Goal: Communication & Community: Answer question/provide support

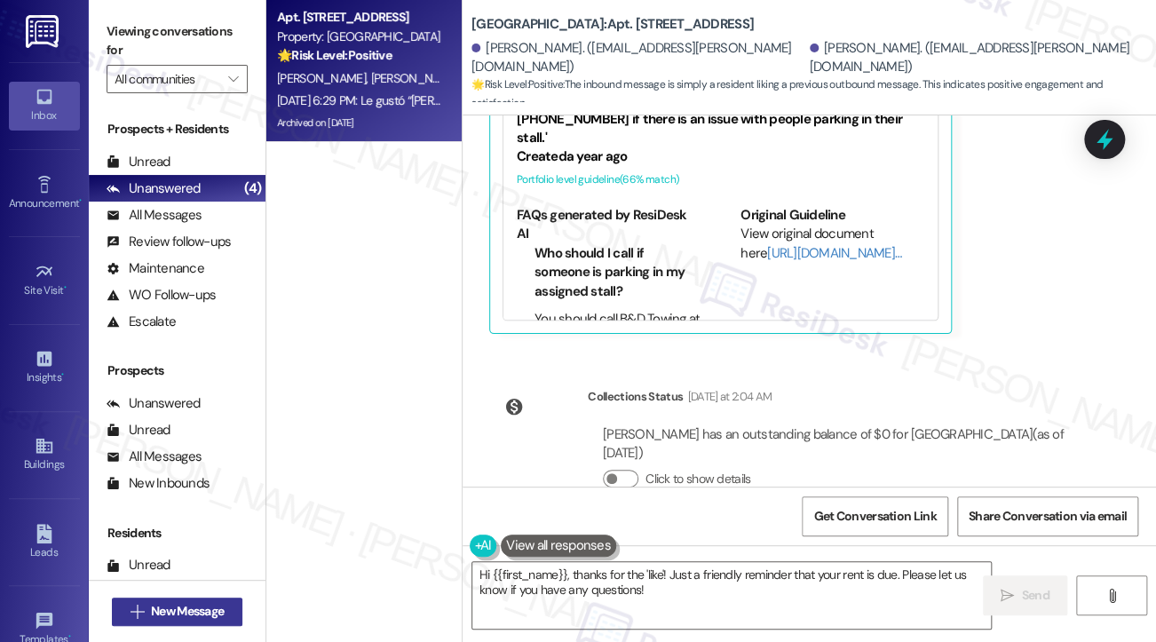
scroll to position [533, 0]
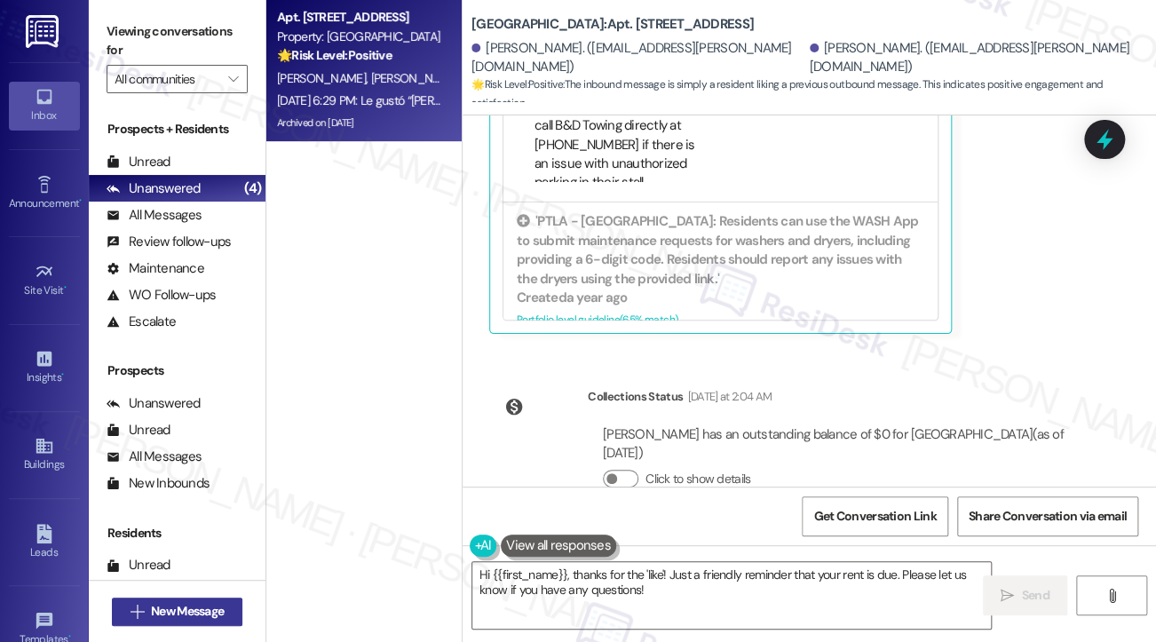
click at [229, 609] on button " New Message" at bounding box center [177, 611] width 131 height 28
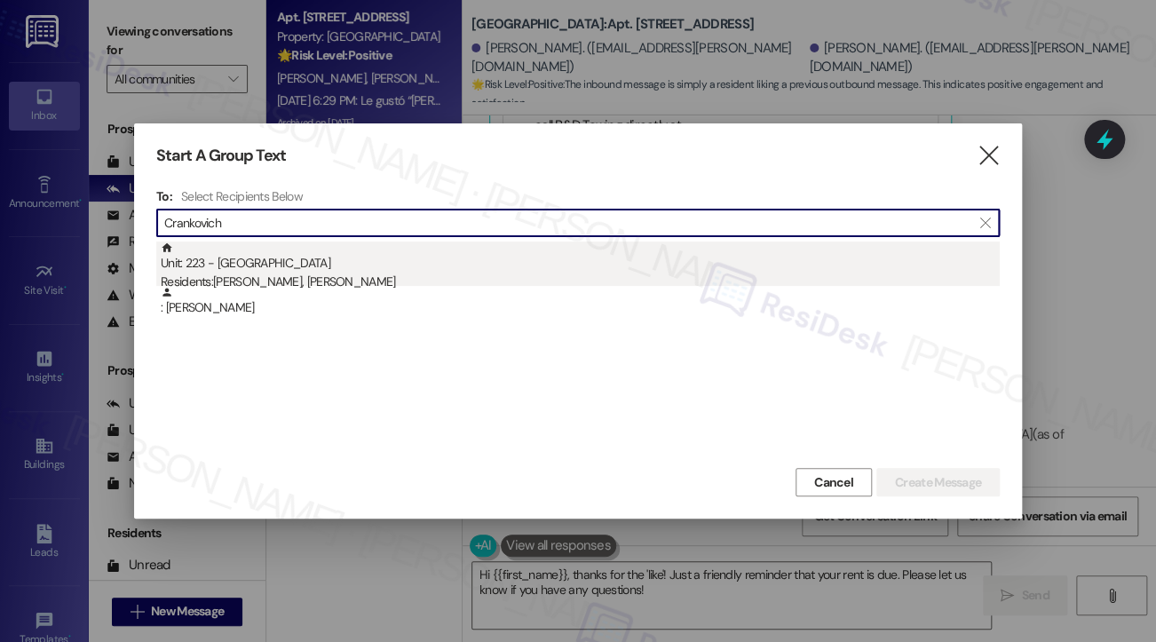
type input "Crankovich"
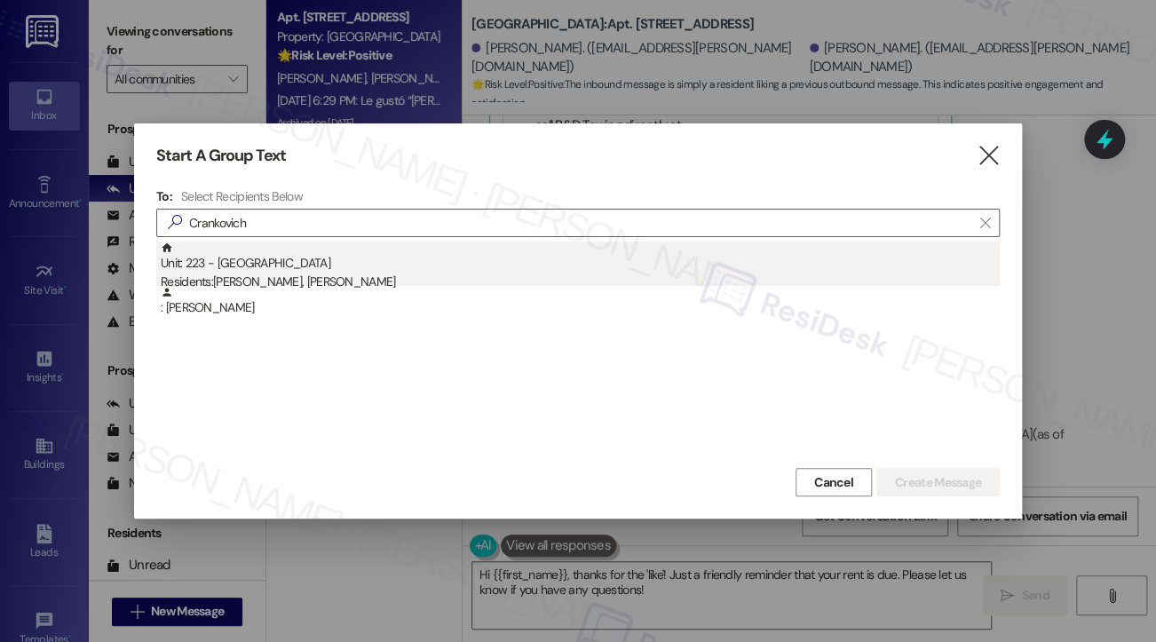
click at [229, 259] on div "Unit: 223 - University Park University Park & Place Residents: Madi Cagle, Kade…" at bounding box center [580, 266] width 839 height 51
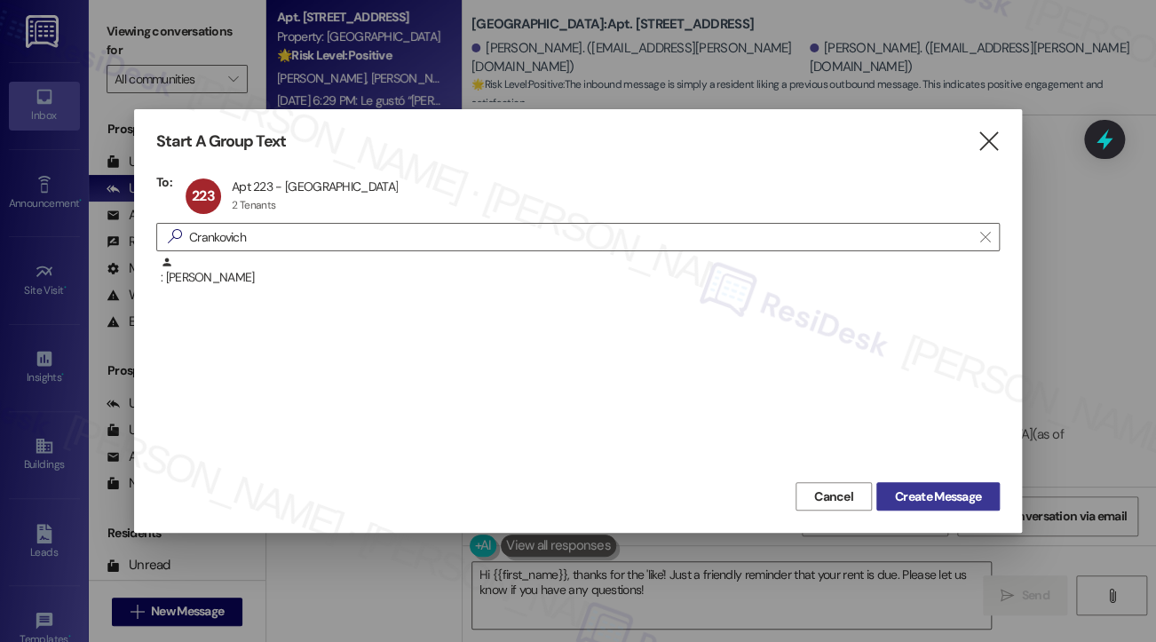
click at [941, 494] on span "Create Message" at bounding box center [938, 496] width 86 height 19
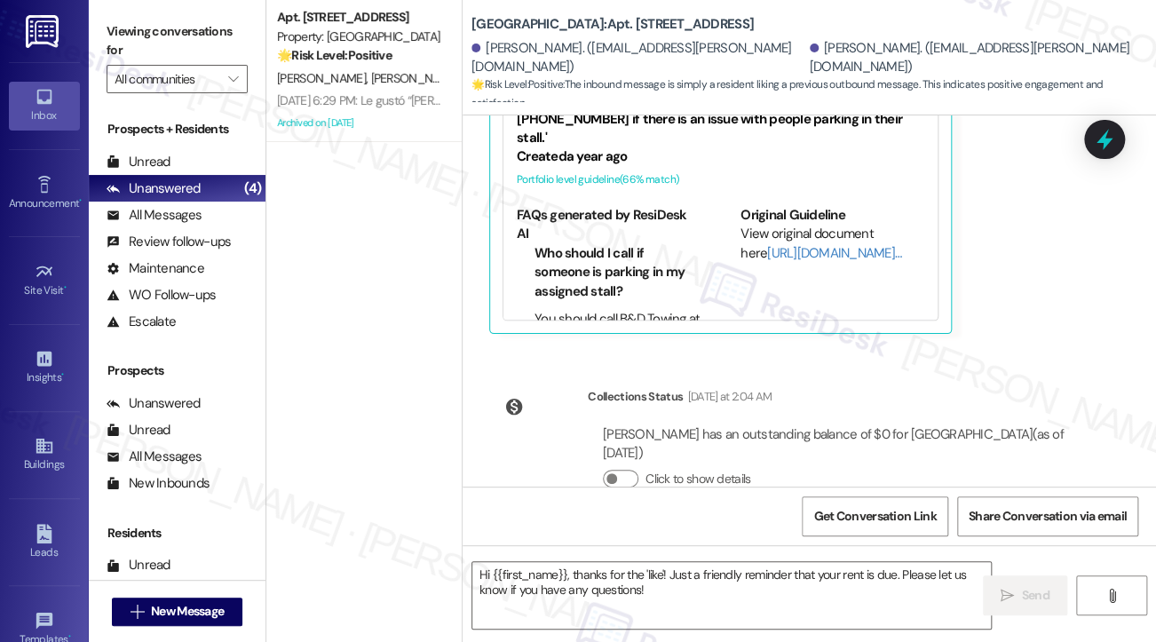
type textarea "Fetching suggested responses. Please feel free to read through the conversation…"
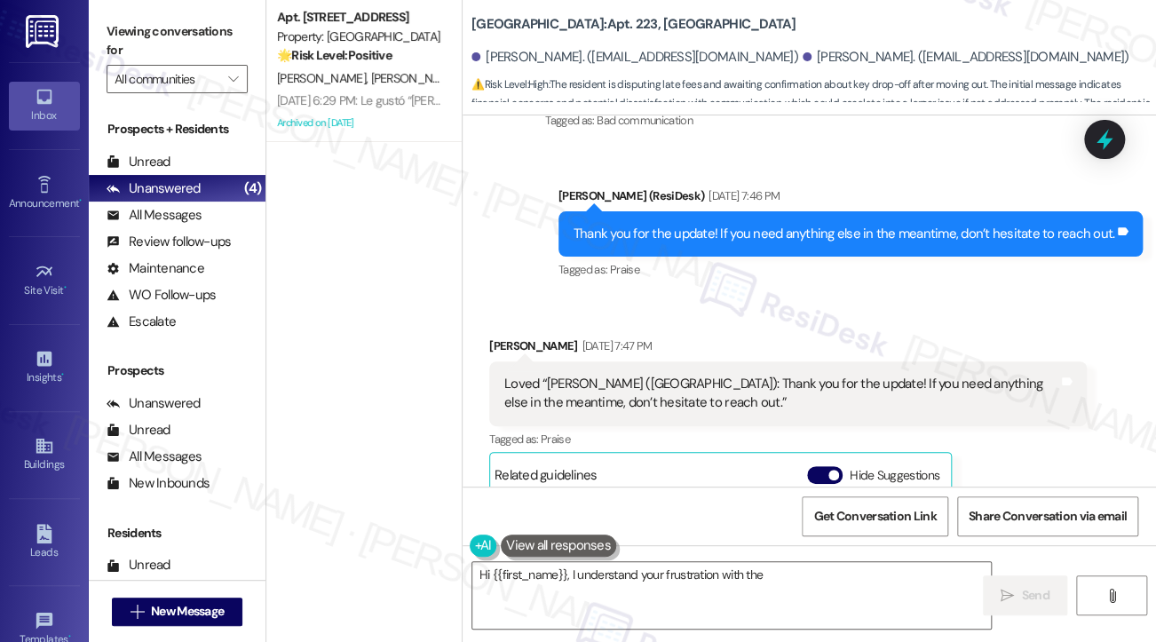
scroll to position [8397, 0]
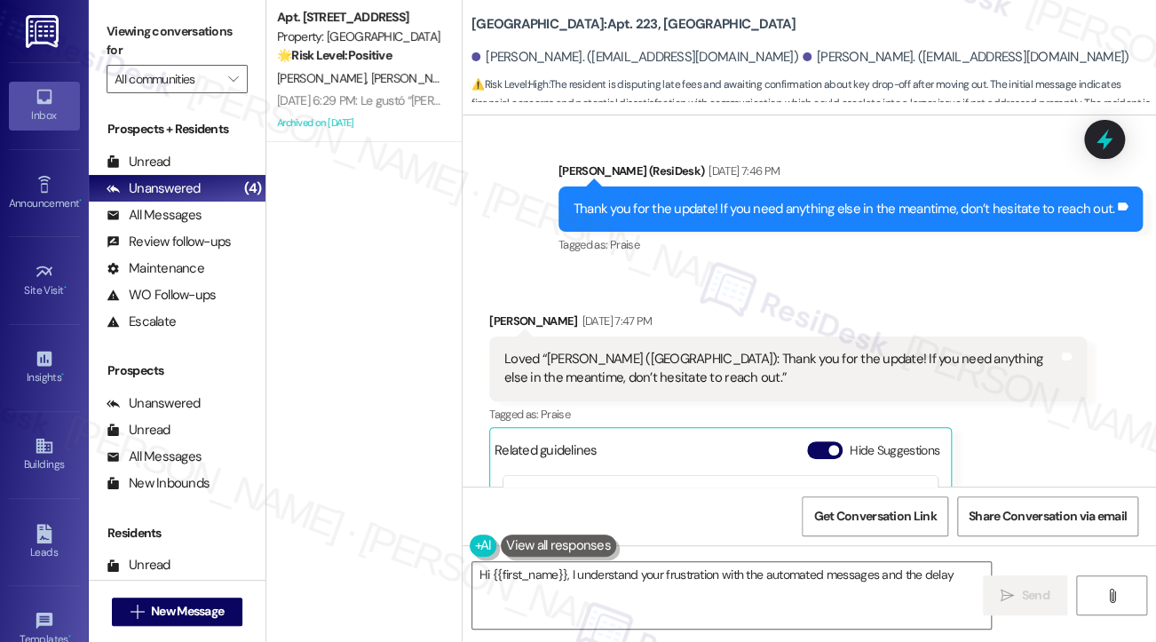
click at [648, 350] on div "Loved “Sarah (University Park & Place): Thank you for the update! If you need a…" at bounding box center [781, 369] width 554 height 38
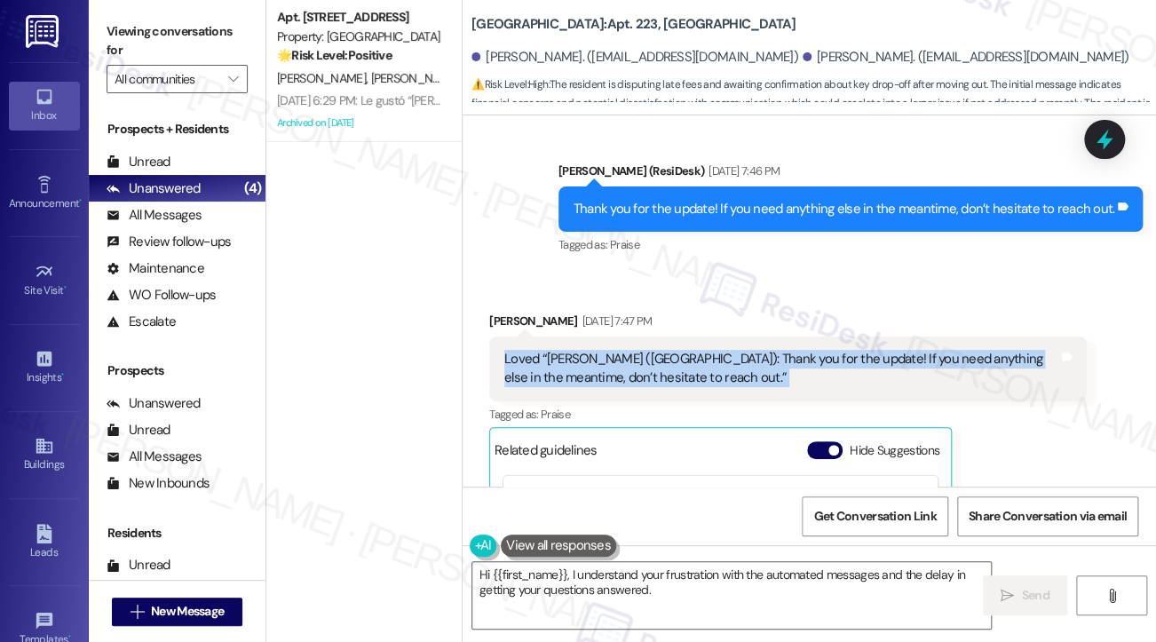
scroll to position [8715, 0]
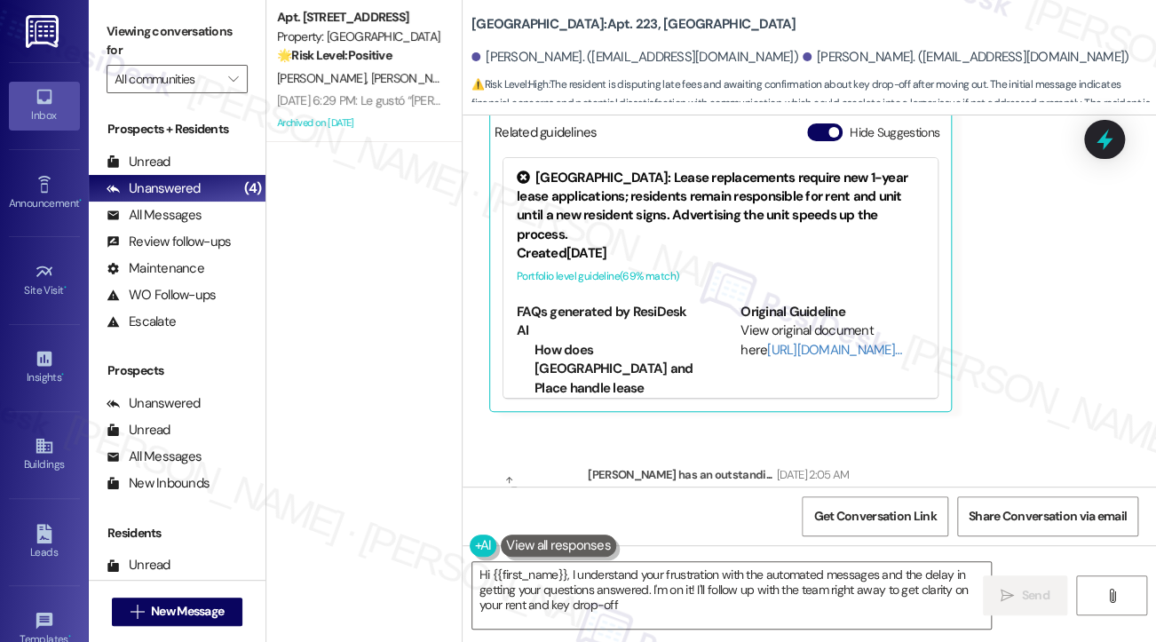
type textarea "Hi {{first_name}}, I understand your frustration with the automated messages an…"
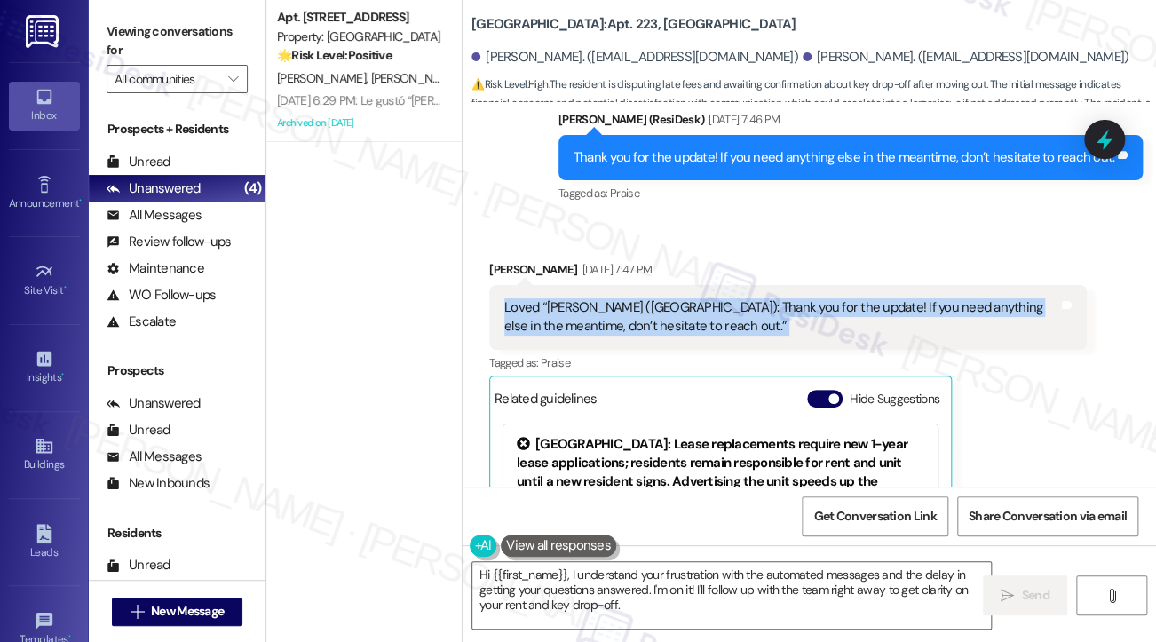
click at [1096, 138] on icon at bounding box center [1104, 139] width 23 height 23
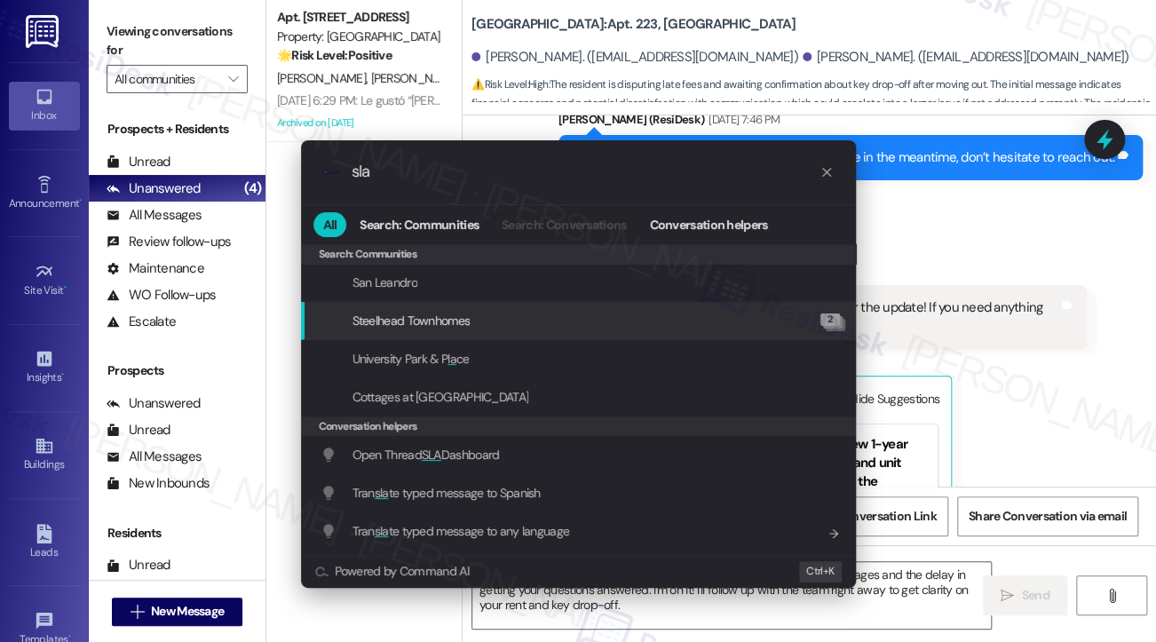
drag, startPoint x: 382, startPoint y: 186, endPoint x: 284, endPoint y: 186, distance: 97.6
click at [287, 186] on div ".cls-1{fill:#0a055f;}.cls-2{fill:#0cc4c4;} resideskLogoBlueOrange sla All Searc…" at bounding box center [578, 363] width 599 height 482
drag, startPoint x: 391, startPoint y: 162, endPoint x: 344, endPoint y: 171, distance: 48.9
click at [344, 171] on div ".cls-1{fill:#0a055f;}.cls-2{fill:#0cc4c4;} resideskLogoBlueOrange sla" at bounding box center [578, 171] width 555 height 63
click at [355, 170] on input "sla" at bounding box center [585, 171] width 468 height 19
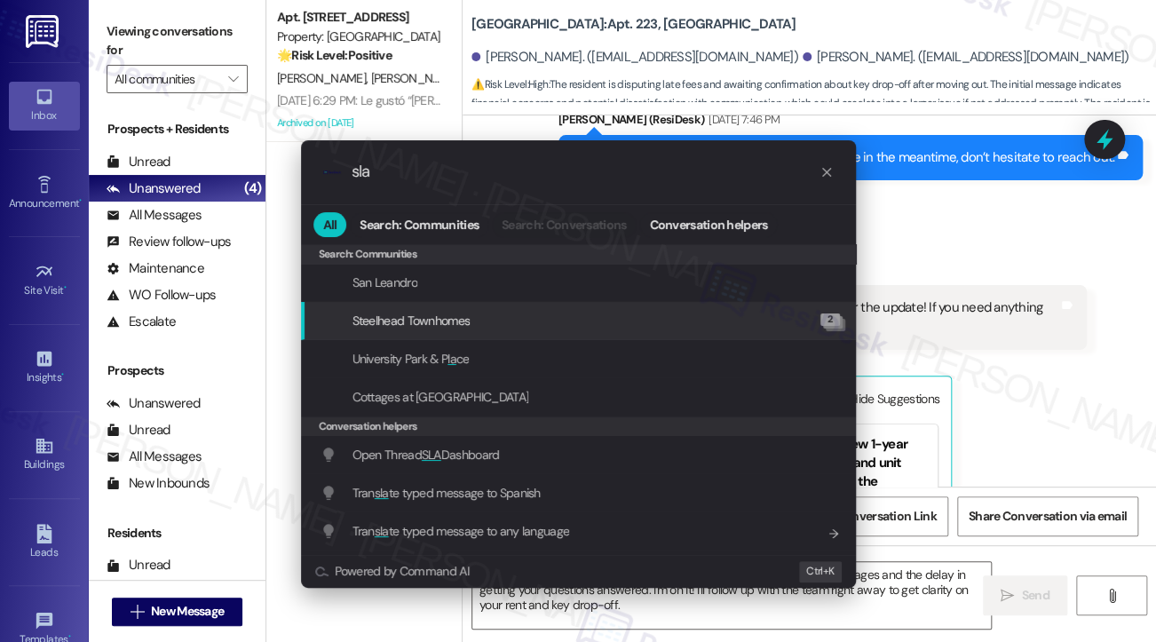
click at [355, 170] on input "sla" at bounding box center [585, 171] width 468 height 19
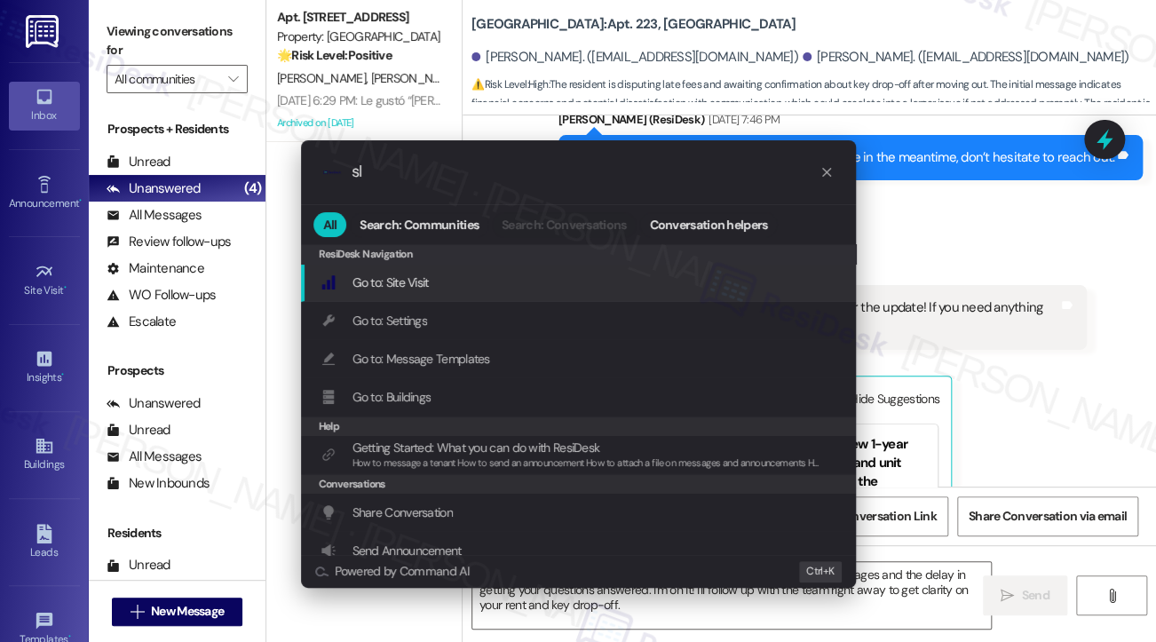
type input "sla"
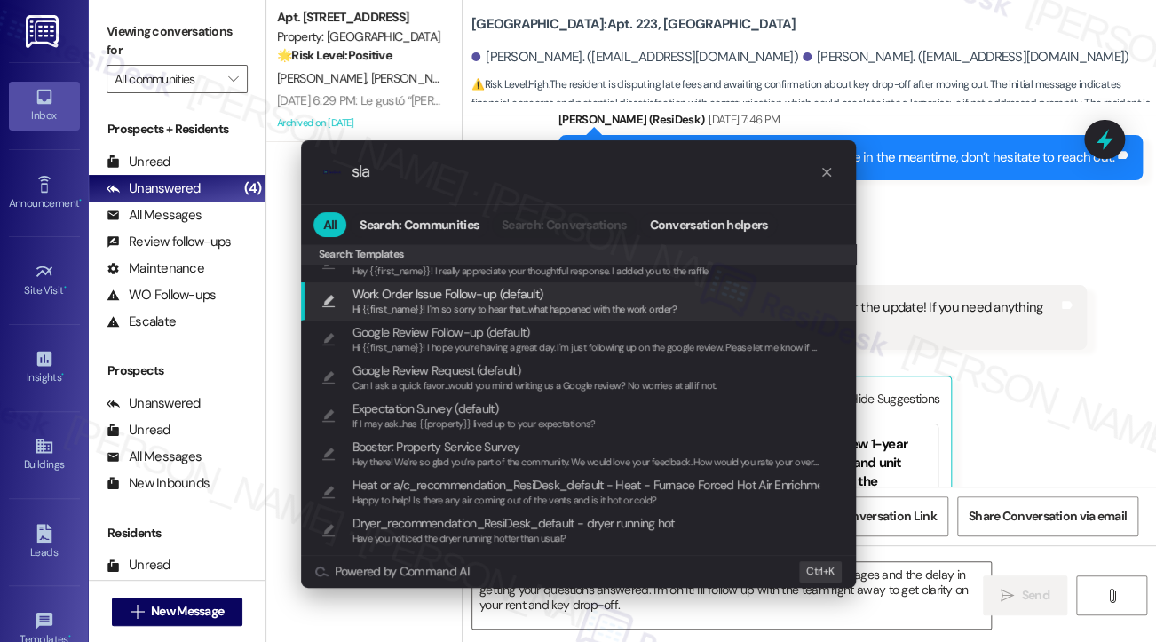
scroll to position [401, 0]
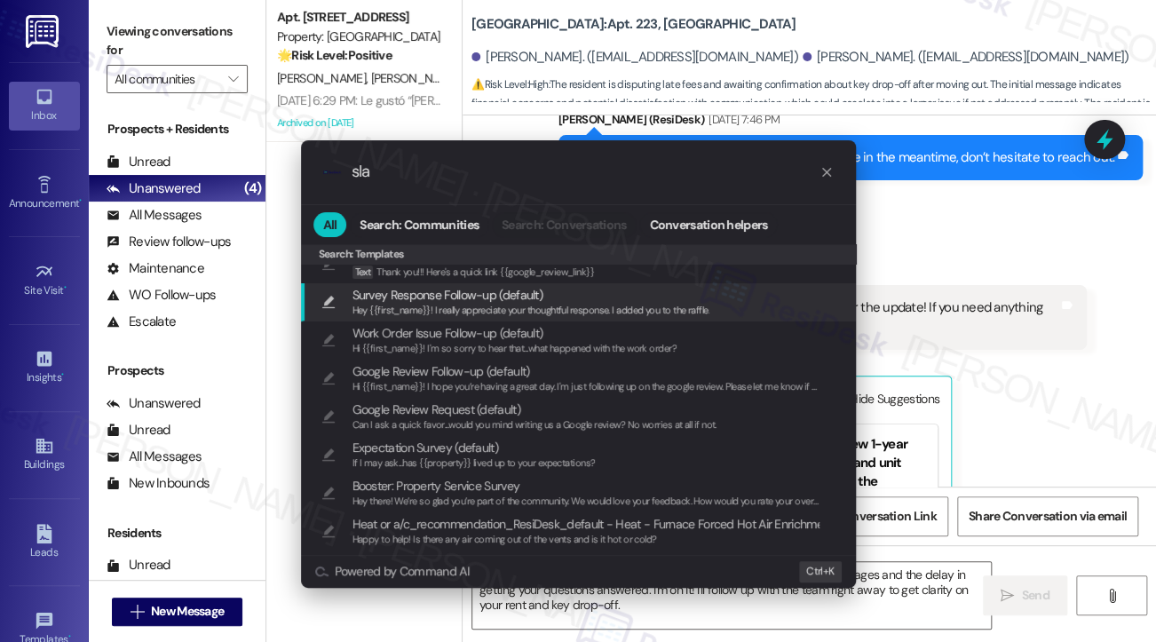
click at [1046, 170] on div ".cls-1{fill:#0a055f;}.cls-2{fill:#0cc4c4;} resideskLogoBlueOrange sla All Searc…" at bounding box center [578, 321] width 1156 height 642
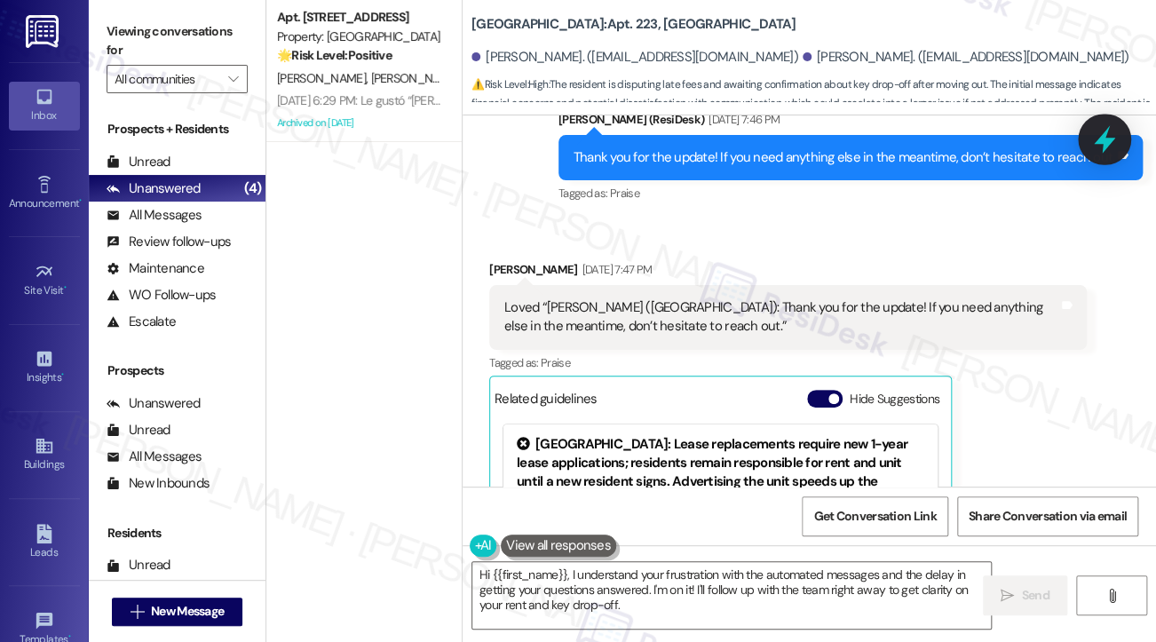
click at [1108, 143] on icon at bounding box center [1104, 140] width 21 height 28
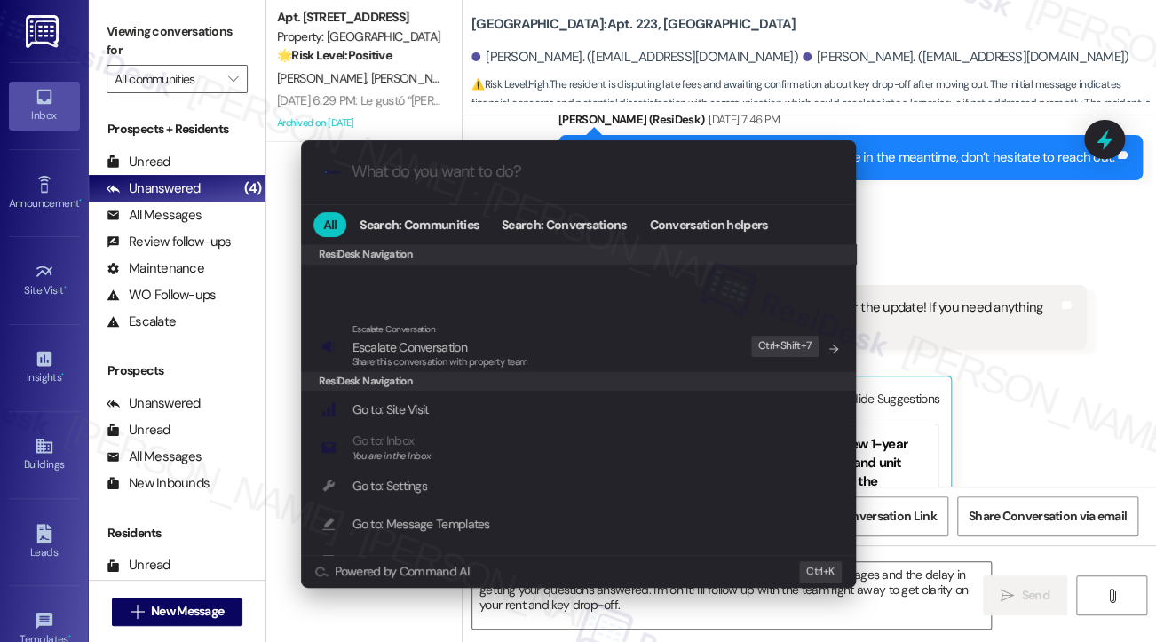
scroll to position [0, 0]
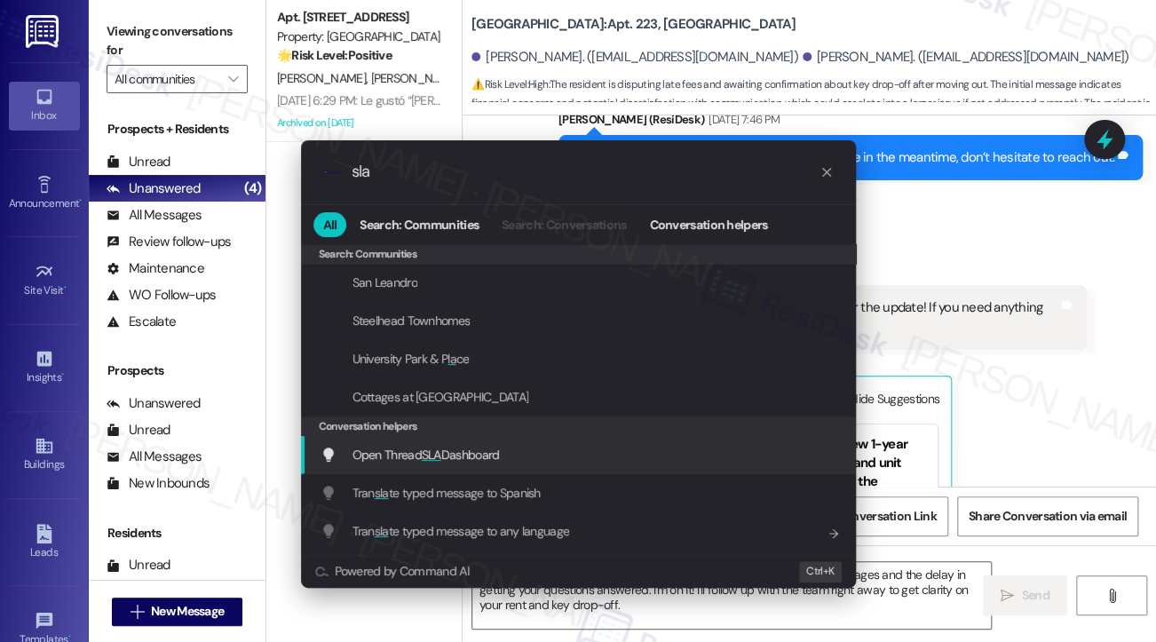
type input "sla"
click at [497, 463] on span "Open Thread SLA Dashboard" at bounding box center [425, 455] width 147 height 20
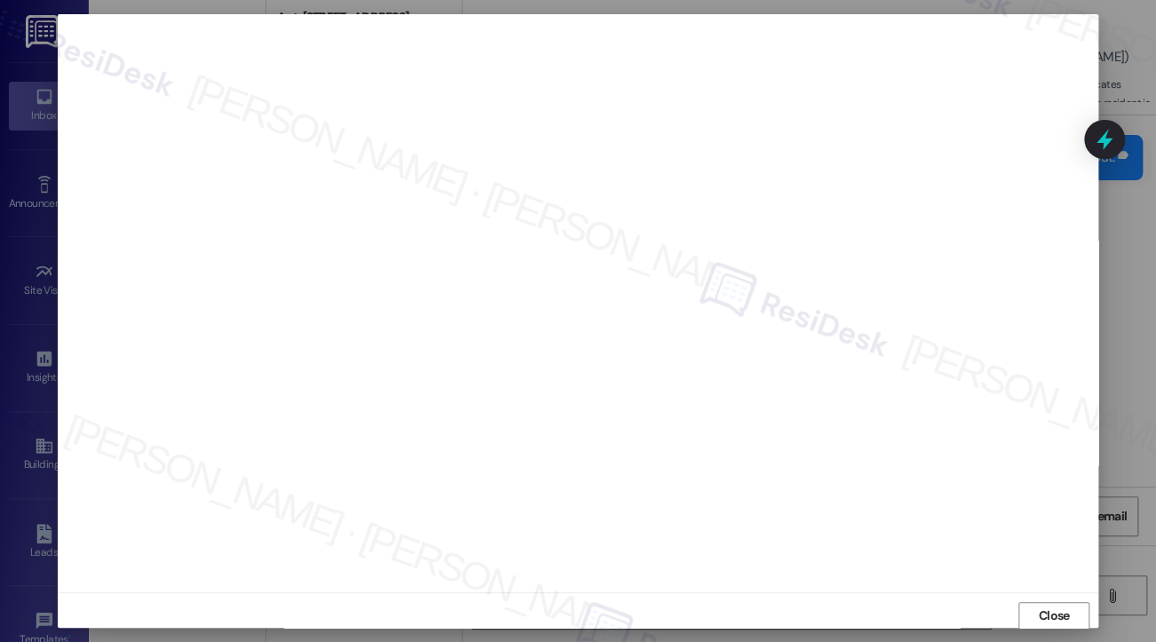
scroll to position [2, 0]
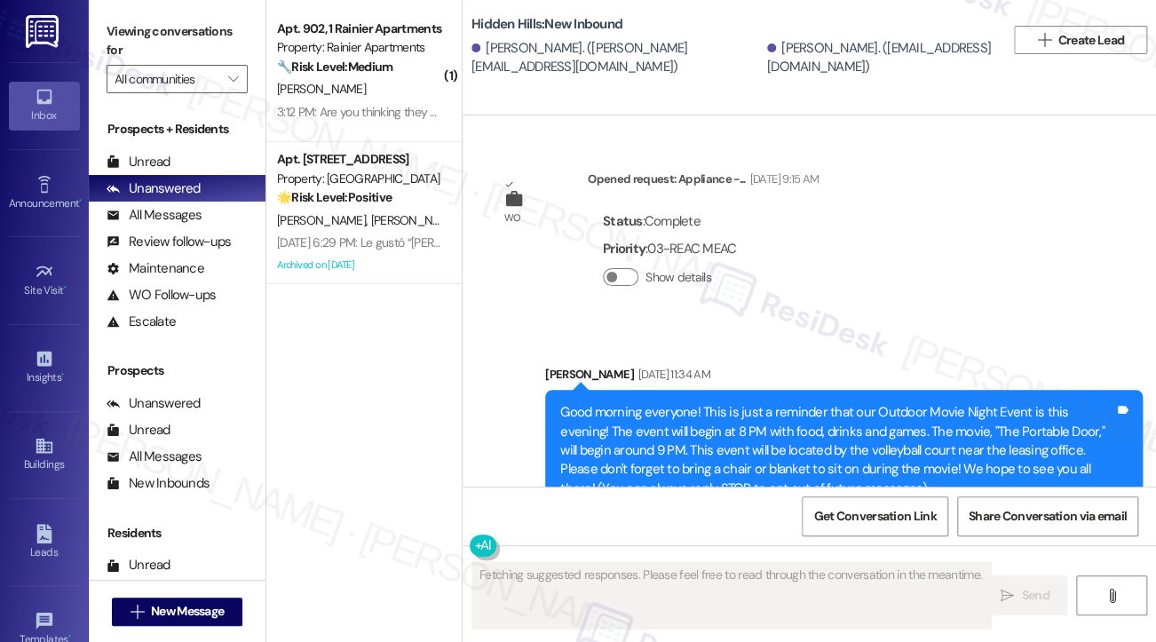
scroll to position [32490, 0]
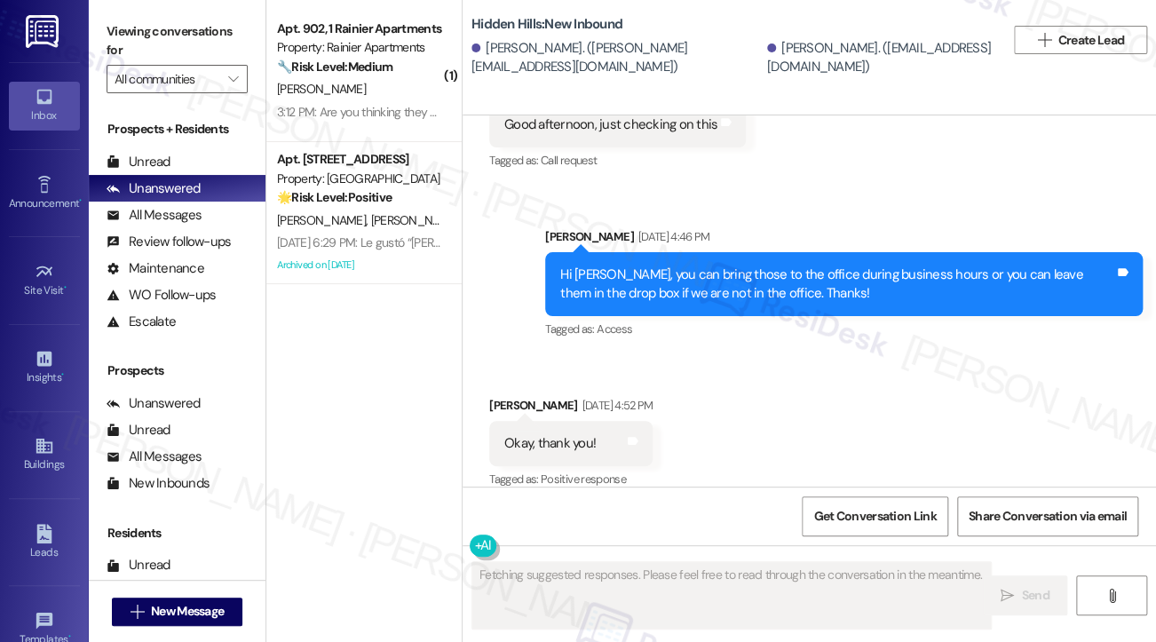
click at [723, 265] on div "Hi Gabrielle, you can bring those to the office during business hours or you ca…" at bounding box center [837, 284] width 554 height 38
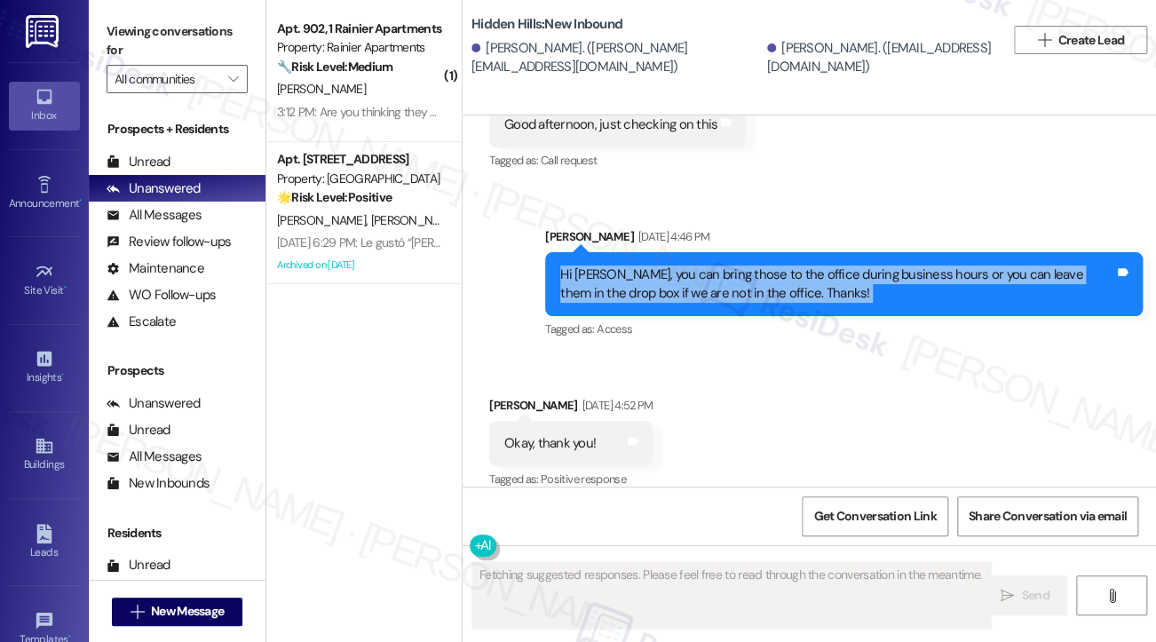
click at [723, 265] on div "Hi Gabrielle, you can bring those to the office during business hours or you ca…" at bounding box center [837, 284] width 554 height 38
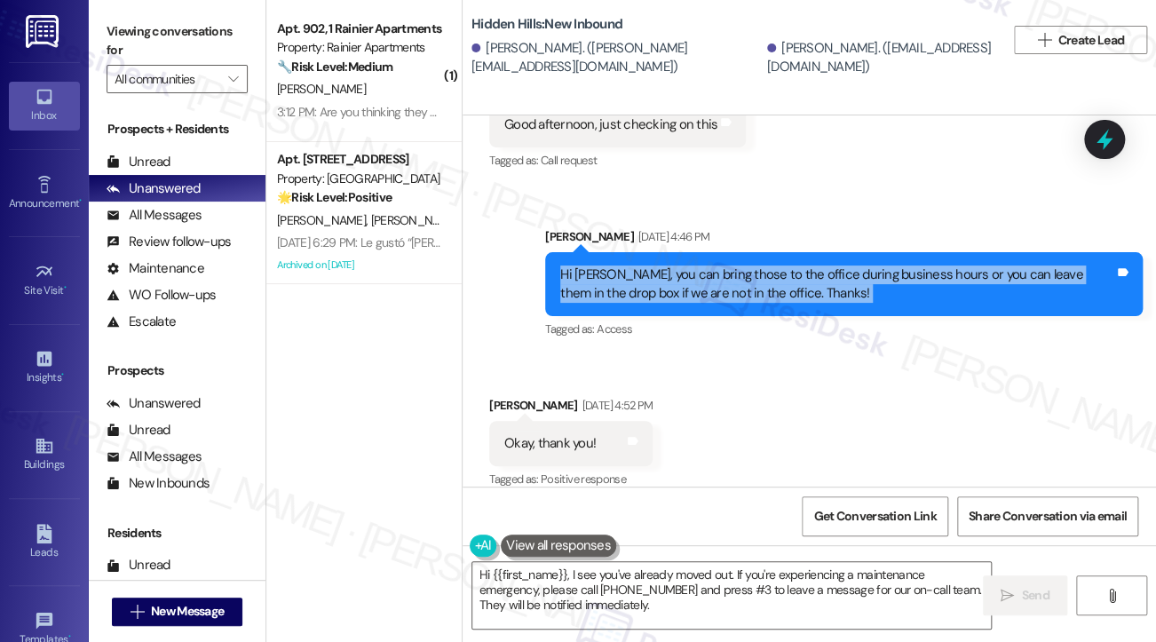
click at [909, 265] on div "Hi Gabrielle, you can bring those to the office during business hours or you ca…" at bounding box center [837, 284] width 554 height 38
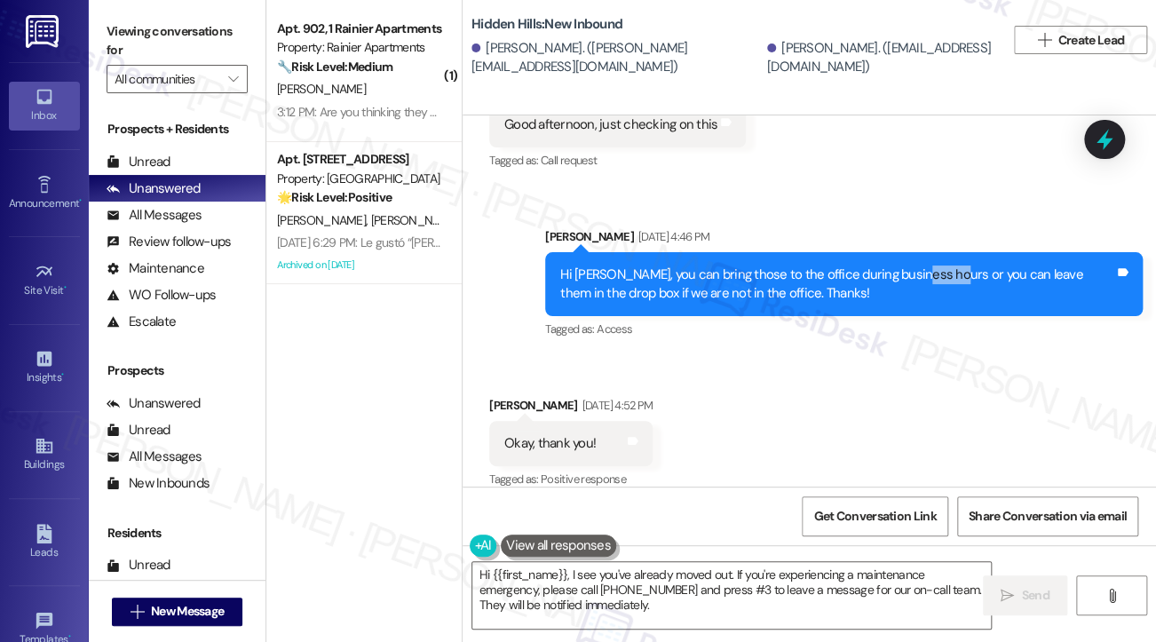
click at [909, 265] on div "Hi Gabrielle, you can bring those to the office during business hours or you ca…" at bounding box center [837, 284] width 554 height 38
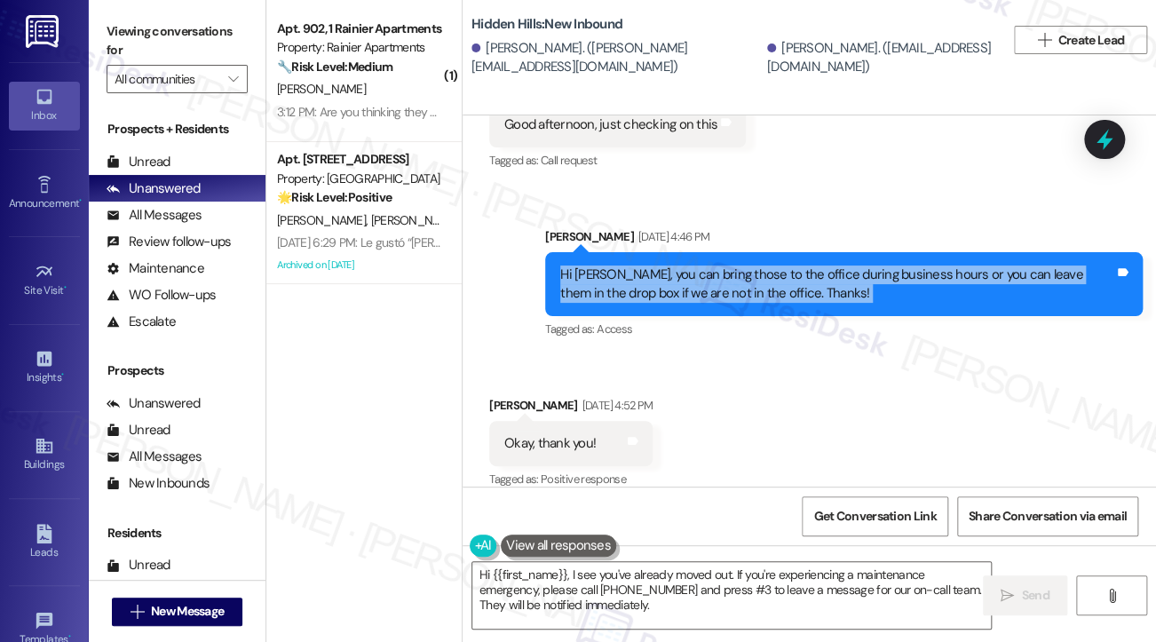
click at [909, 265] on div "Hi Gabrielle, you can bring those to the office during business hours or you ca…" at bounding box center [837, 284] width 554 height 38
click at [621, 576] on textarea "Hi {{first_name}}, I see you've already moved out. If you're experiencing a mai…" at bounding box center [731, 595] width 518 height 67
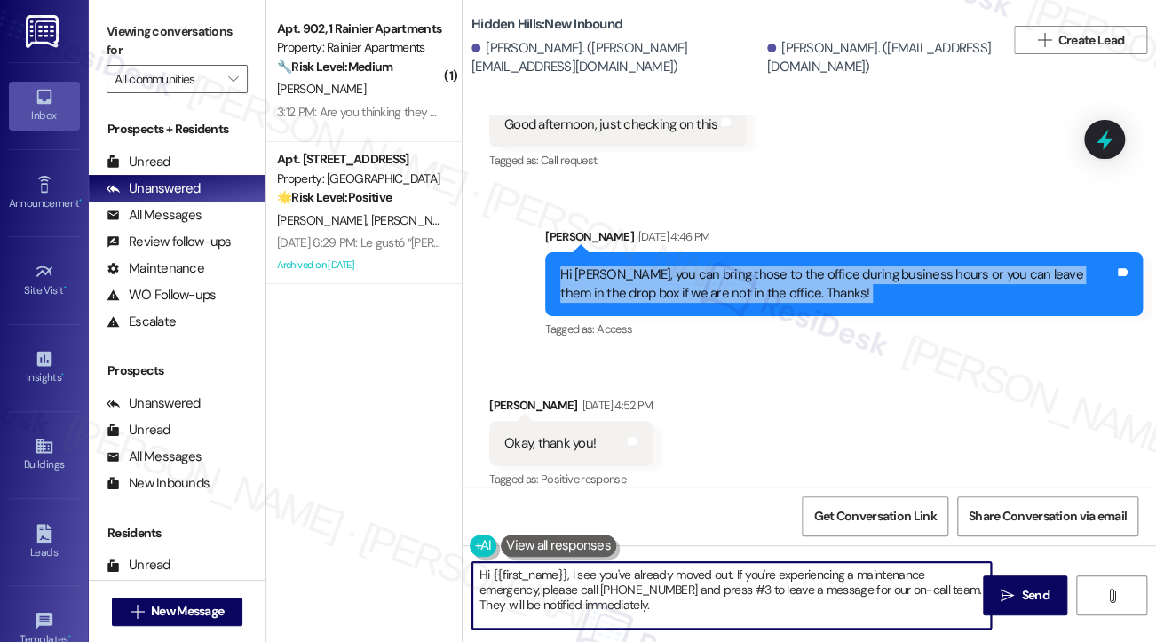
click at [621, 576] on textarea "Hi {{first_name}}, I see you've already moved out. If you're experiencing a mai…" at bounding box center [731, 595] width 518 height 67
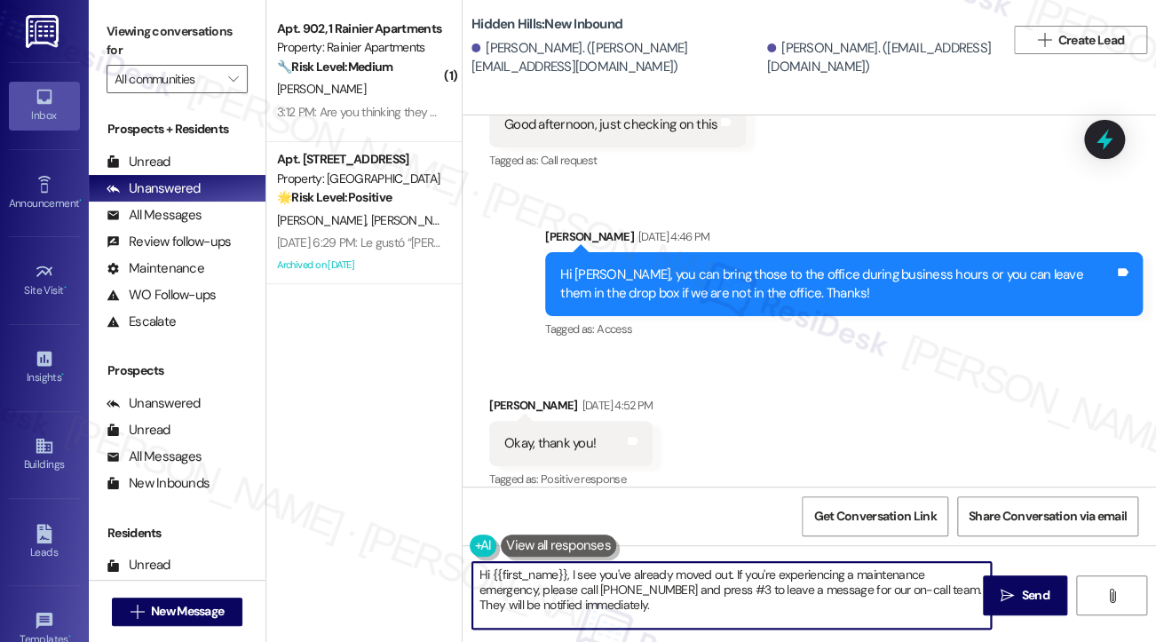
click at [621, 576] on textarea "Hi {{first_name}}, I see you've already moved out. If you're experiencing a mai…" at bounding box center [731, 595] width 518 height 67
click at [662, 604] on textarea "Hi {{first_name}}, I see you've already moved out. If you're experiencing a mai…" at bounding box center [731, 595] width 518 height 67
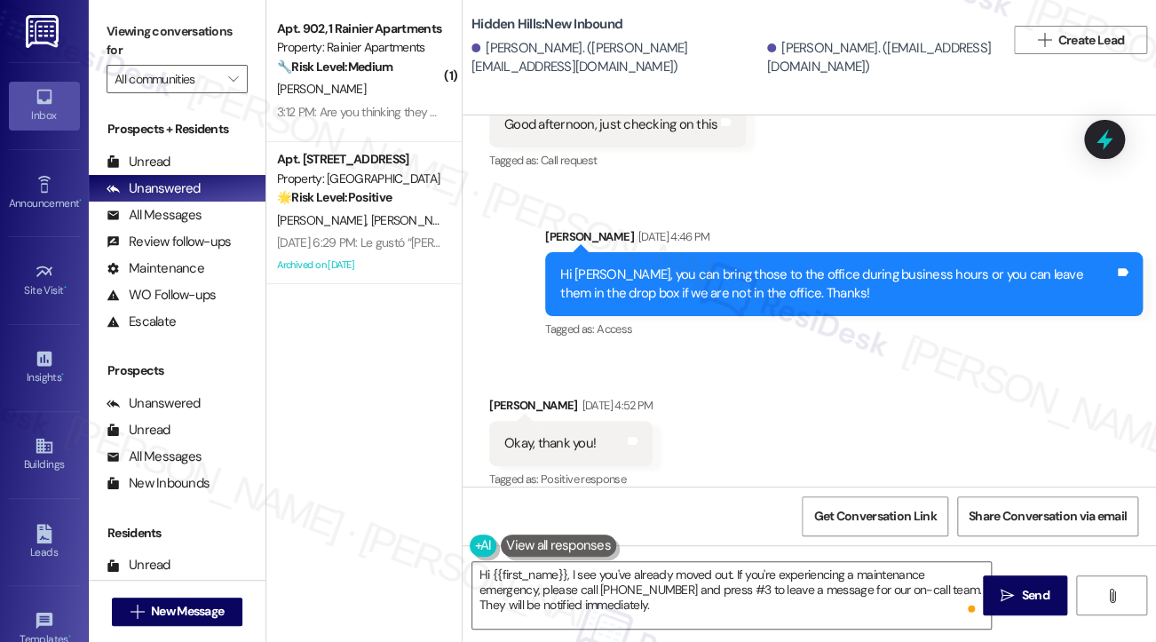
click at [529, 396] on div "Gabrielle Everett Sep 02, 2025 at 4:52 PM" at bounding box center [570, 408] width 163 height 25
copy div "Gabrielle"
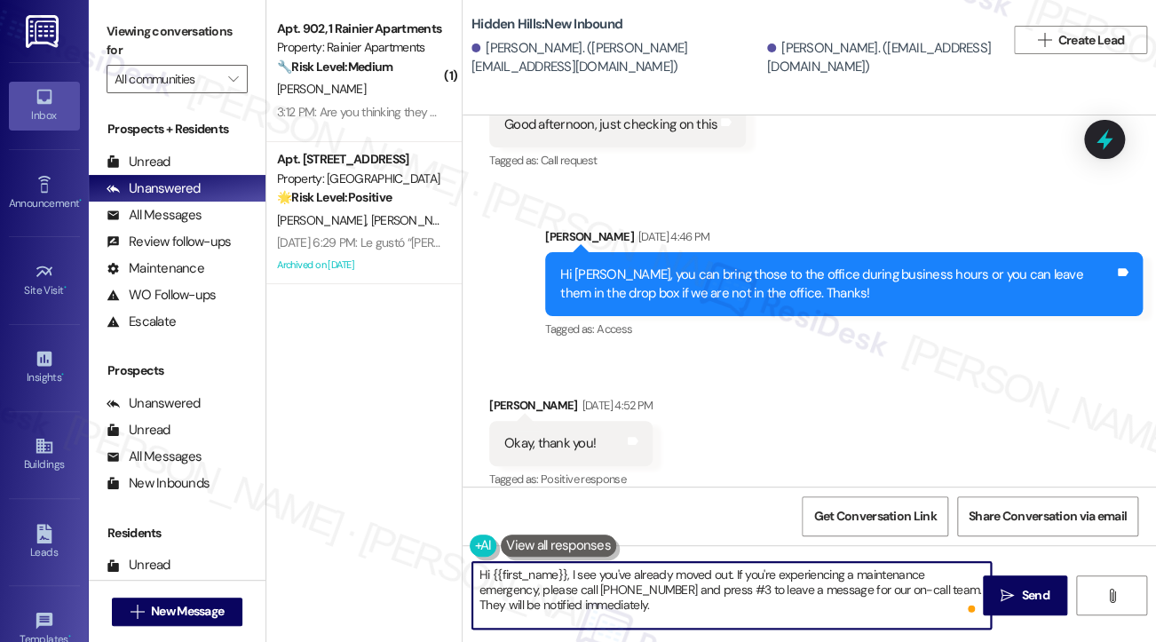
drag, startPoint x: 497, startPoint y: 565, endPoint x: 567, endPoint y: 554, distance: 70.9
click at [567, 561] on div "Hi {{first_name}}, I see you've already moved out. If you're experiencing a mai…" at bounding box center [722, 595] width 520 height 68
paste textarea "Gabrielle"
click at [494, 568] on textarea "Hi {Gabrielle , I see you've already moved out. If you're experiencing a mainte…" at bounding box center [731, 595] width 518 height 67
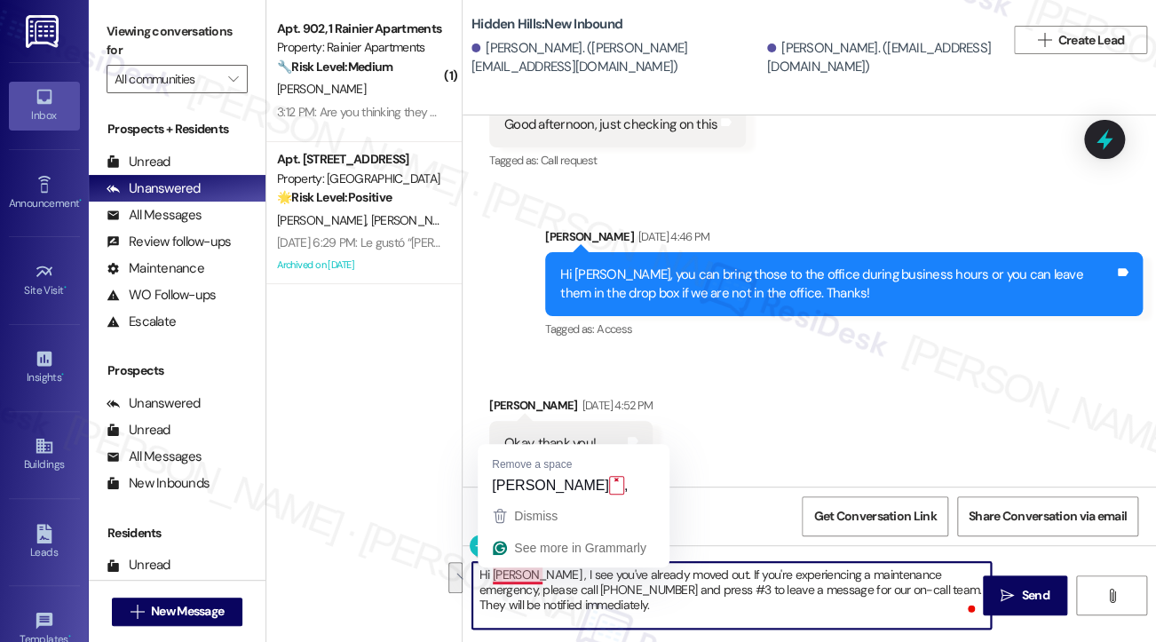
drag, startPoint x: 664, startPoint y: 596, endPoint x: 540, endPoint y: 571, distance: 126.7
click at [540, 571] on textarea "Hi Gabrielle , I see you've already moved out. If you're experiencing a mainten…" at bounding box center [731, 595] width 518 height 67
click at [612, 588] on textarea "Hi Gabrielle , I see you've already moved out. If you're experiencing a mainten…" at bounding box center [731, 595] width 518 height 67
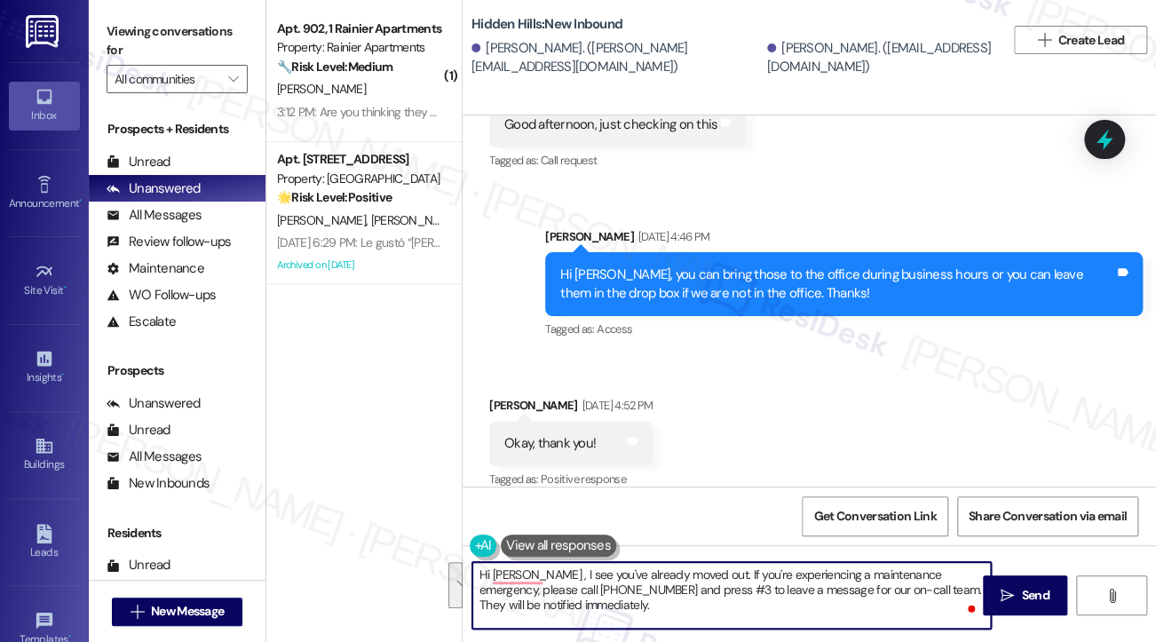
drag, startPoint x: 604, startPoint y: 610, endPoint x: 549, endPoint y: 578, distance: 63.6
click at [543, 578] on textarea "Hi Gabrielle , I see you've already moved out. If you're experiencing a mainten…" at bounding box center [731, 595] width 518 height 67
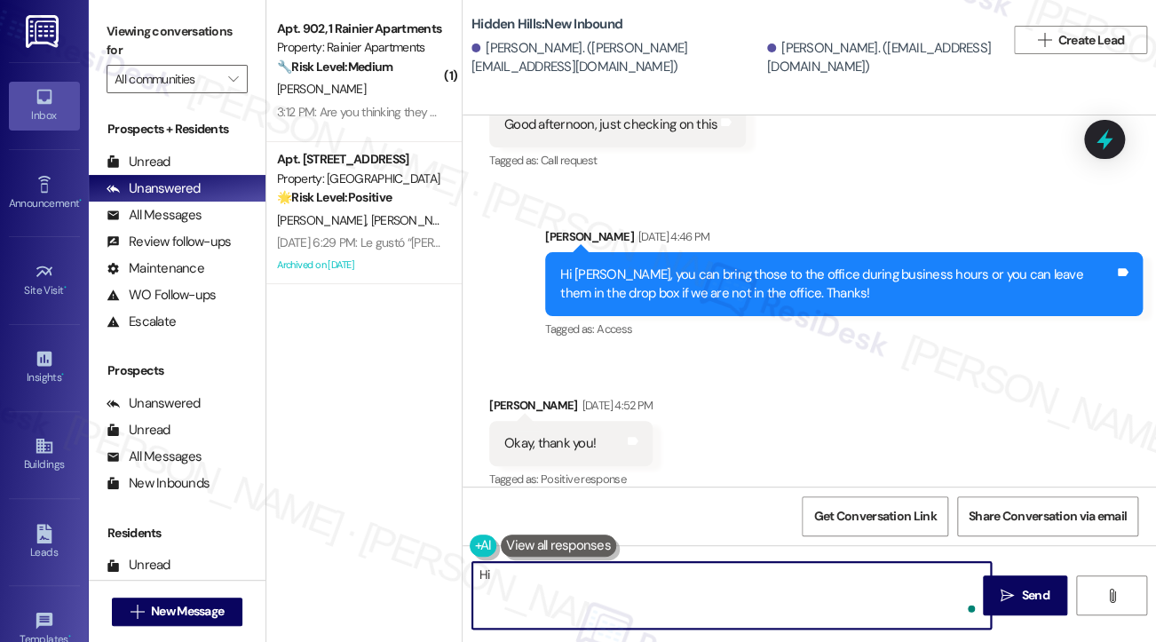
type textarea "H"
paste textarea "Gabrielle"
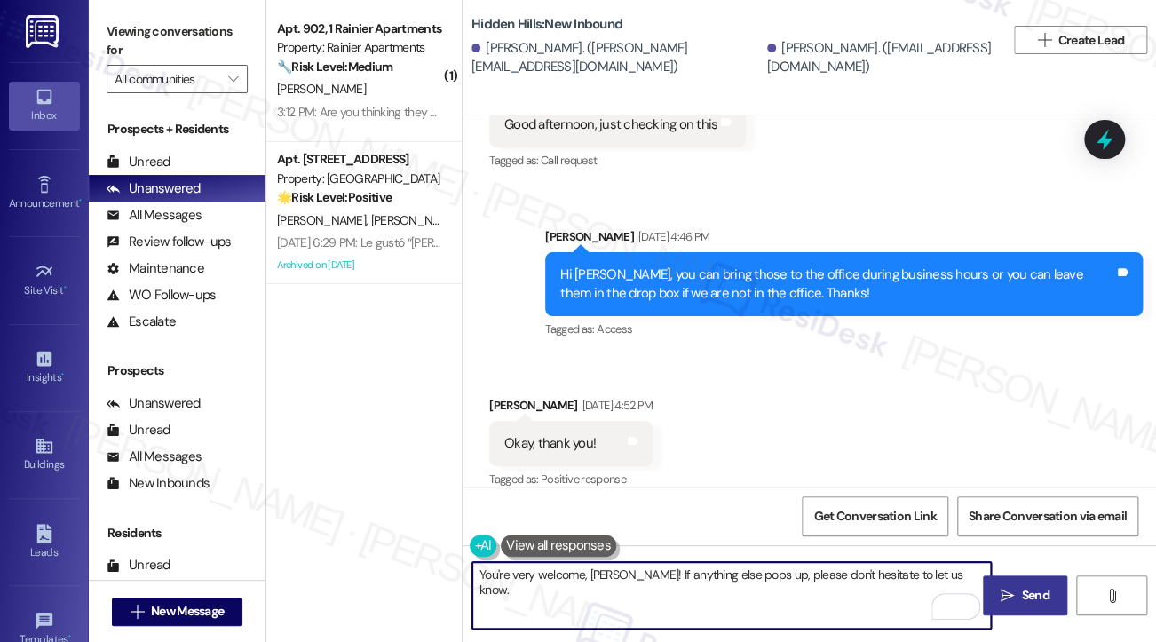
type textarea "You're very welcome, Gabrielle! If anything else pops up, please don't hesitate…"
click at [1006, 587] on span " Send" at bounding box center [1025, 595] width 56 height 19
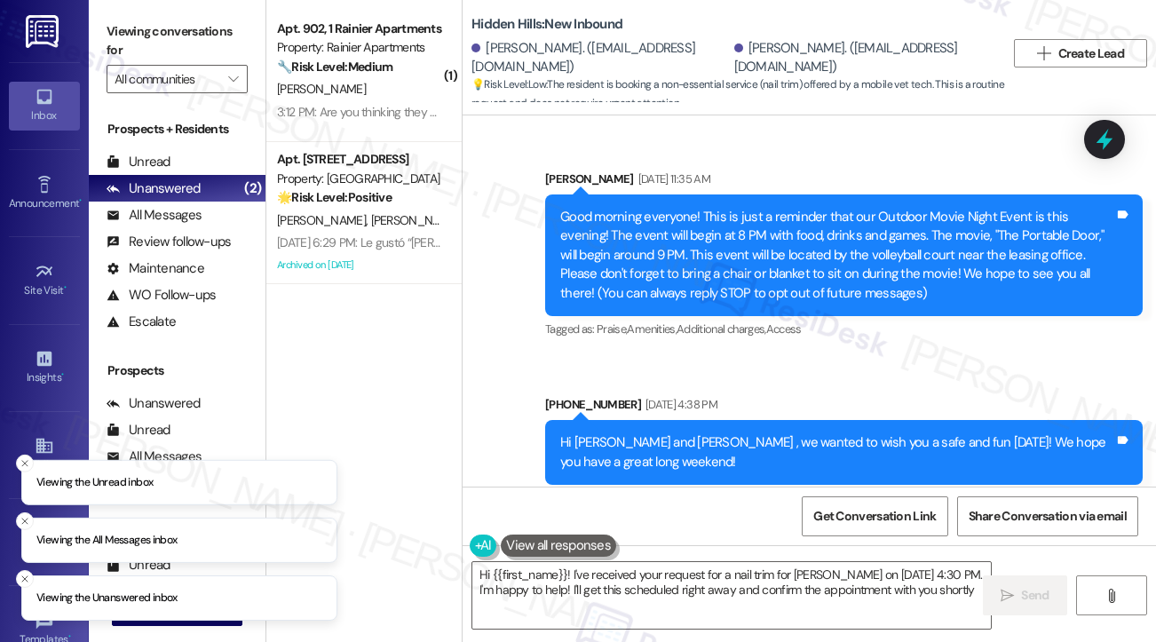
type textarea "Hi {{first_name}}! I've received your request for a nail trim for [PERSON_NAME]…"
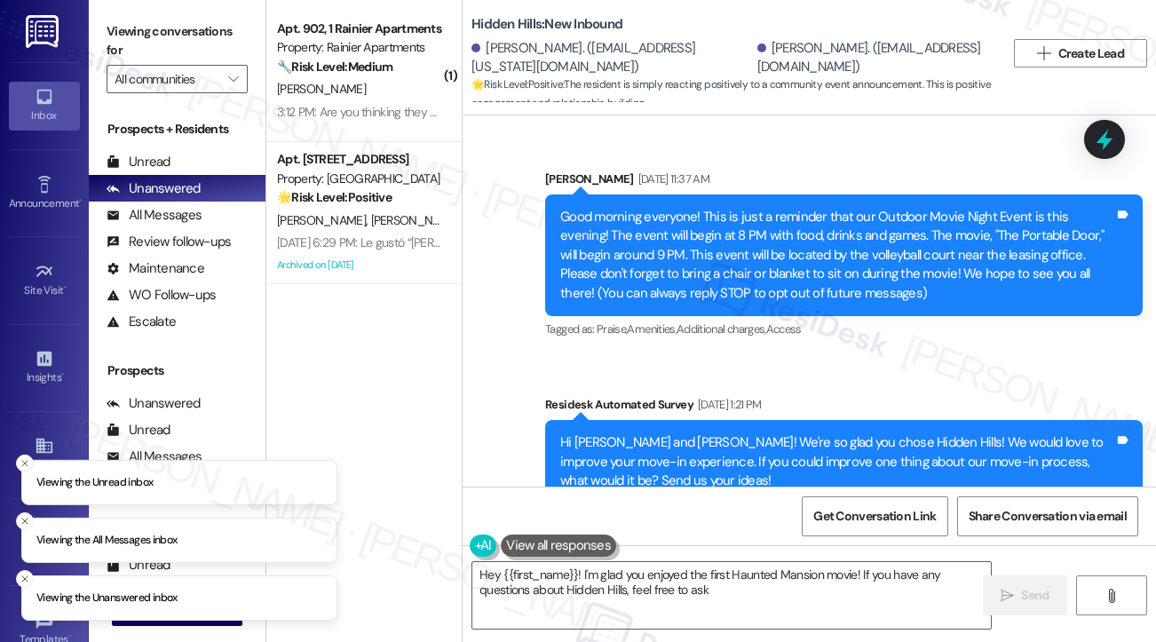
type textarea "Hey {{first_name}}! I'm glad you enjoyed the first Haunted Mansion movie! If yo…"
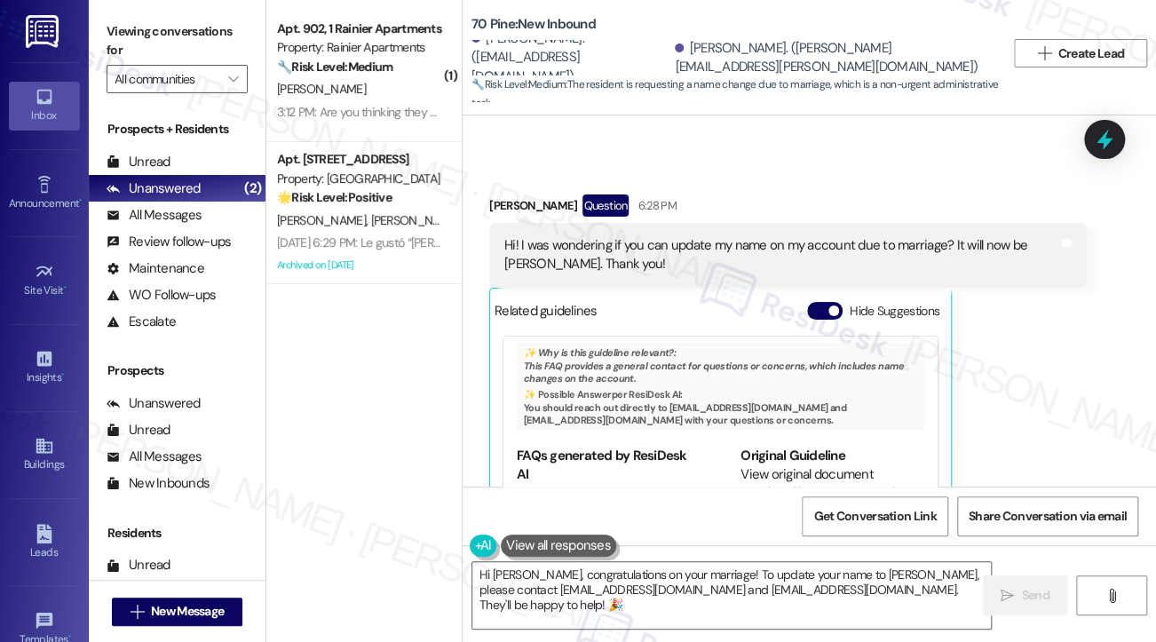
scroll to position [7779, 0]
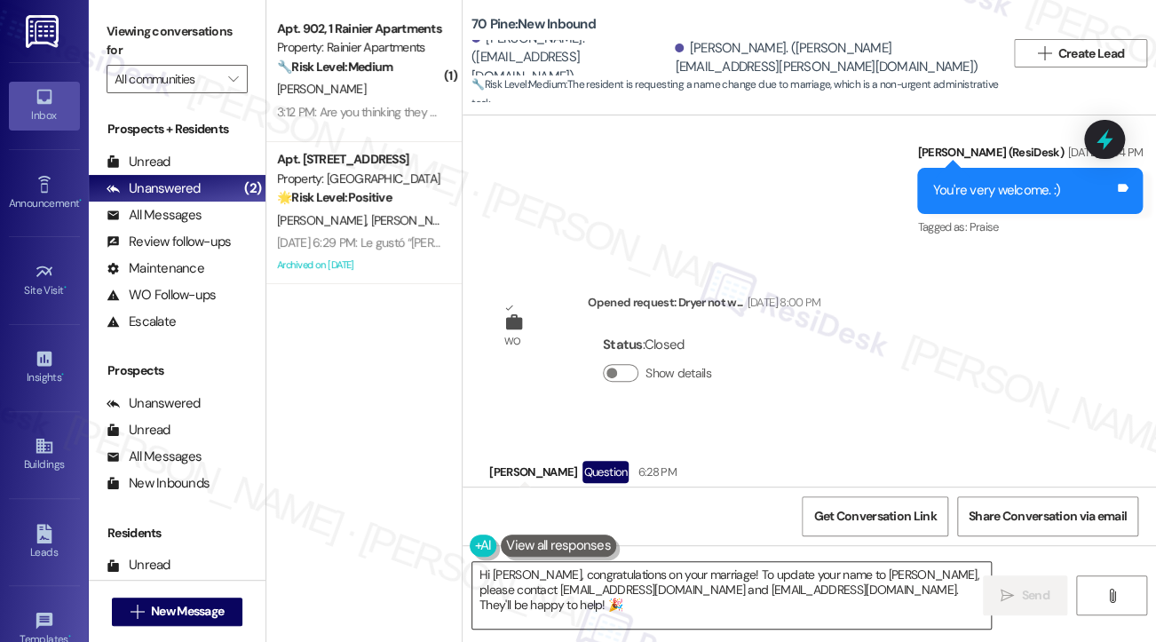
click at [649, 573] on textarea "Hi Rachel, congratulations on your marriage! To update your name to Rachel Volm…" at bounding box center [731, 595] width 518 height 67
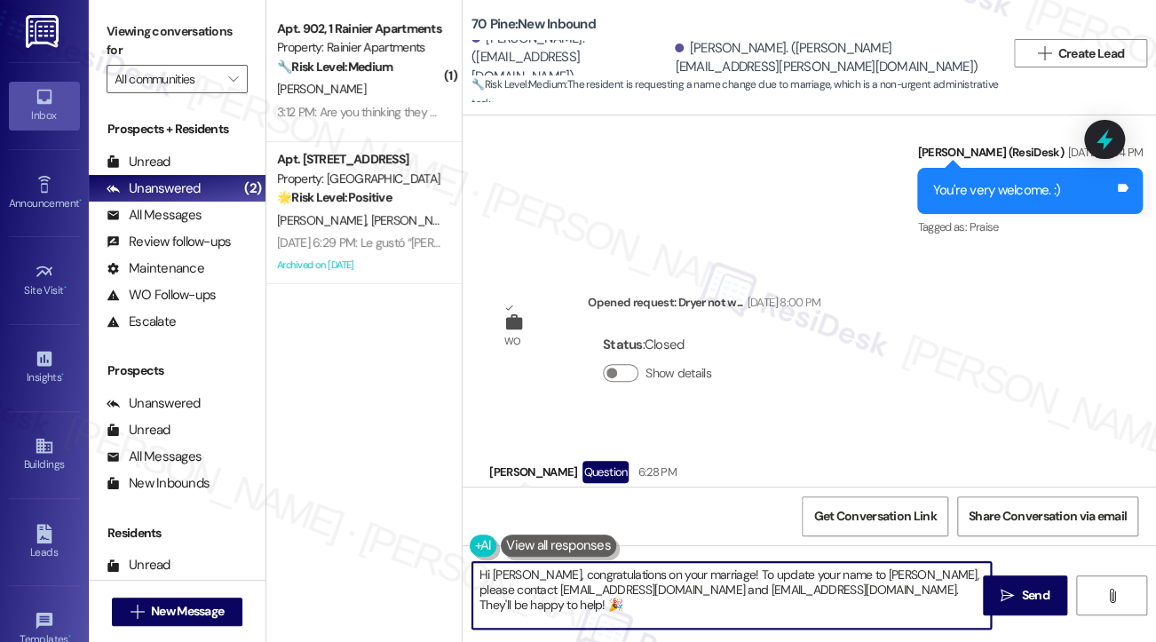
click at [649, 573] on textarea "Hi Rachel, congratulations on your marriage! To update your name to Rachel Volm…" at bounding box center [731, 595] width 518 height 67
click at [865, 572] on textarea "Hi Rachel, congratulations on your marriage! To update your name to Rachel Volm…" at bounding box center [731, 595] width 518 height 67
click at [699, 571] on textarea "Hi Rachel, congratulations on your marriage! To update your name to Rachel Volm…" at bounding box center [731, 595] width 518 height 67
click at [755, 569] on textarea "Hi Rachel, congratulations on your marriage! To update your name to Rachel Volm…" at bounding box center [731, 595] width 518 height 67
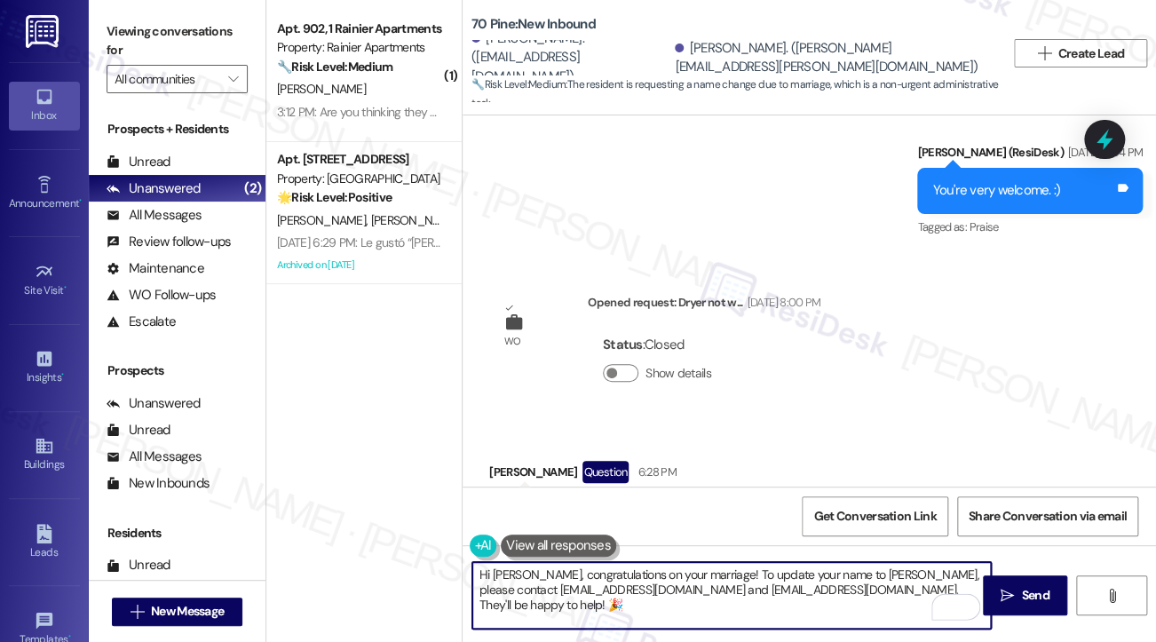
click at [755, 569] on textarea "Hi Rachel, congratulations on your marriage! To update your name to Rachel Volm…" at bounding box center [731, 595] width 518 height 67
click at [888, 580] on textarea "Hi Rachel, congratulations on your marriage! To update your name to Rachel Volm…" at bounding box center [731, 595] width 518 height 67
click at [891, 587] on textarea "Hi Rachel, congratulations on your marriage! To update your name to Rachel Volm…" at bounding box center [731, 595] width 518 height 67
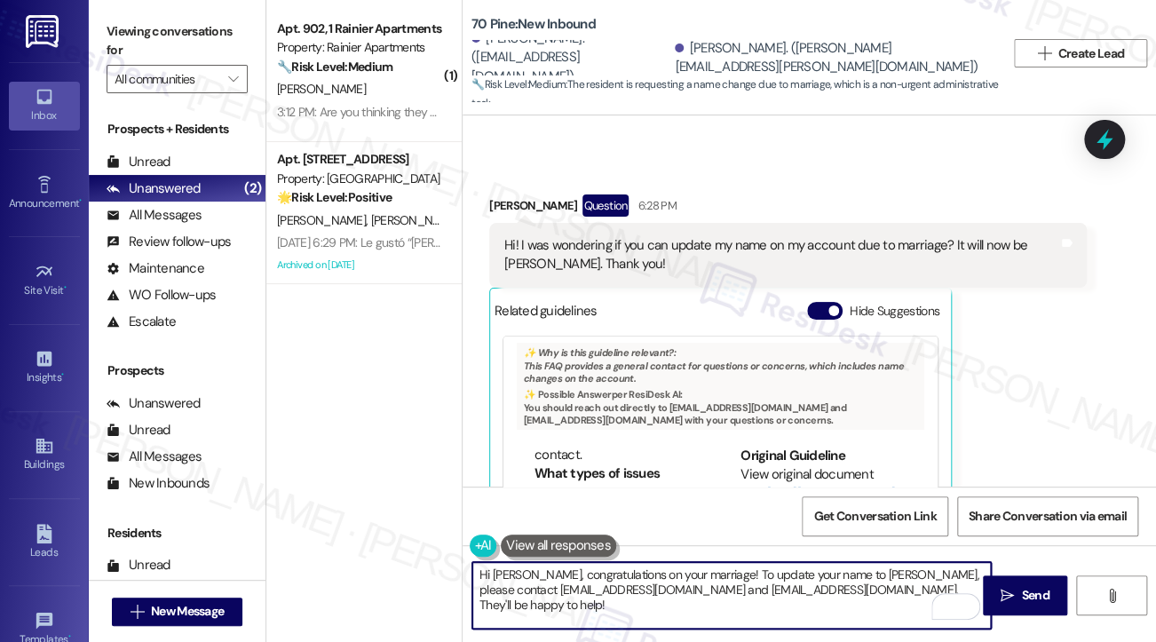
scroll to position [710, 0]
drag, startPoint x: 705, startPoint y: 572, endPoint x: 893, endPoint y: 591, distance: 189.2
click at [893, 591] on textarea "Hi Rachel, congratulations on your marriage! To update your name to Rachel Volm…" at bounding box center [731, 595] width 518 height 67
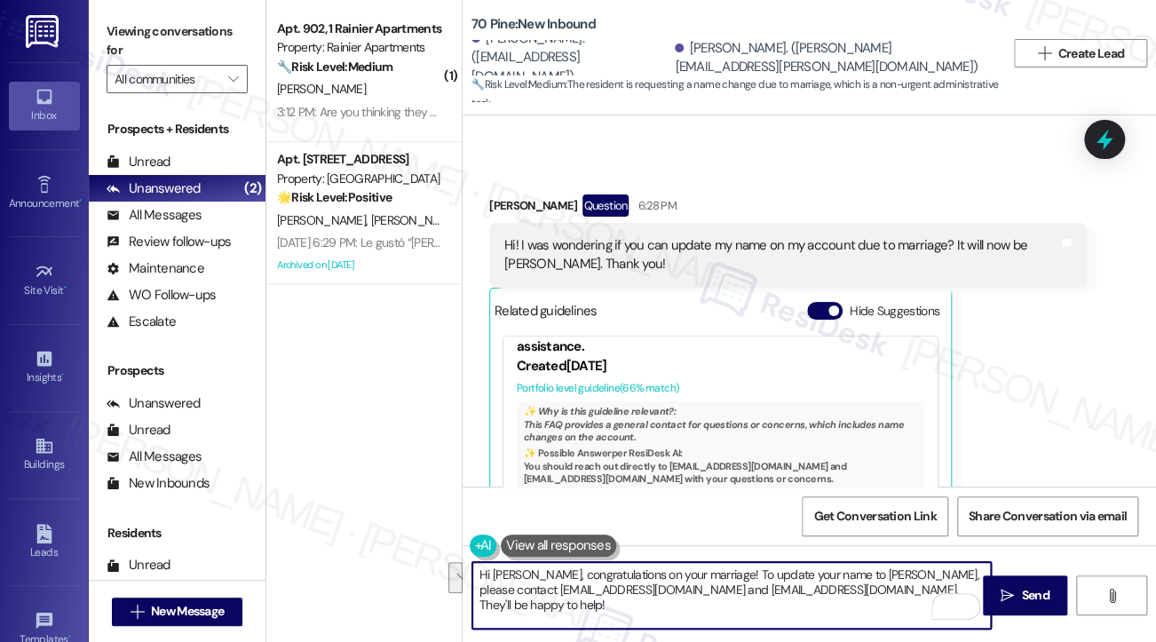
scroll to position [17, 0]
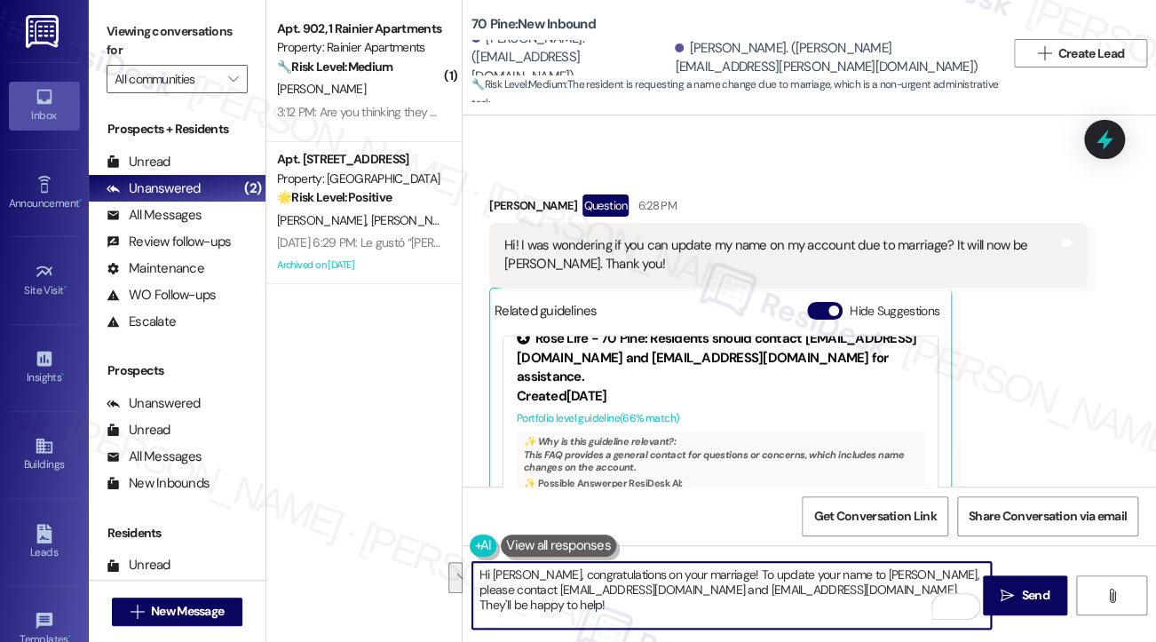
click at [740, 588] on textarea "Hi Rachel, congratulations on your marriage! To update your name to Rachel Volm…" at bounding box center [731, 595] width 518 height 67
click at [860, 576] on textarea "Hi Rachel, congratulations on your marriage! To update your name to Rachel Volm…" at bounding box center [731, 595] width 518 height 67
click at [752, 587] on textarea "Hi Rachel, congratulations on your marriage! To update your name to Rachel Volm…" at bounding box center [731, 595] width 518 height 67
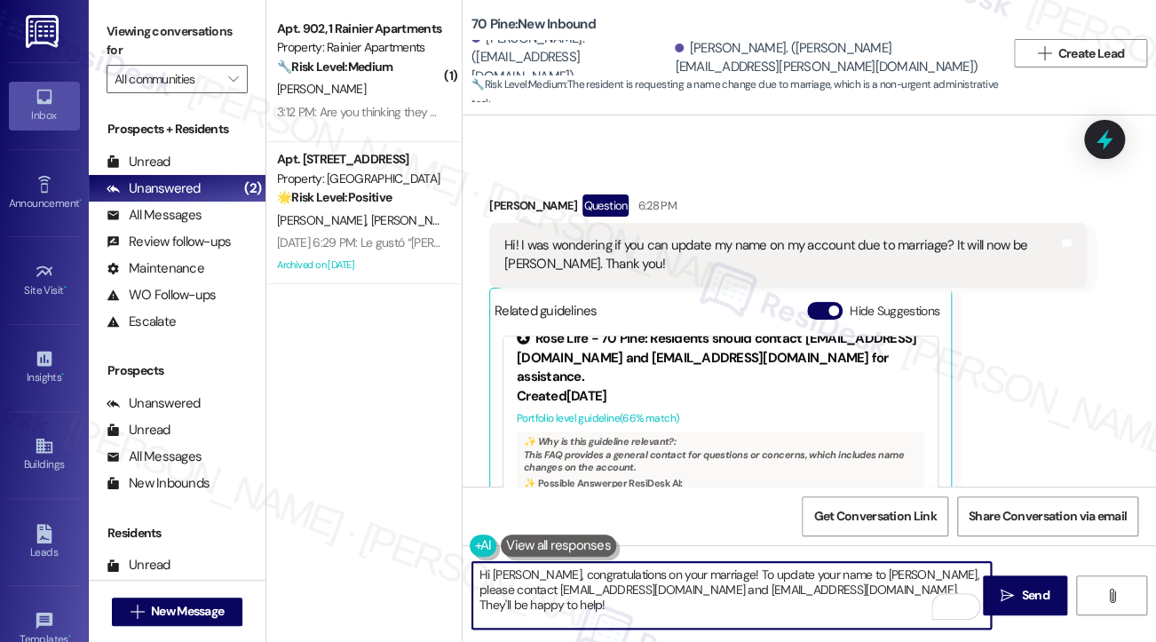
click at [888, 588] on textarea "Hi Rachel, congratulations on your marriage! To update your name to Rachel Volm…" at bounding box center [731, 595] width 518 height 67
drag, startPoint x: 913, startPoint y: 588, endPoint x: 826, endPoint y: 588, distance: 87.0
click at [826, 588] on textarea "Hi Rachel, congratulations on your marriage! To update your name to Rachel Volm…" at bounding box center [731, 595] width 518 height 67
click at [703, 573] on textarea "Hi Rachel, congratulations on your marriage! To update your name to Rachel Volm…" at bounding box center [731, 595] width 518 height 67
click at [844, 574] on textarea "Hi Rachel, congratulations on your marriage! 😊 To update your name to Rachel Vo…" at bounding box center [731, 595] width 518 height 67
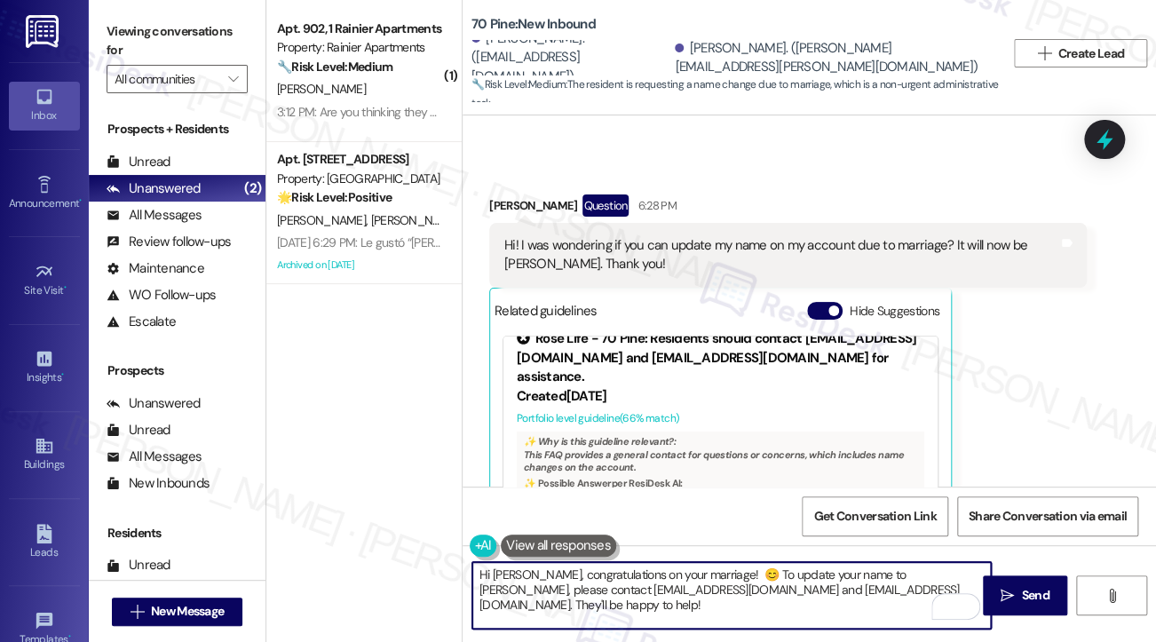
click at [844, 574] on textarea "Hi Rachel, congratulations on your marriage! 😊 To update your name to Rachel Vo…" at bounding box center [731, 595] width 518 height 67
click at [666, 585] on textarea "Hi Rachel, congratulations on your marriage! 😊 To update your name to Rachel Vo…" at bounding box center [731, 595] width 518 height 67
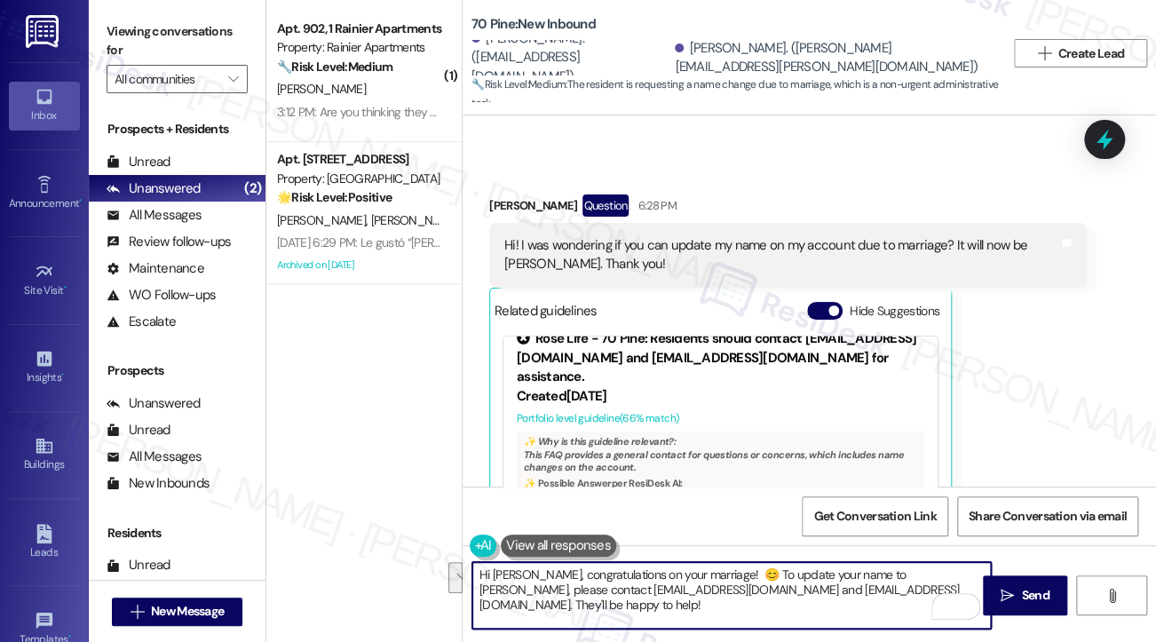
click at [736, 592] on textarea "Hi Rachel, congratulations on your marriage! 😊 To update your name to Rachel Vo…" at bounding box center [731, 595] width 518 height 67
click at [895, 592] on textarea "Hi Rachel, congratulations on your marriage! 😊 To update your name to Rachel Vo…" at bounding box center [731, 595] width 518 height 67
click at [948, 592] on textarea "Hi Rachel, congratulations on your marriage! 😊 To update your name to Rachel Vo…" at bounding box center [731, 595] width 518 height 67
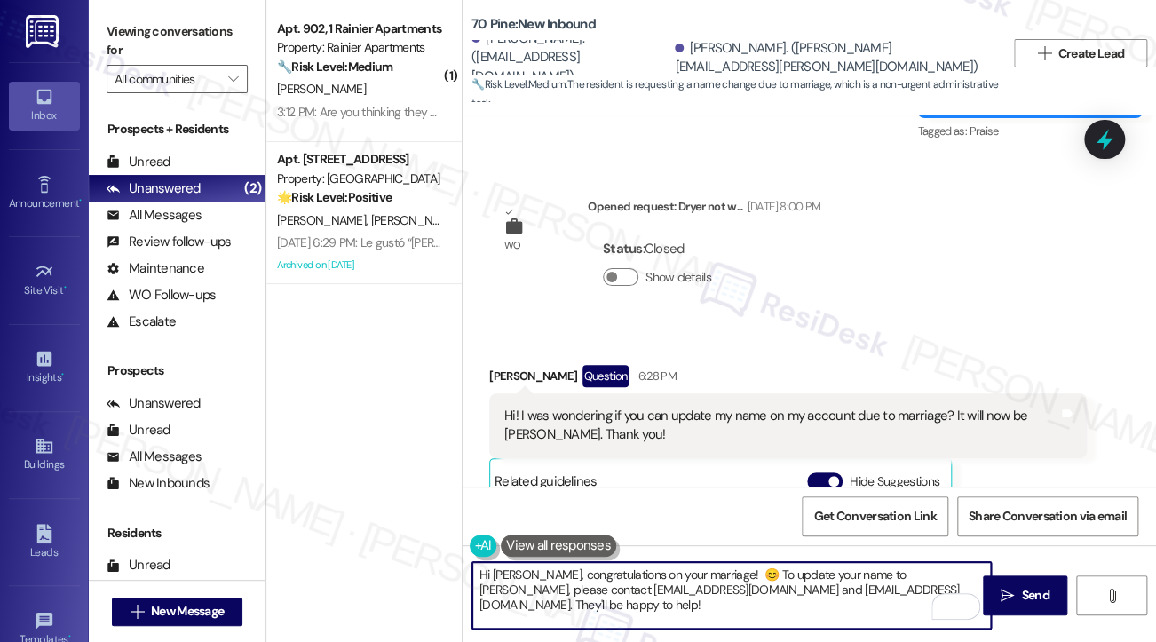
scroll to position [7868, 0]
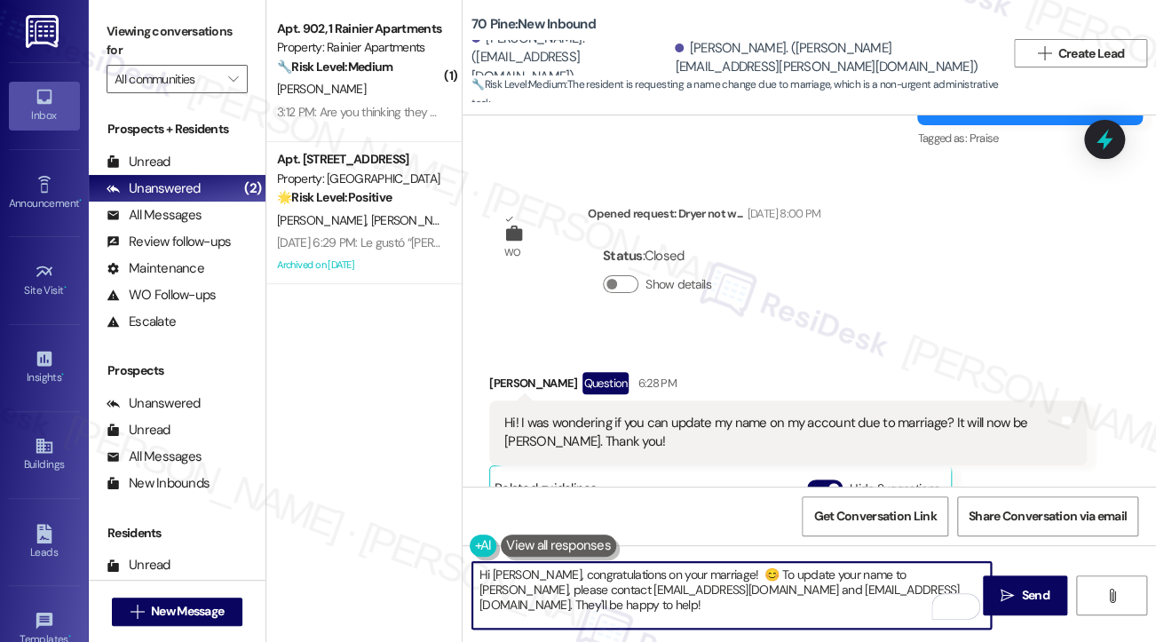
click at [839, 400] on div "Hi! I was wondering if you can update my name on my account due to marriage? It…" at bounding box center [787, 432] width 597 height 65
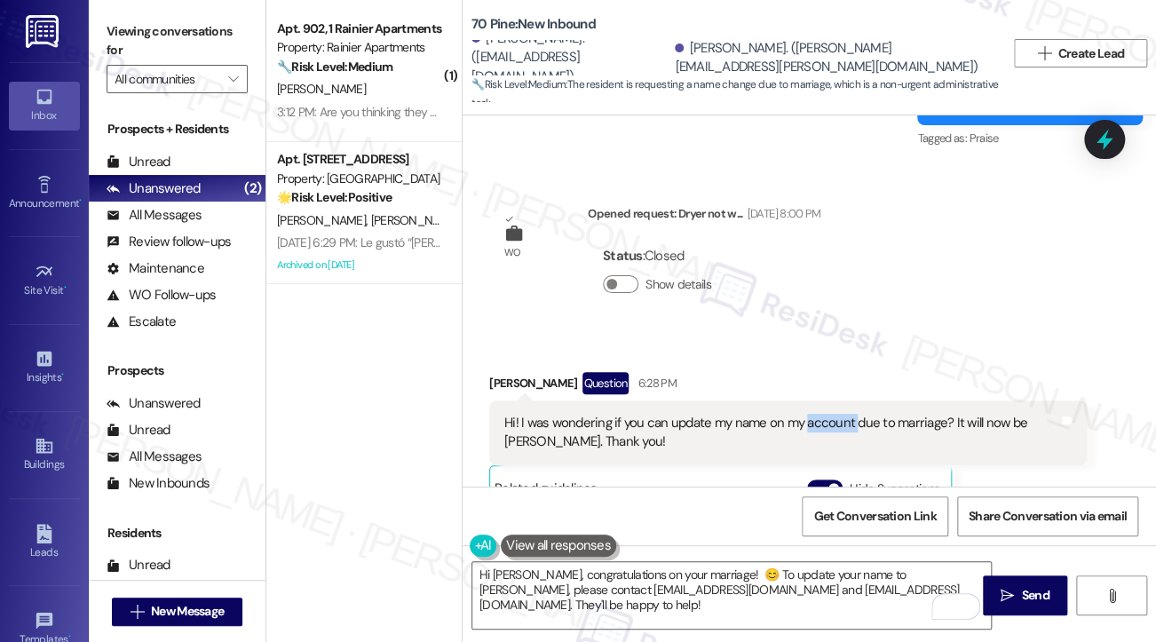
click at [839, 400] on div "Hi! I was wondering if you can update my name on my account due to marriage? It…" at bounding box center [787, 432] width 597 height 65
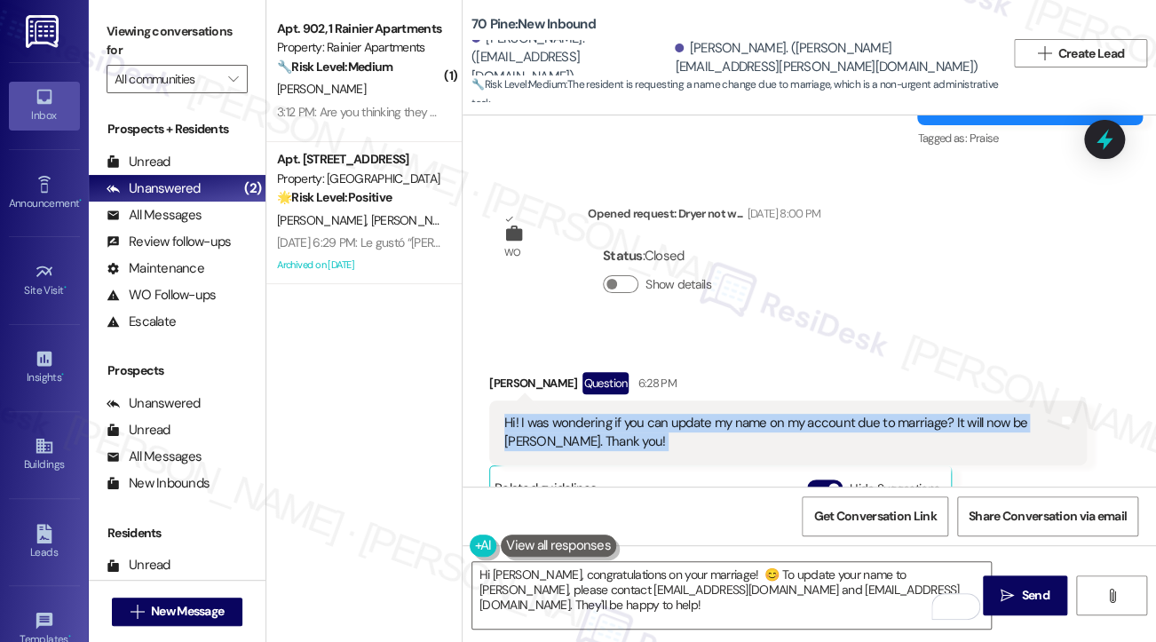
click at [839, 400] on div "Hi! I was wondering if you can update my name on my account due to marriage? It…" at bounding box center [787, 432] width 597 height 65
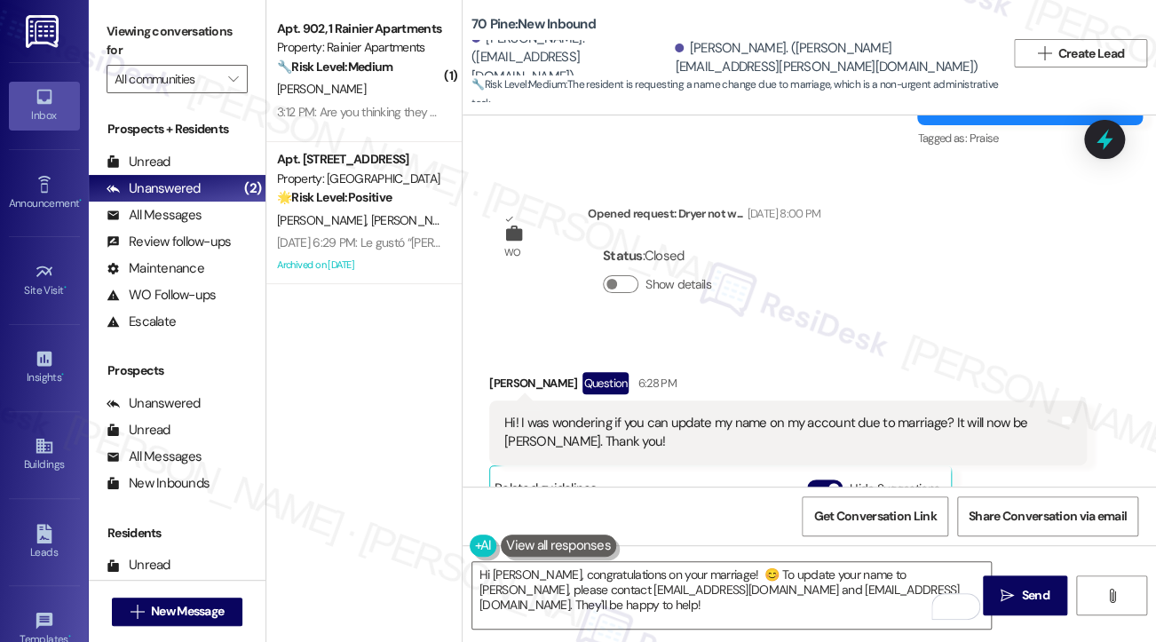
click at [1037, 407] on div "Rachel Steiner Question 6:28 PM Hi! I was wondering if you can update my name o…" at bounding box center [787, 569] width 597 height 395
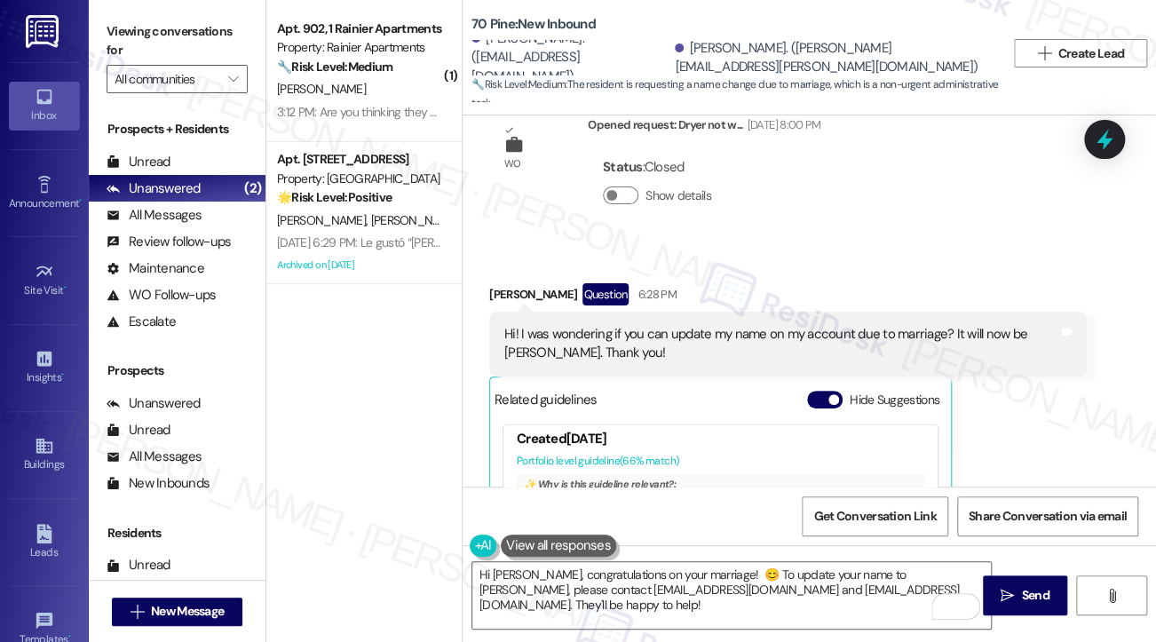
scroll to position [106, 0]
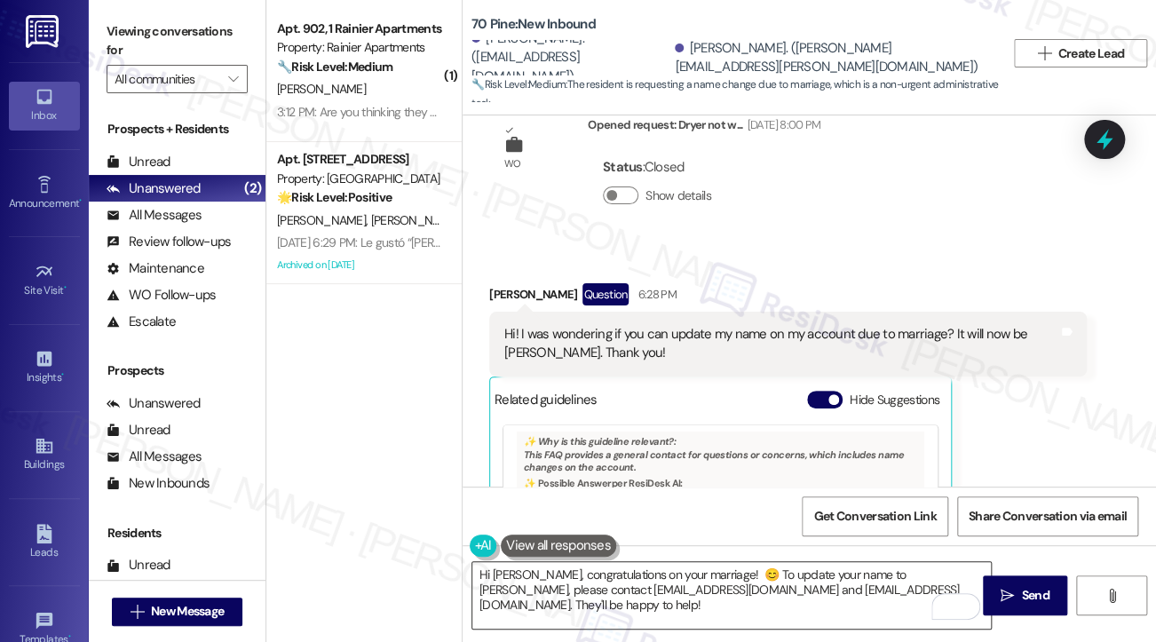
drag, startPoint x: 1009, startPoint y: 593, endPoint x: 927, endPoint y: 588, distance: 82.7
click at [952, 594] on div "Hi Rachel, congratulations on your marriage! 😊 To update your name to Rachel Vo…" at bounding box center [808, 611] width 693 height 133
click at [928, 587] on textarea "Hi Rachel, congratulations on your marriage! 😊 To update your name to Rachel Vo…" at bounding box center [731, 595] width 518 height 67
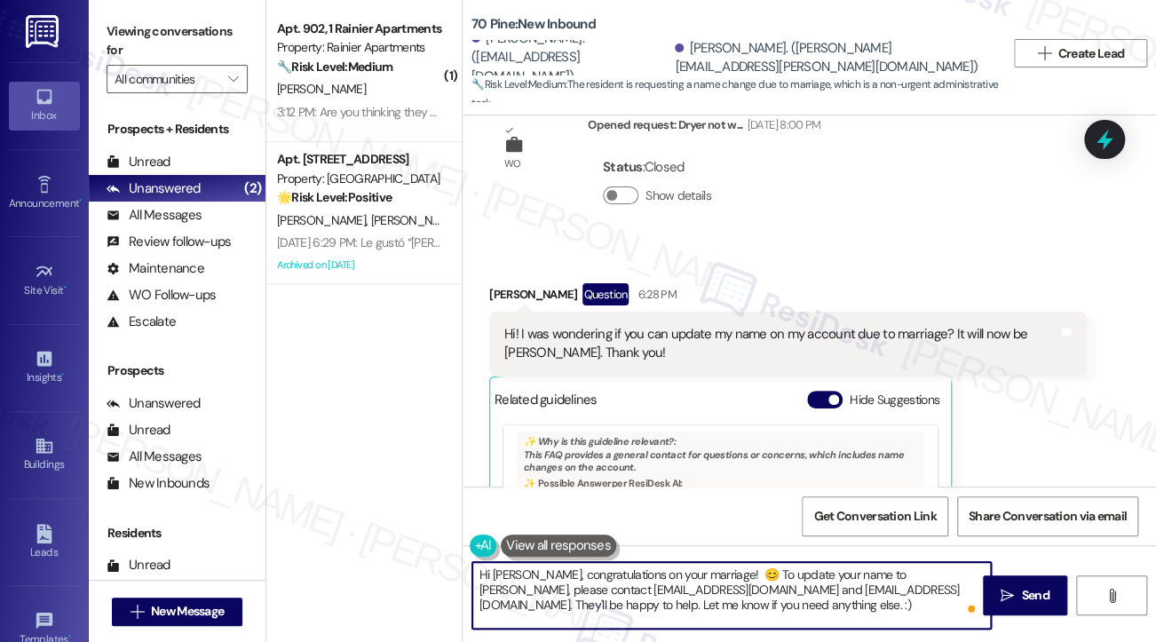
type textarea "Hi Rachel, congratulations on your marriage! 😊 To update your name to Rachel Vo…"
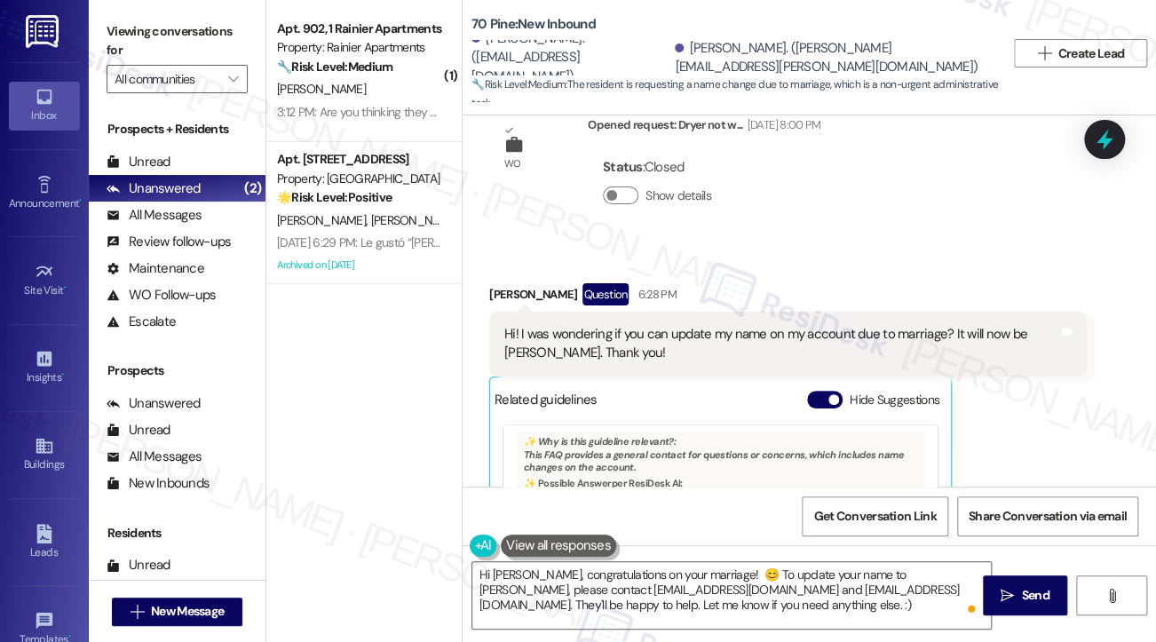
click at [1017, 339] on div "Rachel Steiner Question 6:28 PM Hi! I was wondering if you can update my name o…" at bounding box center [787, 480] width 597 height 395
click at [689, 325] on div "Hi! I was wondering if you can update my name on my account due to marriage? It…" at bounding box center [781, 344] width 554 height 38
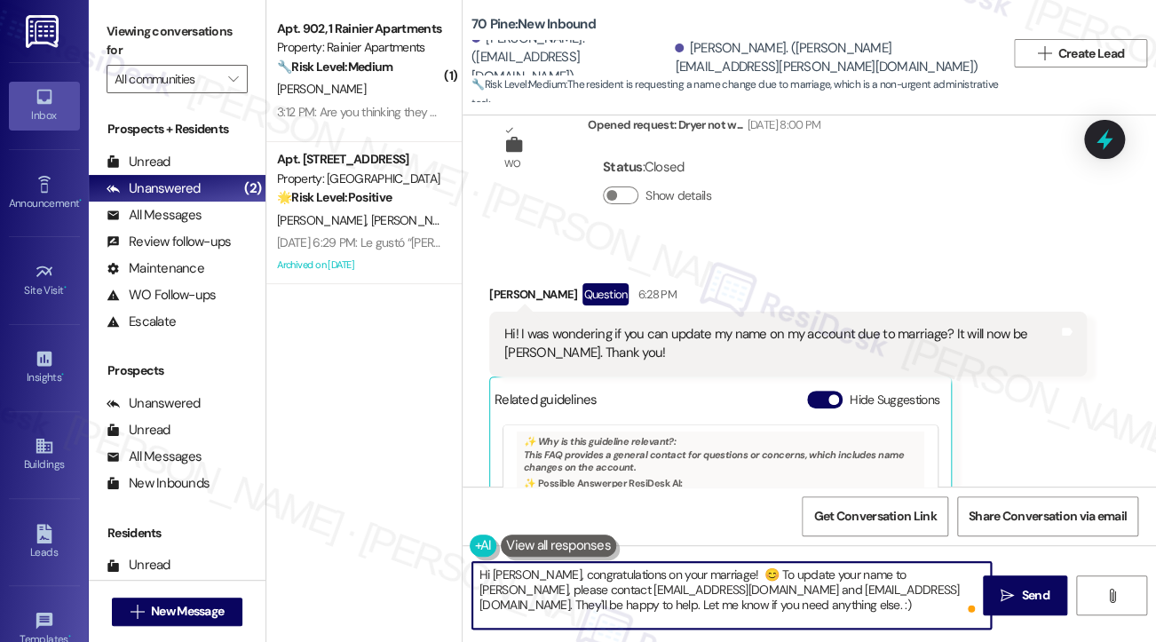
click at [733, 588] on textarea "Hi Rachel, congratulations on your marriage! 😊 To update your name to Rachel Vo…" at bounding box center [731, 595] width 518 height 67
click at [700, 598] on textarea "Hi Rachel, congratulations on your marriage! 😊 To update your name to Rachel Vo…" at bounding box center [731, 595] width 518 height 67
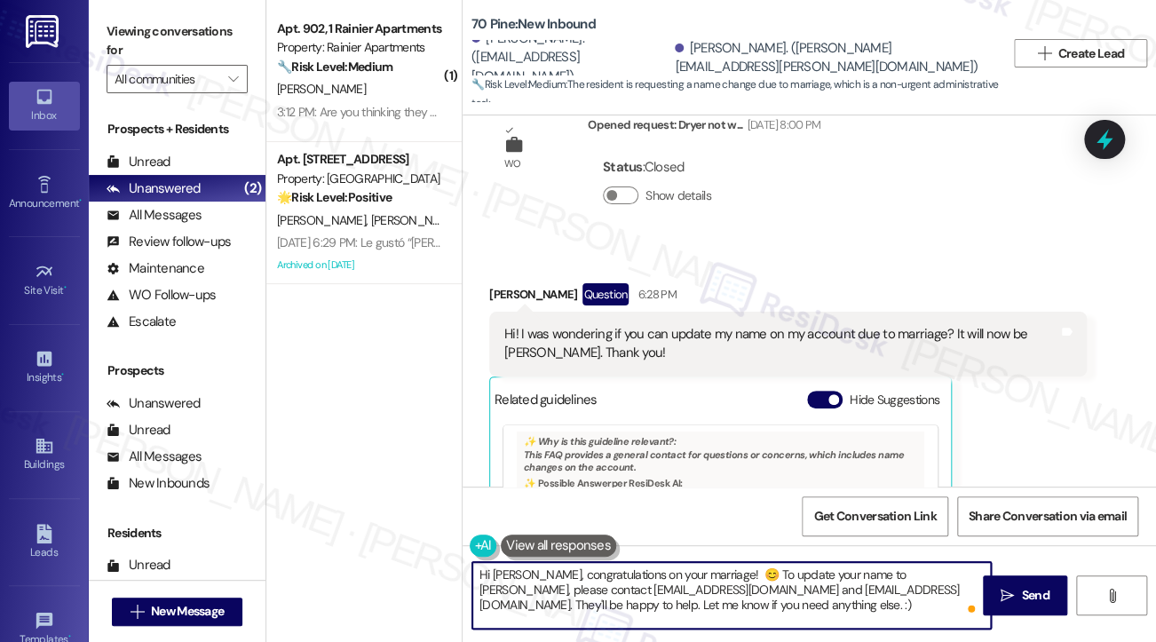
click at [700, 598] on textarea "Hi Rachel, congratulations on your marriage! 😊 To update your name to Rachel Vo…" at bounding box center [731, 595] width 518 height 67
click at [1043, 580] on button " Send" at bounding box center [1025, 595] width 84 height 40
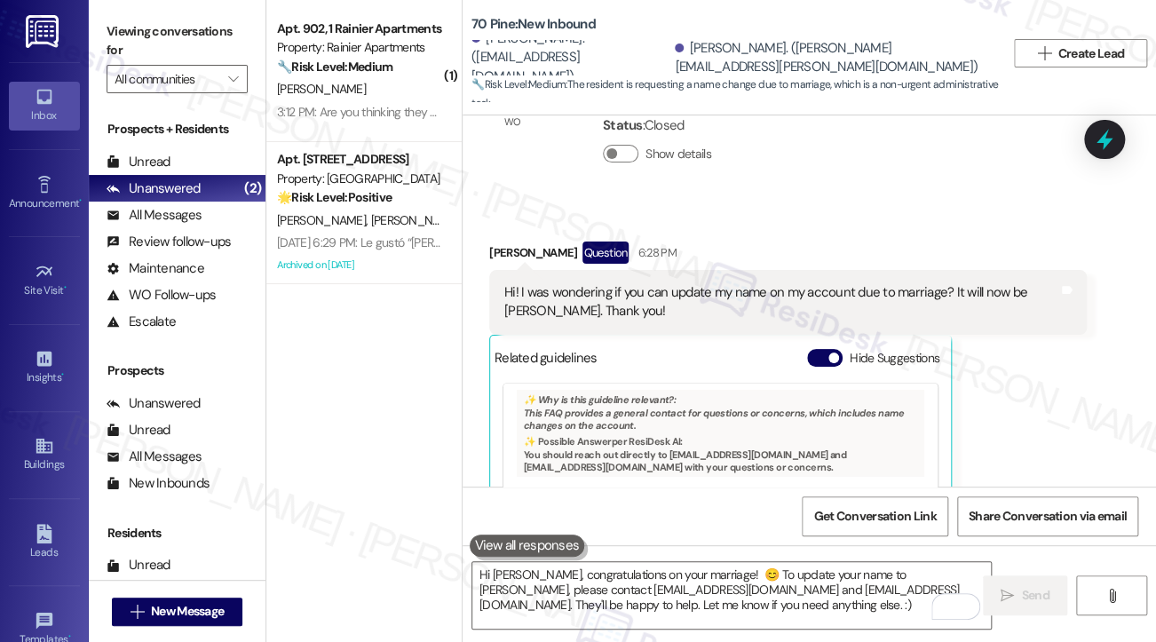
scroll to position [8045, 0]
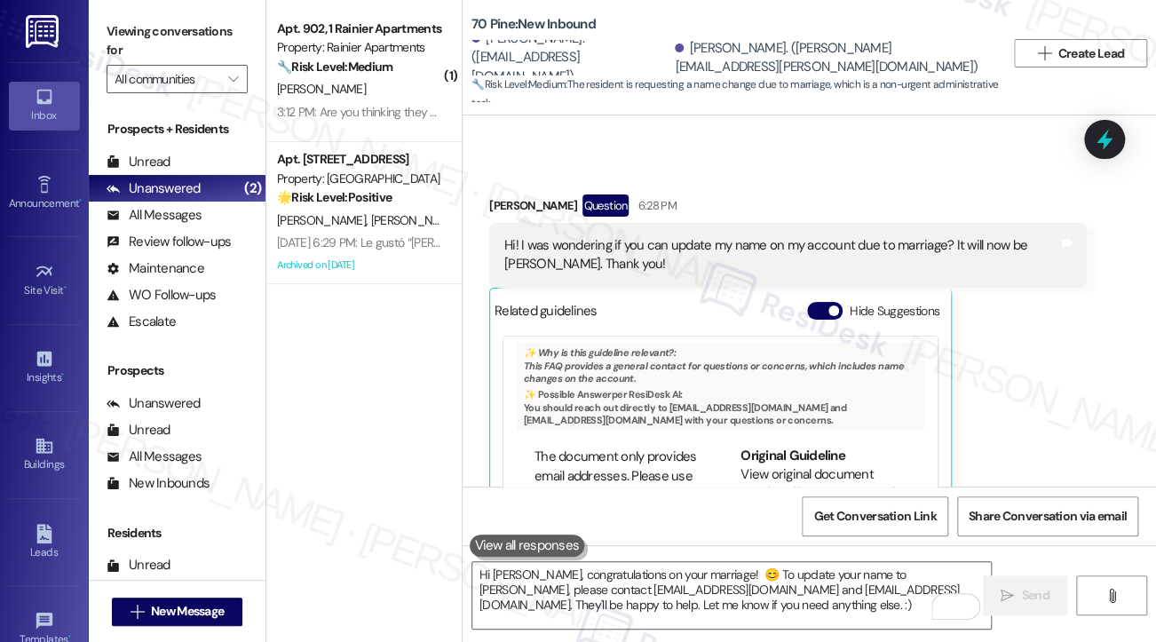
click at [739, 55] on div "Robert Volm. (volm.robert@gmail.com)" at bounding box center [833, 58] width 317 height 38
click at [780, 56] on div "Robert Volm. (volm.robert@gmail.com)" at bounding box center [833, 58] width 317 height 38
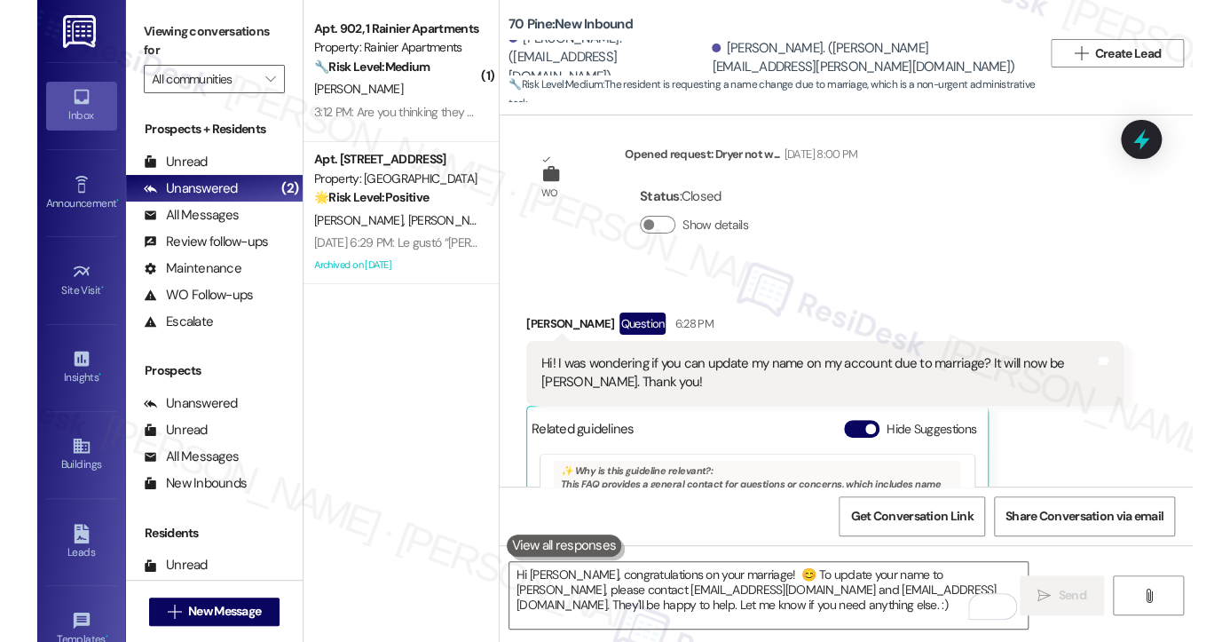
scroll to position [7690, 0]
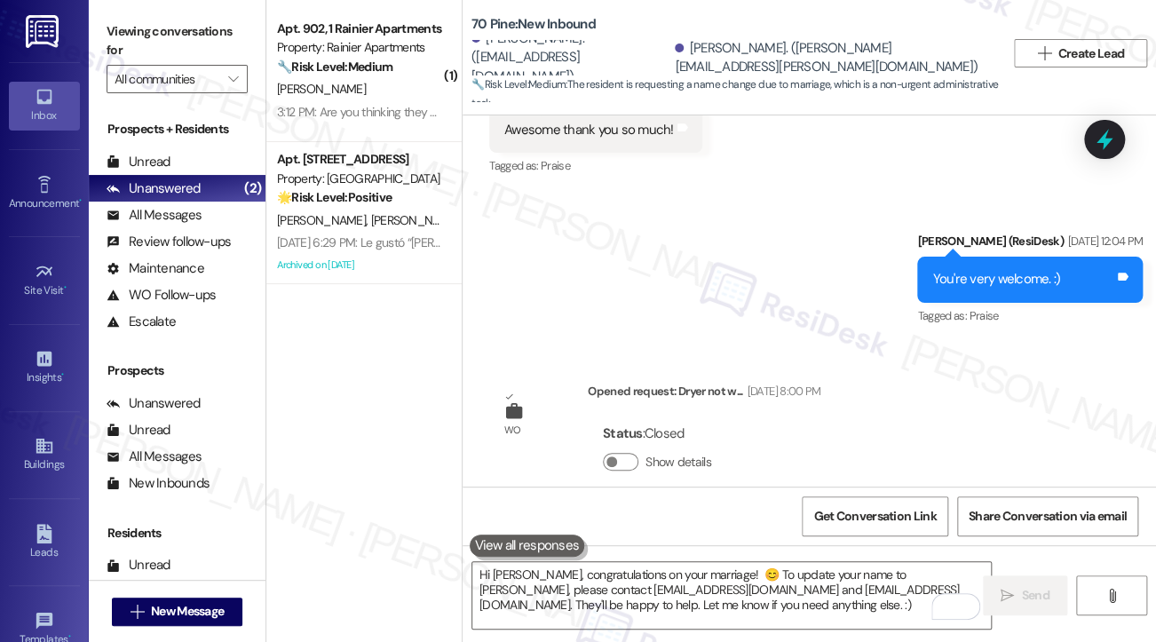
click at [522, 549] on div "Rachel Steiner Question 6:28 PM" at bounding box center [787, 563] width 597 height 28
copy div "Rachel Steiner"
click at [820, 407] on div "Status : Closed Show details" at bounding box center [704, 452] width 233 height 90
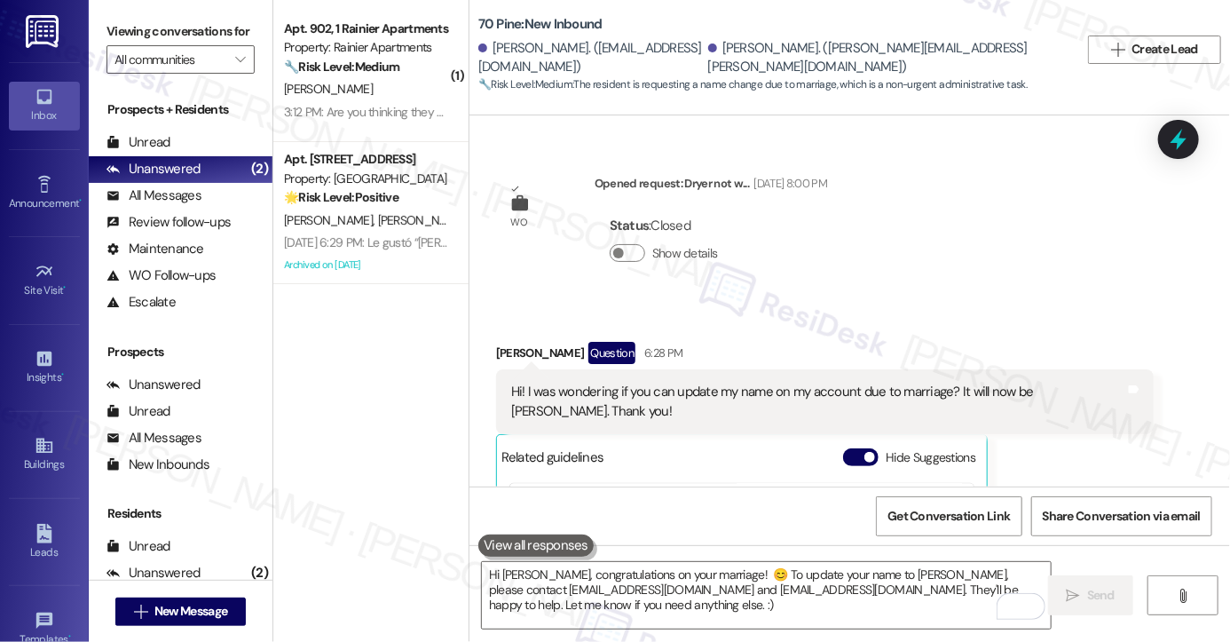
scroll to position [7735, 0]
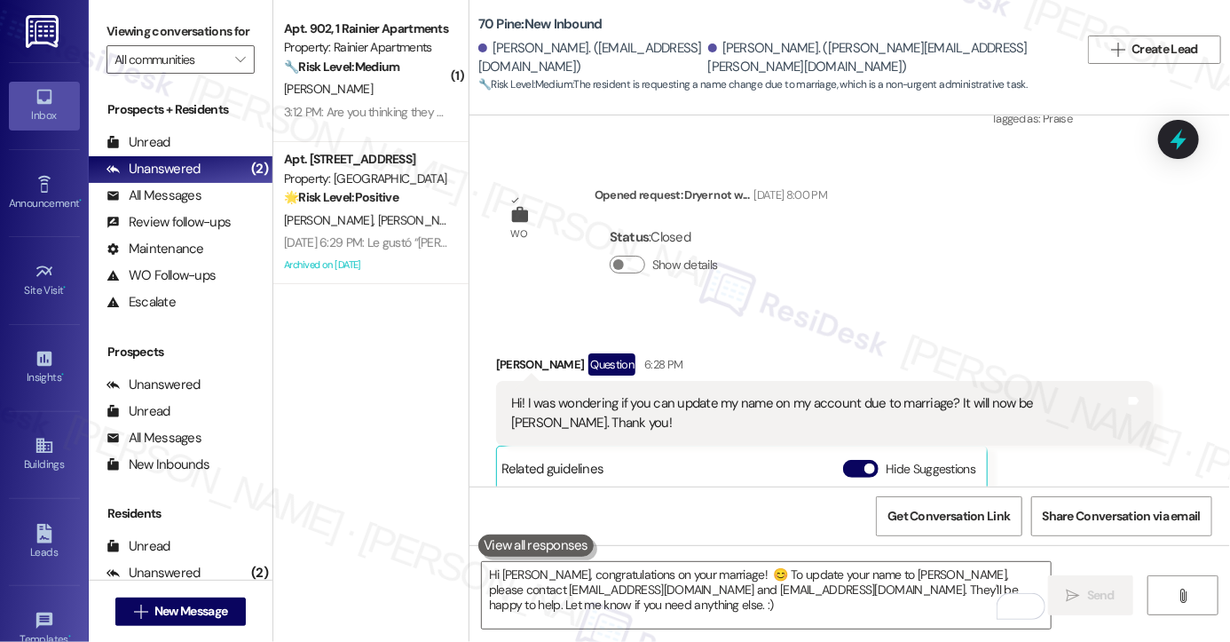
click at [817, 394] on div "Hi! I was wondering if you can update my name on my account due to marriage? It…" at bounding box center [818, 413] width 614 height 38
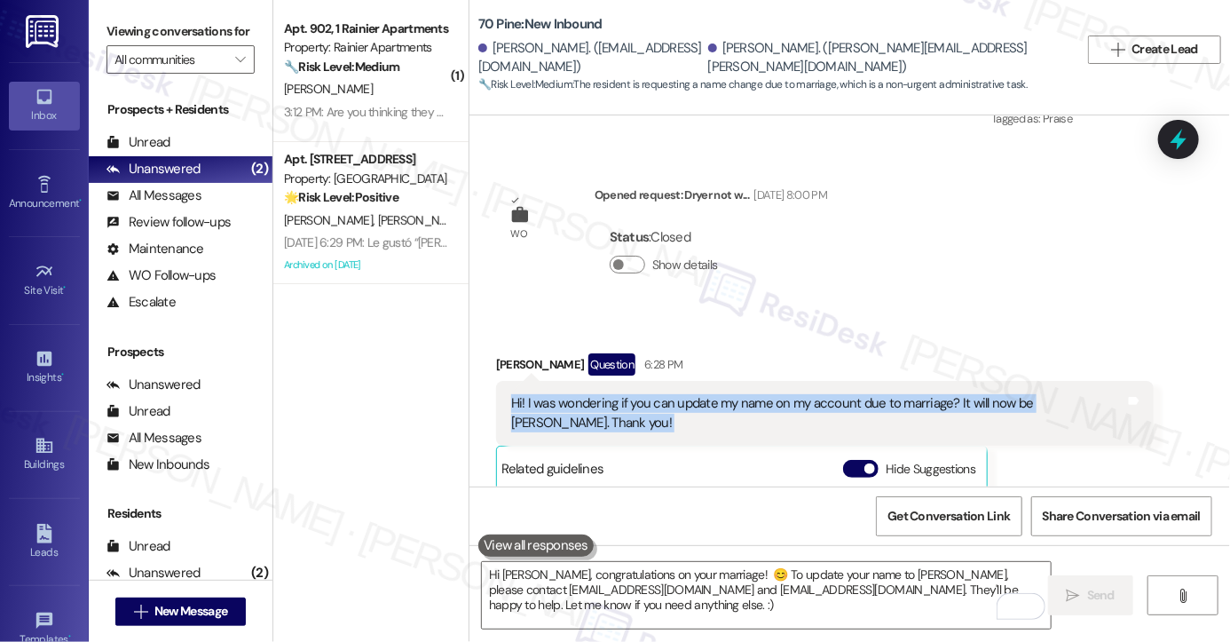
click at [817, 394] on div "Hi! I was wondering if you can update my name on my account due to marriage? It…" at bounding box center [818, 413] width 614 height 38
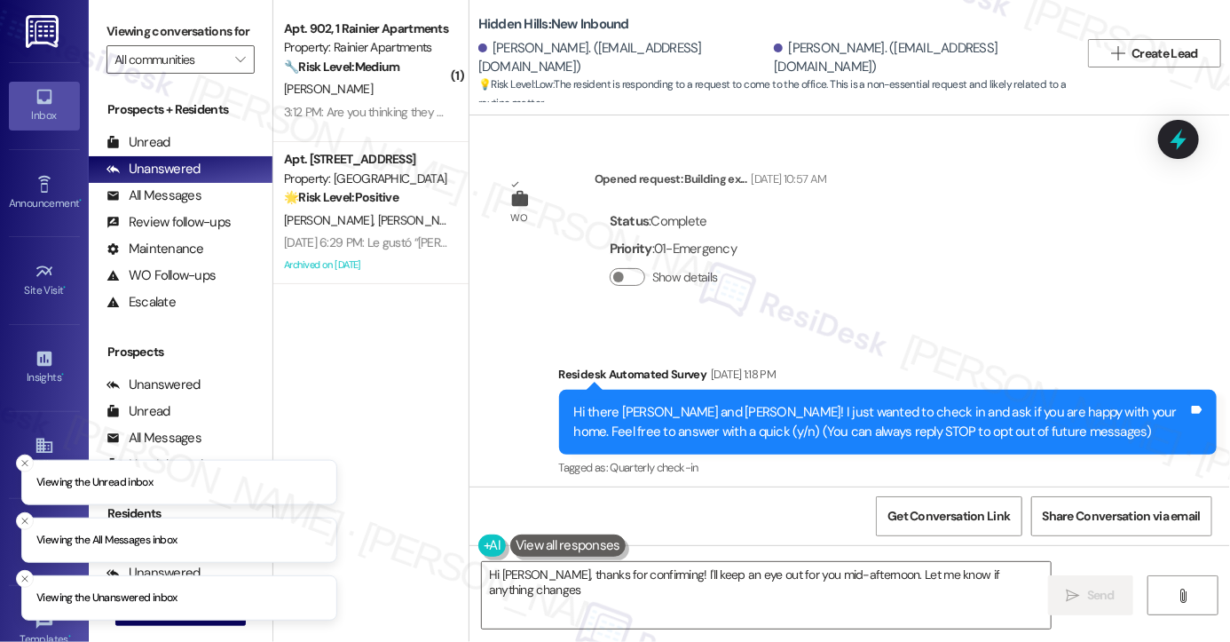
type textarea "Hi [PERSON_NAME], thanks for confirming! I'll keep an eye out for you mid-after…"
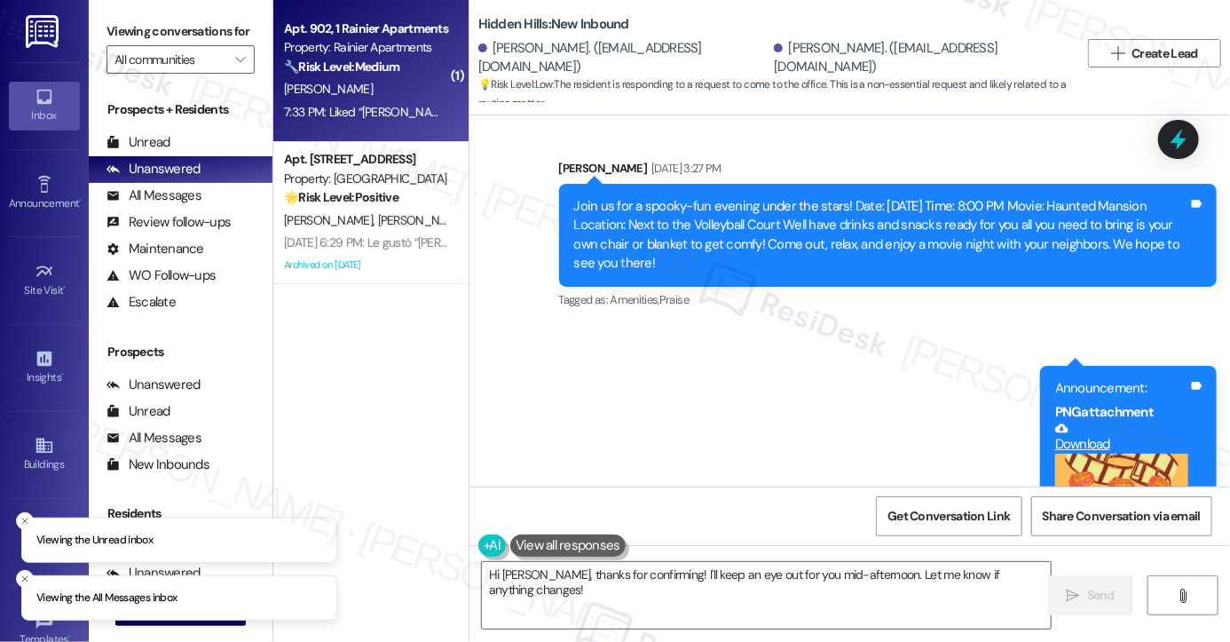
click at [409, 116] on div "7:33 PM: Liked “[PERSON_NAME] (Rainier Apartments): Got it! I'll keep you updat…" at bounding box center [599, 112] width 631 height 16
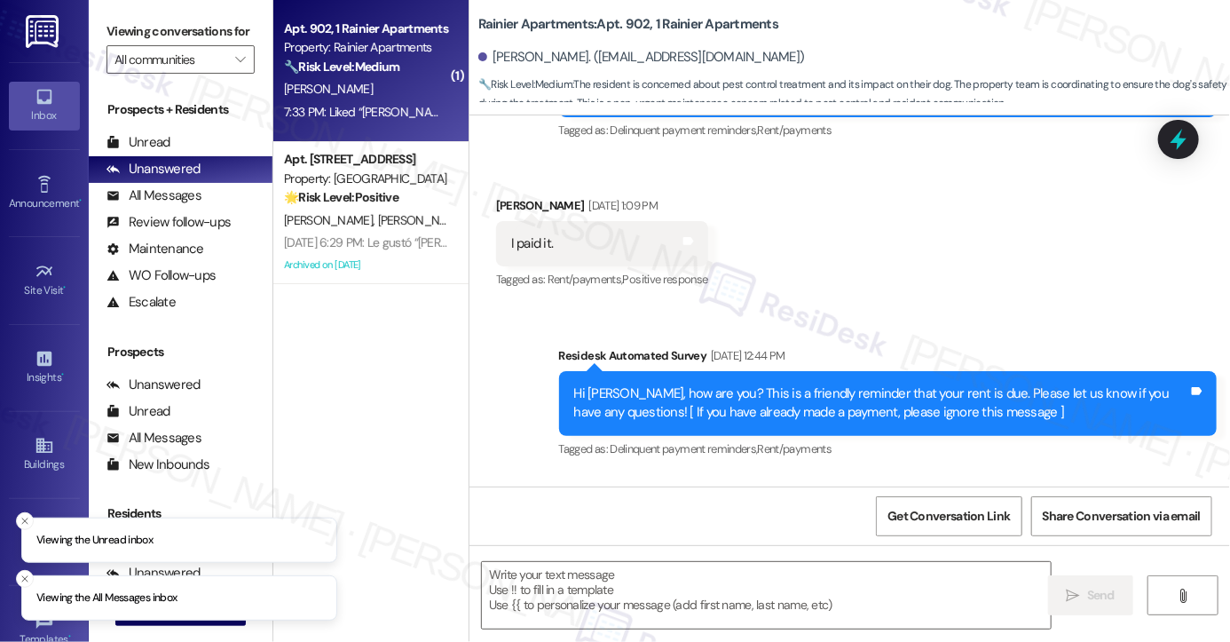
scroll to position [5319, 0]
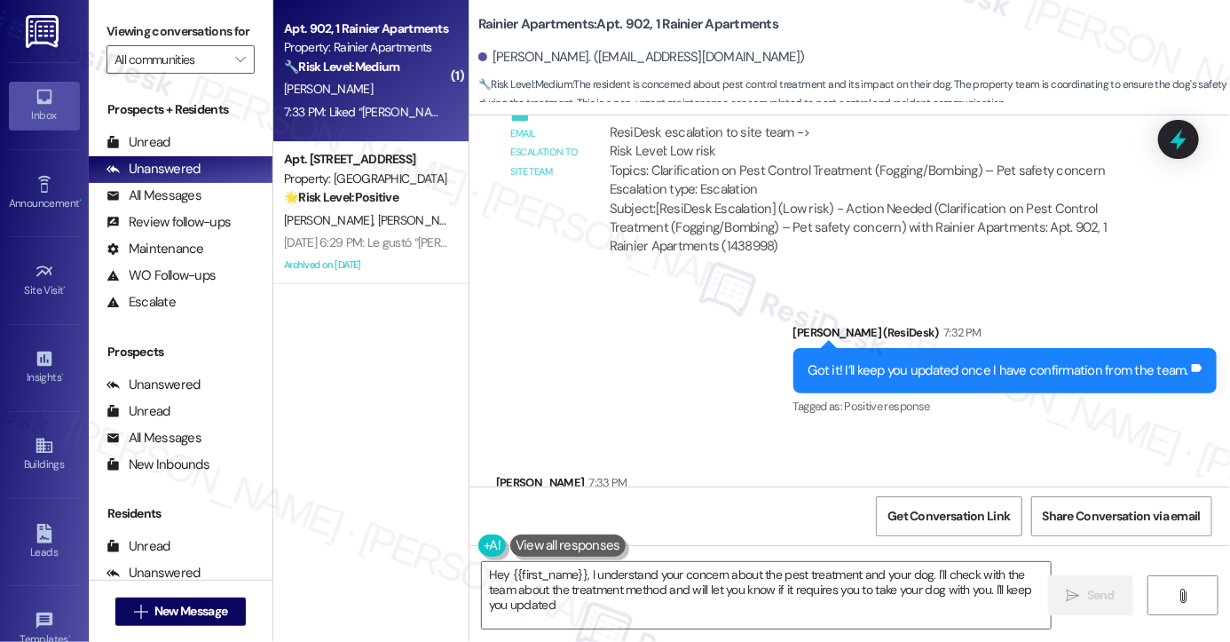
type textarea "Hey {{first_name}}, I understand your concern about the pest treatment and your…"
click at [930, 361] on div "Got it! I’ll keep you updated once I have confirmation from the team." at bounding box center [999, 370] width 380 height 19
click at [932, 361] on div "Got it! I’ll keep you updated once I have confirmation from the team." at bounding box center [999, 370] width 380 height 19
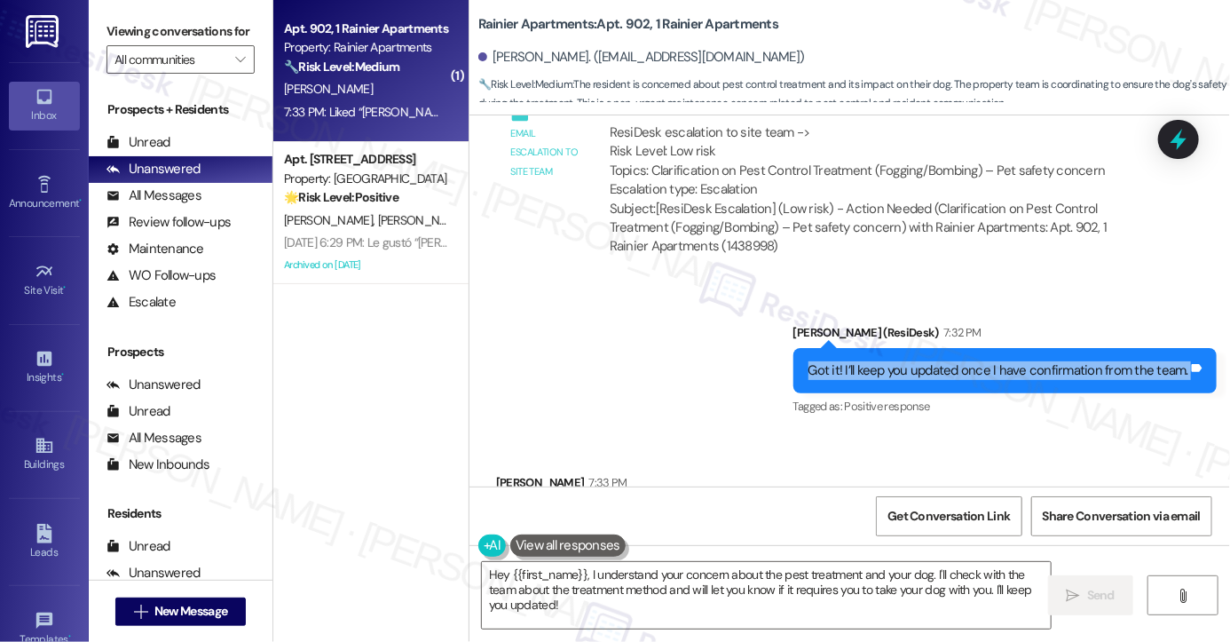
click at [932, 361] on div "Got it! I’ll keep you updated once I have confirmation from the team." at bounding box center [999, 370] width 380 height 19
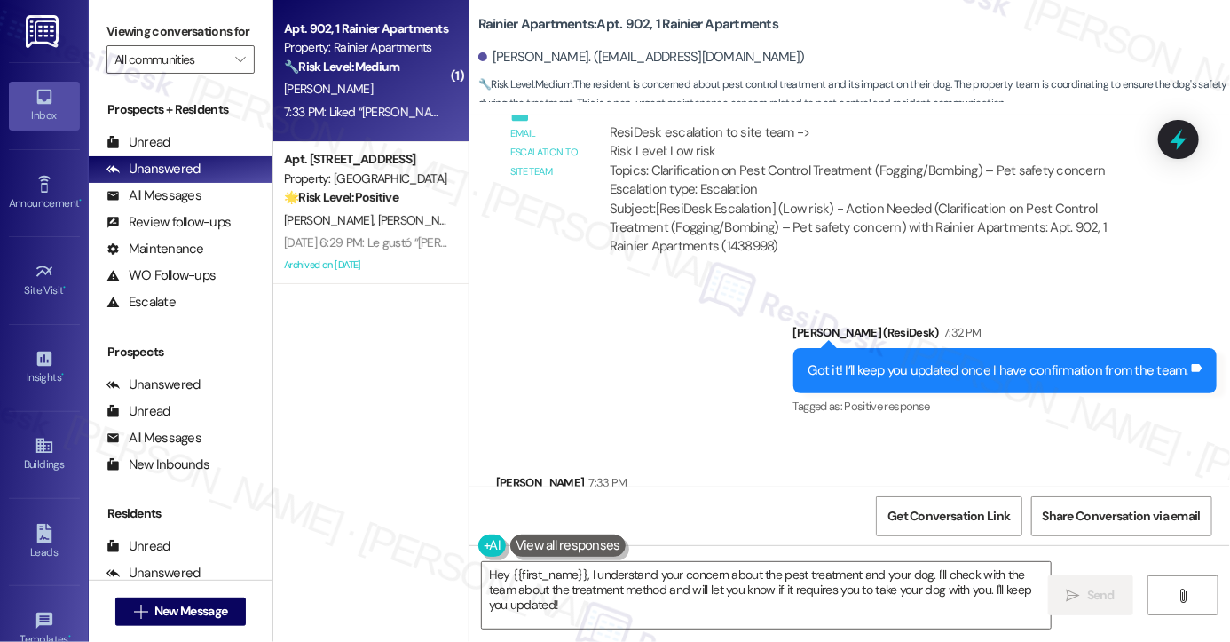
click at [792, 497] on div "Liked “[PERSON_NAME] (Rainier Apartments): Got it! I'll keep you updated once I…" at bounding box center [825, 529] width 658 height 65
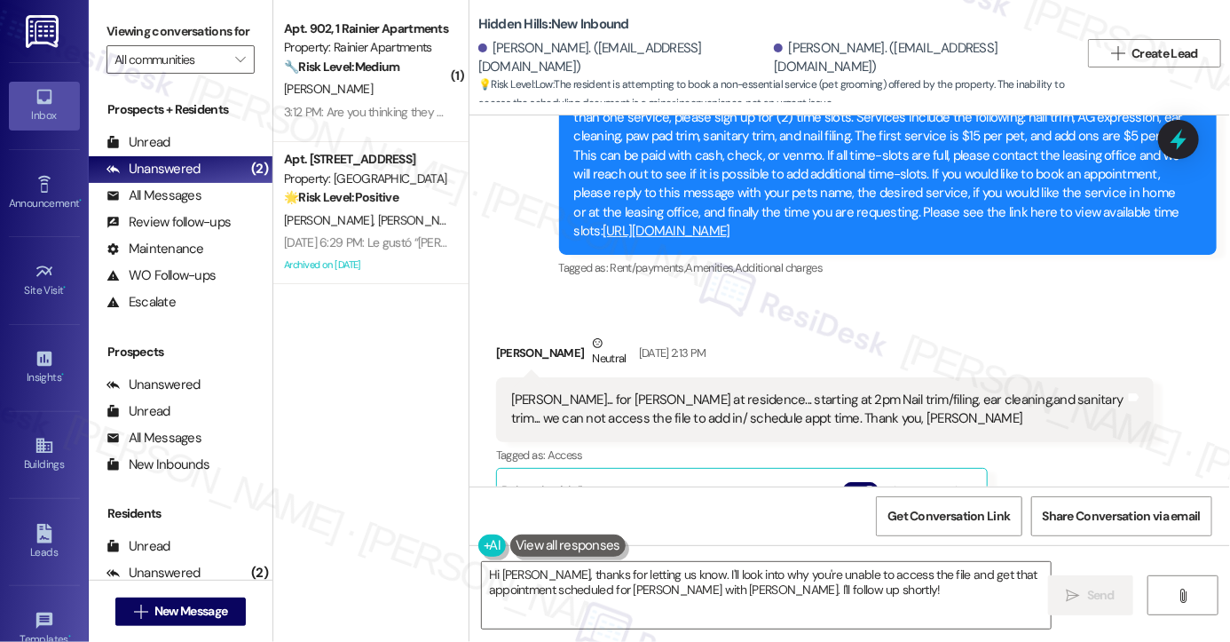
scroll to position [26573, 0]
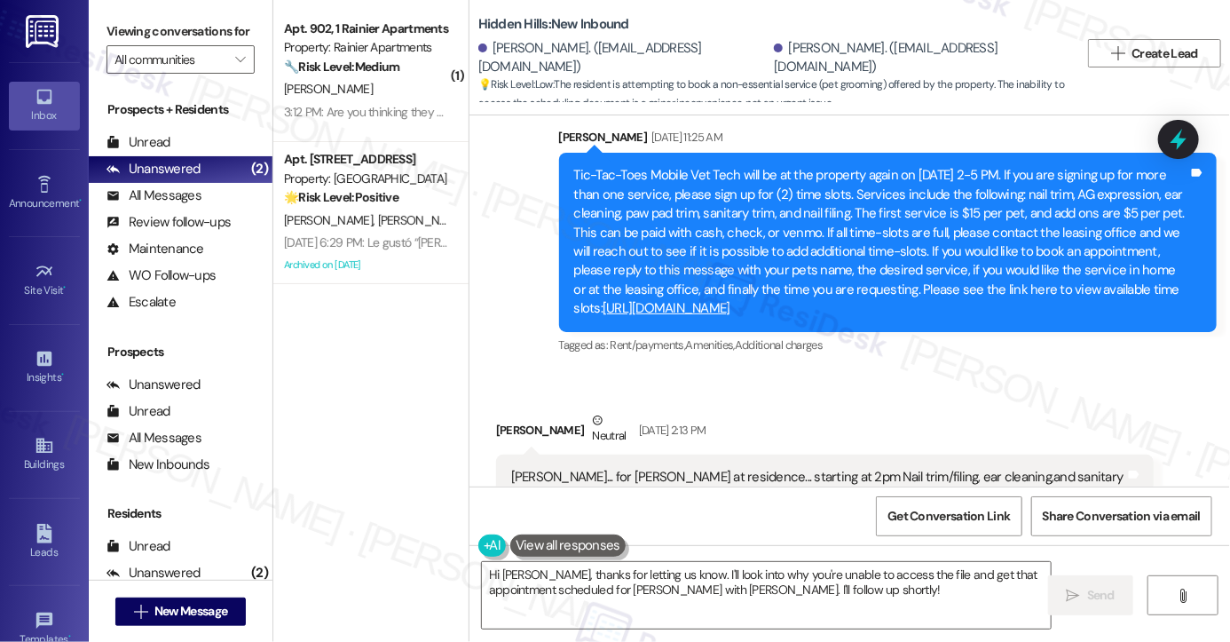
click at [852, 559] on button "Hide Suggestions" at bounding box center [861, 568] width 36 height 18
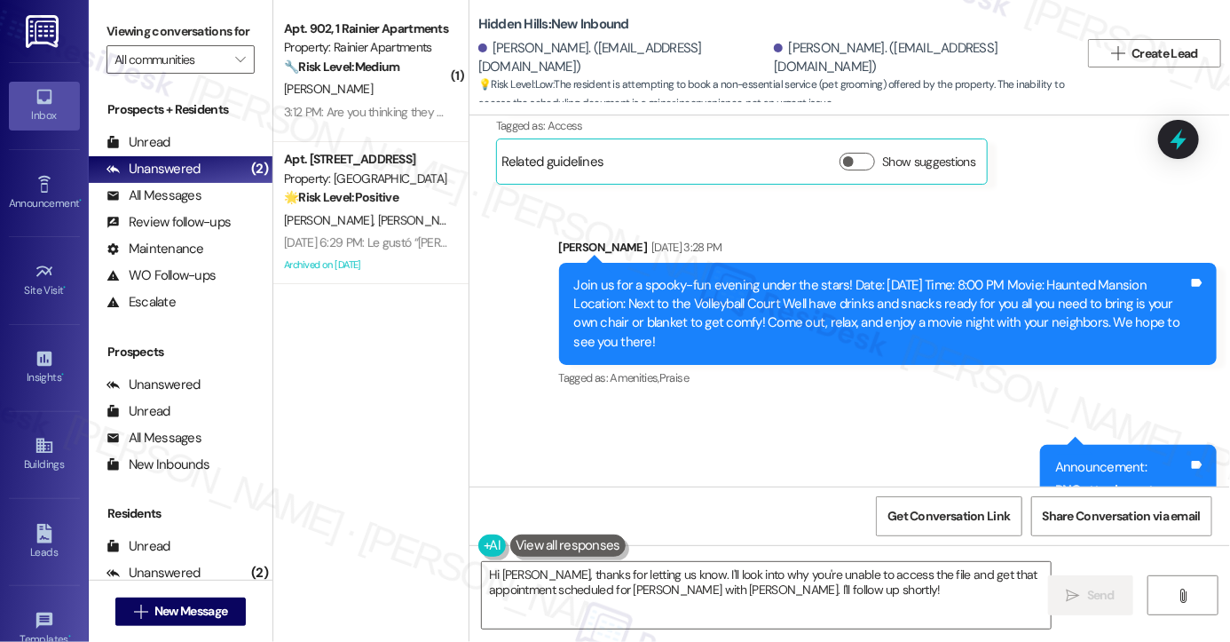
scroll to position [26760, 0]
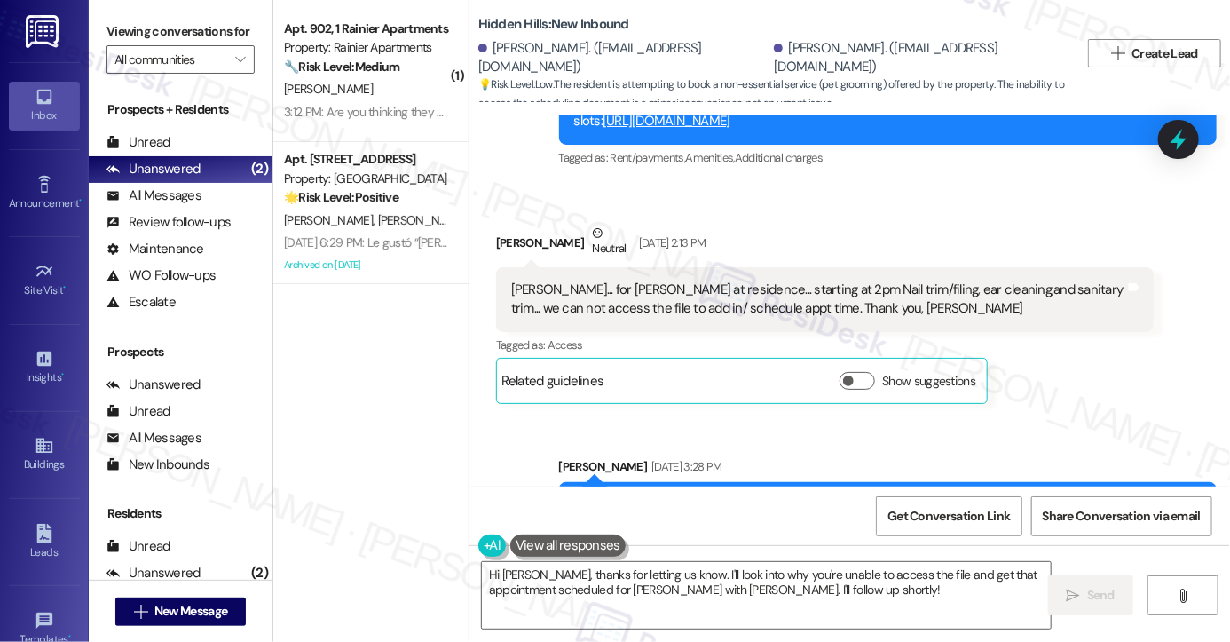
click at [739, 280] on div "[PERSON_NAME]... for [PERSON_NAME] at residence... starting at 2pm Nail trim/fi…" at bounding box center [818, 299] width 614 height 38
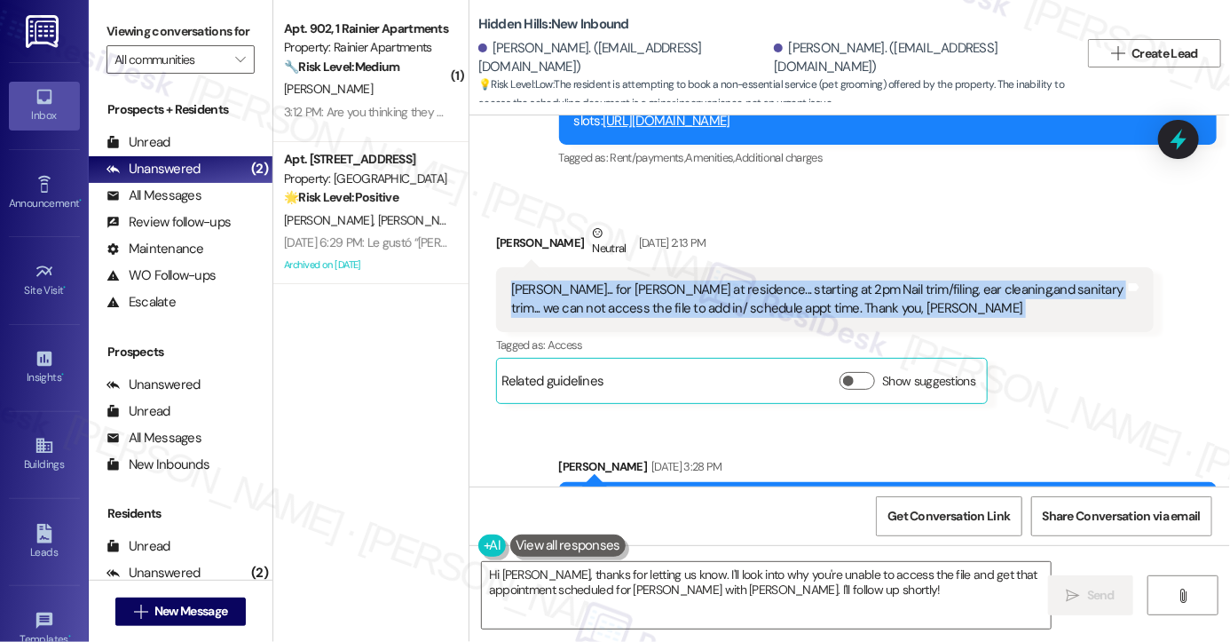
click at [739, 280] on div "[PERSON_NAME]... for [PERSON_NAME] at residence... starting at 2pm Nail trim/fi…" at bounding box center [818, 299] width 614 height 38
click at [664, 280] on div "[PERSON_NAME]... for [PERSON_NAME] at residence... starting at 2pm Nail trim/fi…" at bounding box center [818, 299] width 614 height 38
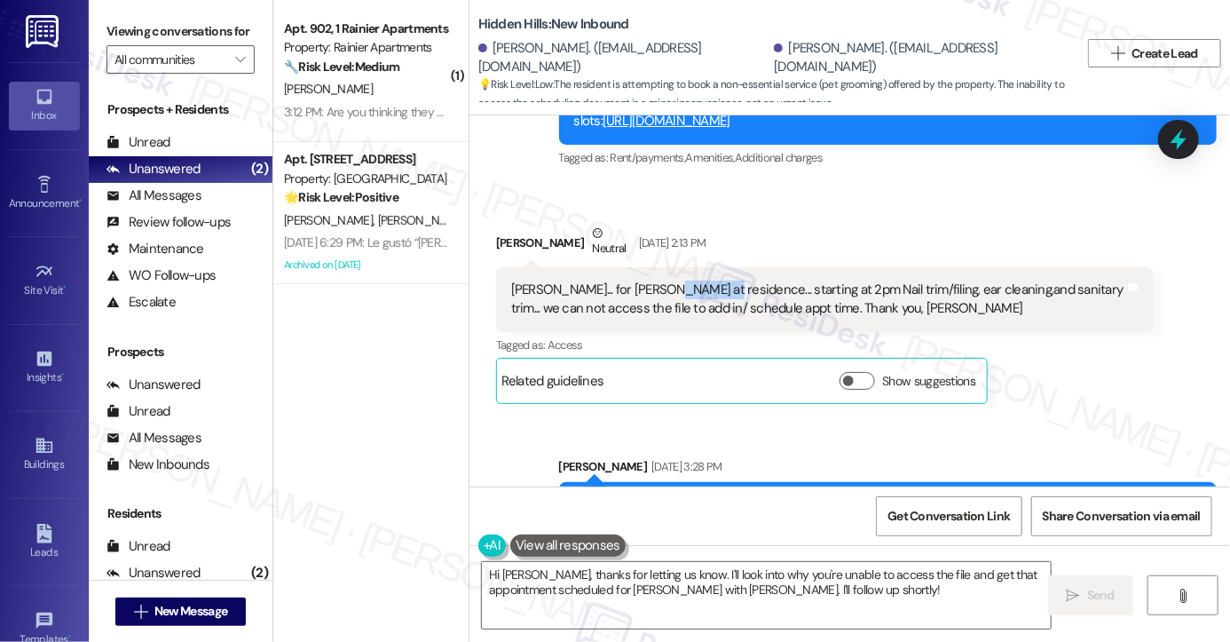
click at [664, 280] on div "[PERSON_NAME]... for [PERSON_NAME] at residence... starting at 2pm Nail trim/fi…" at bounding box center [818, 299] width 614 height 38
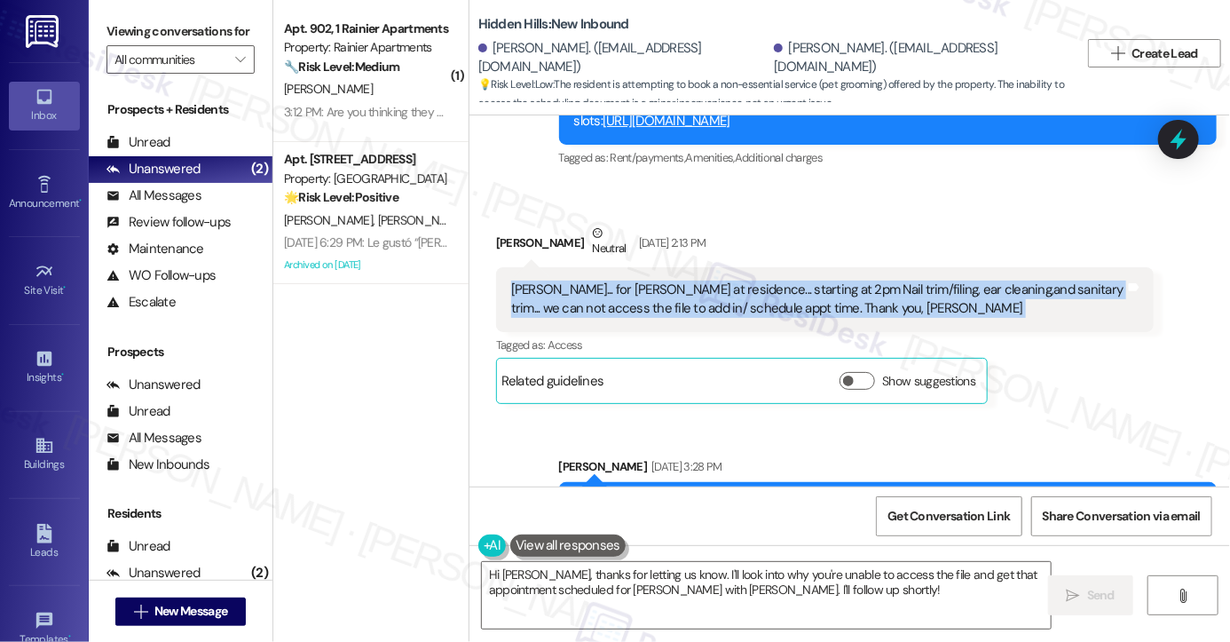
click at [664, 280] on div "[PERSON_NAME]... for [PERSON_NAME] at residence... starting at 2pm Nail trim/fi…" at bounding box center [818, 299] width 614 height 38
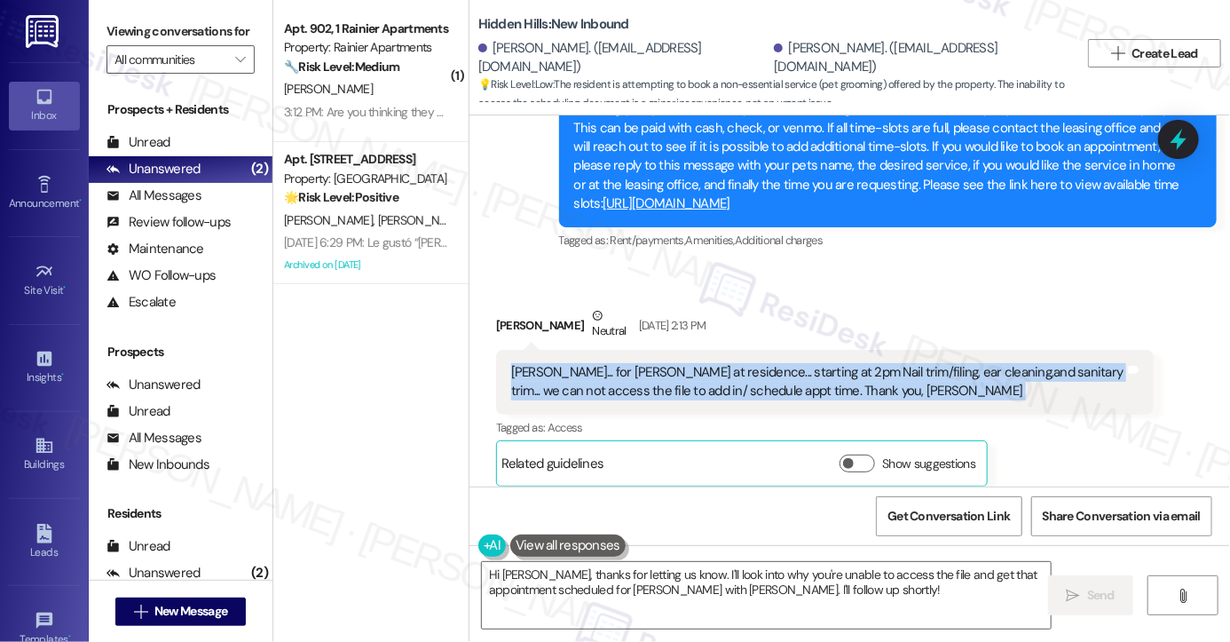
scroll to position [26582, 0]
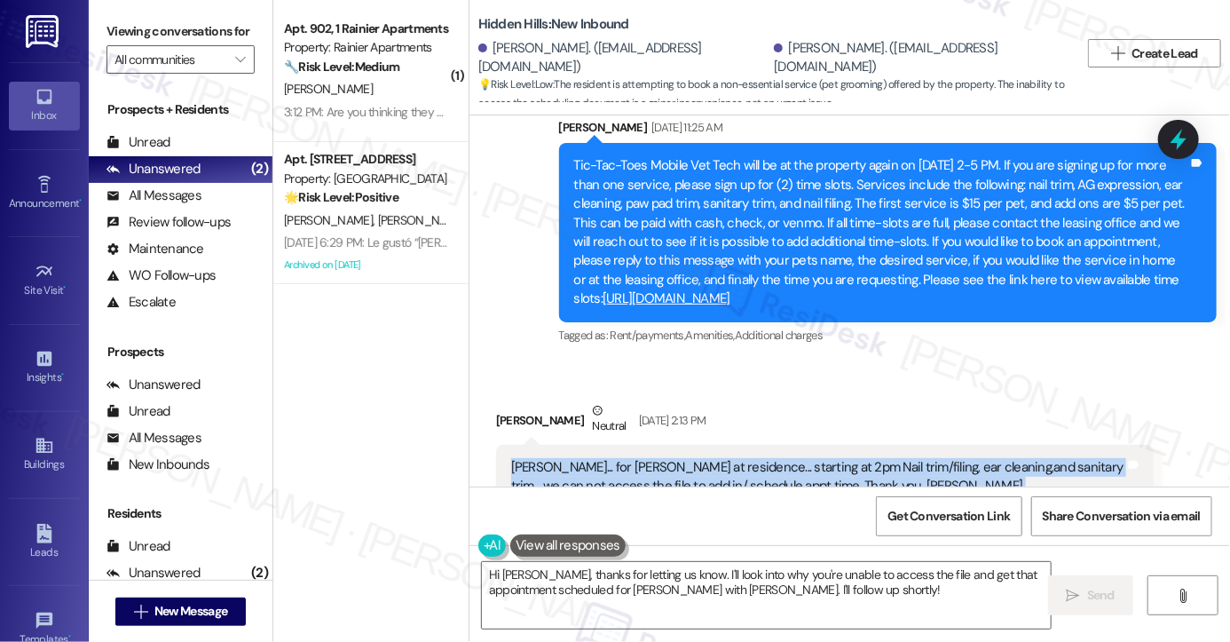
click at [701, 458] on div "[PERSON_NAME]... for [PERSON_NAME] at residence... starting at 2pm Nail trim/fi…" at bounding box center [818, 477] width 614 height 38
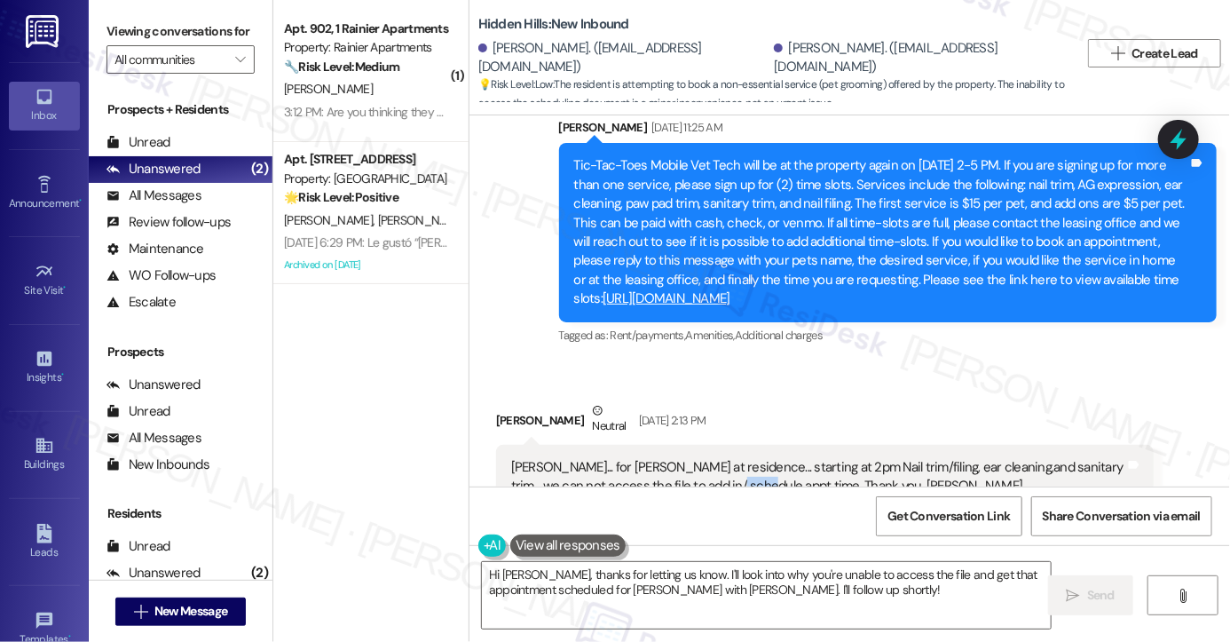
click at [701, 458] on div "[PERSON_NAME]... for [PERSON_NAME] at residence... starting at 2pm Nail trim/fi…" at bounding box center [818, 477] width 614 height 38
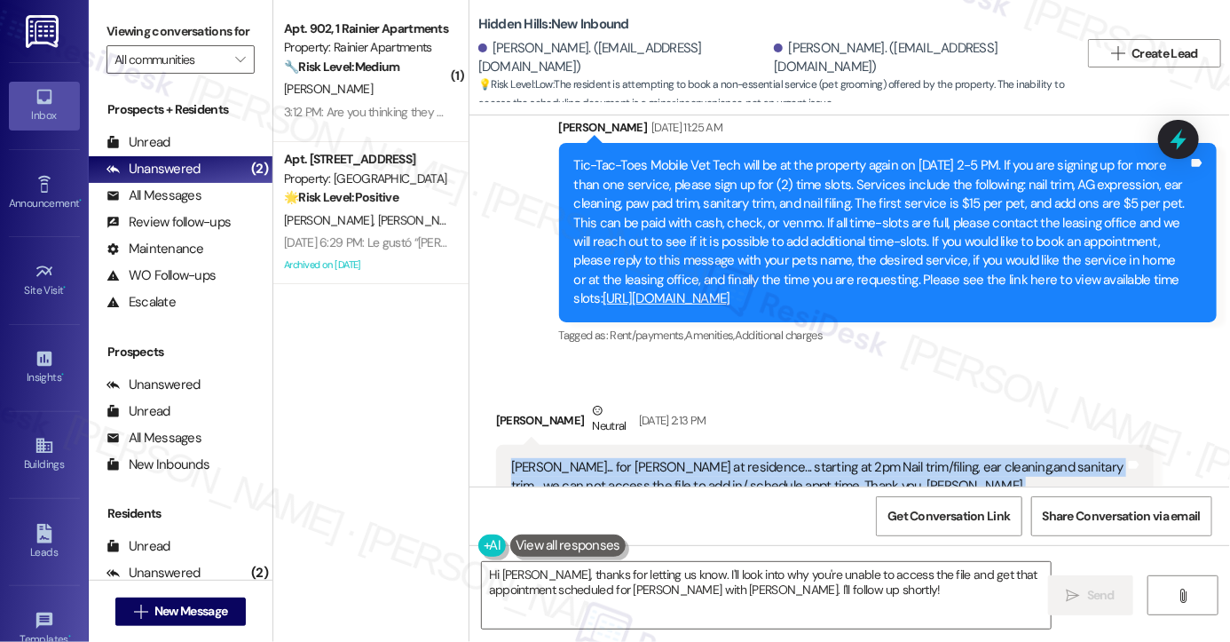
click at [701, 458] on div "[PERSON_NAME]... for [PERSON_NAME] at residence... starting at 2pm Nail trim/fi…" at bounding box center [818, 477] width 614 height 38
click at [663, 458] on div "[PERSON_NAME]... for [PERSON_NAME] at residence... starting at 2pm Nail trim/fi…" at bounding box center [818, 477] width 614 height 38
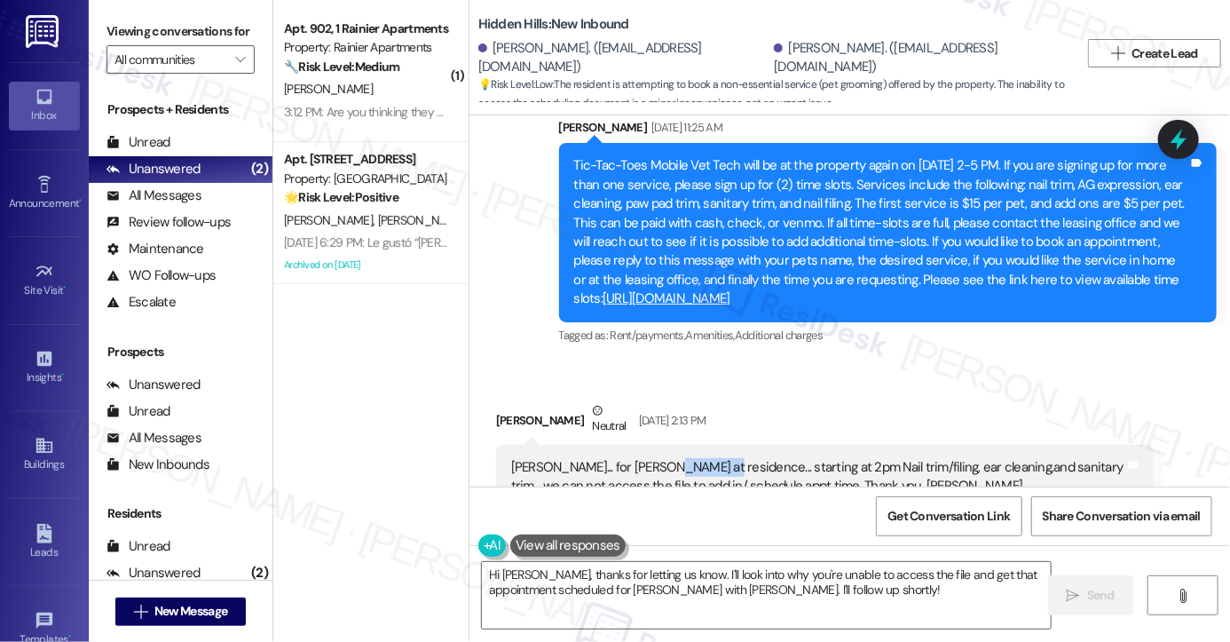
click at [663, 458] on div "[PERSON_NAME]... for [PERSON_NAME] at residence... starting at 2pm Nail trim/fi…" at bounding box center [818, 477] width 614 height 38
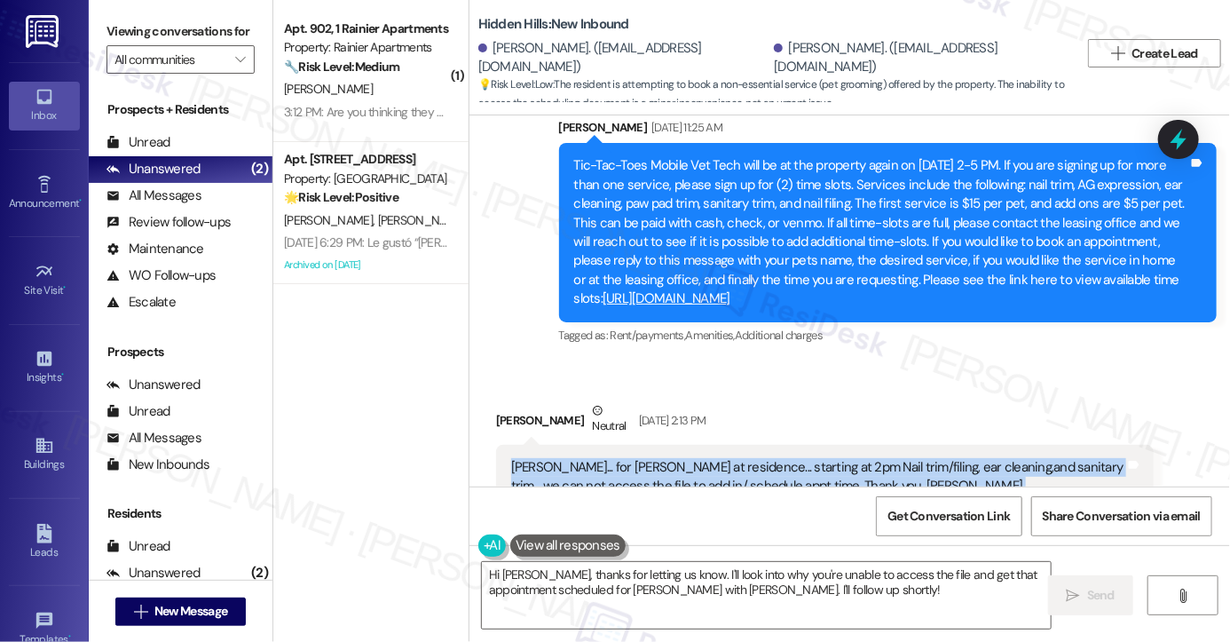
click at [663, 458] on div "[PERSON_NAME]... for [PERSON_NAME] at residence... starting at 2pm Nail trim/fi…" at bounding box center [818, 477] width 614 height 38
click at [665, 458] on div "[PERSON_NAME]... for [PERSON_NAME] at residence... starting at 2pm Nail trim/fi…" at bounding box center [818, 477] width 614 height 38
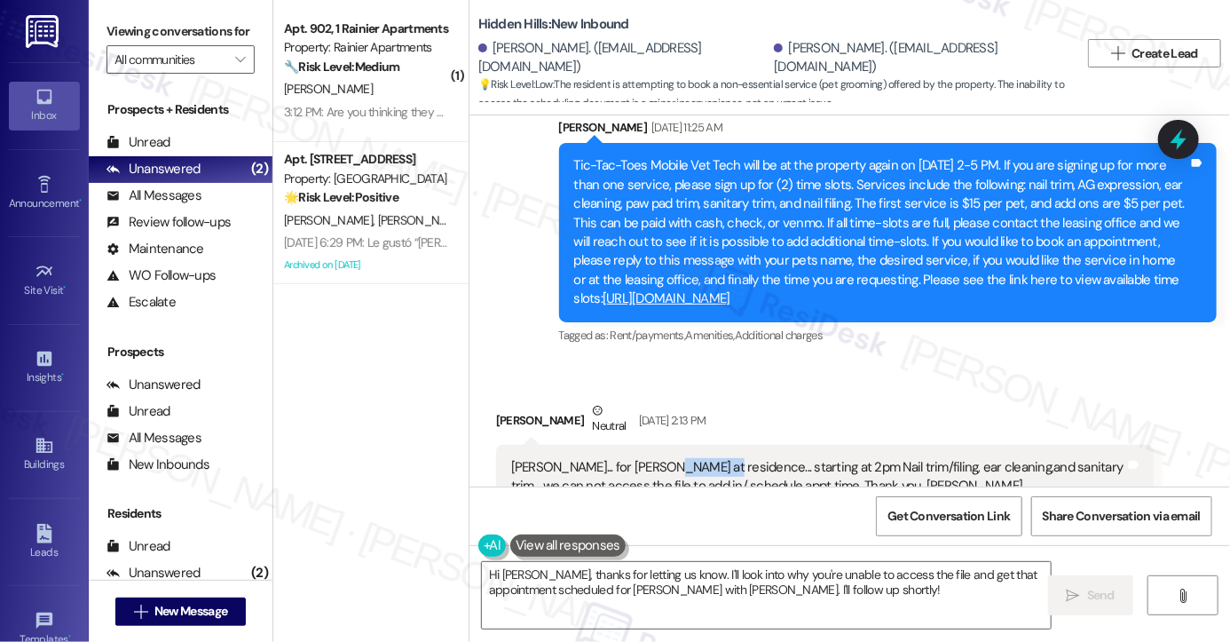
click at [665, 458] on div "[PERSON_NAME]... for [PERSON_NAME] at residence... starting at 2pm Nail trim/fi…" at bounding box center [818, 477] width 614 height 38
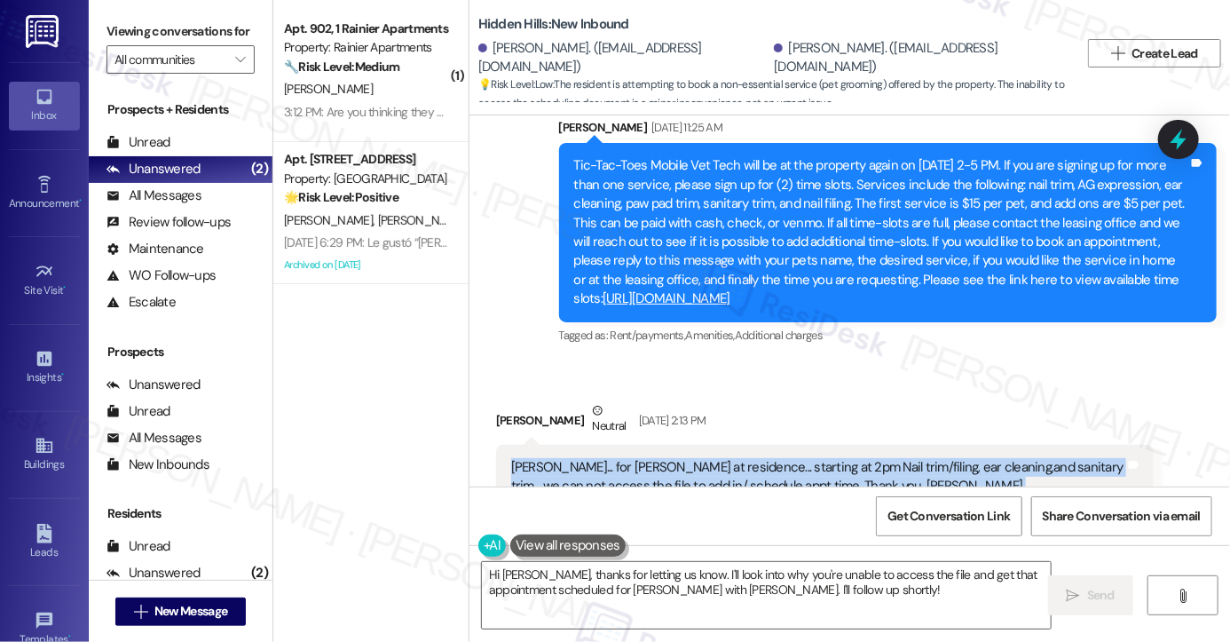
click at [665, 458] on div "[PERSON_NAME]... for [PERSON_NAME] at residence... starting at 2pm Nail trim/fi…" at bounding box center [818, 477] width 614 height 38
click at [667, 458] on div "[PERSON_NAME]... for [PERSON_NAME] at residence... starting at 2pm Nail trim/fi…" at bounding box center [818, 477] width 614 height 38
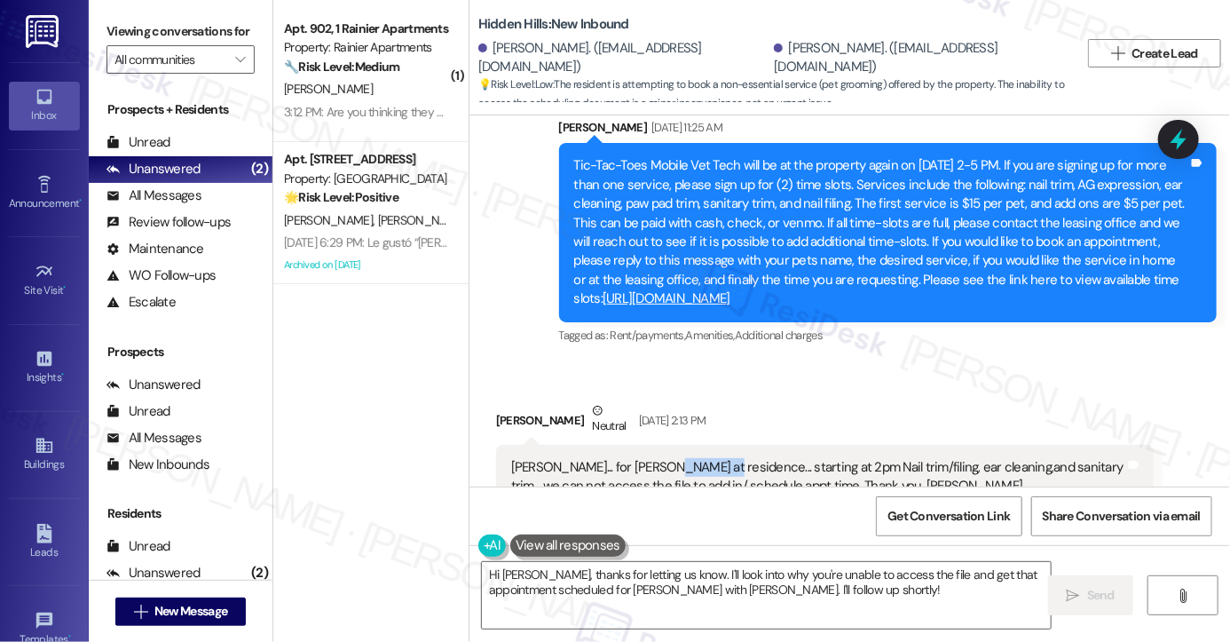
click at [667, 458] on div "[PERSON_NAME]... for [PERSON_NAME] at residence... starting at 2pm Nail trim/fi…" at bounding box center [818, 477] width 614 height 38
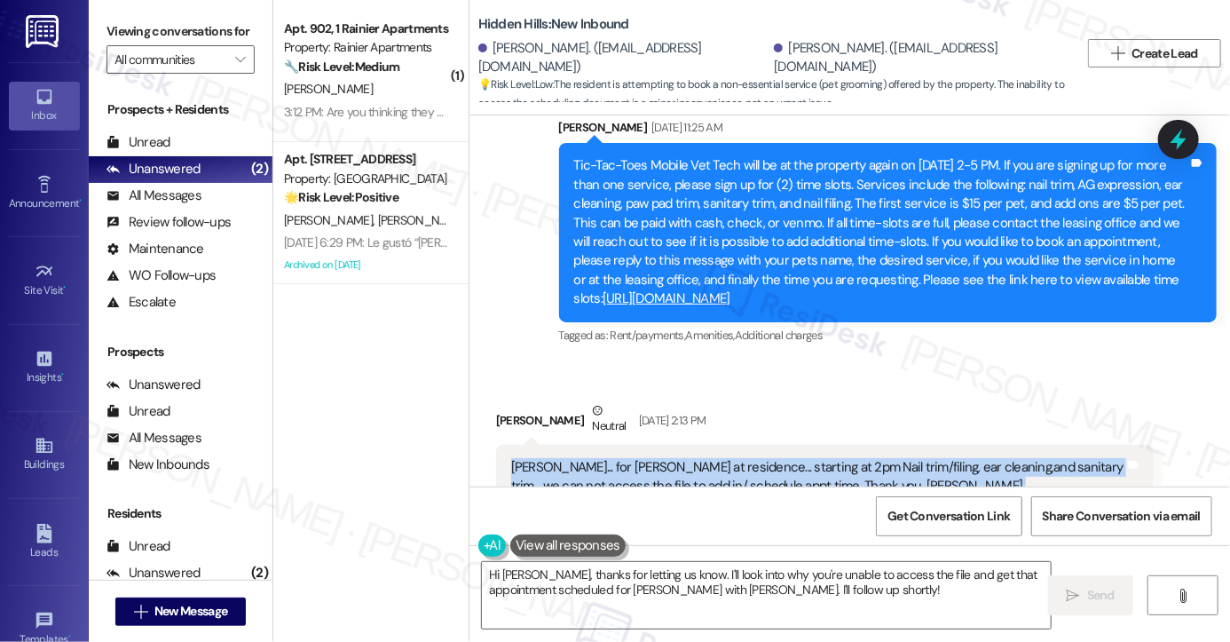
click at [667, 458] on div "[PERSON_NAME]... for [PERSON_NAME] at residence... starting at 2pm Nail trim/fi…" at bounding box center [818, 477] width 614 height 38
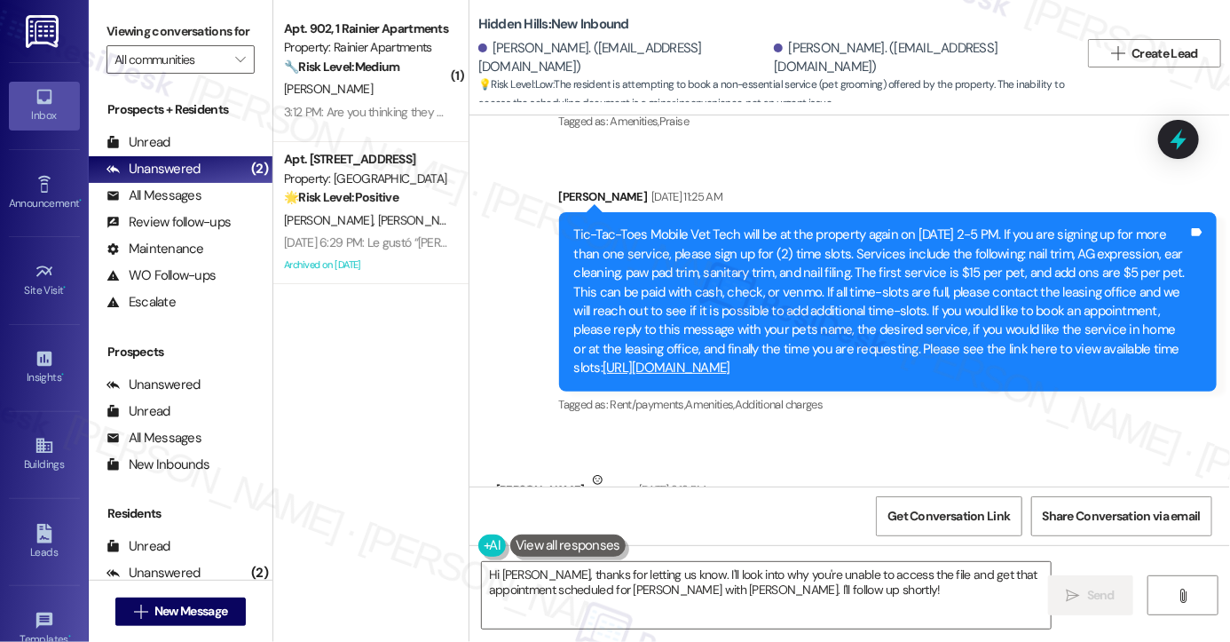
scroll to position [26405, 0]
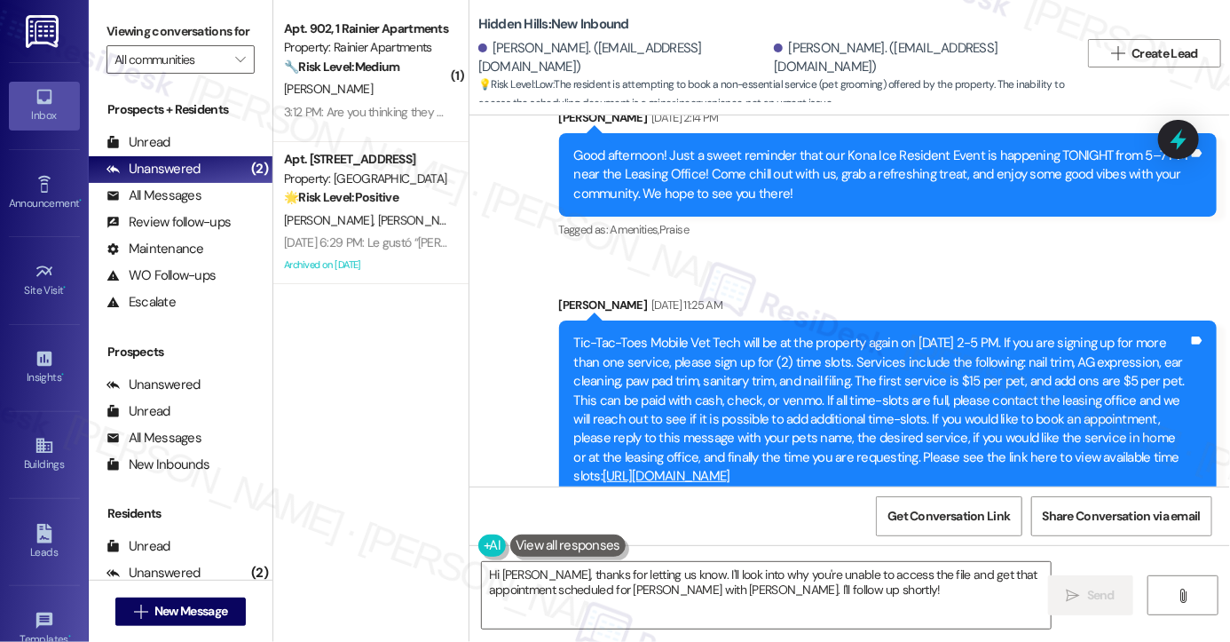
click at [752, 334] on div "Tic-Tac-Toes Mobile Vet Tech will be at the property again on [DATE] 2-5 PM. If…" at bounding box center [881, 410] width 614 height 152
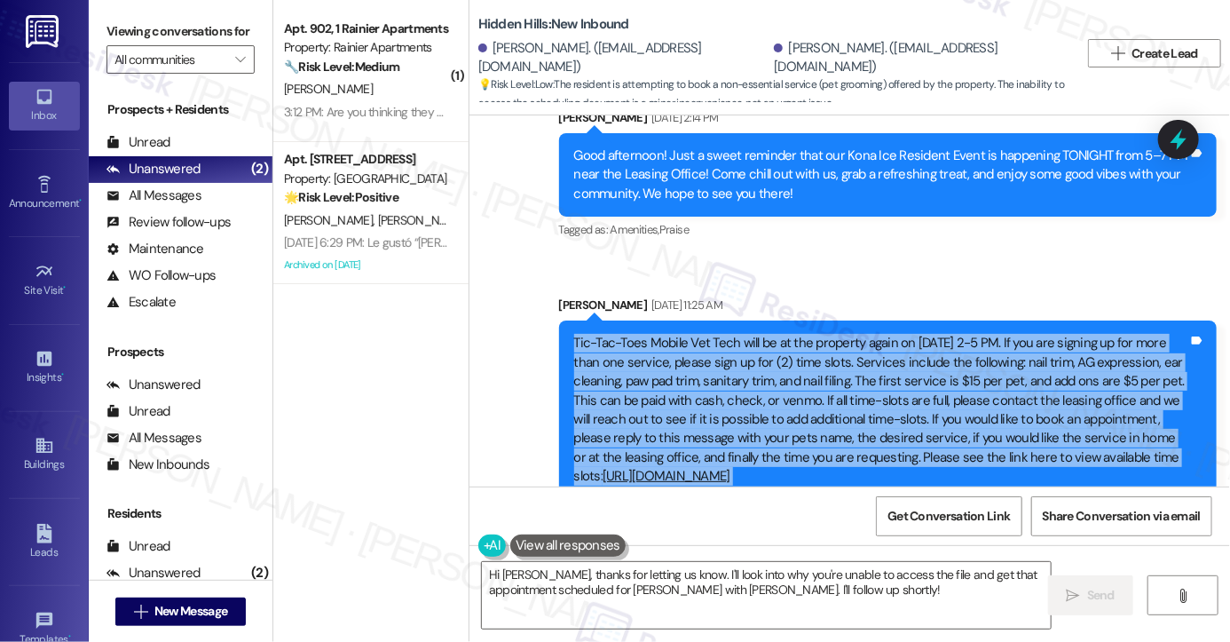
click at [752, 334] on div "Tic-Tac-Toes Mobile Vet Tech will be at the property again on [DATE] 2-5 PM. If…" at bounding box center [881, 410] width 614 height 152
click at [653, 334] on div "Tic-Tac-Toes Mobile Vet Tech will be at the property again on [DATE] 2-5 PM. If…" at bounding box center [881, 410] width 614 height 152
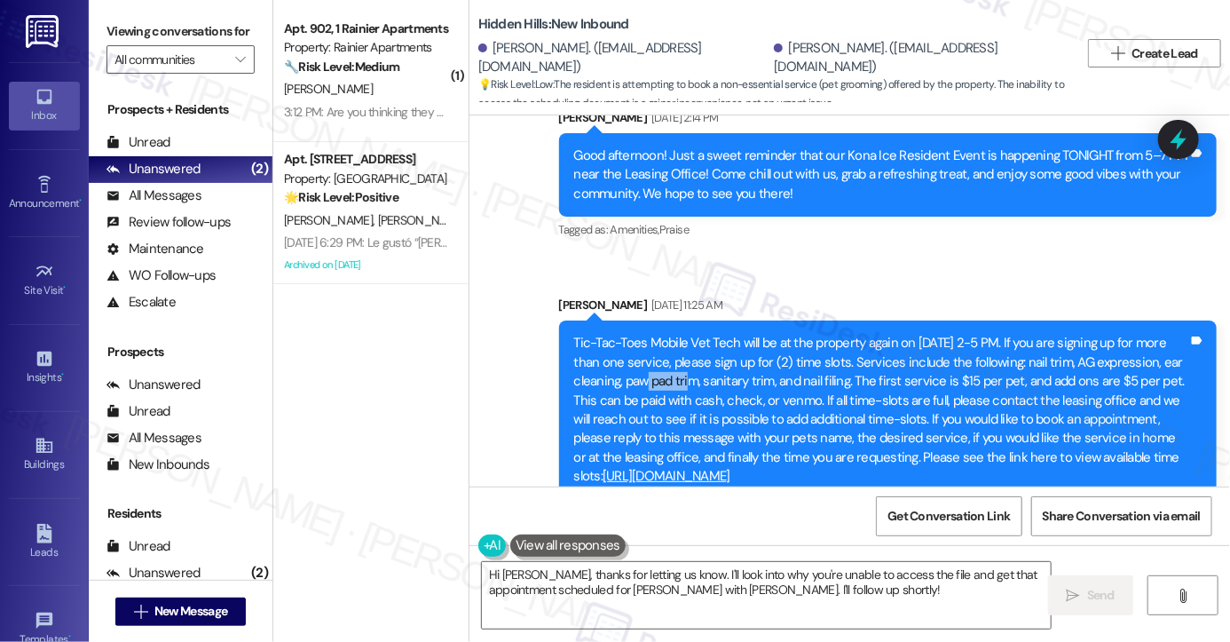
click at [653, 334] on div "Tic-Tac-Toes Mobile Vet Tech will be at the property again on [DATE] 2-5 PM. If…" at bounding box center [881, 410] width 614 height 152
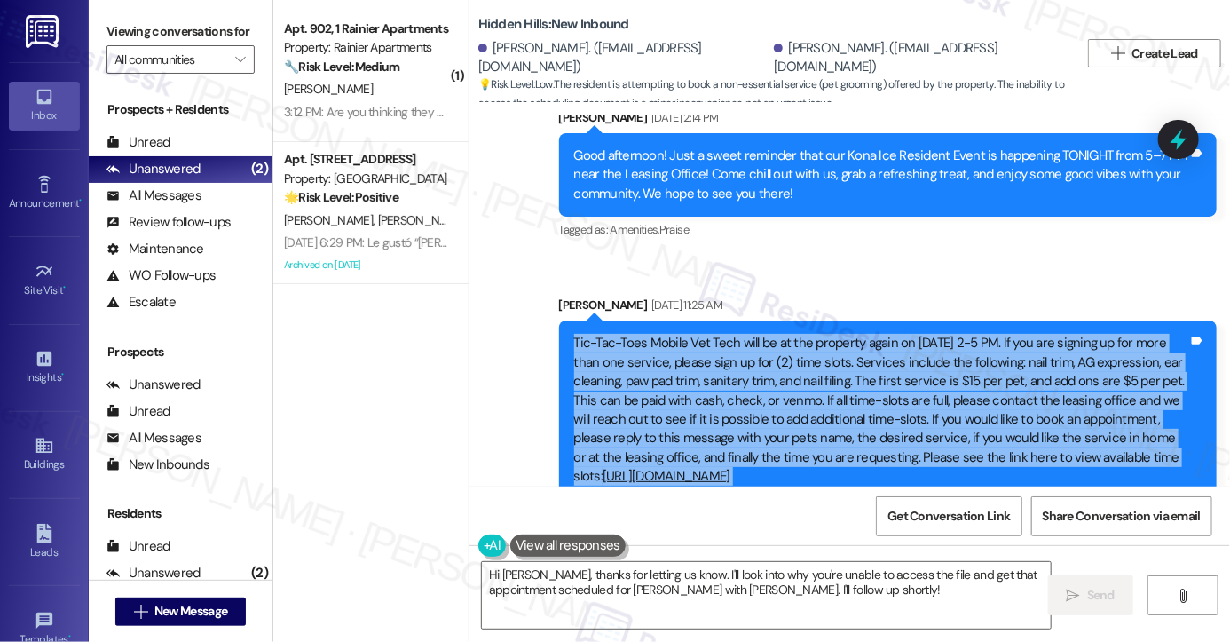
click at [653, 334] on div "Tic-Tac-Toes Mobile Vet Tech will be at the property again on [DATE] 2-5 PM. If…" at bounding box center [881, 410] width 614 height 152
click at [611, 334] on div "Tic-Tac-Toes Mobile Vet Tech will be at the property again on [DATE] 2-5 PM. If…" at bounding box center [881, 410] width 614 height 152
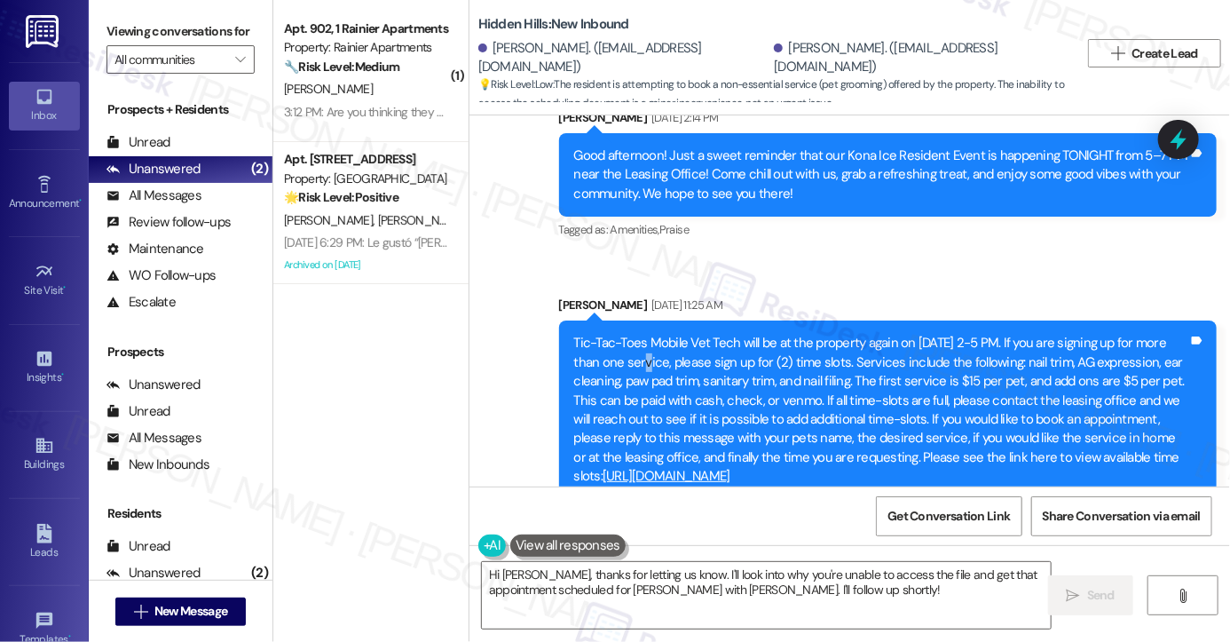
click at [611, 334] on div "Tic-Tac-Toes Mobile Vet Tech will be at the property again on [DATE] 2-5 PM. If…" at bounding box center [881, 410] width 614 height 152
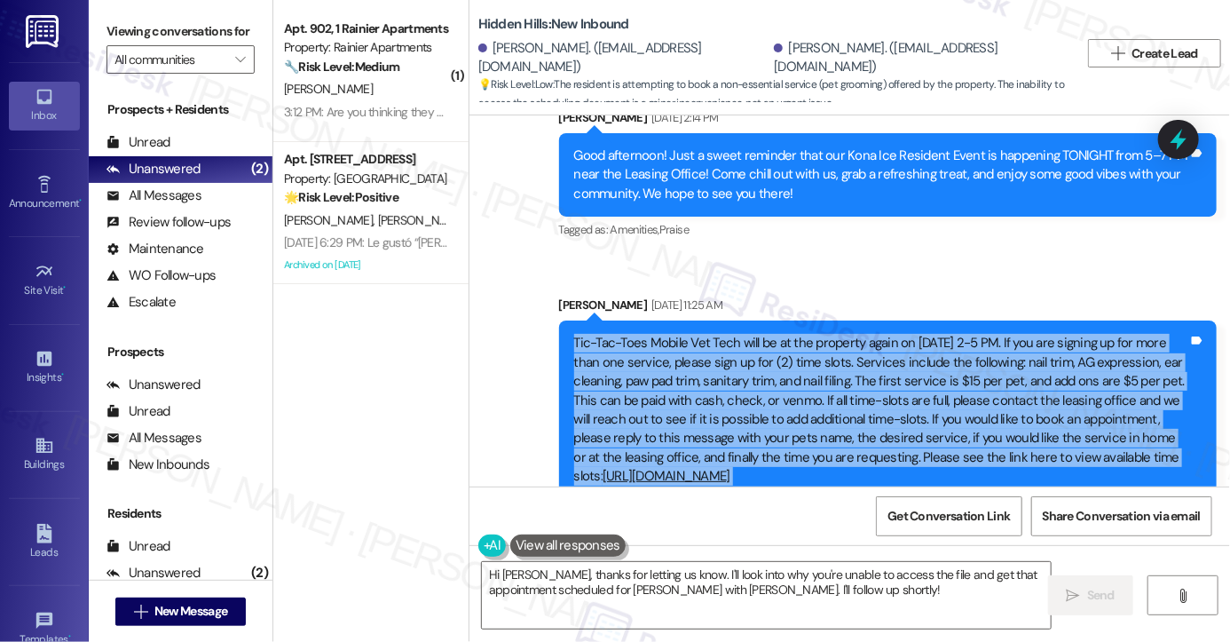
click at [611, 334] on div "Tic-Tac-Toes Mobile Vet Tech will be at the property again on [DATE] 2-5 PM. If…" at bounding box center [881, 410] width 614 height 152
click at [604, 334] on div "Tic-Tac-Toes Mobile Vet Tech will be at the property again on [DATE] 2-5 PM. If…" at bounding box center [881, 410] width 614 height 152
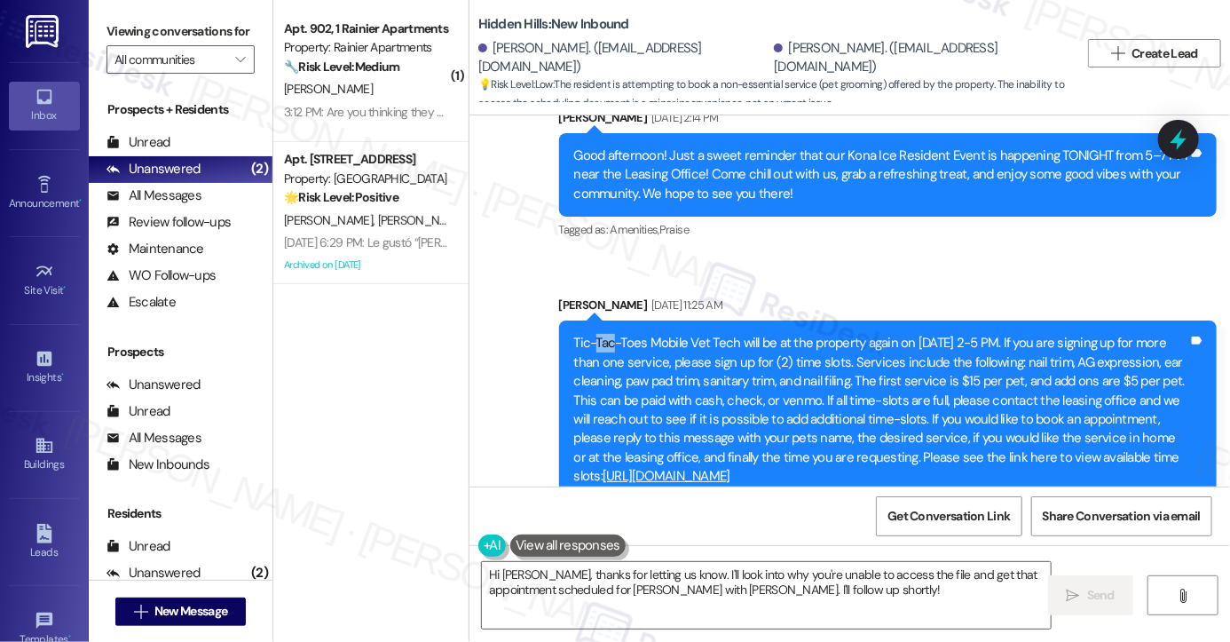
click at [604, 334] on div "Tic-Tac-Toes Mobile Vet Tech will be at the property again on [DATE] 2-5 PM. If…" at bounding box center [881, 410] width 614 height 152
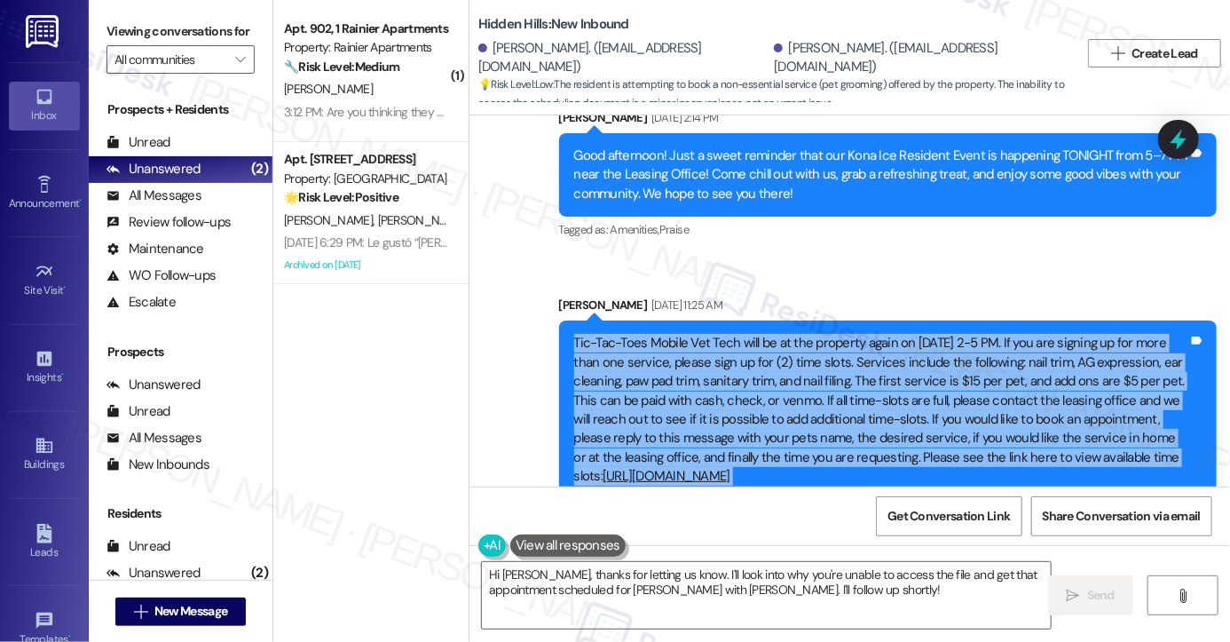
click at [604, 334] on div "Tic-Tac-Toes Mobile Vet Tech will be at the property again on [DATE] 2-5 PM. If…" at bounding box center [881, 410] width 614 height 152
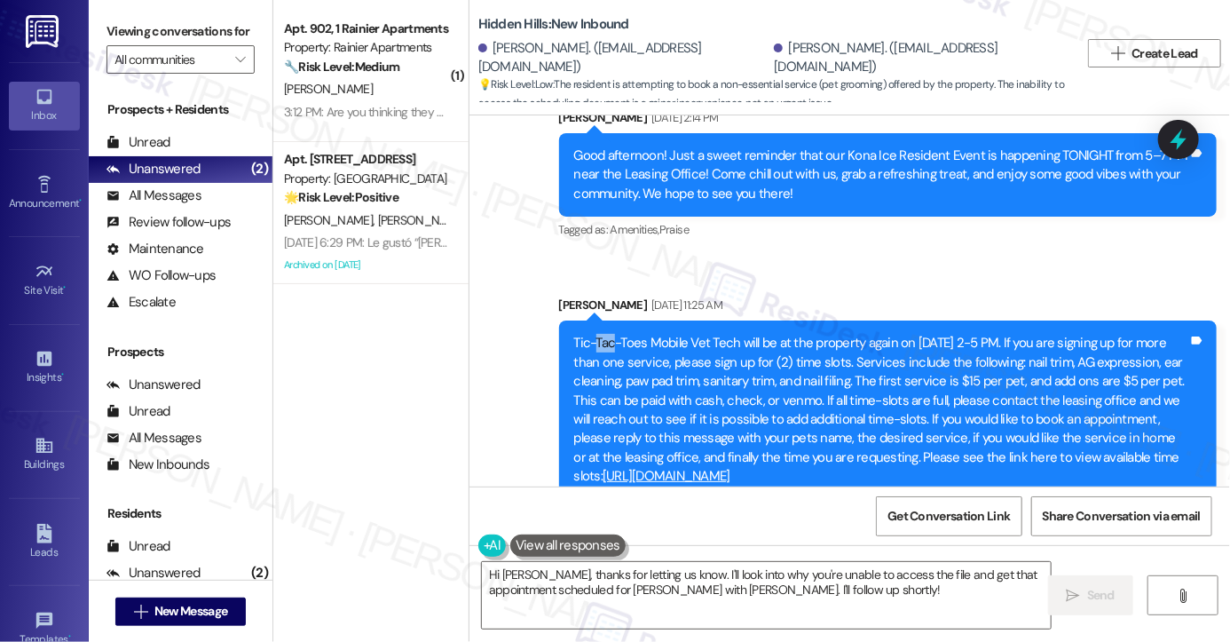
click at [604, 334] on div "Tic-Tac-Toes Mobile Vet Tech will be at the property again on [DATE] 2-5 PM. If…" at bounding box center [881, 410] width 614 height 152
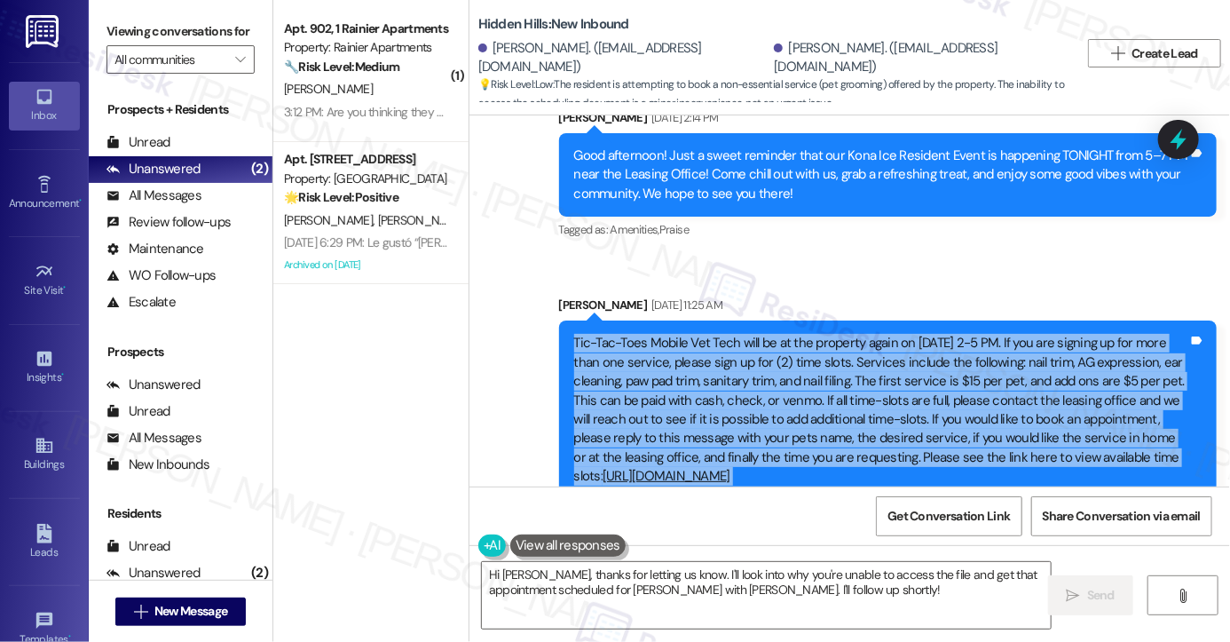
click at [604, 334] on div "Tic-Tac-Toes Mobile Vet Tech will be at the property again on [DATE] 2-5 PM. If…" at bounding box center [881, 410] width 614 height 152
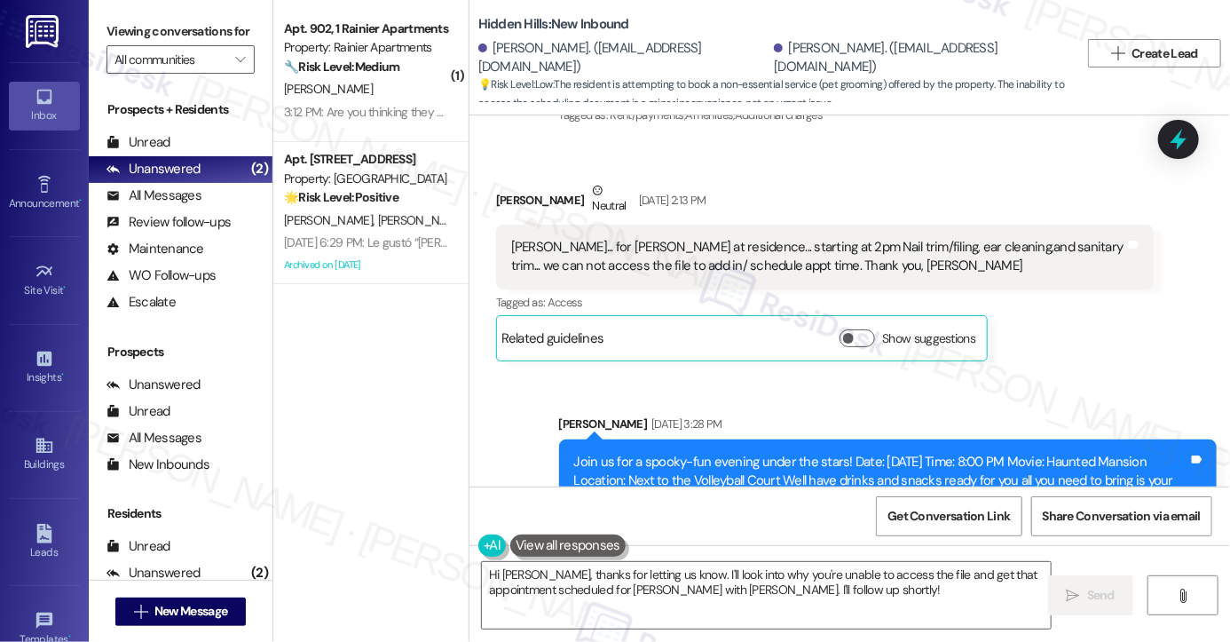
scroll to position [26671, 0]
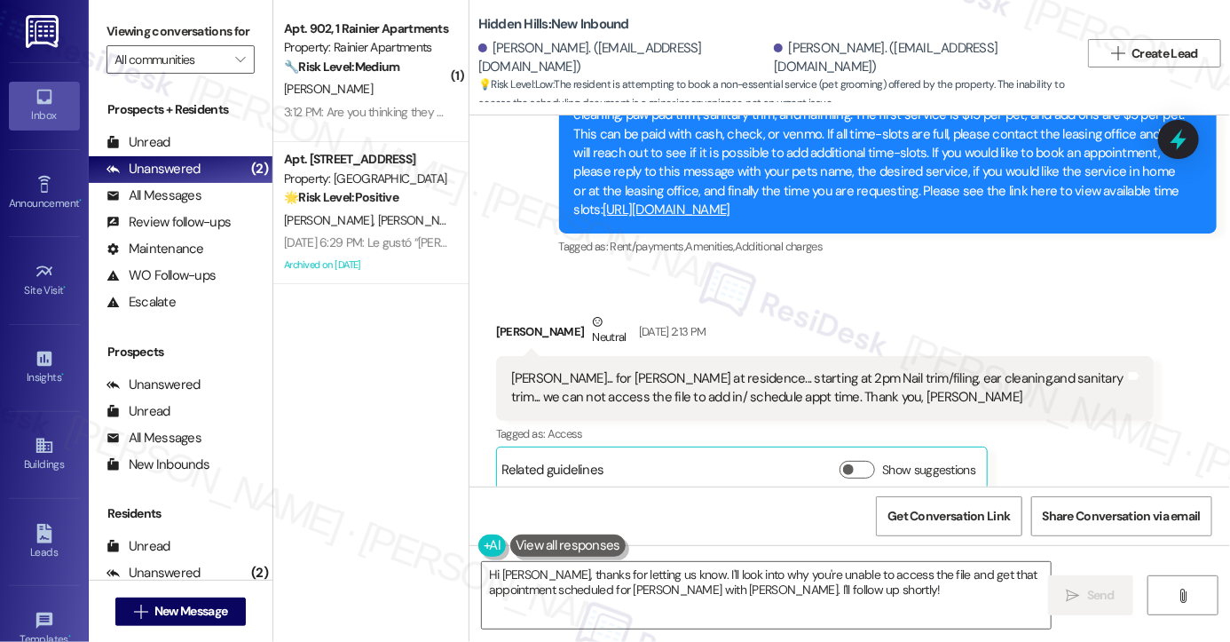
click at [673, 369] on div "[PERSON_NAME]... for [PERSON_NAME] at residence... starting at 2pm Nail trim/fi…" at bounding box center [818, 388] width 614 height 38
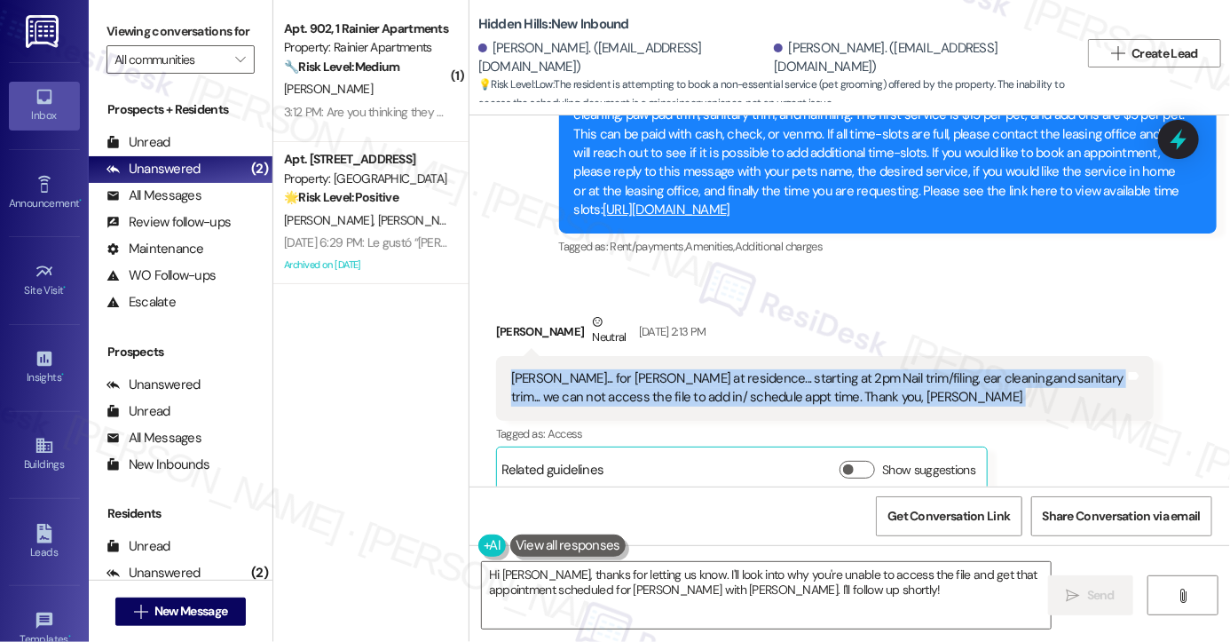
click at [673, 369] on div "[PERSON_NAME]... for [PERSON_NAME] at residence... starting at 2pm Nail trim/fi…" at bounding box center [818, 388] width 614 height 38
click at [609, 369] on div "[PERSON_NAME]... for [PERSON_NAME] at residence... starting at 2pm Nail trim/fi…" at bounding box center [818, 388] width 614 height 38
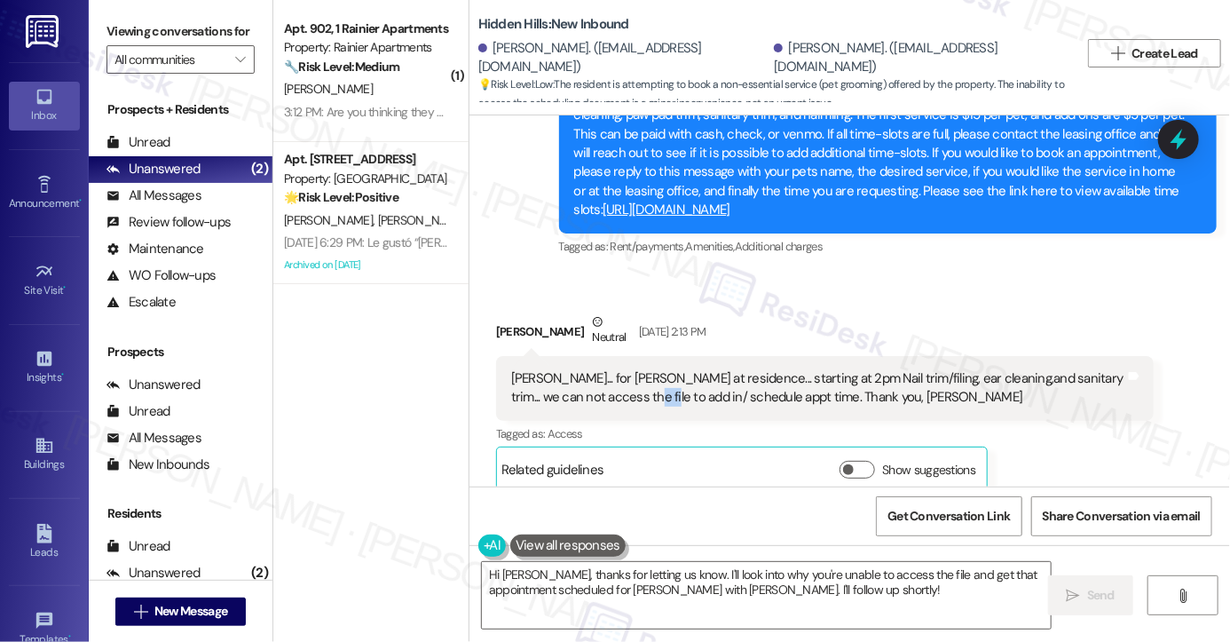
click at [608, 369] on div "[PERSON_NAME]... for [PERSON_NAME] at residence... starting at 2pm Nail trim/fi…" at bounding box center [818, 388] width 614 height 38
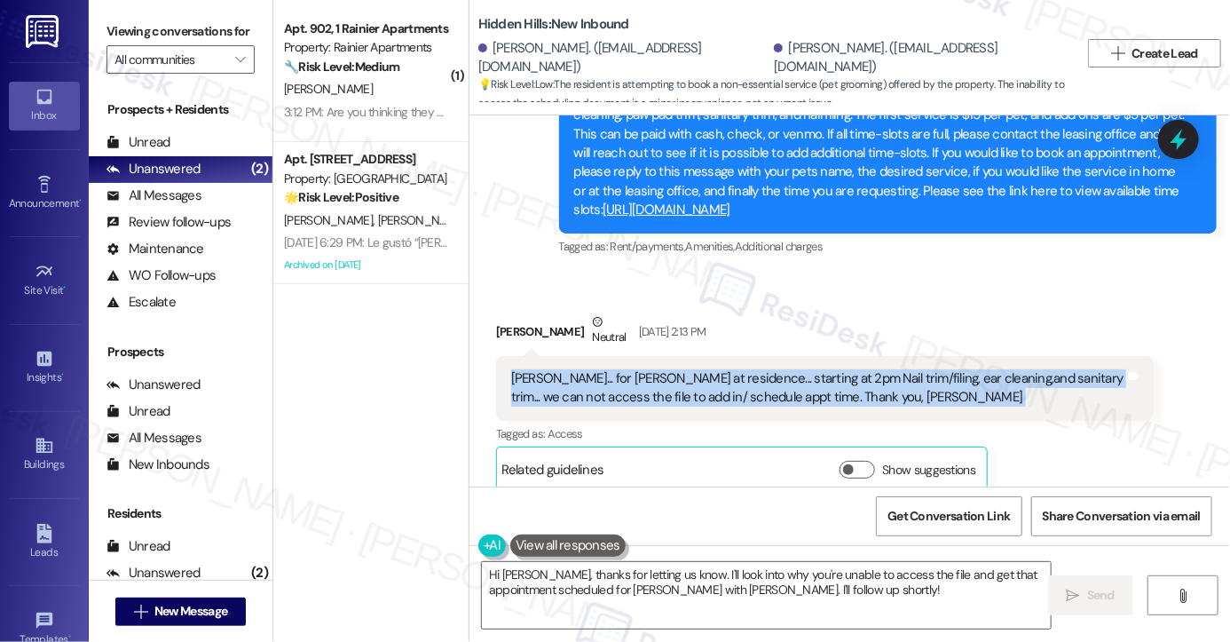
click at [608, 369] on div "[PERSON_NAME]... for [PERSON_NAME] at residence... starting at 2pm Nail trim/fi…" at bounding box center [818, 388] width 614 height 38
click at [596, 369] on div "[PERSON_NAME]... for [PERSON_NAME] at residence... starting at 2pm Nail trim/fi…" at bounding box center [818, 388] width 614 height 38
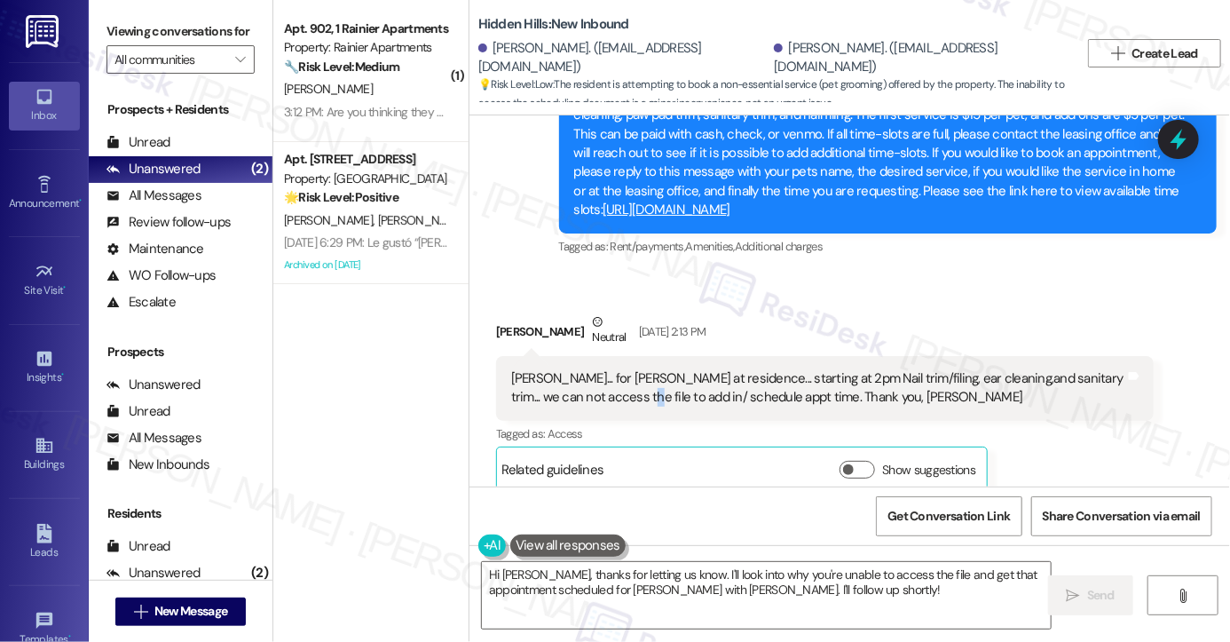
click at [596, 369] on div "[PERSON_NAME]... for [PERSON_NAME] at residence... starting at 2pm Nail trim/fi…" at bounding box center [818, 388] width 614 height 38
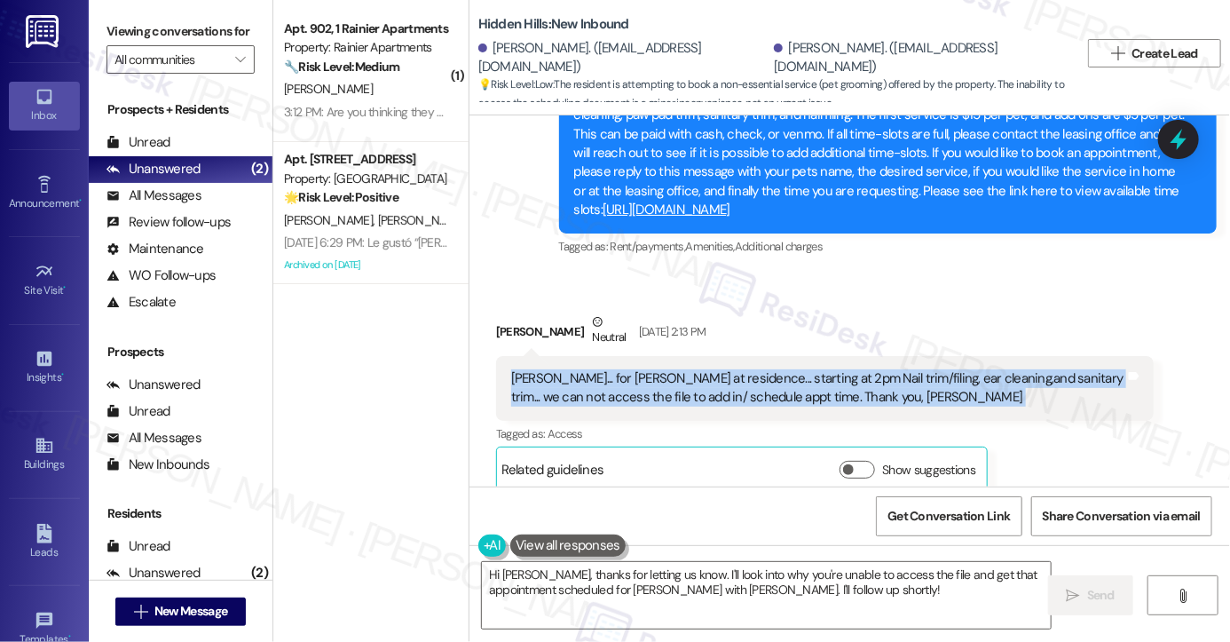
click at [596, 369] on div "[PERSON_NAME]... for [PERSON_NAME] at residence... starting at 2pm Nail trim/fi…" at bounding box center [818, 388] width 614 height 38
click at [714, 369] on div "[PERSON_NAME]... for [PERSON_NAME] at residence... starting at 2pm Nail trim/fi…" at bounding box center [818, 388] width 614 height 38
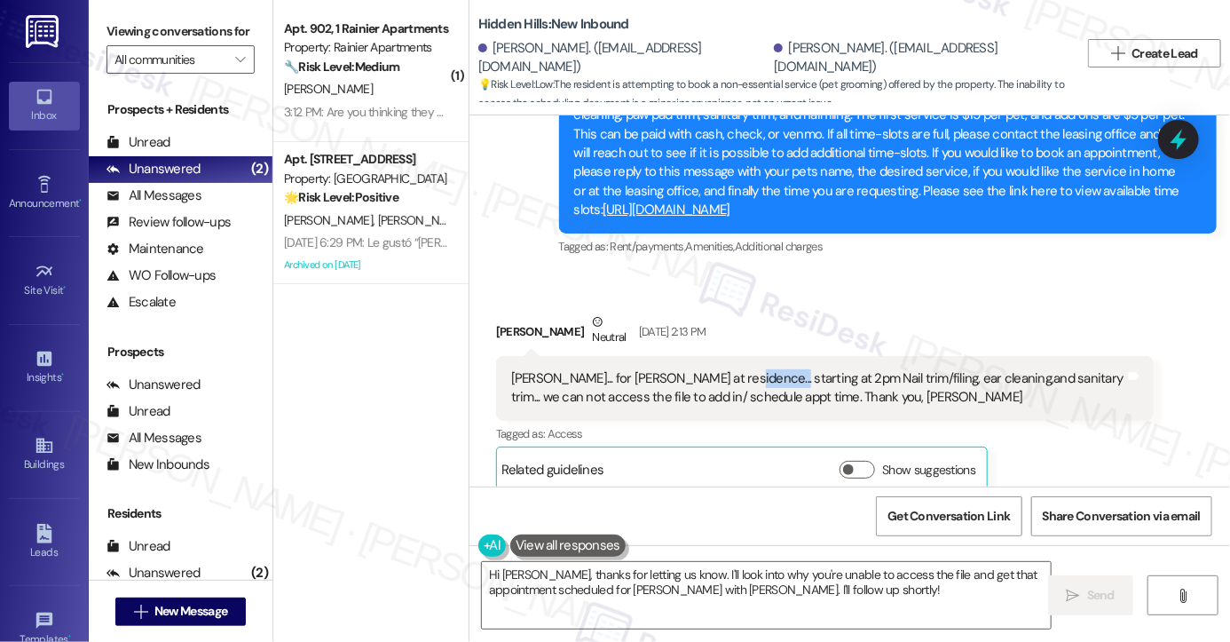
click at [714, 369] on div "[PERSON_NAME]... for [PERSON_NAME] at residence... starting at 2pm Nail trim/fi…" at bounding box center [818, 388] width 614 height 38
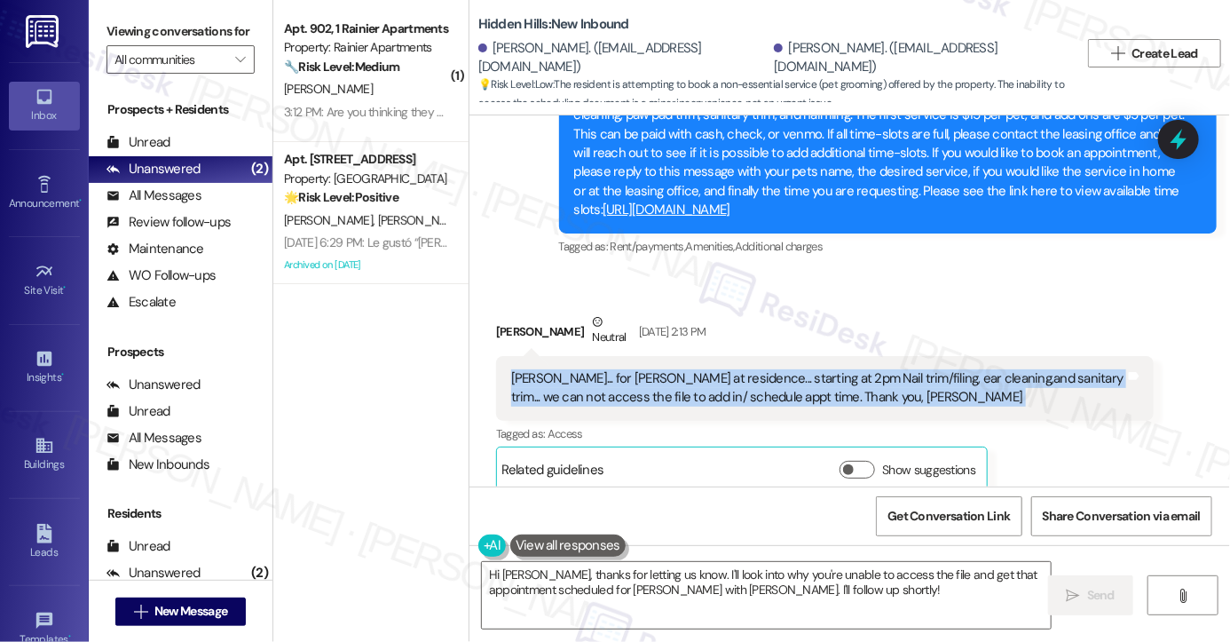
click at [714, 369] on div "[PERSON_NAME]... for [PERSON_NAME] at residence... starting at 2pm Nail trim/fi…" at bounding box center [818, 388] width 614 height 38
click at [738, 369] on div "[PERSON_NAME]... for [PERSON_NAME] at residence... starting at 2pm Nail trim/fi…" at bounding box center [818, 388] width 614 height 38
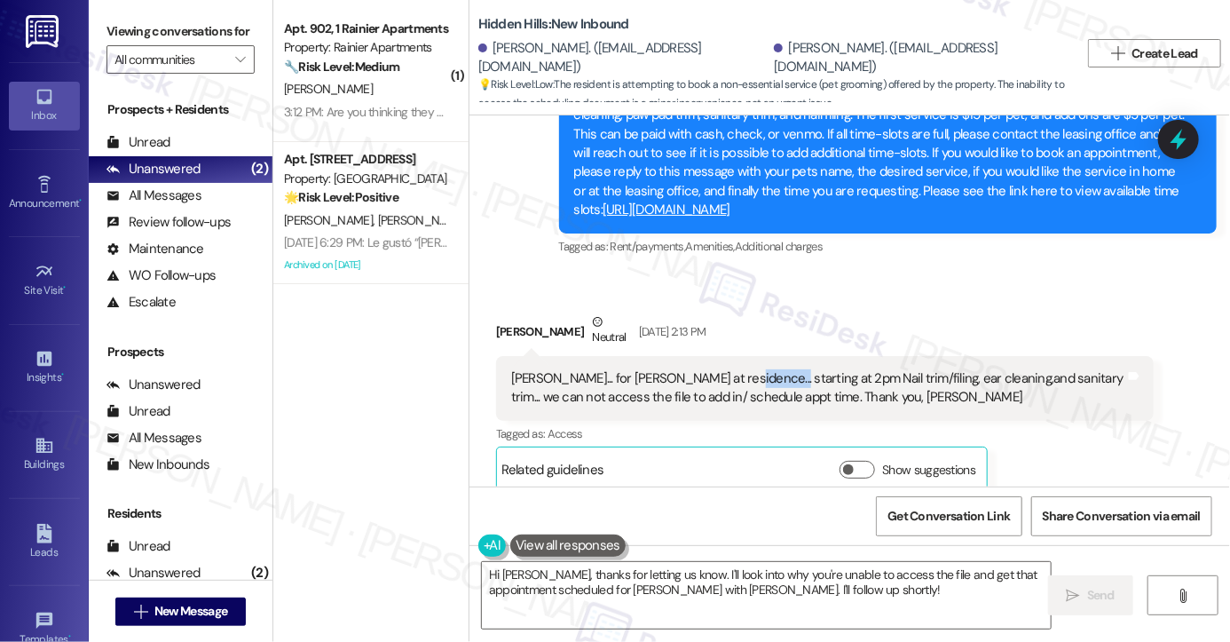
click at [738, 369] on div "[PERSON_NAME]... for [PERSON_NAME] at residence... starting at 2pm Nail trim/fi…" at bounding box center [818, 388] width 614 height 38
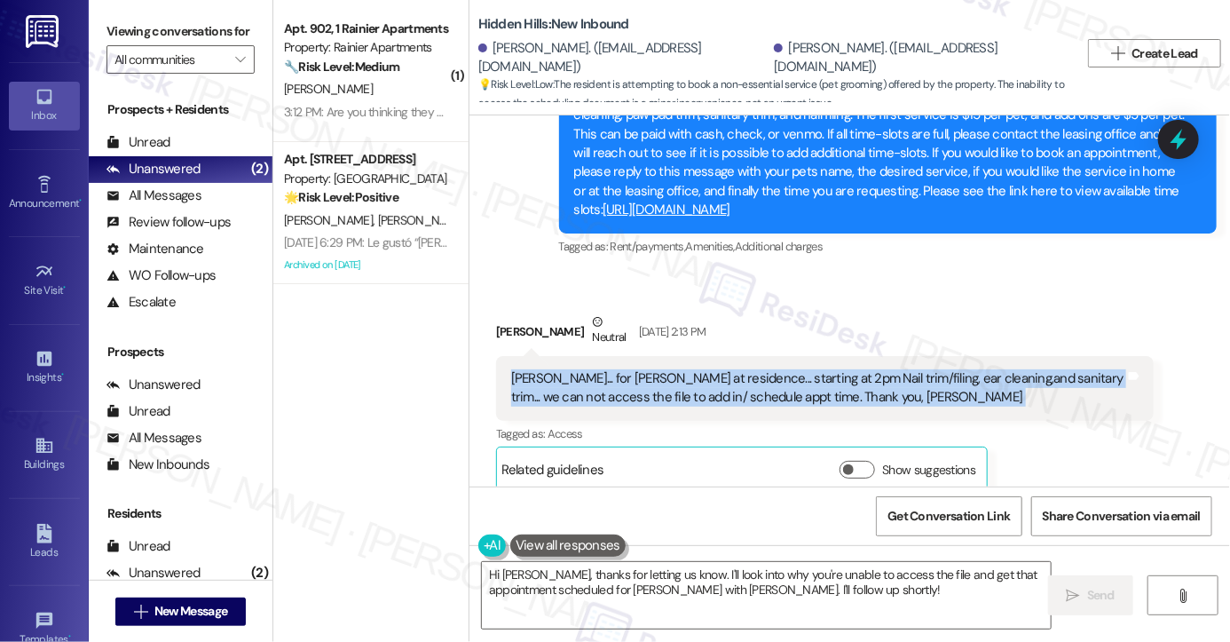
click at [738, 369] on div "[PERSON_NAME]... for [PERSON_NAME] at residence... starting at 2pm Nail trim/fi…" at bounding box center [818, 388] width 614 height 38
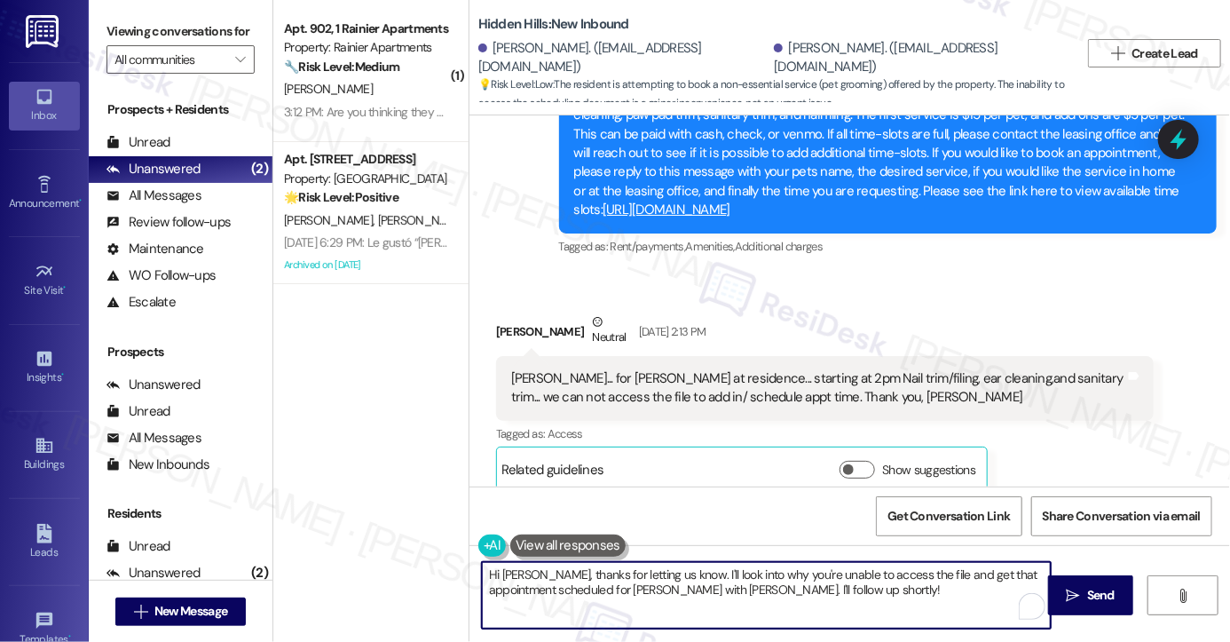
drag, startPoint x: 802, startPoint y: 596, endPoint x: 525, endPoint y: 573, distance: 278.0
click at [525, 573] on textarea "Hi [PERSON_NAME], thanks for letting us know. I'll look into why you're unable …" at bounding box center [766, 595] width 569 height 67
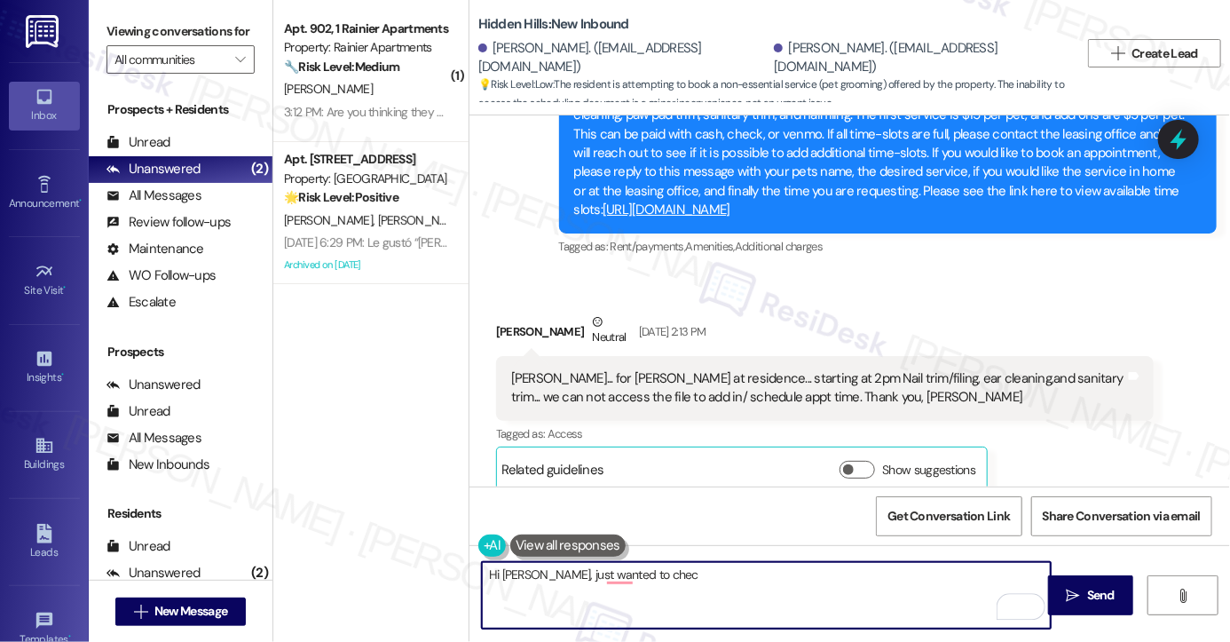
click at [523, 573] on textarea "Hi [PERSON_NAME], just wanted to chec" at bounding box center [766, 595] width 569 height 67
click at [830, 564] on textarea "Hi [PERSON_NAME], I hope you're having a great week! I just wanted to chec" at bounding box center [766, 595] width 569 height 67
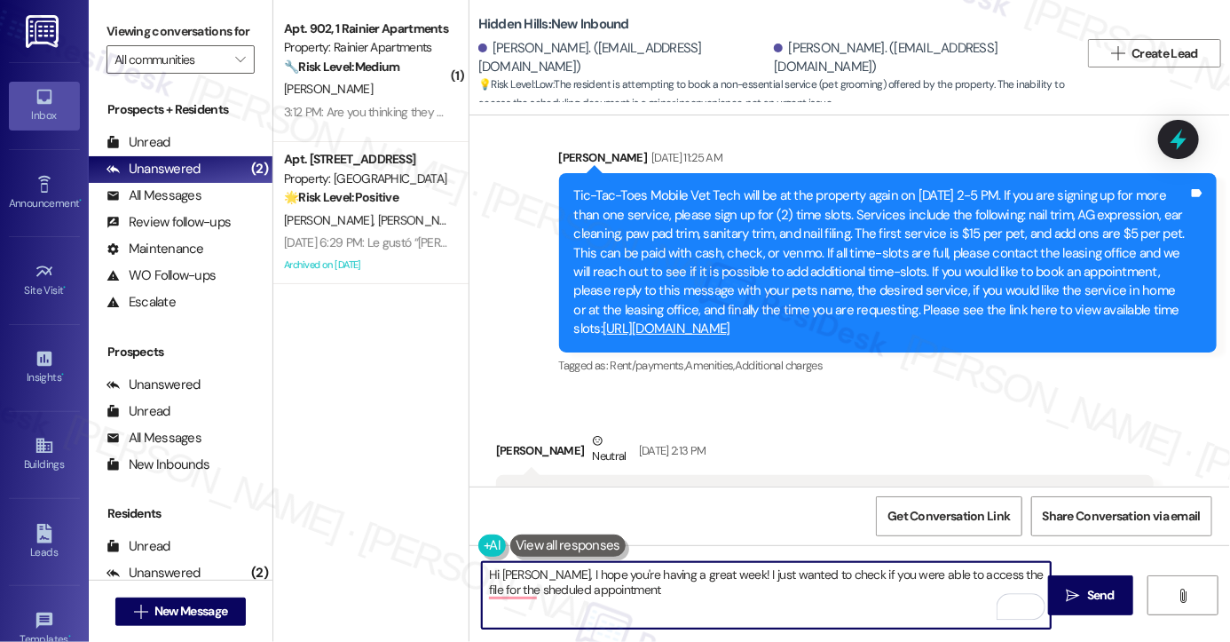
scroll to position [26405, 0]
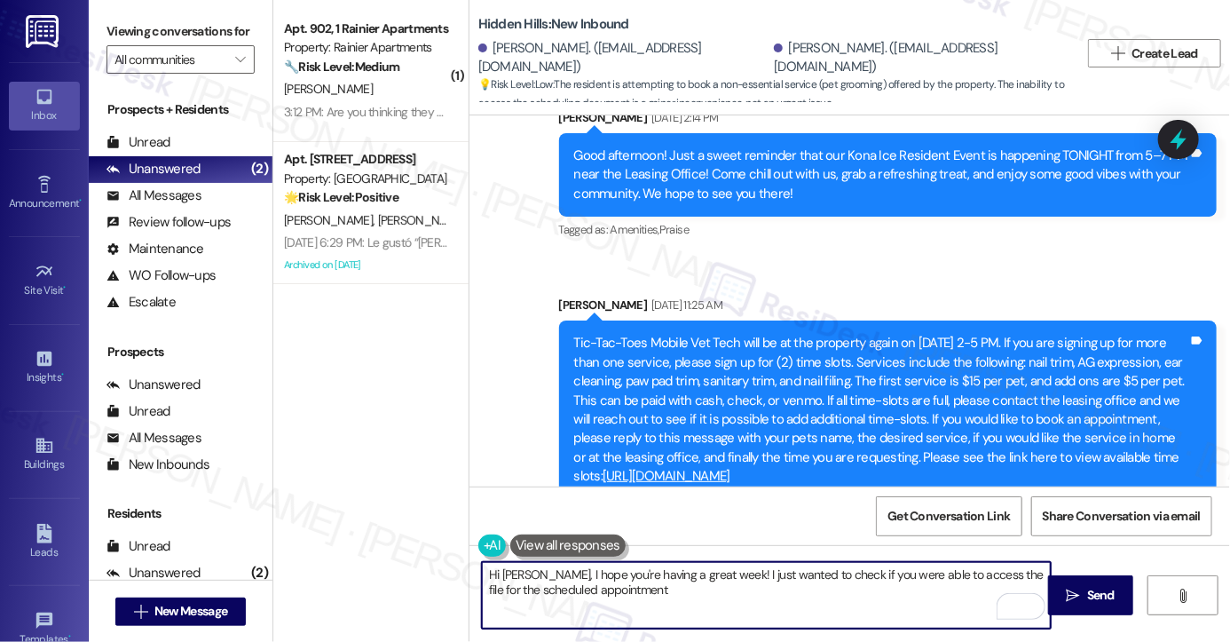
click at [902, 580] on textarea "Hi [PERSON_NAME], I hope you're having a great week! I just wanted to check if …" at bounding box center [766, 595] width 569 height 67
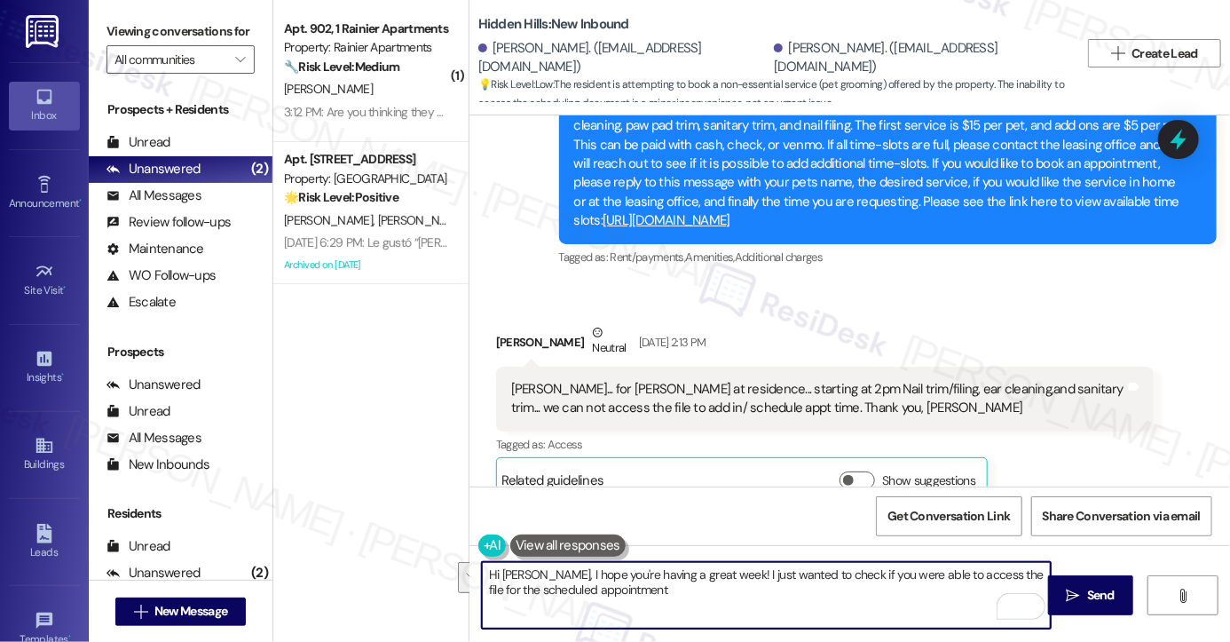
scroll to position [26671, 0]
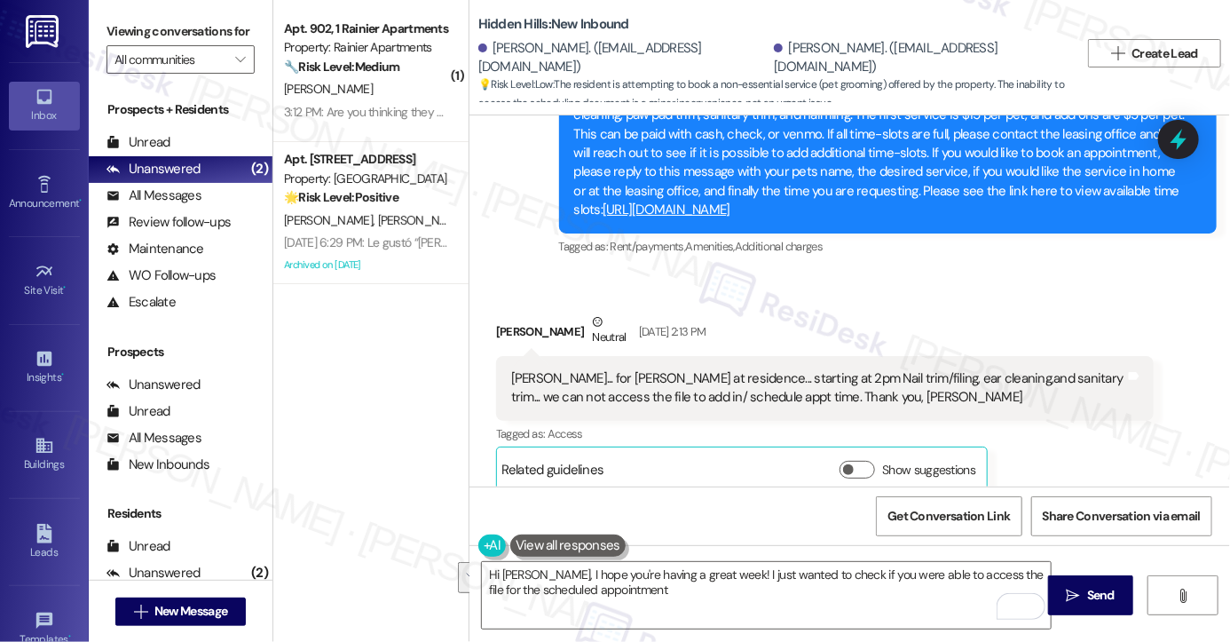
click at [692, 369] on div "[PERSON_NAME]... for [PERSON_NAME] at residence... starting at 2pm Nail trim/fi…" at bounding box center [818, 388] width 614 height 38
click at [692, 369] on div "Adams... for Izumi Pearl at residence... starting at 2pm Nail trim/filing, ear …" at bounding box center [818, 388] width 614 height 38
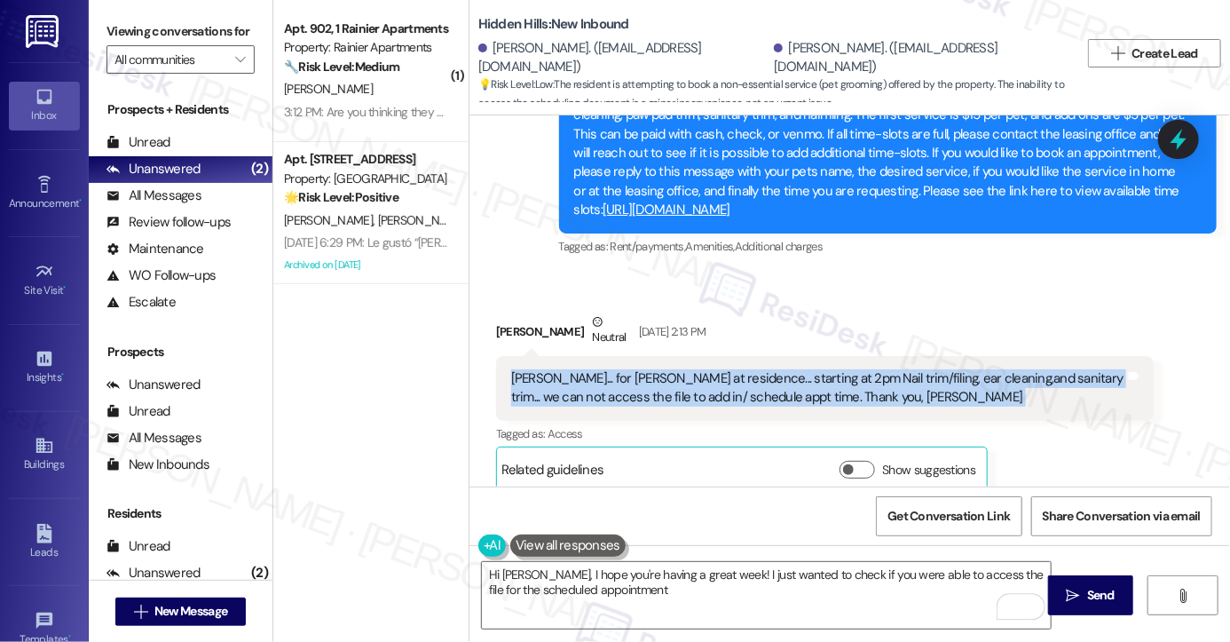
click at [692, 369] on div "Adams... for Izumi Pearl at residence... starting at 2pm Nail trim/filing, ear …" at bounding box center [818, 388] width 614 height 38
copy div "Adams... for Izumi Pearl at residence... starting at 2pm Nail trim/filing, ear …"
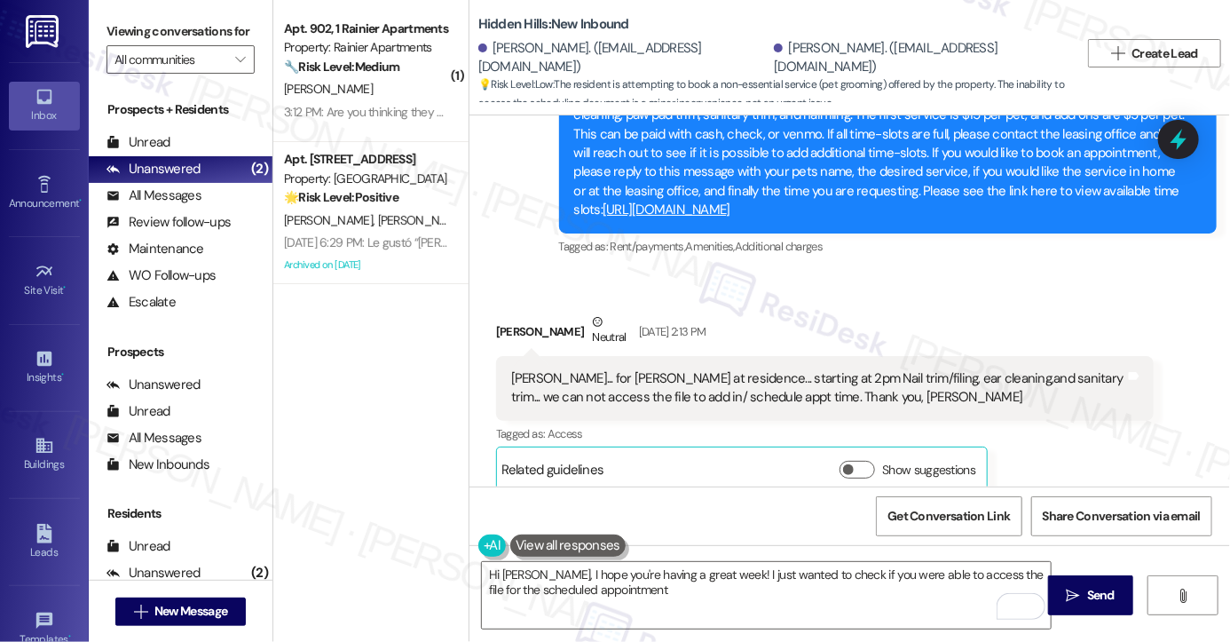
click at [115, 20] on label "Viewing conversations for" at bounding box center [181, 32] width 148 height 28
click at [816, 369] on div "Adams... for Izumi Pearl at residence... starting at 2pm Nail trim/filing, ear …" at bounding box center [818, 388] width 614 height 38
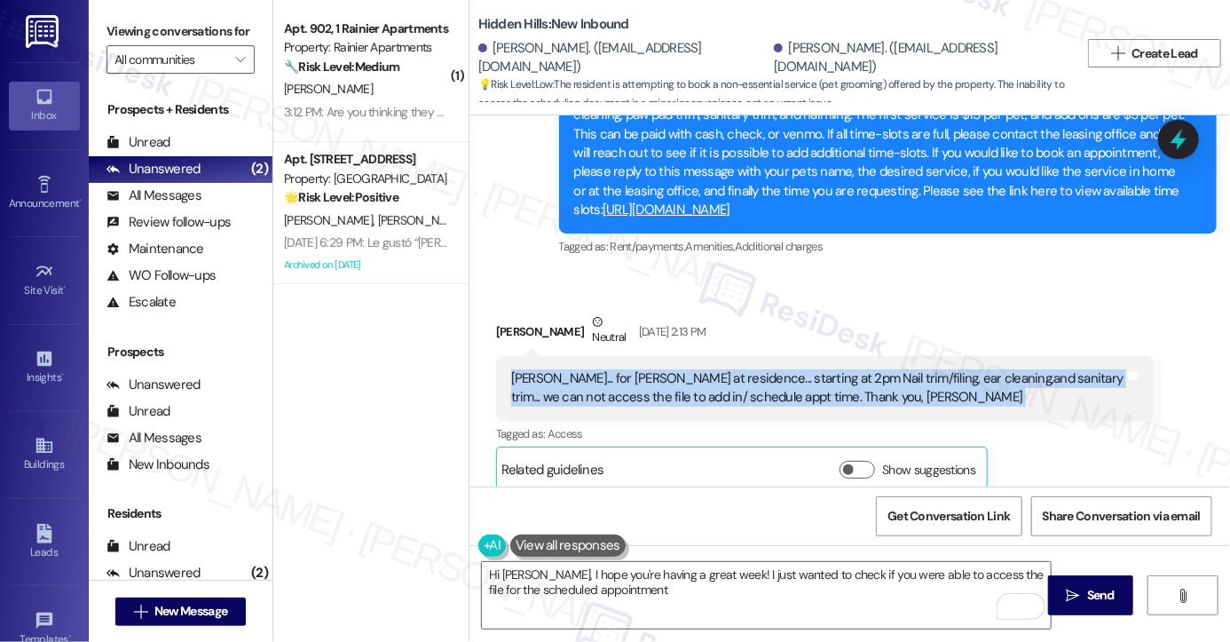
click at [816, 369] on div "Adams... for Izumi Pearl at residence... starting at 2pm Nail trim/filing, ear …" at bounding box center [818, 388] width 614 height 38
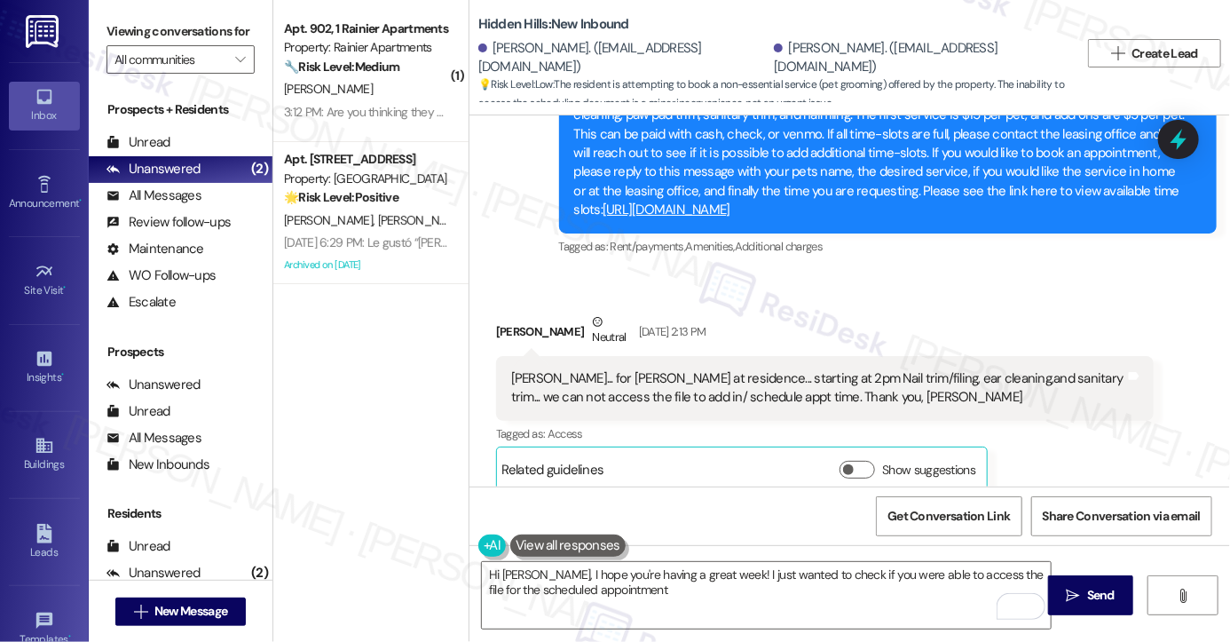
drag, startPoint x: 112, startPoint y: 38, endPoint x: 234, endPoint y: 114, distance: 143.9
click at [112, 38] on label "Viewing conversations for" at bounding box center [181, 32] width 148 height 28
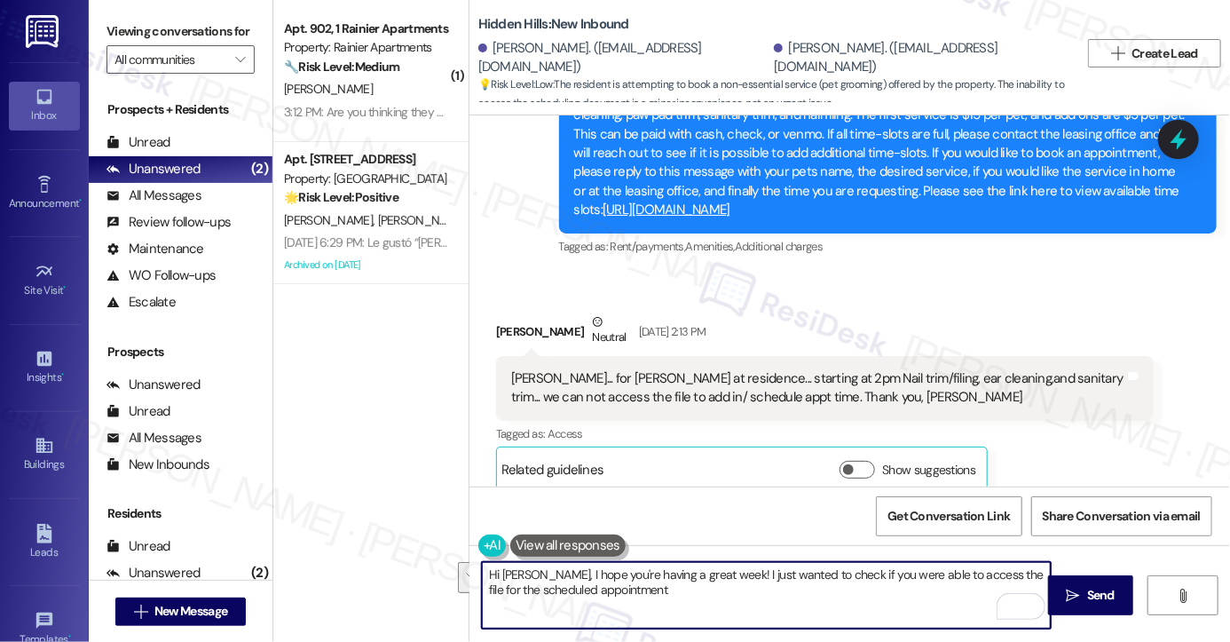
drag, startPoint x: 625, startPoint y: 590, endPoint x: 698, endPoint y: 565, distance: 76.9
click at [698, 565] on textarea "Hi Holly, I hope you're having a great week! I just wanted to check if you were…" at bounding box center [766, 595] width 569 height 67
paste textarea "back with you—were you able to get Izumi Pearl’s appointment scheduled for 2:00…"
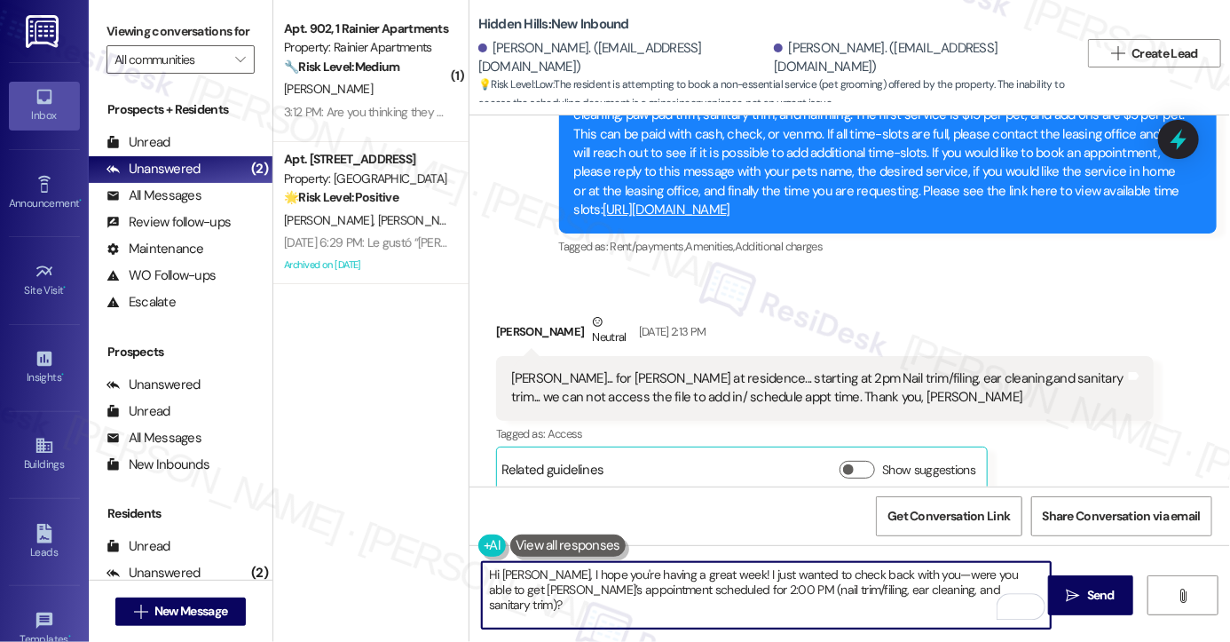
click at [887, 565] on textarea "Hi Holly, I hope you're having a great week! I just wanted to check back with y…" at bounding box center [766, 595] width 569 height 67
click at [536, 369] on div "Adams... for Izumi Pearl at residence... starting at 2pm Nail trim/filing, ear …" at bounding box center [818, 388] width 614 height 38
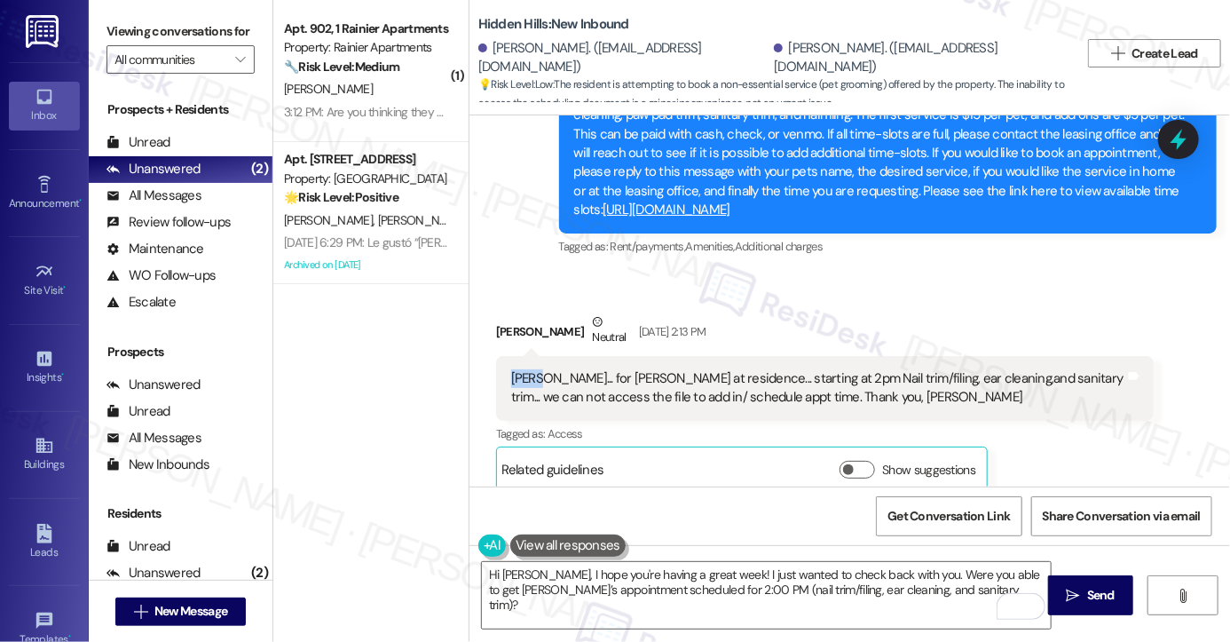
click at [536, 369] on div "Adams... for Izumi Pearl at residence... starting at 2pm Nail trim/filing, ear …" at bounding box center [818, 388] width 614 height 38
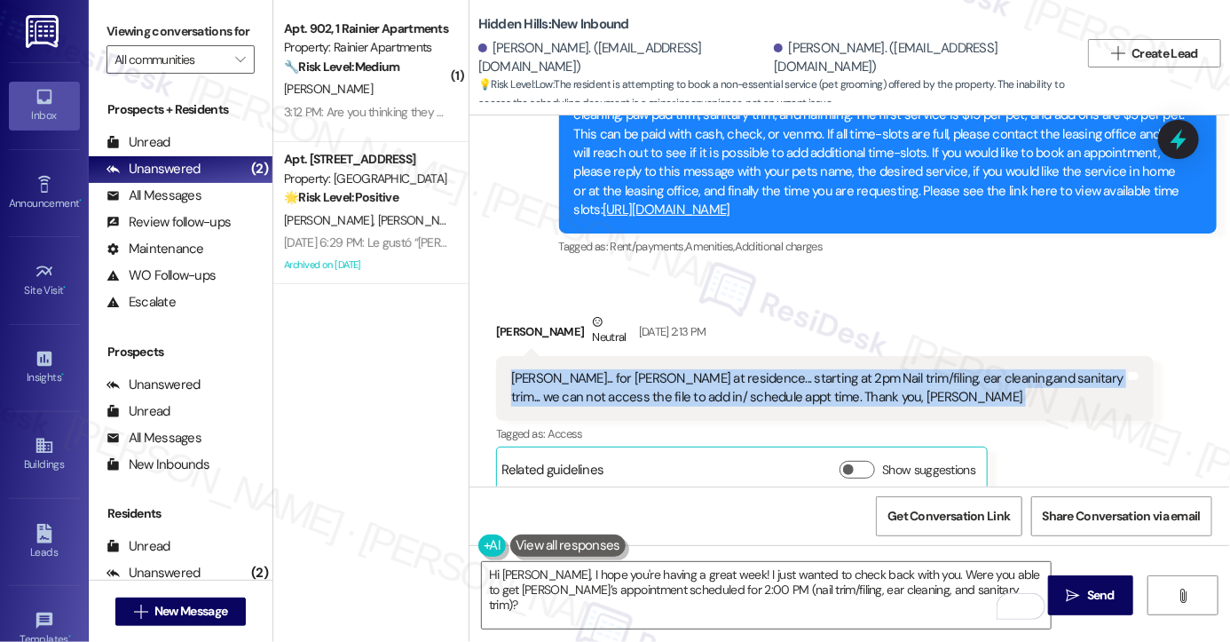
click at [536, 369] on div "Adams... for Izumi Pearl at residence... starting at 2pm Nail trim/filing, ear …" at bounding box center [818, 388] width 614 height 38
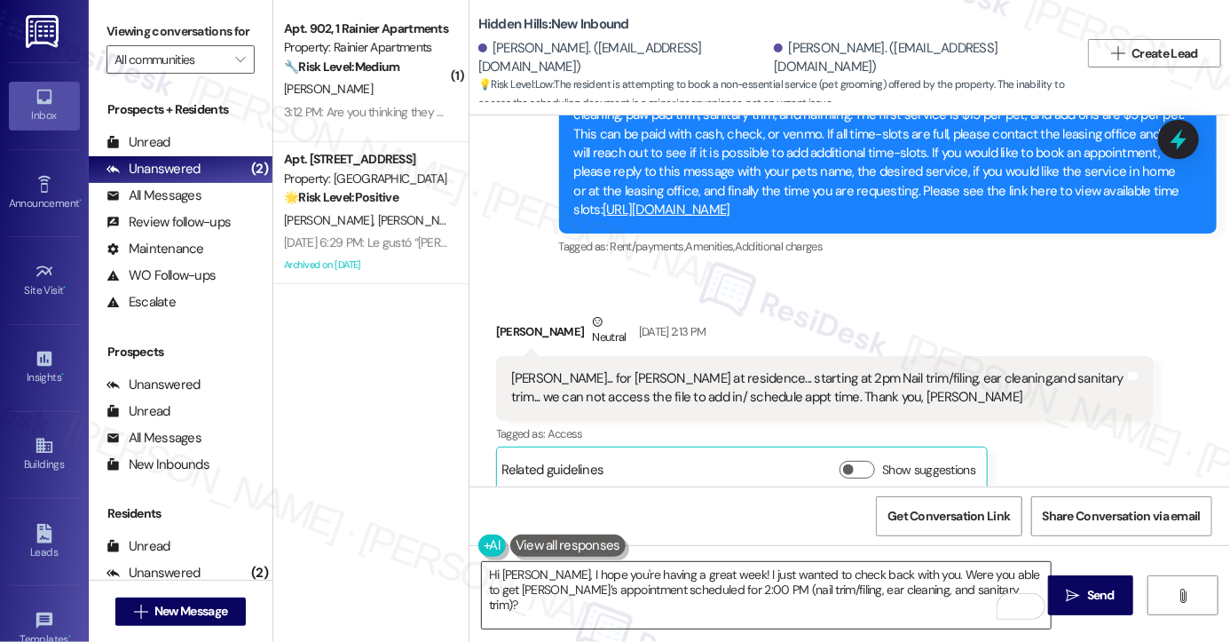
click at [1012, 580] on textarea "Hi Holly, I hope you're having a great week! I just wanted to check back with y…" at bounding box center [766, 595] width 569 height 67
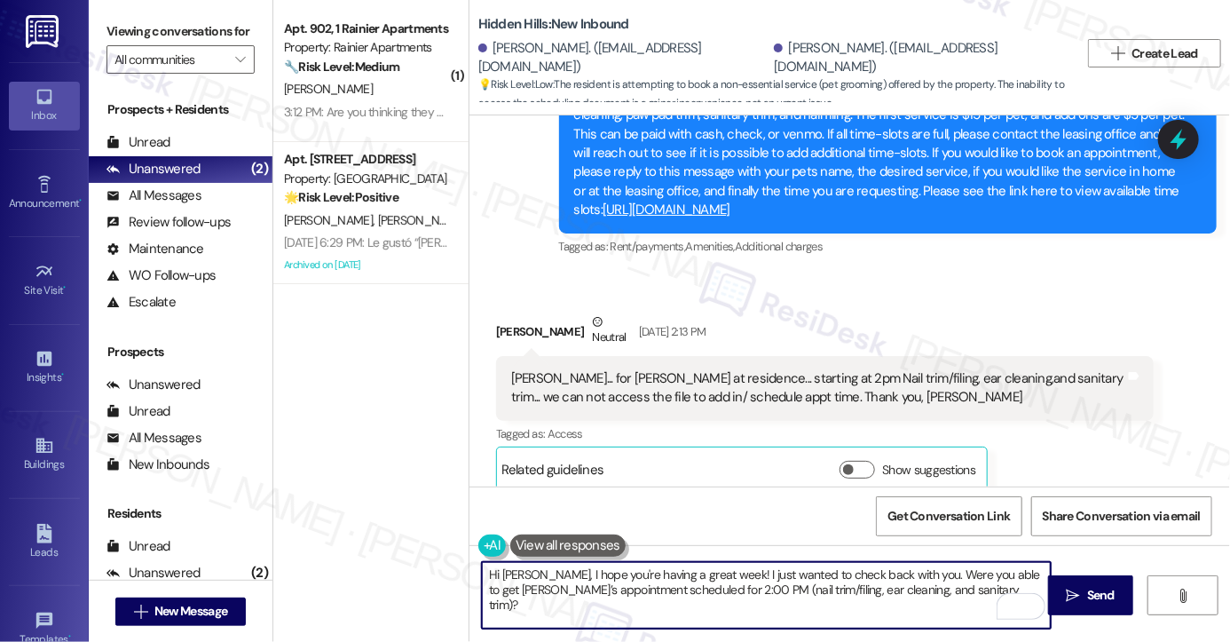
click at [1012, 580] on textarea "Hi Holly, I hope you're having a great week! I just wanted to check back with y…" at bounding box center [766, 595] width 569 height 67
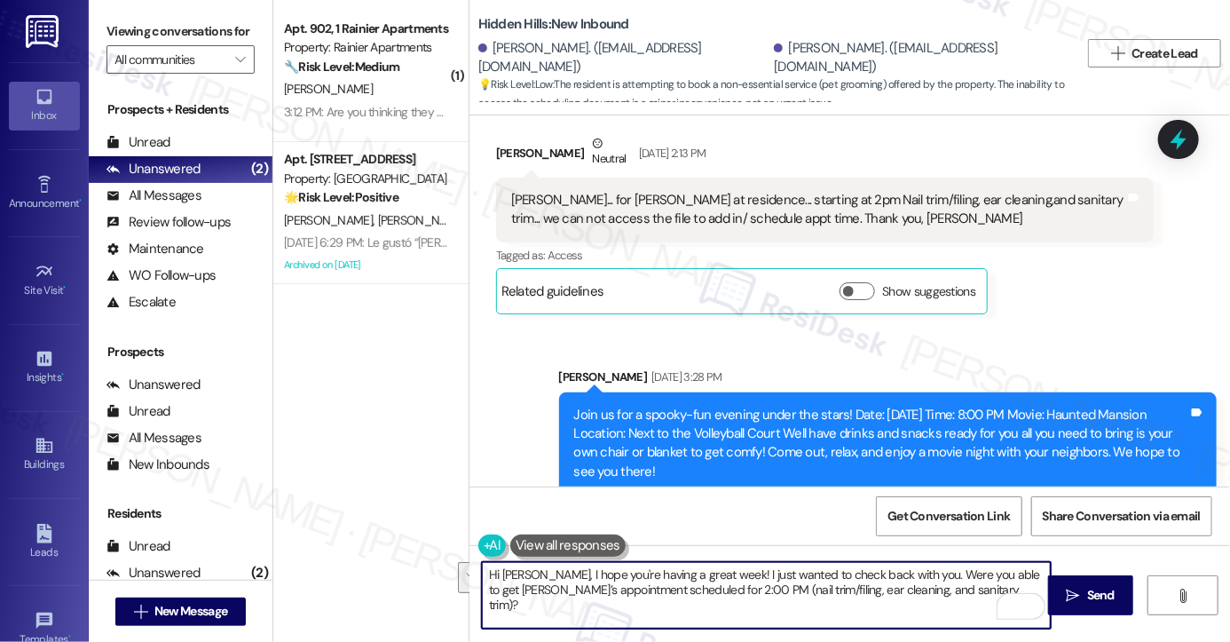
scroll to position [26760, 0]
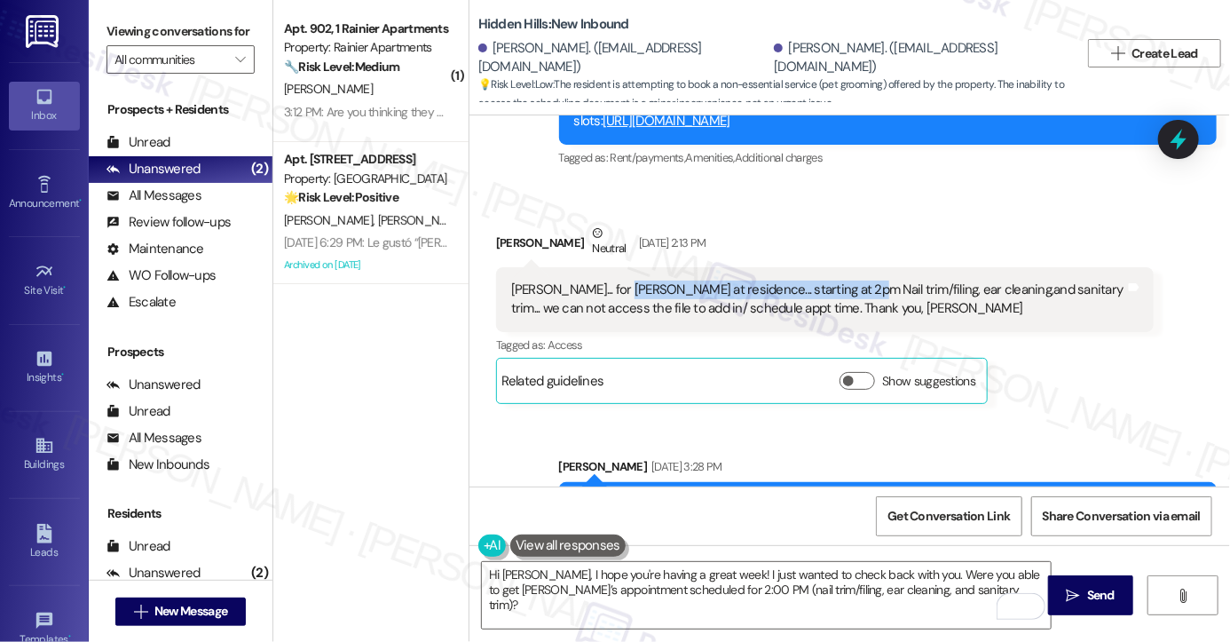
drag, startPoint x: 615, startPoint y: 159, endPoint x: 834, endPoint y: 159, distance: 219.2
click at [834, 280] on div "Adams... for Izumi Pearl at residence... starting at 2pm Nail trim/filing, ear …" at bounding box center [818, 299] width 614 height 38
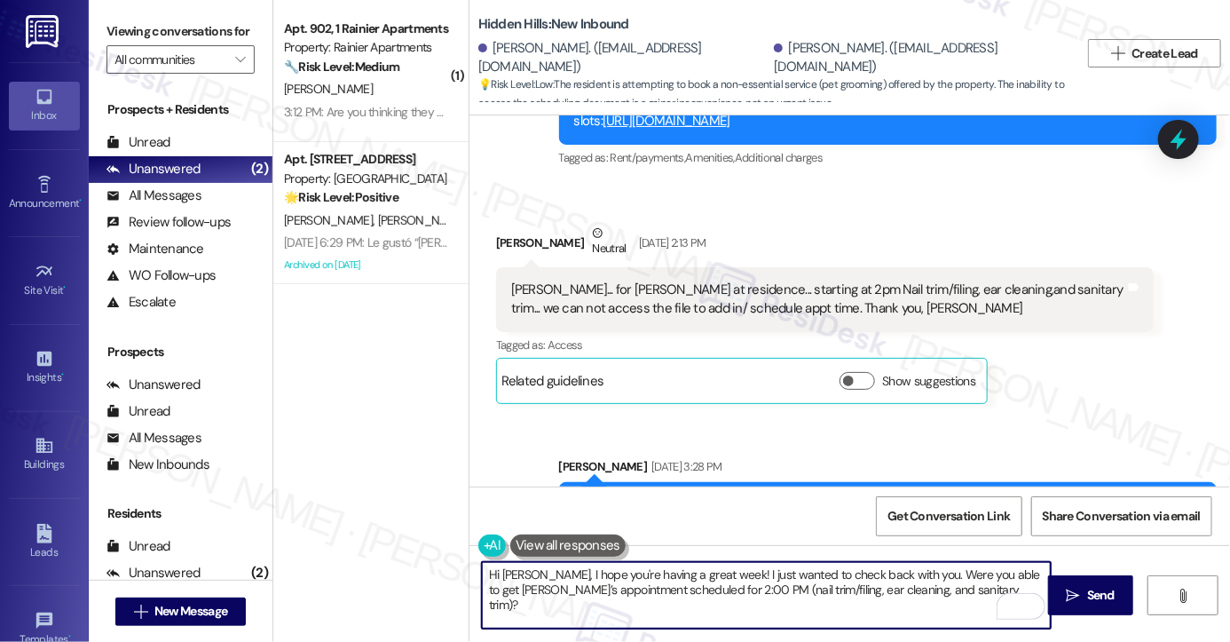
drag, startPoint x: 1025, startPoint y: 578, endPoint x: 1001, endPoint y: 576, distance: 24.0
click at [1001, 576] on textarea "Hi Holly, I hope you're having a great week! I just wanted to check back with y…" at bounding box center [766, 595] width 569 height 67
click at [529, 588] on textarea "Hi Holly, I hope you're having a great week! I just wanted to check back with y…" at bounding box center [766, 595] width 569 height 67
click at [838, 589] on textarea "Hi Holly, I hope you're having a great week! I just wanted to check back with y…" at bounding box center [766, 595] width 569 height 67
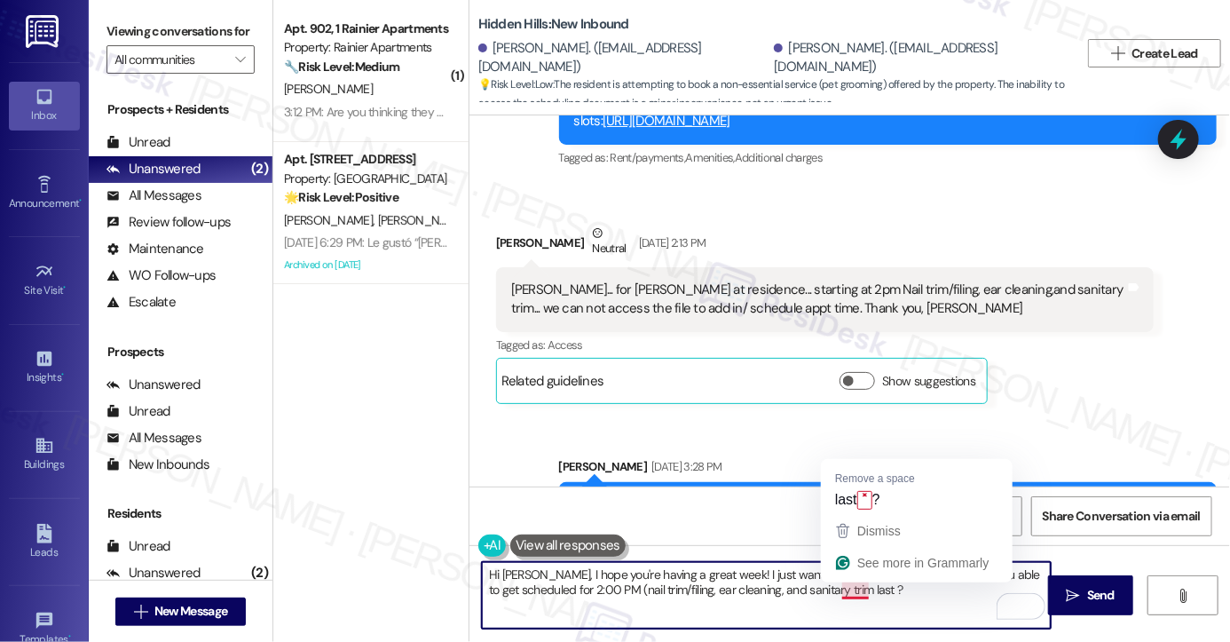
click at [855, 588] on textarea "Hi Holly, I hope you're having a great week! I just wanted to check back with y…" at bounding box center [766, 595] width 569 height 67
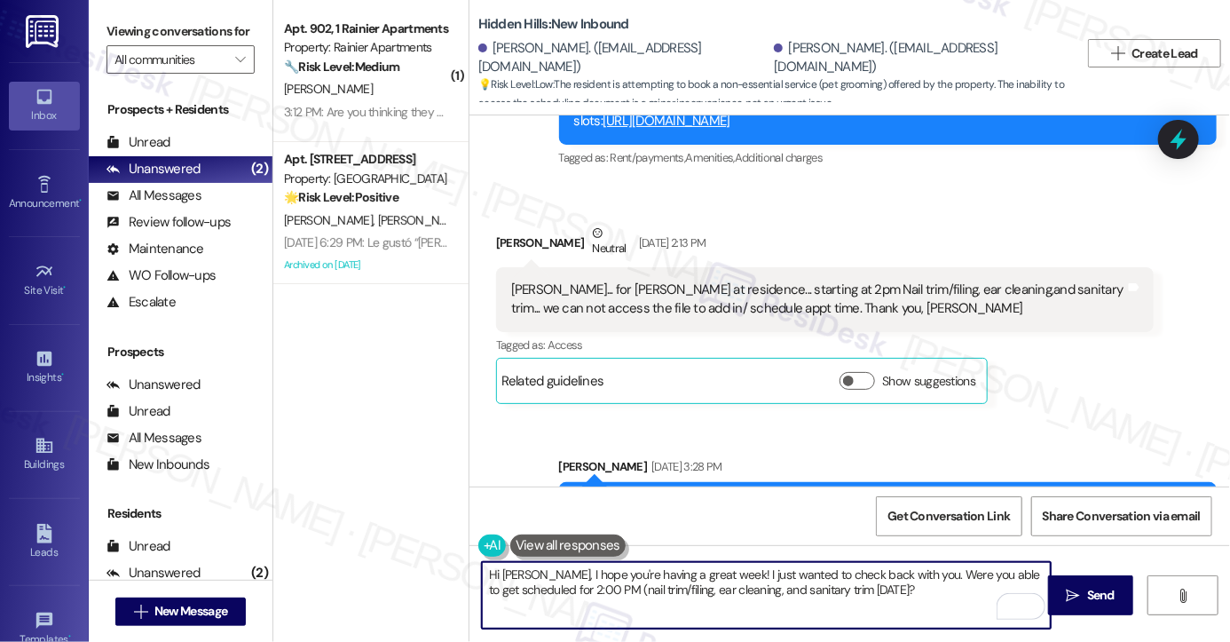
click at [650, 560] on div "Hi Holly, I hope you're having a great week! I just wanted to check back with y…" at bounding box center [850, 611] width 761 height 133
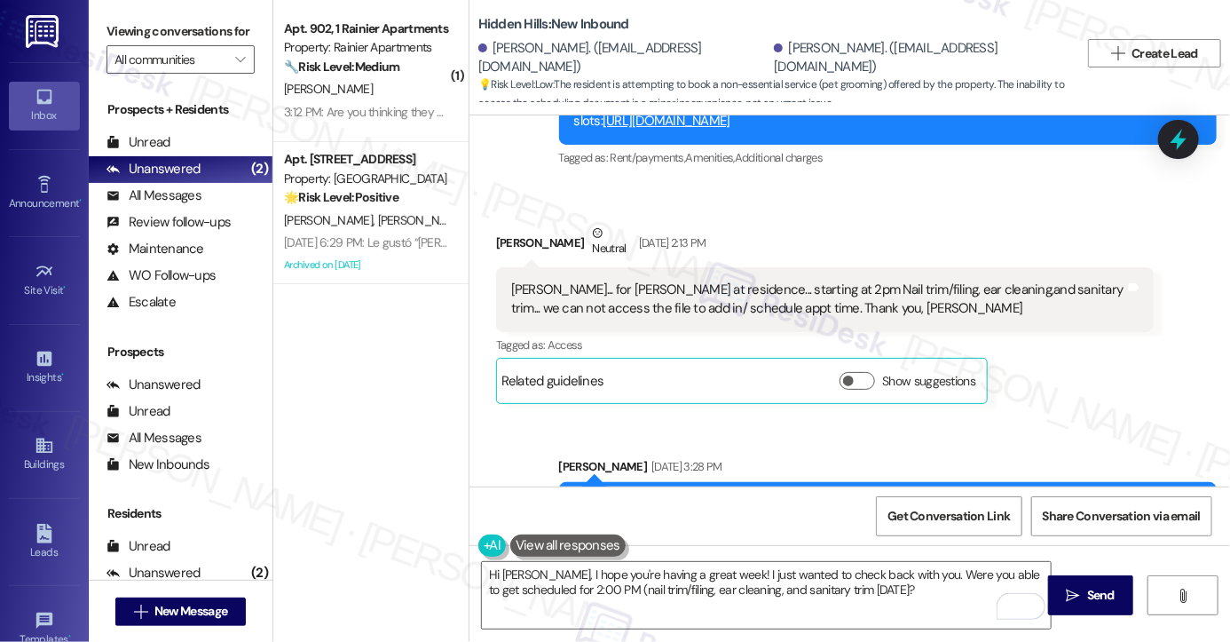
click at [650, 560] on div "Hi Holly, I hope you're having a great week! I just wanted to check back with y…" at bounding box center [850, 611] width 761 height 133
click at [731, 573] on textarea "Hi Holly, I hope you're having a great week! I just wanted to check back with y…" at bounding box center [766, 595] width 569 height 67
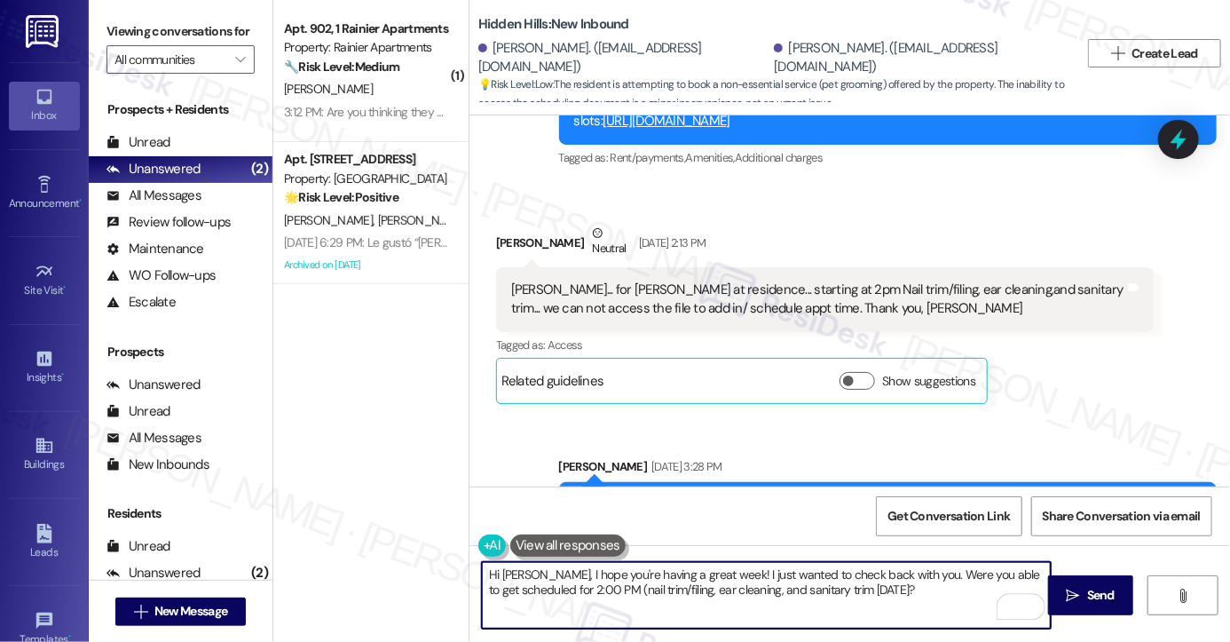
click at [731, 573] on textarea "Hi Holly, I hope you're having a great week! I just wanted to check back with y…" at bounding box center [766, 595] width 569 height 67
click at [566, 594] on textarea "Hi Holly, I hope you're having a great week! I just wanted to check back with y…" at bounding box center [766, 595] width 569 height 67
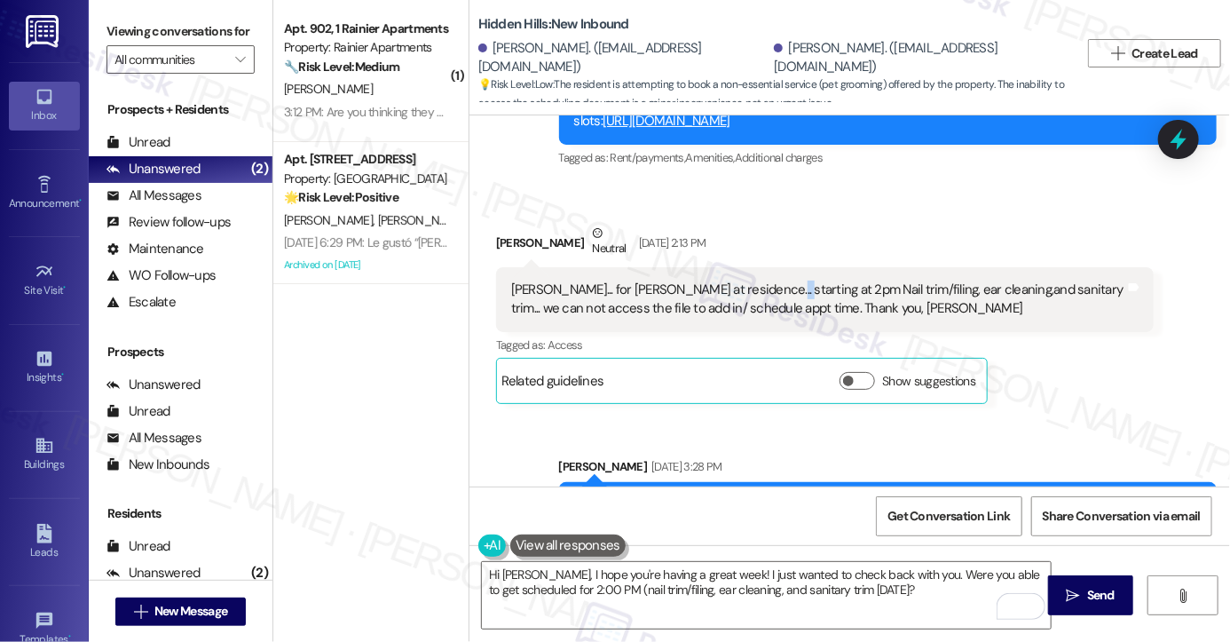
drag, startPoint x: 746, startPoint y: 145, endPoint x: 760, endPoint y: 148, distance: 14.6
click at [760, 267] on div "Adams... for Izumi Pearl at residence... starting at 2pm Nail trim/filing, ear …" at bounding box center [825, 299] width 658 height 65
click at [816, 280] on div "Adams... for Izumi Pearl at residence... starting at 2pm Nail trim/filing, ear …" at bounding box center [818, 299] width 614 height 38
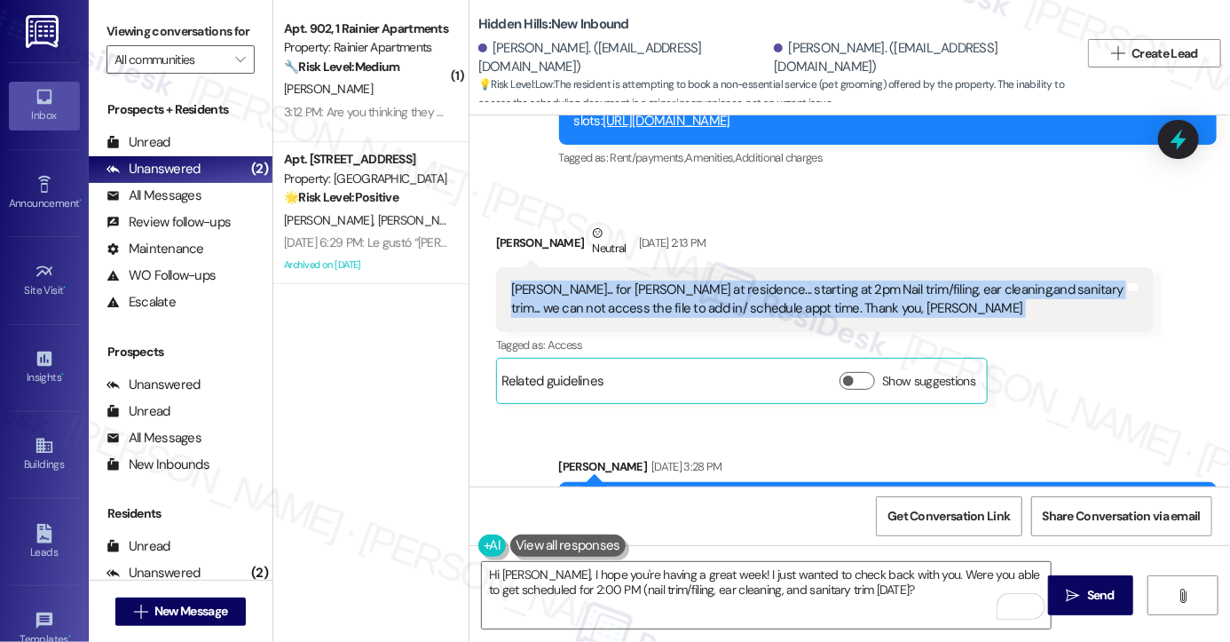
click at [816, 280] on div "Adams... for Izumi Pearl at residence... starting at 2pm Nail trim/filing, ear …" at bounding box center [818, 299] width 614 height 38
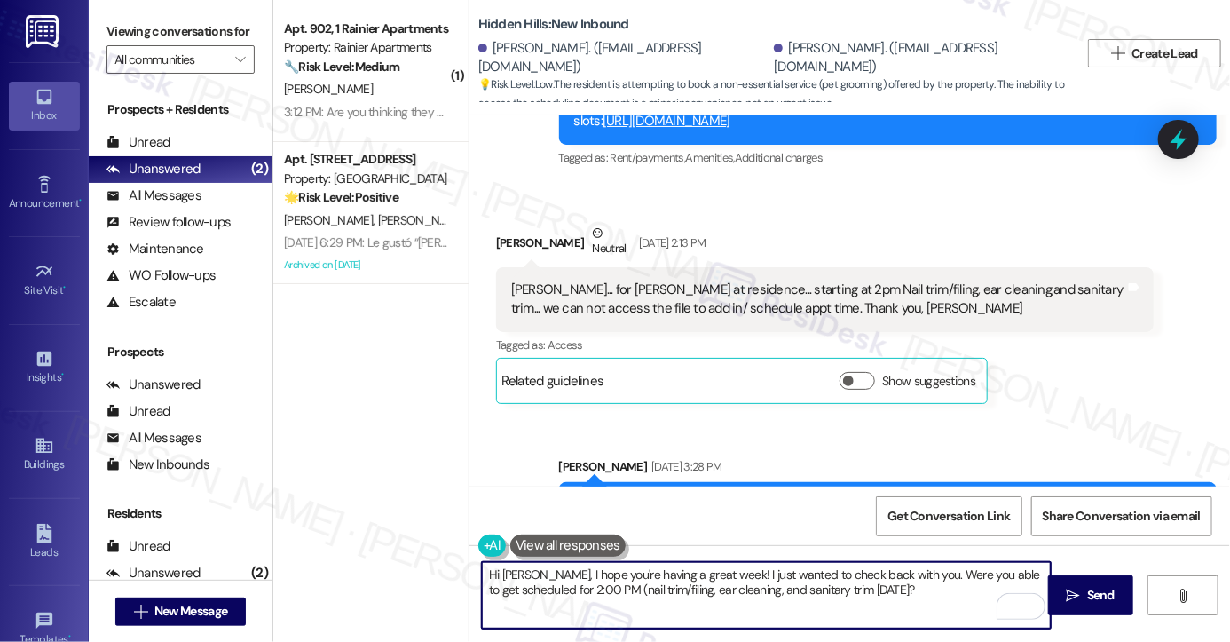
click at [601, 588] on textarea "Hi Holly, I hope you're having a great week! I just wanted to check back with y…" at bounding box center [766, 595] width 569 height 67
click at [596, 588] on textarea "Hi Holly, I hope you're having a great week! I just wanted to check back with y…" at bounding box center [766, 595] width 569 height 67
click at [543, 581] on textarea "Hi Holly, I hope you're having a great week! I just wanted to check back with y…" at bounding box center [766, 595] width 569 height 67
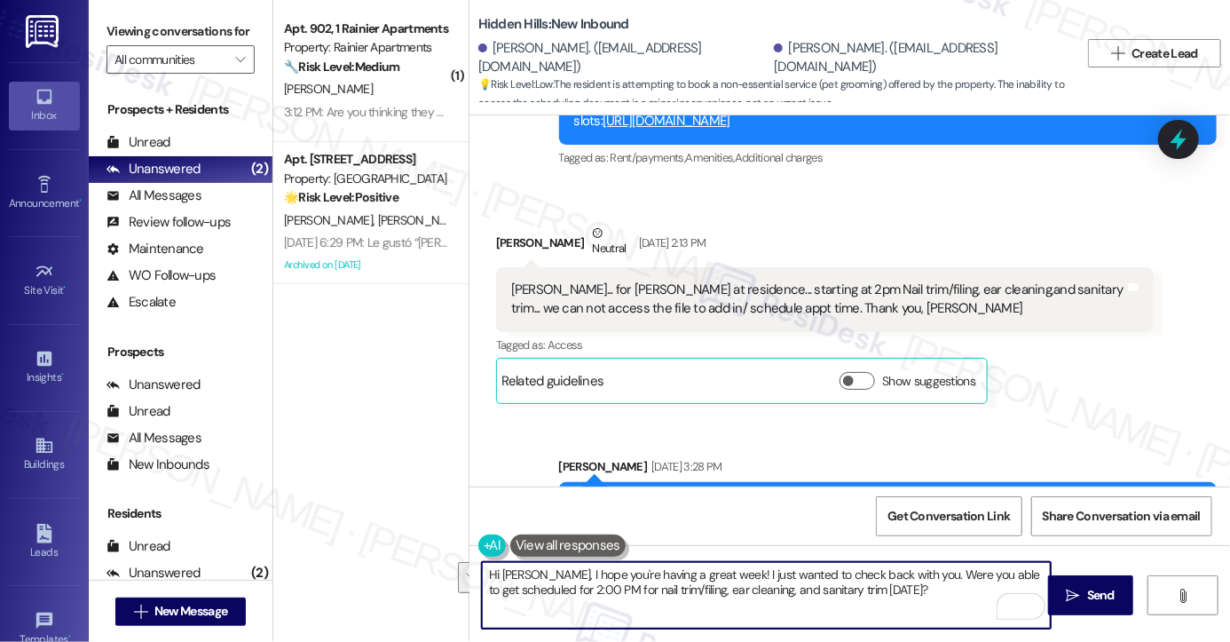
type textarea "Hi Holly, I hope you're having a great week! I just wanted to check back with y…"
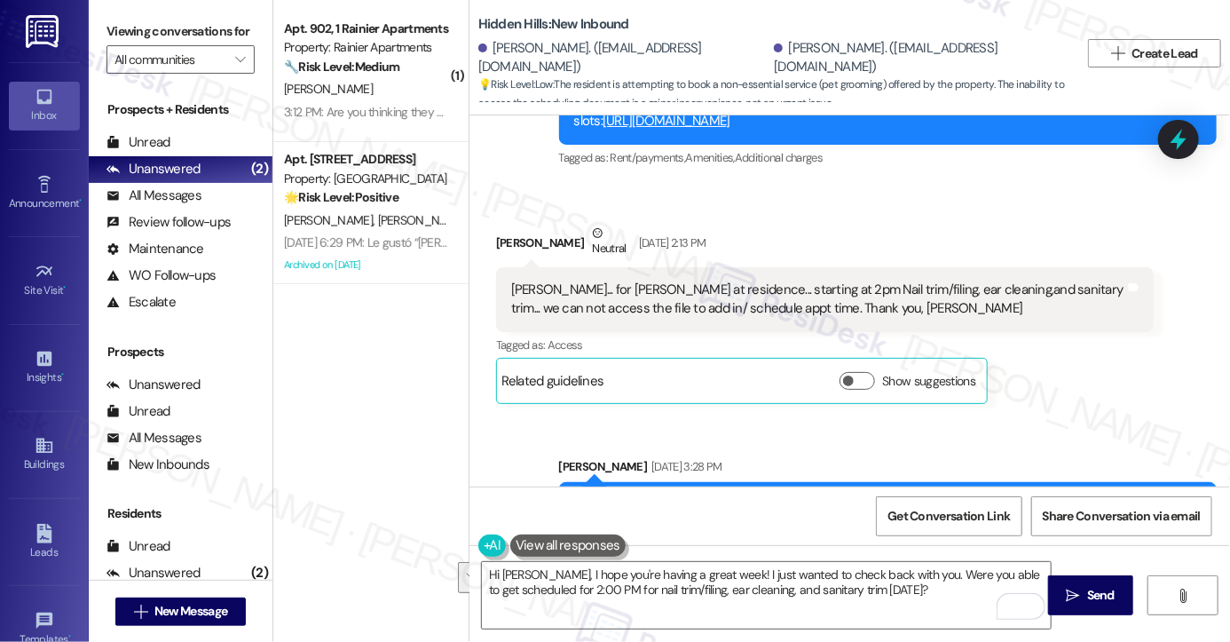
click at [681, 280] on div "Adams... for Izumi Pearl at residence... starting at 2pm Nail trim/filing, ear …" at bounding box center [818, 299] width 614 height 38
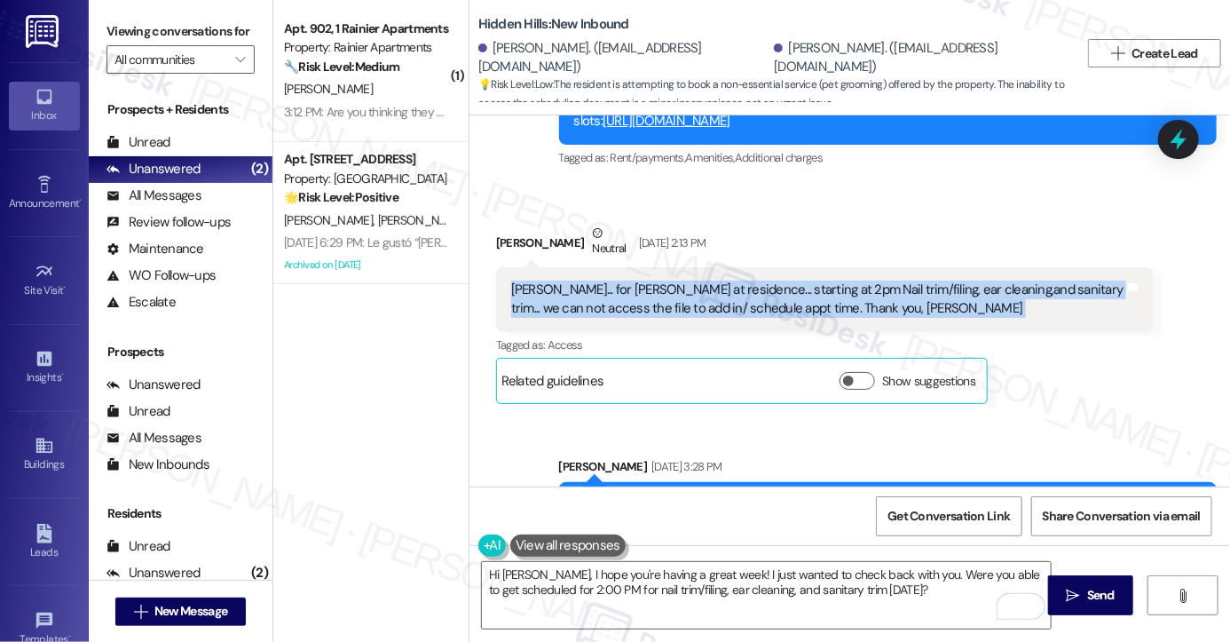
click at [681, 280] on div "Adams... for Izumi Pearl at residence... starting at 2pm Nail trim/filing, ear …" at bounding box center [818, 299] width 614 height 38
click at [826, 280] on div "Adams... for Izumi Pearl at residence... starting at 2pm Nail trim/filing, ear …" at bounding box center [818, 299] width 614 height 38
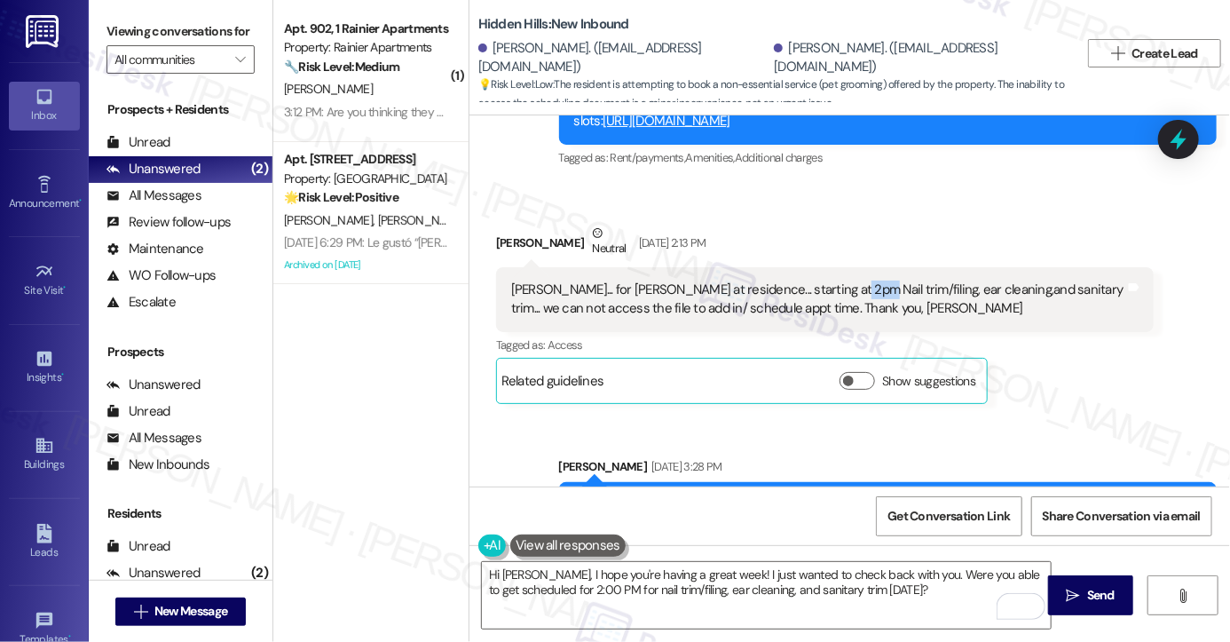
click at [826, 280] on div "Adams... for Izumi Pearl at residence... starting at 2pm Nail trim/filing, ear …" at bounding box center [818, 299] width 614 height 38
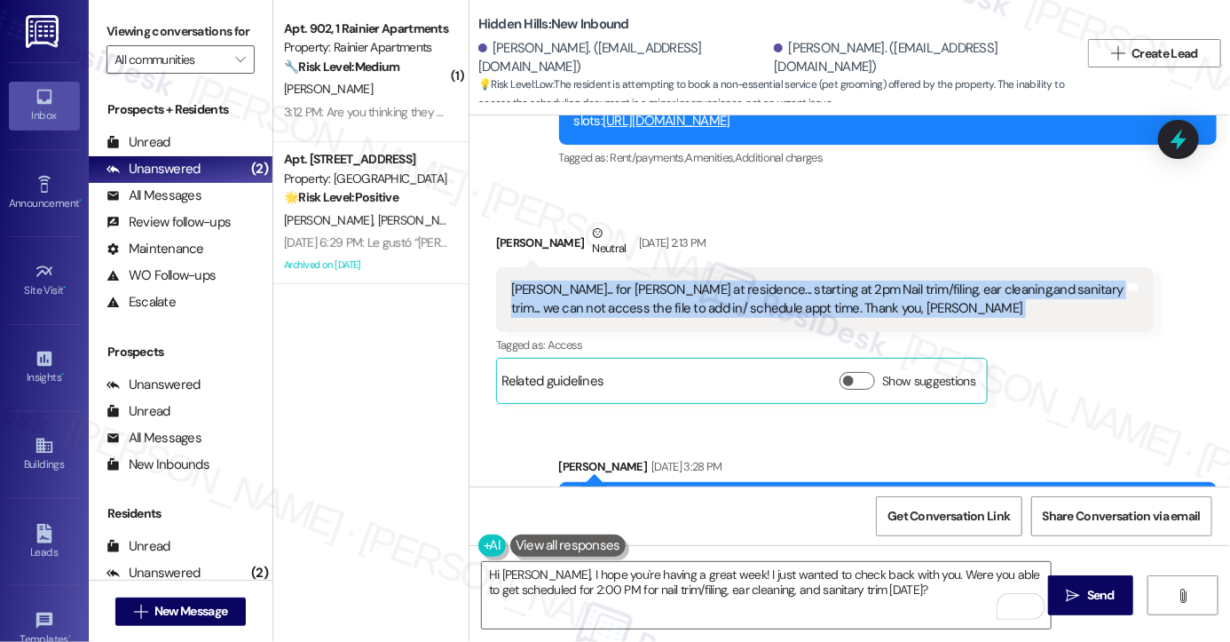
click at [826, 280] on div "Adams... for Izumi Pearl at residence... starting at 2pm Nail trim/filing, ear …" at bounding box center [818, 299] width 614 height 38
click at [971, 280] on div "Adams... for Izumi Pearl at residence... starting at 2pm Nail trim/filing, ear …" at bounding box center [818, 299] width 614 height 38
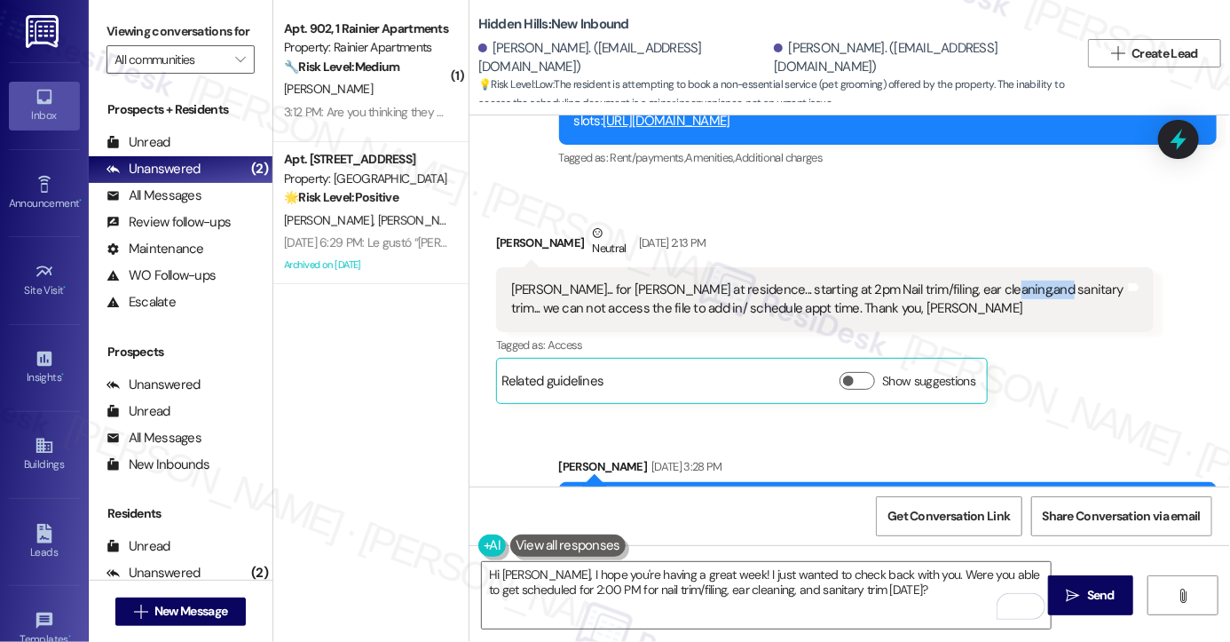
click at [971, 280] on div "Adams... for Izumi Pearl at residence... starting at 2pm Nail trim/filing, ear …" at bounding box center [818, 299] width 614 height 38
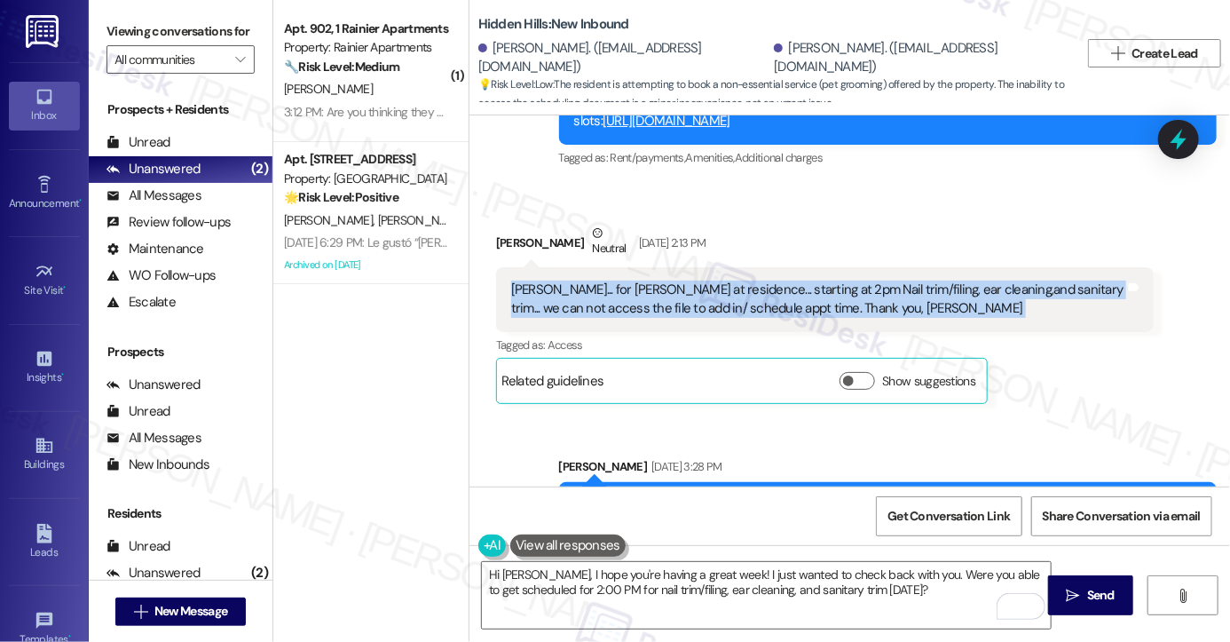
click at [971, 280] on div "Adams... for Izumi Pearl at residence... starting at 2pm Nail trim/filing, ear …" at bounding box center [818, 299] width 614 height 38
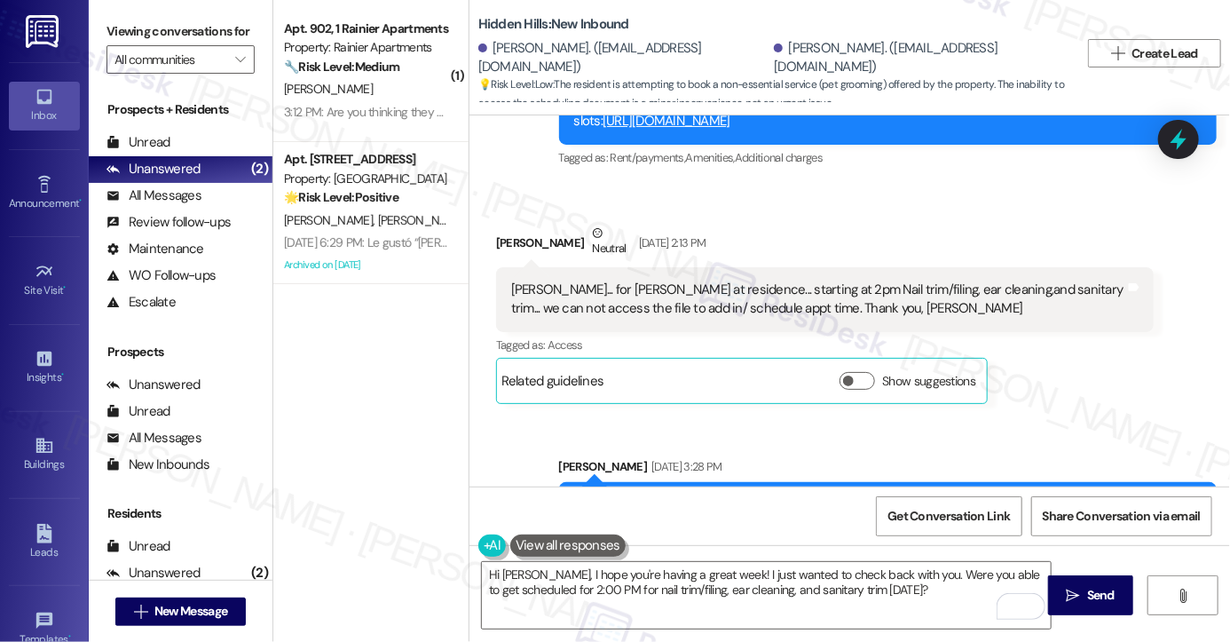
click at [1142, 332] on div "Tagged as: Access Click to highlight conversations about Access" at bounding box center [825, 345] width 658 height 26
click at [1001, 280] on div "Adams... for Izumi Pearl at residence... starting at 2pm Nail trim/filing, ear …" at bounding box center [818, 299] width 614 height 38
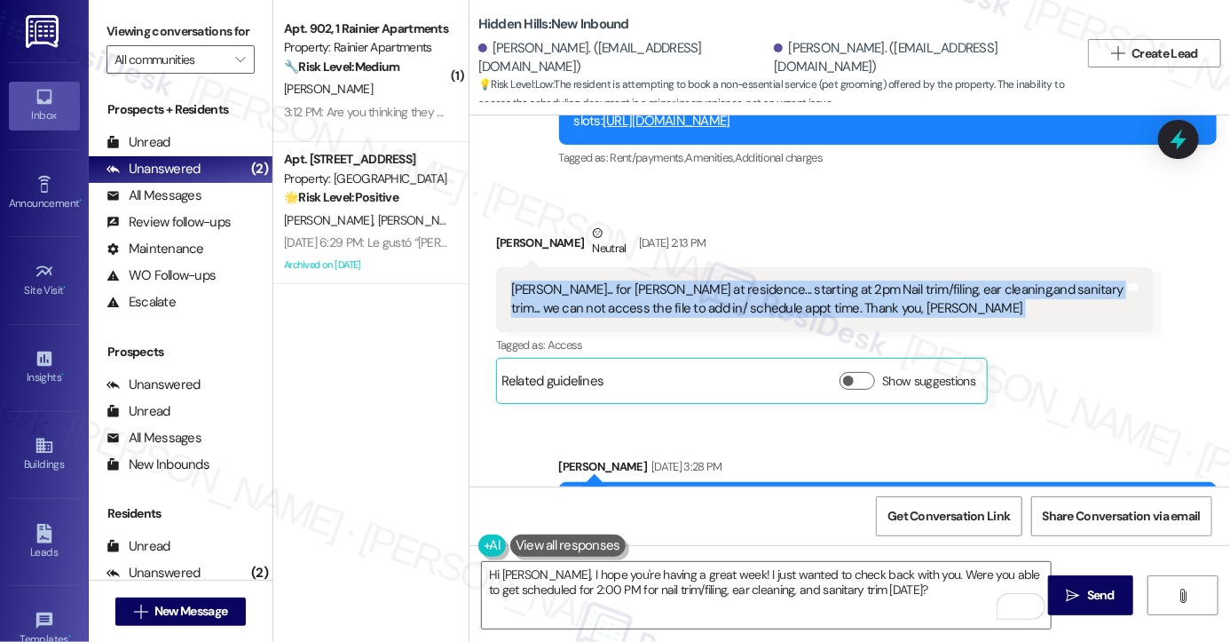
click at [1001, 280] on div "Adams... for Izumi Pearl at residence... starting at 2pm Nail trim/filing, ear …" at bounding box center [818, 299] width 614 height 38
click at [680, 280] on div "Adams... for Izumi Pearl at residence... starting at 2pm Nail trim/filing, ear …" at bounding box center [818, 299] width 614 height 38
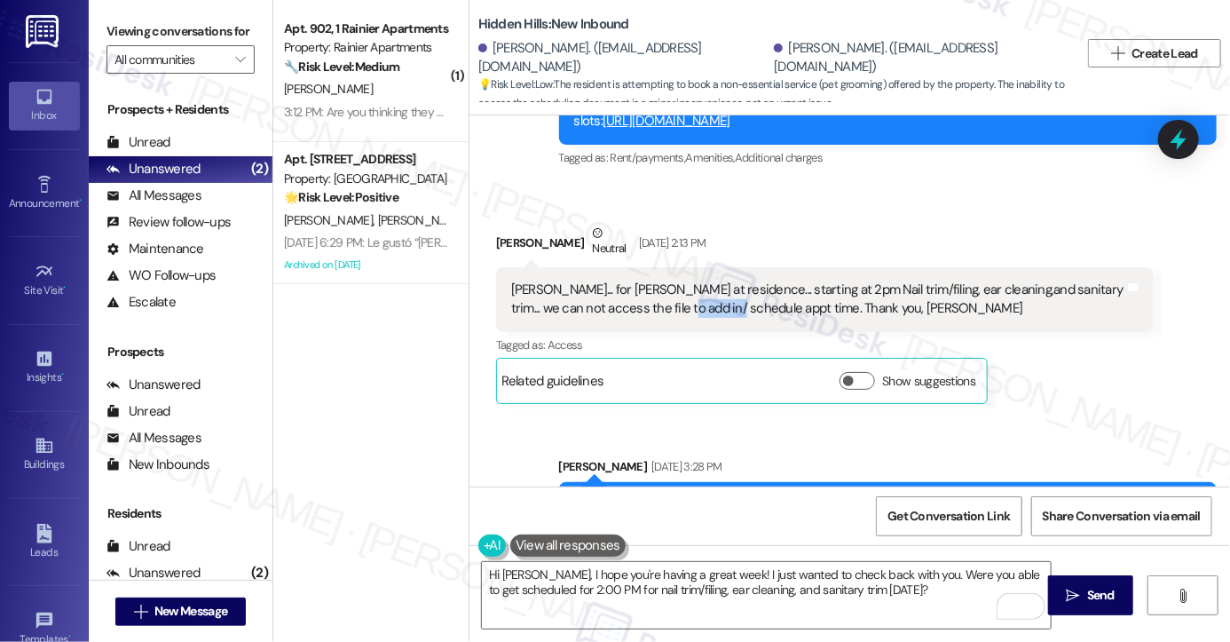
click at [680, 280] on div "Adams... for Izumi Pearl at residence... starting at 2pm Nail trim/filing, ear …" at bounding box center [818, 299] width 614 height 38
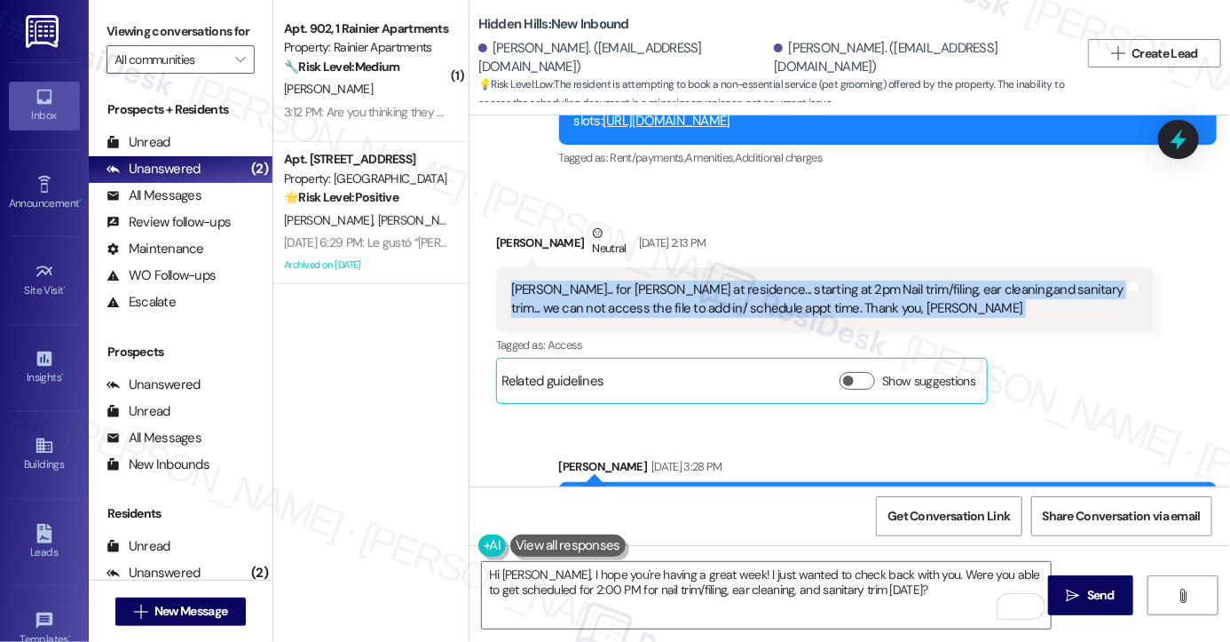
click at [680, 280] on div "Adams... for Izumi Pearl at residence... starting at 2pm Nail trim/filing, ear …" at bounding box center [818, 299] width 614 height 38
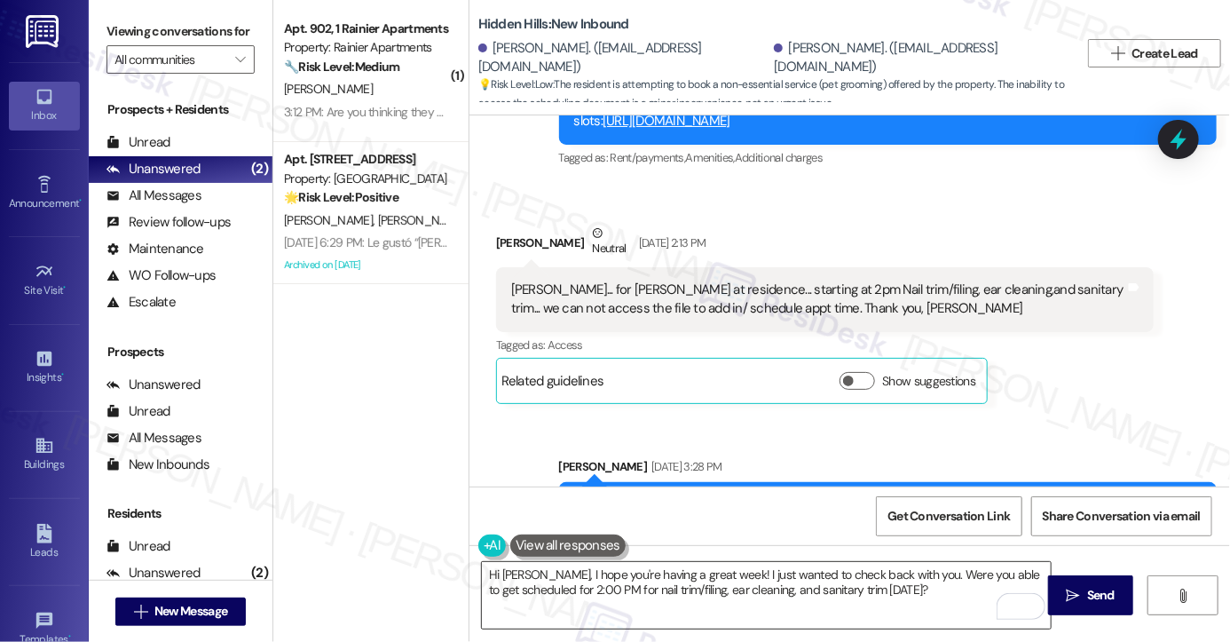
click at [550, 574] on textarea "Hi Holly, I hope you're having a great week! I just wanted to check back with y…" at bounding box center [766, 595] width 569 height 67
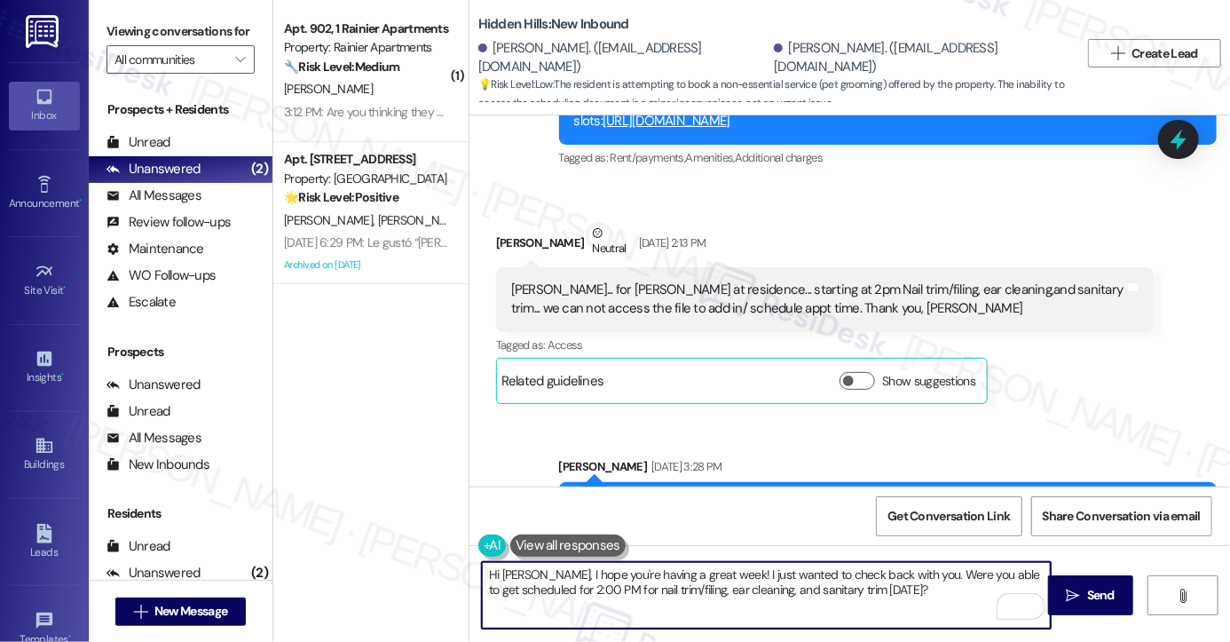
click at [550, 574] on textarea "Hi Holly, I hope you're having a great week! I just wanted to check back with y…" at bounding box center [766, 595] width 569 height 67
click at [724, 578] on textarea "Hi Holly, I hope you're having a great week! I just wanted to check back with y…" at bounding box center [766, 595] width 569 height 67
click at [829, 578] on textarea "Hi Holly, I hope you're having a great week! I just wanted to check back with y…" at bounding box center [766, 595] width 569 height 67
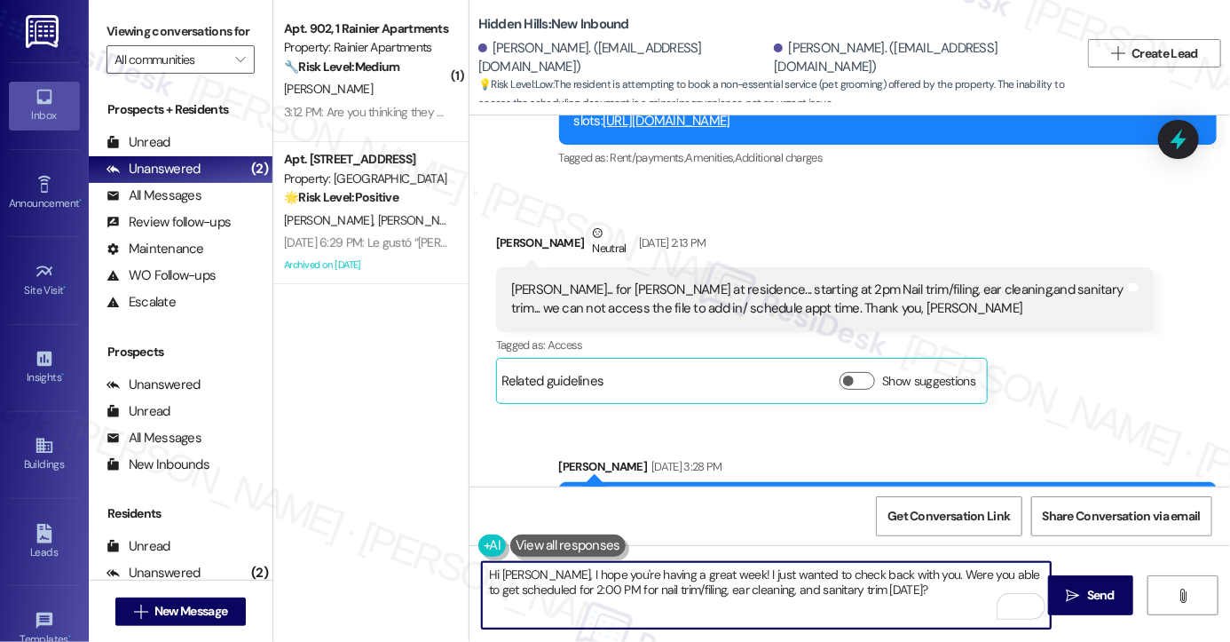
click at [829, 578] on textarea "Hi Holly, I hope you're having a great week! I just wanted to check back with y…" at bounding box center [766, 595] width 569 height 67
click at [933, 585] on textarea "Hi Holly, I hope you're having a great week! I just wanted to check back with y…" at bounding box center [766, 595] width 569 height 67
click at [908, 577] on textarea "Hi Holly, I hope you're having a great week! I just wanted to check back with y…" at bounding box center [766, 595] width 569 height 67
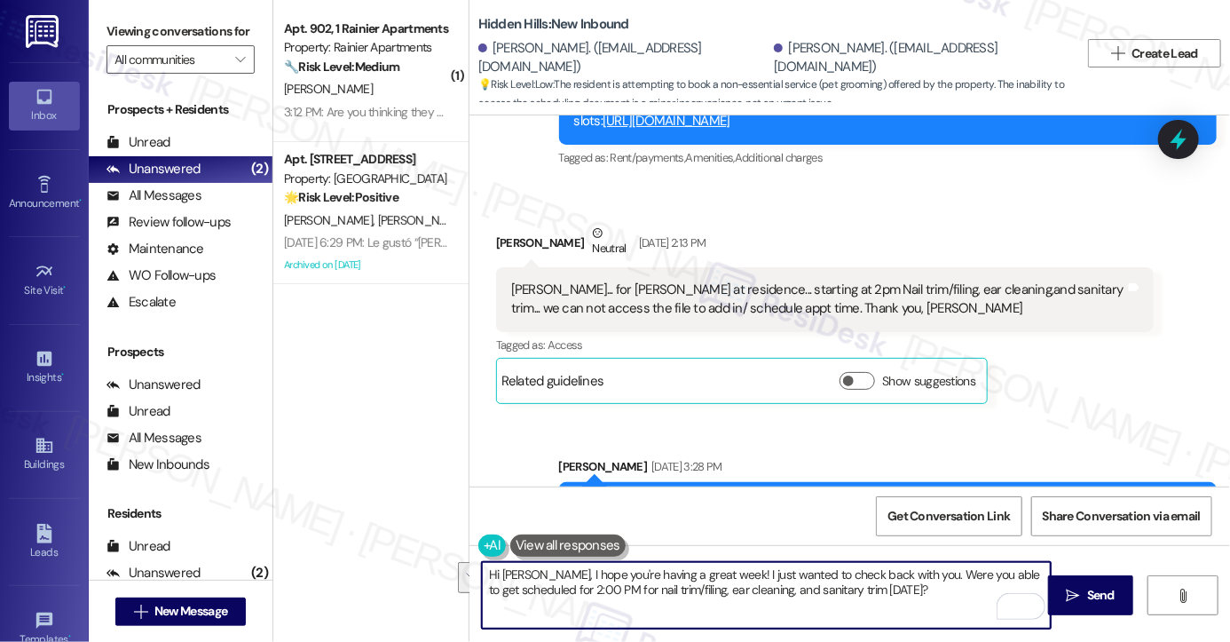
click at [895, 591] on textarea "Hi Holly, I hope you're having a great week! I just wanted to check back with y…" at bounding box center [766, 595] width 569 height 67
click at [646, 579] on textarea "Hi Holly, I hope you're having a great week! I just wanted to check back with y…" at bounding box center [766, 595] width 569 height 67
click at [760, 584] on textarea "Hi Holly, I hope you're having a great week! I just wanted to check back with y…" at bounding box center [766, 595] width 569 height 67
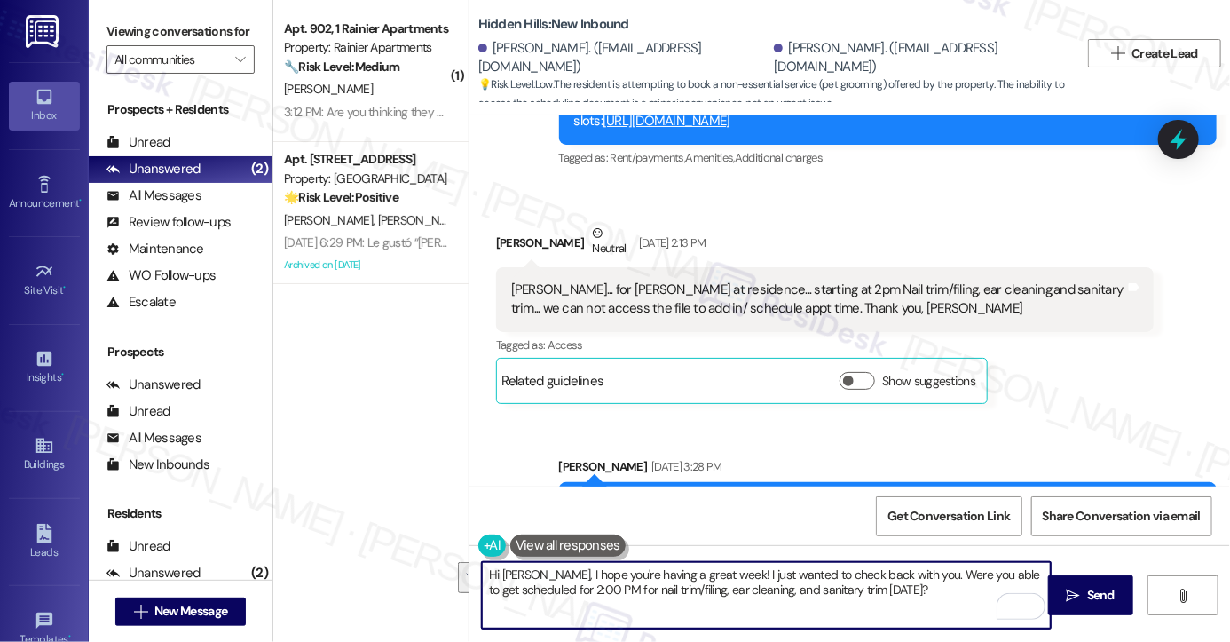
click at [760, 584] on textarea "Hi Holly, I hope you're having a great week! I just wanted to check back with y…" at bounding box center [766, 595] width 569 height 67
click at [916, 593] on textarea "Hi Holly, I hope you're having a great week! I just wanted to check back with y…" at bounding box center [766, 595] width 569 height 67
click at [944, 599] on textarea "Hi Holly, I hope you're having a great week! I just wanted to check back with y…" at bounding box center [766, 595] width 569 height 67
click at [644, 581] on textarea "Hi Holly, I hope you're having a great week! I just wanted to check back with y…" at bounding box center [766, 595] width 569 height 67
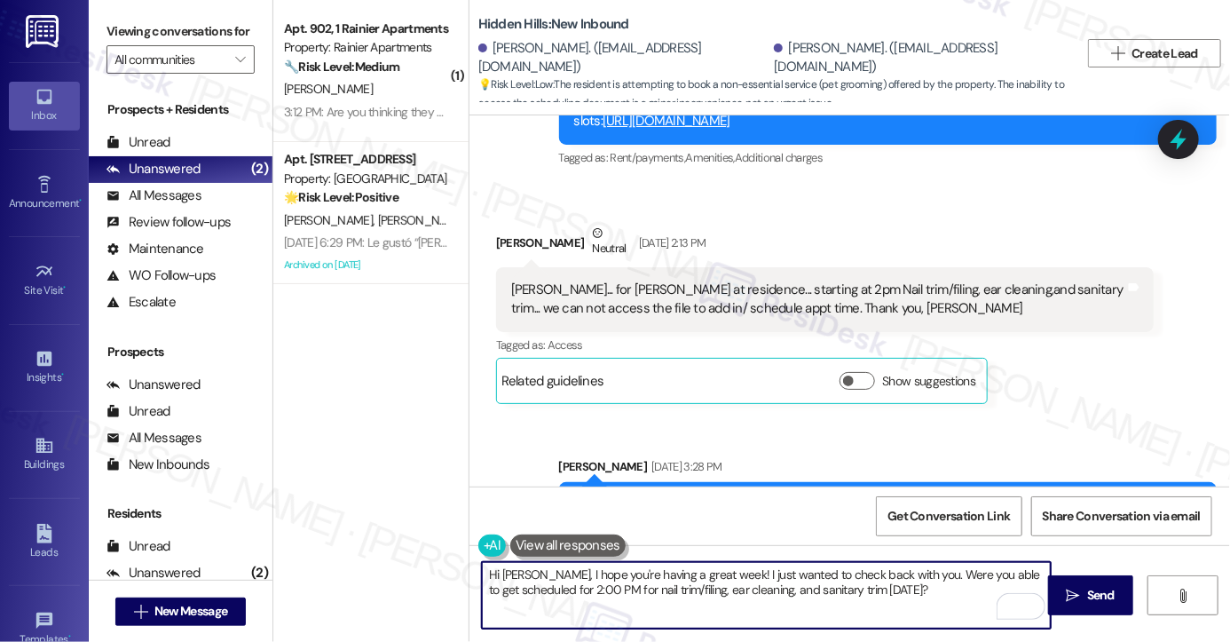
click at [644, 581] on textarea "Hi Holly, I hope you're having a great week! I just wanted to check back with y…" at bounding box center [766, 595] width 569 height 67
click at [916, 581] on textarea "Hi Holly, I hope you're having a great week! I just wanted to check back with y…" at bounding box center [766, 595] width 569 height 67
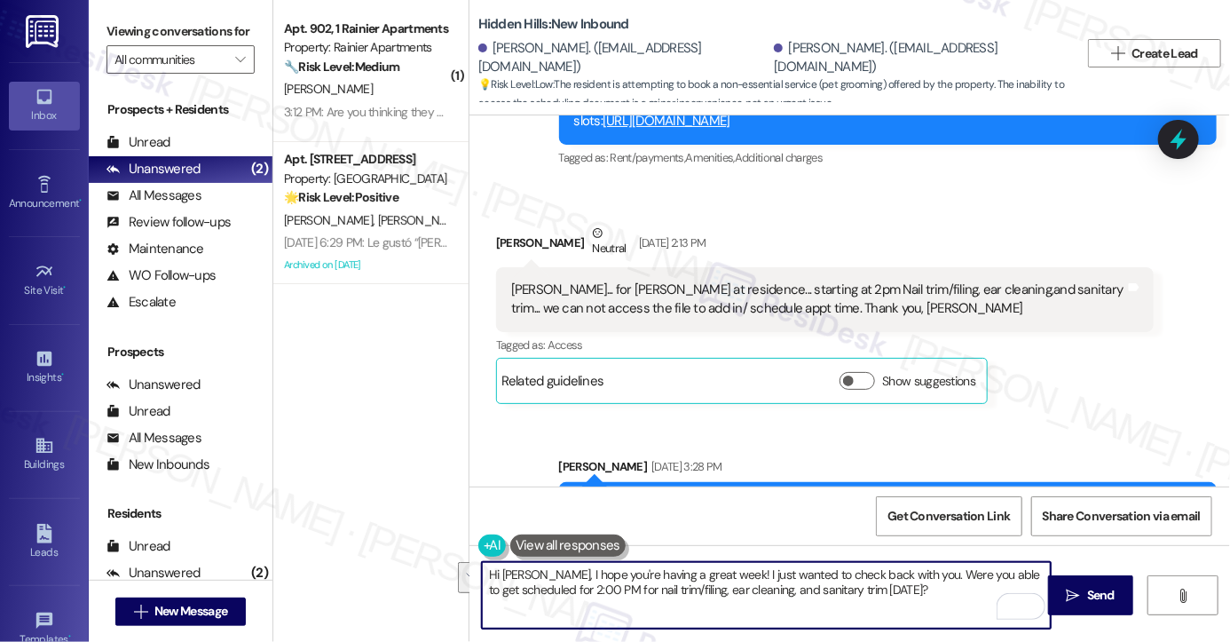
click at [722, 595] on textarea "Hi Holly, I hope you're having a great week! I just wanted to check back with y…" at bounding box center [766, 595] width 569 height 67
drag, startPoint x: 722, startPoint y: 595, endPoint x: 746, endPoint y: 592, distance: 24.1
click at [722, 595] on textarea "Hi Holly, I hope you're having a great week! I just wanted to check back with y…" at bounding box center [766, 595] width 569 height 67
click at [902, 587] on textarea "Hi Holly, I hope you're having a great week! I just wanted to check back with y…" at bounding box center [766, 595] width 569 height 67
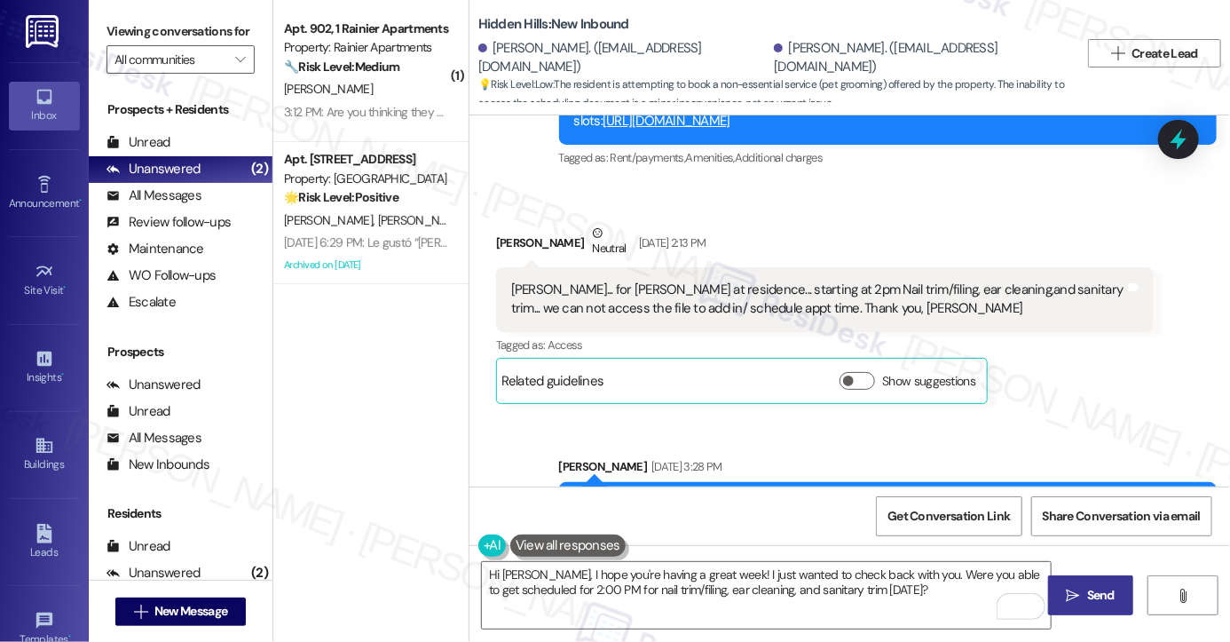
click at [1094, 603] on span "Send" at bounding box center [1101, 595] width 28 height 19
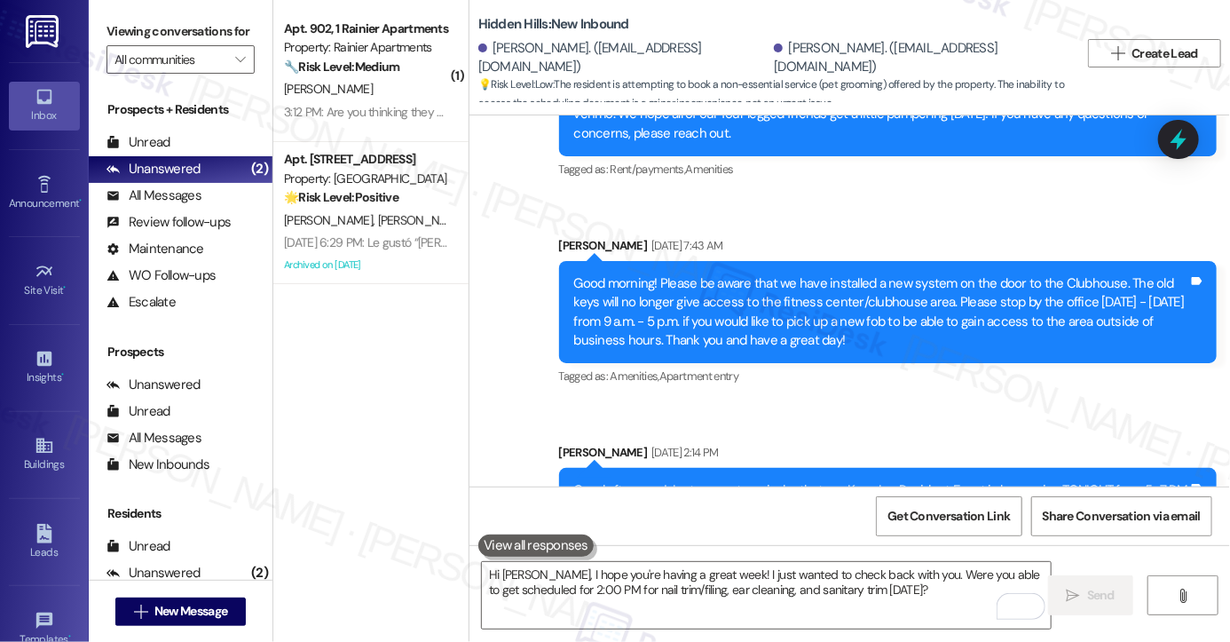
scroll to position [25872, 0]
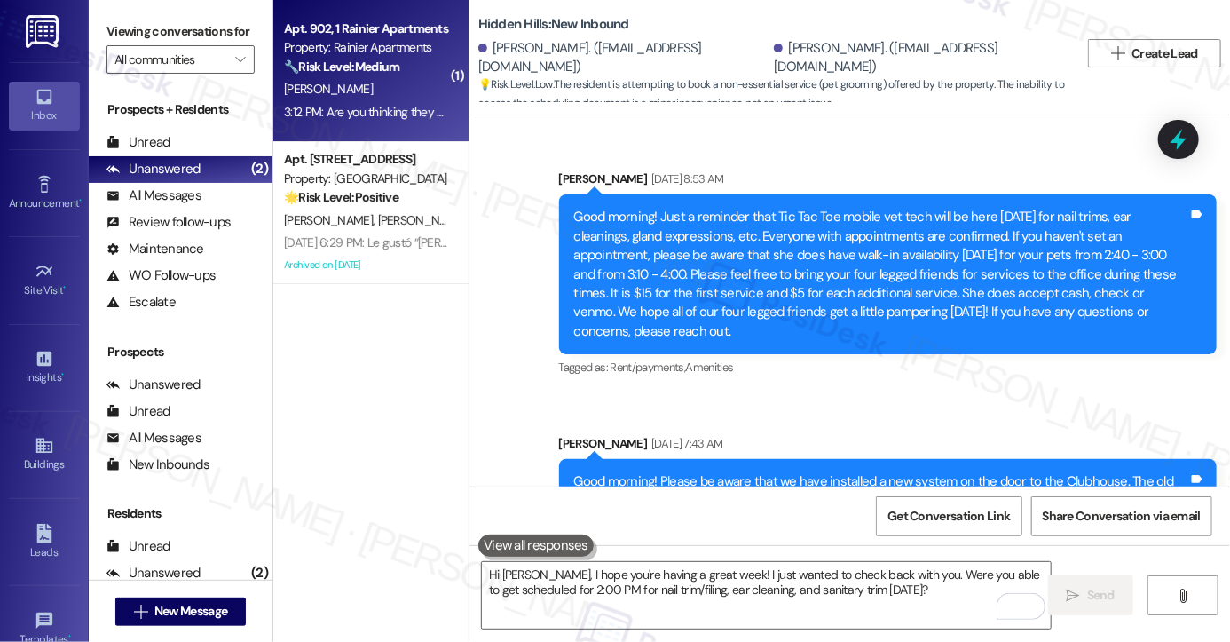
click at [399, 115] on div "3:12 PM: Are you thinking they will bomb it because I have a dog. 3:12 PM: Are …" at bounding box center [448, 112] width 328 height 16
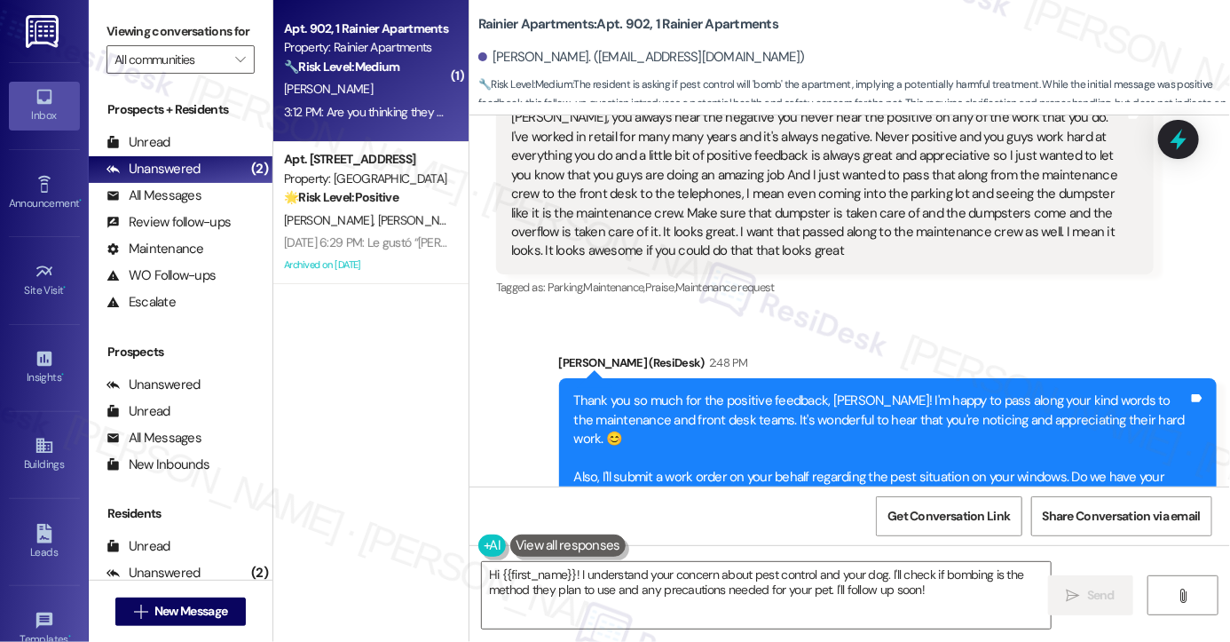
scroll to position [4275, 0]
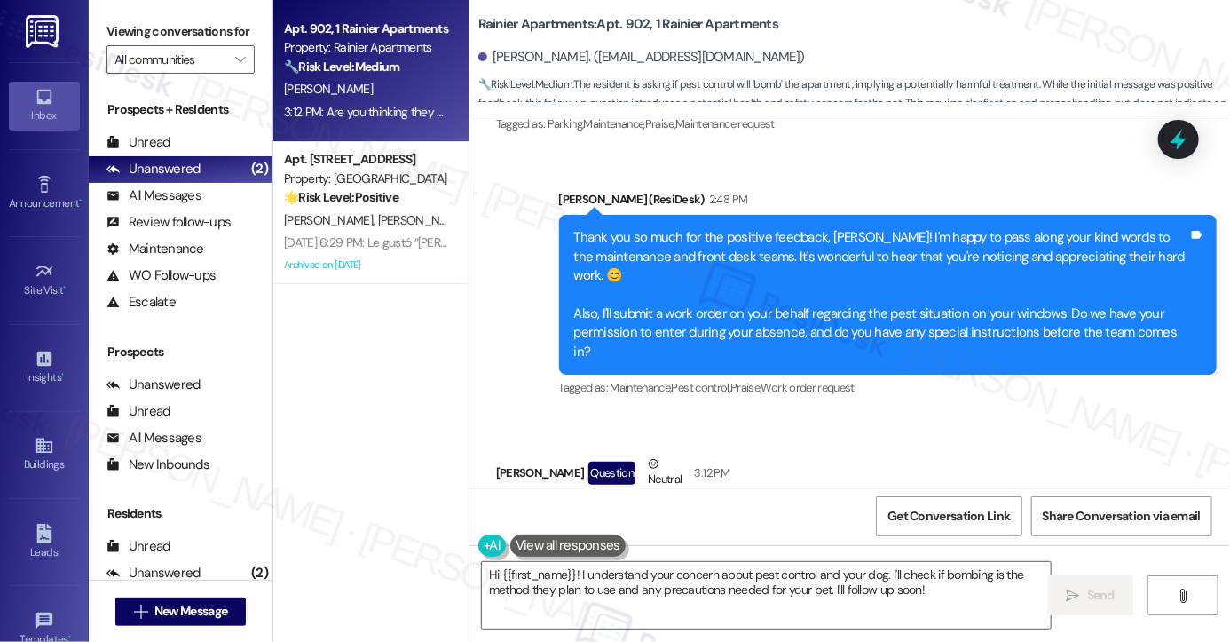
click at [754, 511] on div "Are you thinking they will bomb it because I have a dog." at bounding box center [665, 520] width 309 height 19
click at [773, 239] on div "Thank you so much for the positive feedback, Cari! I'm happy to pass along your…" at bounding box center [881, 294] width 614 height 133
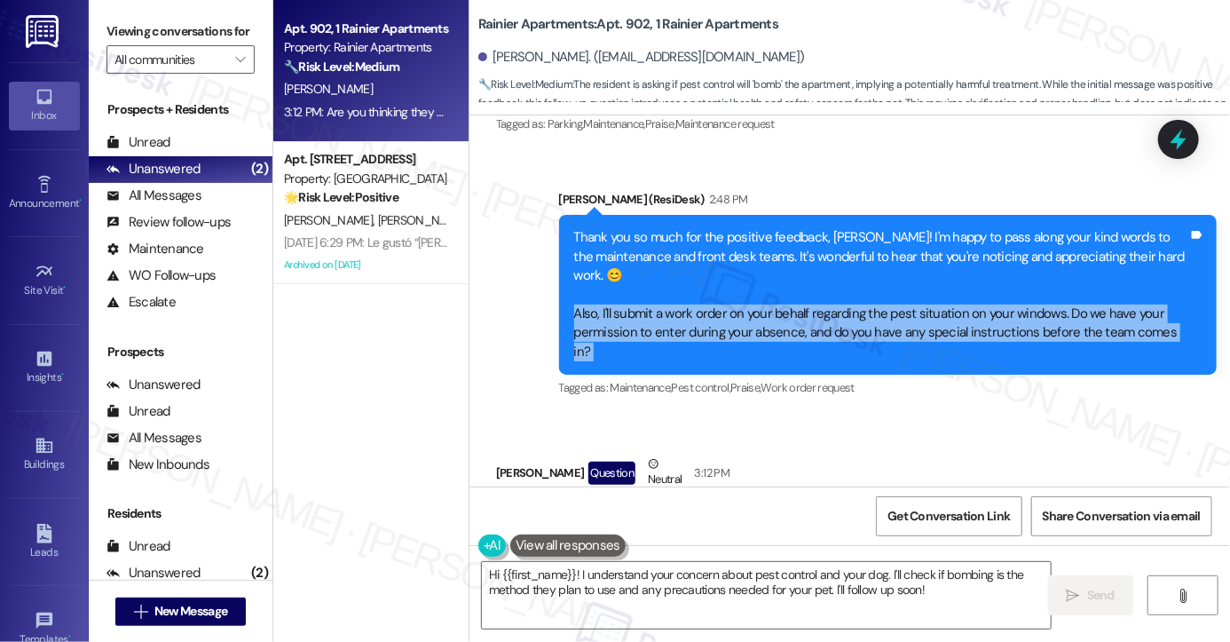
click at [773, 239] on div "Thank you so much for the positive feedback, Cari! I'm happy to pass along your…" at bounding box center [881, 294] width 614 height 133
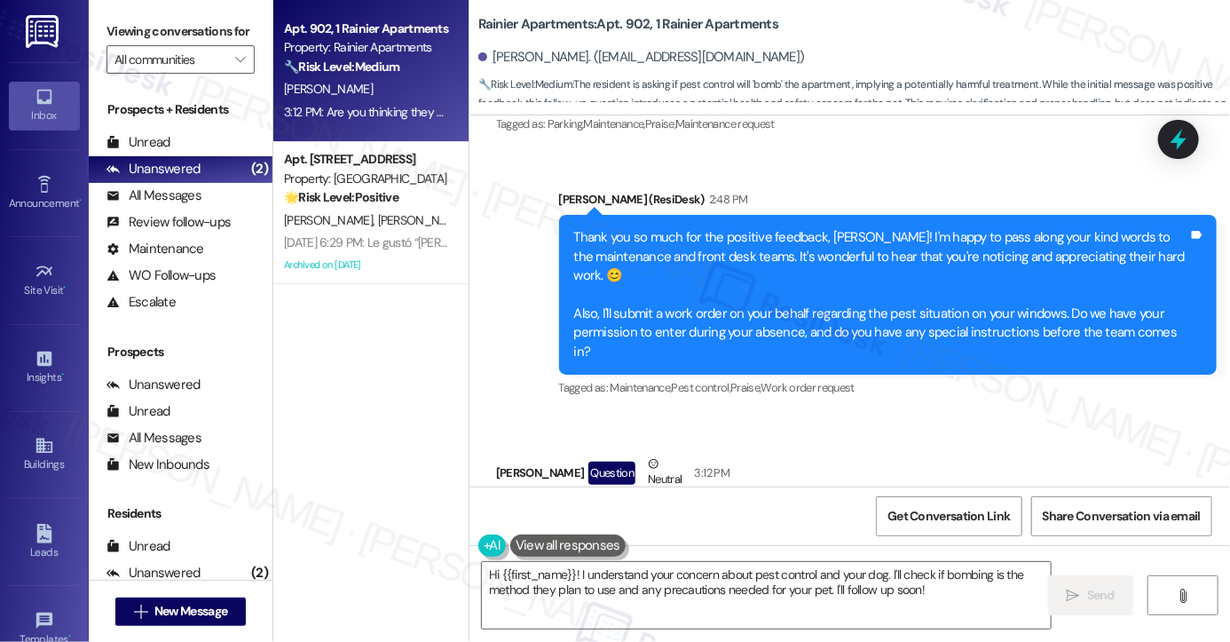
click at [621, 511] on div "Are you thinking they will bomb it because I have a dog." at bounding box center [665, 520] width 309 height 19
click at [735, 511] on div "Are you thinking they will bomb it because I have a dog." at bounding box center [665, 520] width 309 height 19
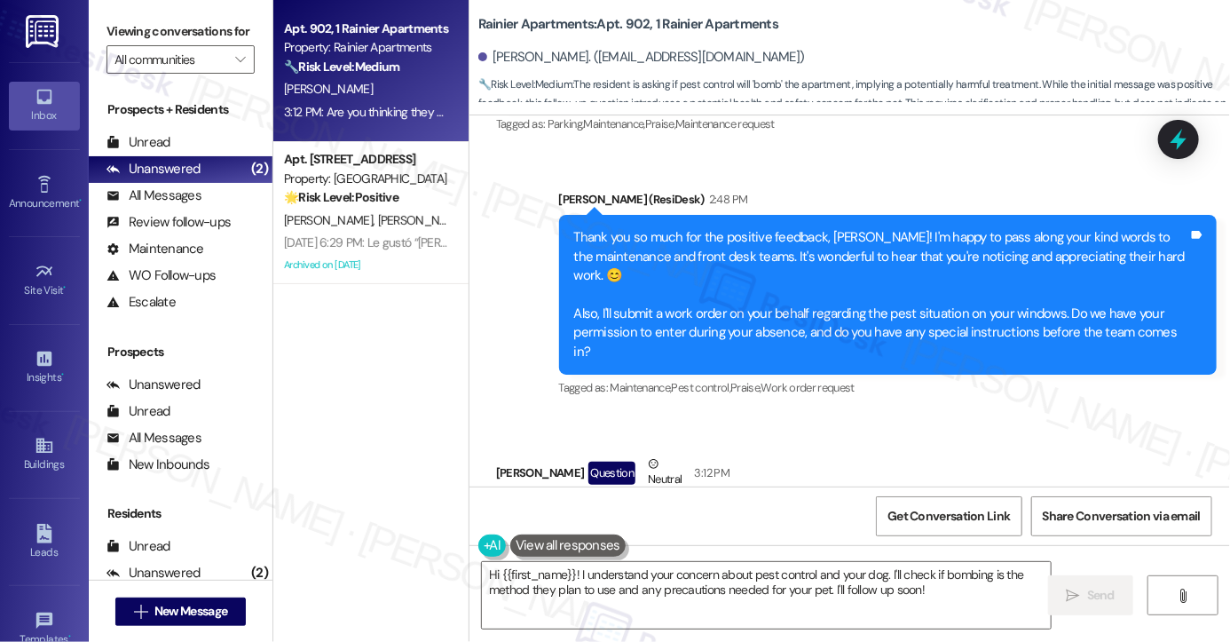
click at [735, 511] on div "Are you thinking they will bomb it because I have a dog." at bounding box center [665, 520] width 309 height 19
click at [806, 248] on div "Thank you so much for the positive feedback, Cari! I'm happy to pass along your…" at bounding box center [881, 294] width 614 height 133
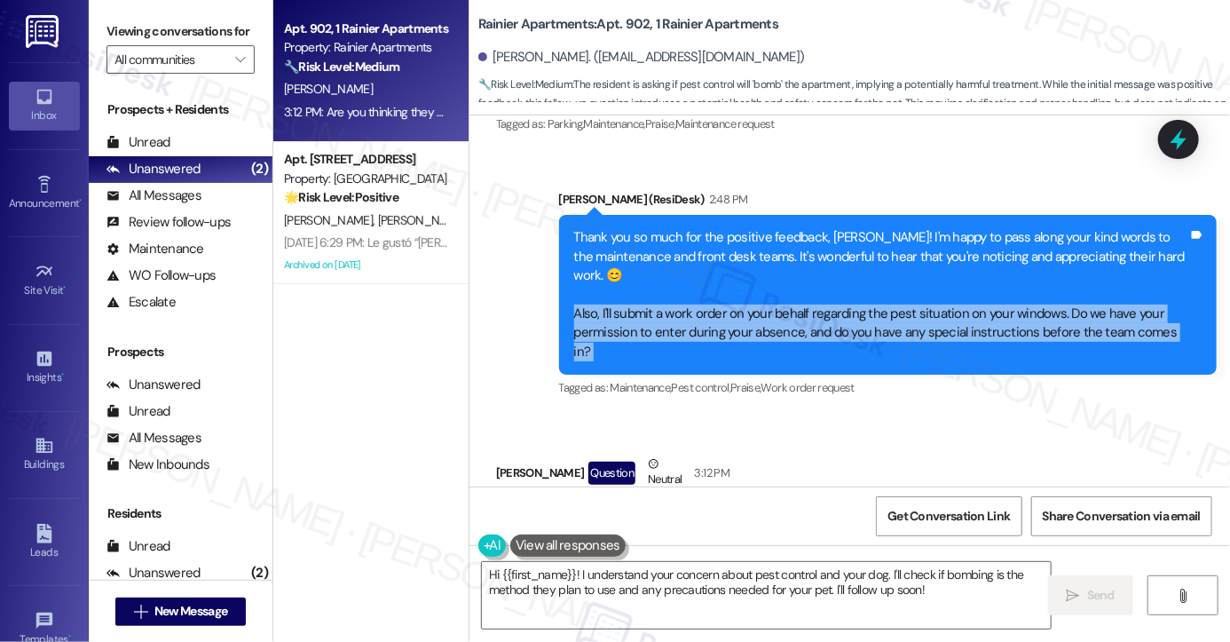
click at [806, 248] on div "Thank you so much for the positive feedback, Cari! I'm happy to pass along your…" at bounding box center [881, 294] width 614 height 133
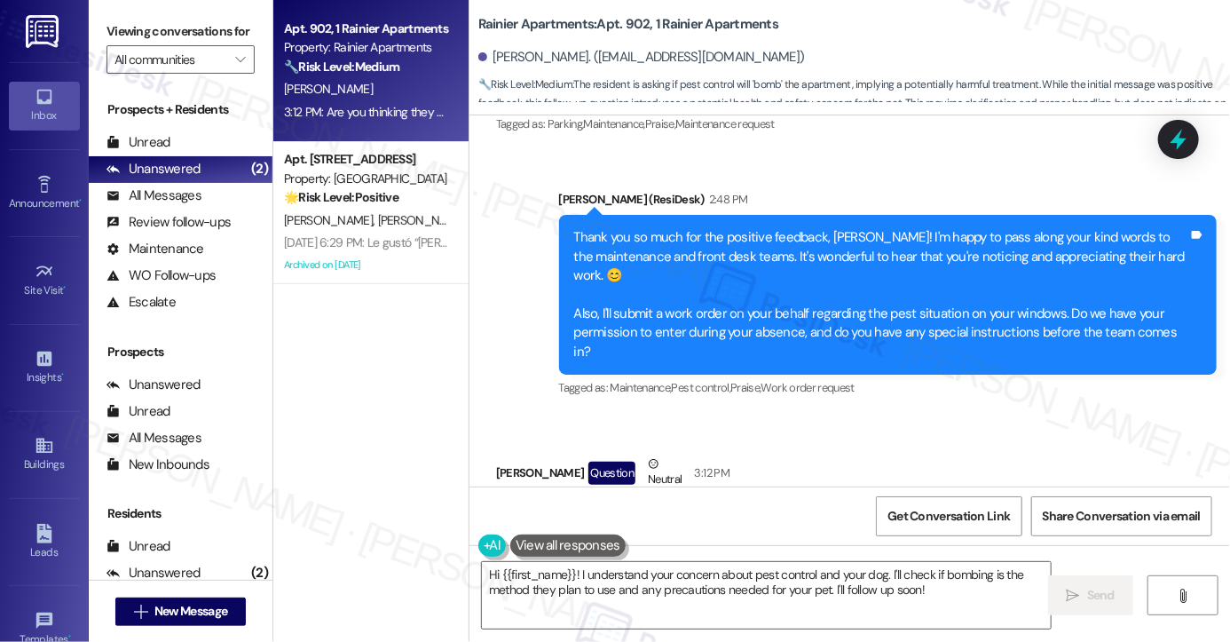
click at [723, 511] on div "Are you thinking they will bomb it because I have a dog." at bounding box center [665, 520] width 309 height 19
click at [802, 238] on div "Thank you so much for the positive feedback, Cari! I'm happy to pass along your…" at bounding box center [881, 294] width 614 height 133
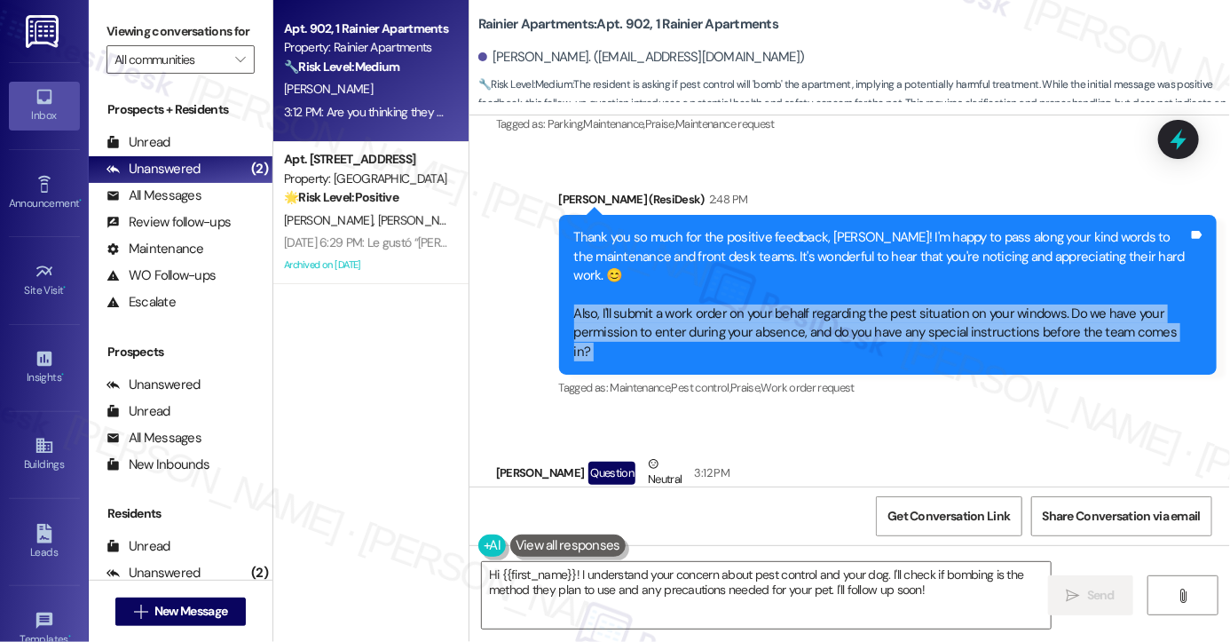
click at [802, 238] on div "Thank you so much for the positive feedback, Cari! I'm happy to pass along your…" at bounding box center [881, 294] width 614 height 133
click at [569, 215] on div "Thank you so much for the positive feedback, Cari! I'm happy to pass along your…" at bounding box center [888, 295] width 658 height 160
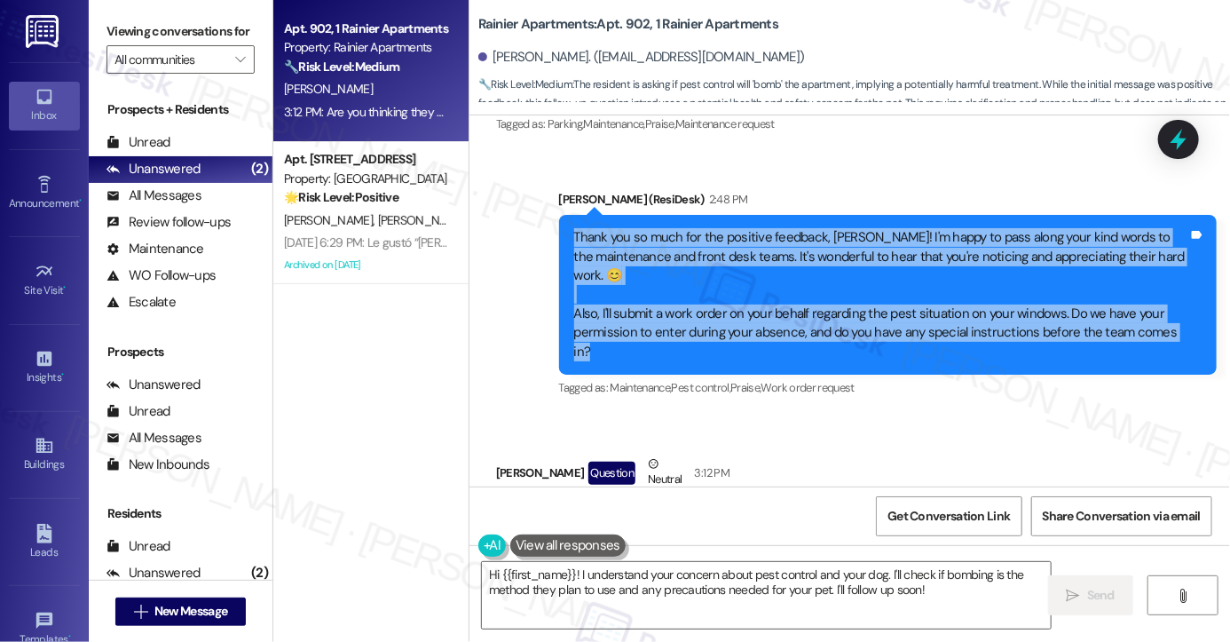
drag, startPoint x: 568, startPoint y: 170, endPoint x: 1181, endPoint y: 265, distance: 620.7
click at [1181, 265] on div "Thank you so much for the positive feedback, Cari! I'm happy to pass along your…" at bounding box center [881, 294] width 614 height 133
copy div "Thank you so much for the positive feedback, Cari! I'm happy to pass along your…"
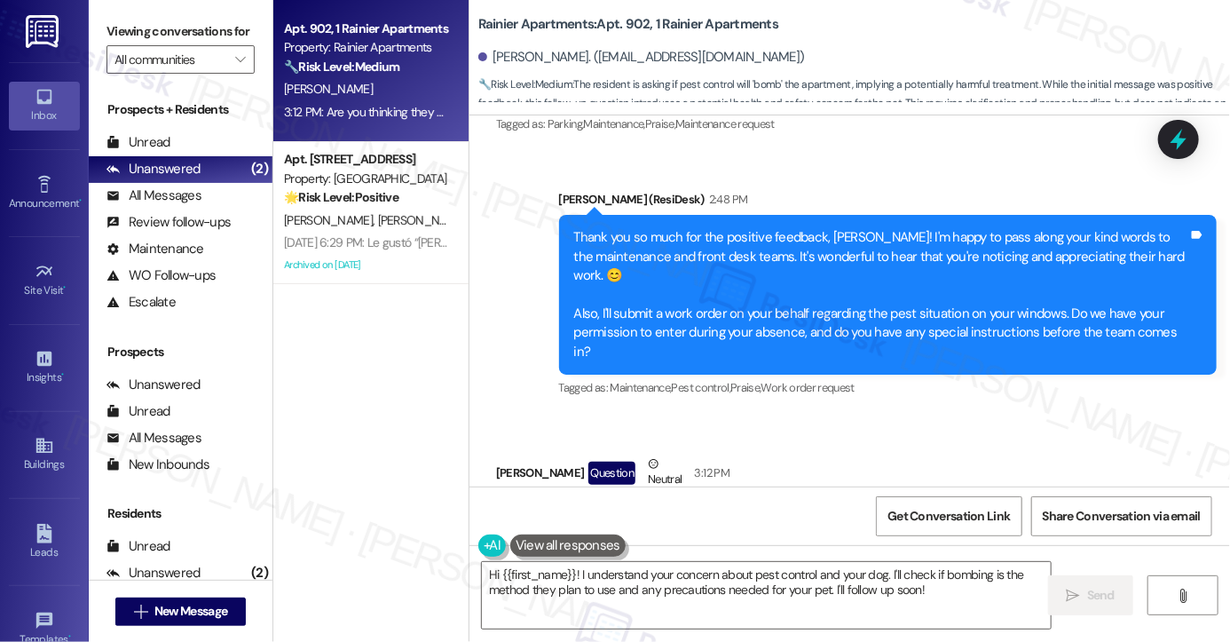
click at [106, 20] on div "Viewing conversations for All communities " at bounding box center [181, 45] width 184 height 91
click at [559, 498] on div "Are you thinking they will bomb it because I have a dog. Tags and notes" at bounding box center [672, 520] width 352 height 45
copy div "Are you thinking they will bomb it because I have a dog. Tags and notes"
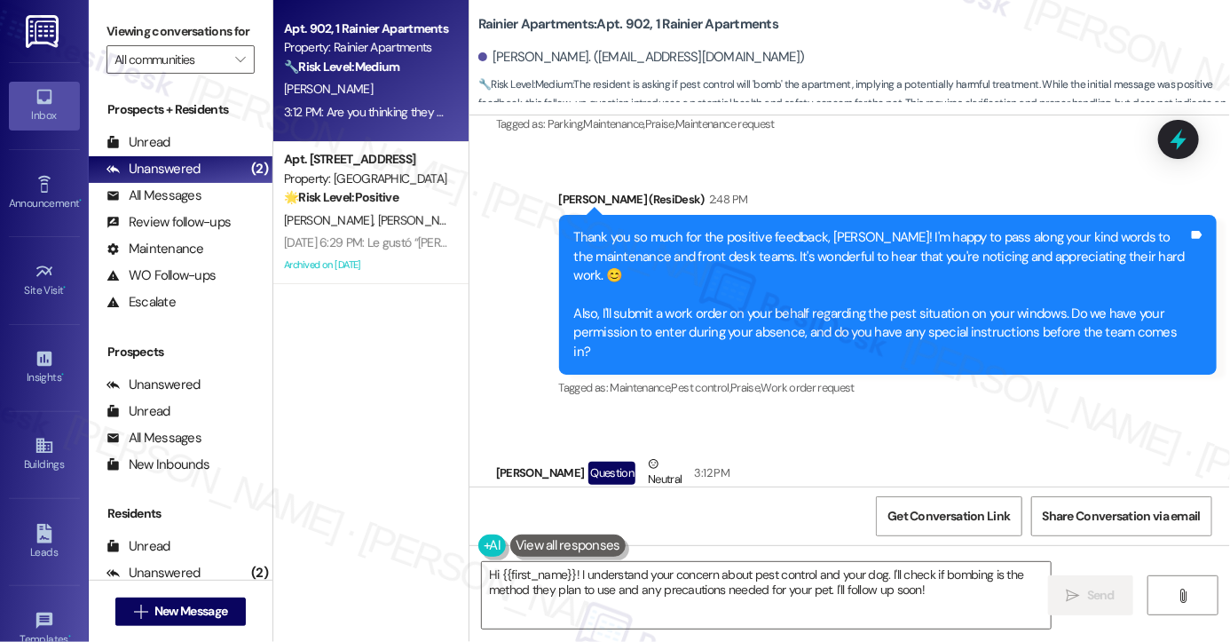
click at [117, 31] on label "Viewing conversations for" at bounding box center [181, 32] width 148 height 28
click at [715, 511] on div "Are you thinking they will bomb it because I have a dog." at bounding box center [665, 520] width 309 height 19
click at [92, 25] on div "Viewing conversations for All communities " at bounding box center [181, 45] width 184 height 91
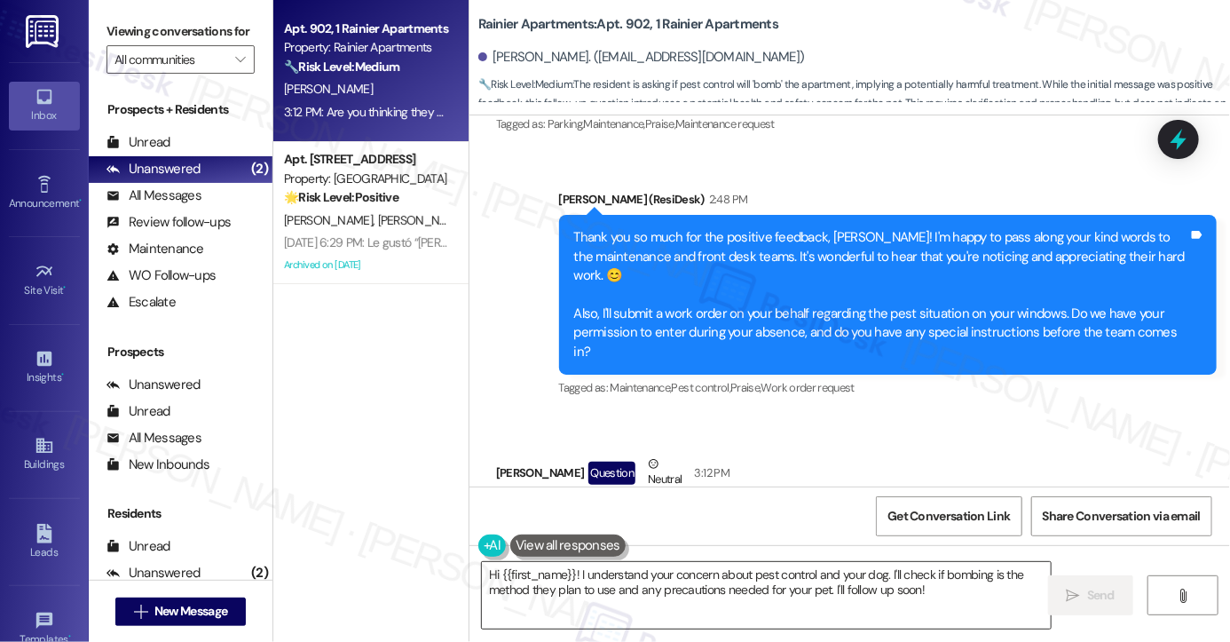
click at [729, 587] on textarea "Hi {{first_name}}! I understand your concern about pest control and your dog. I…" at bounding box center [766, 595] width 569 height 67
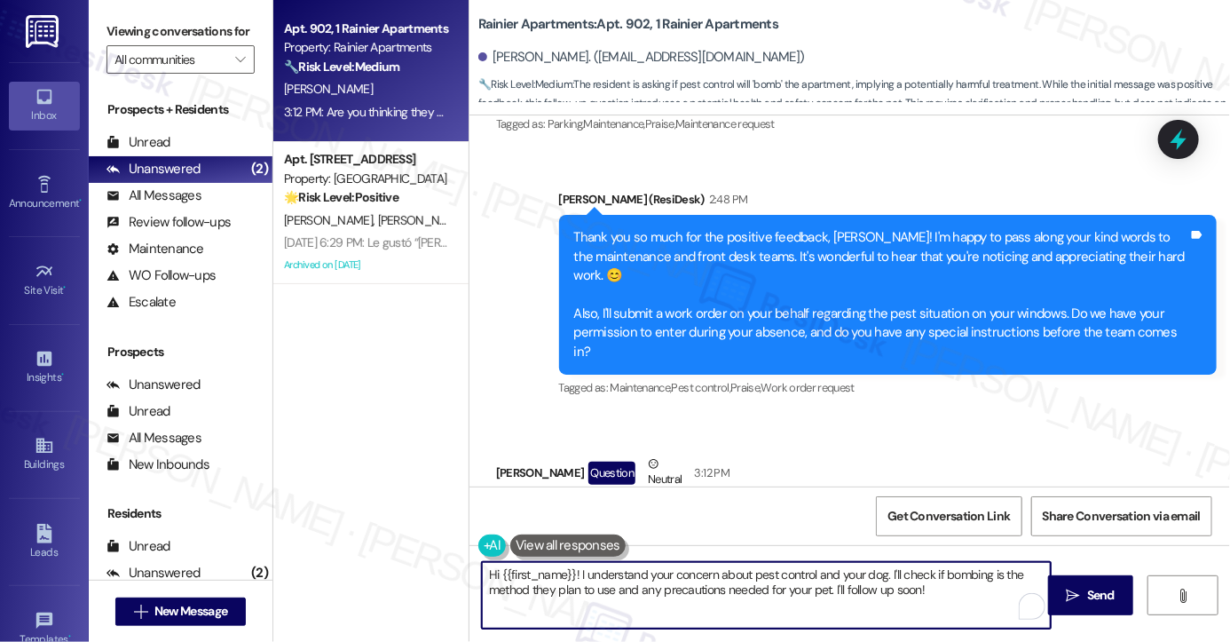
click at [729, 587] on textarea "Hi {{first_name}}! I understand your concern about pest control and your dog. I…" at bounding box center [766, 595] width 569 height 67
click at [651, 583] on textarea "Hi {{first_name}}! I understand your concern about pest control and your dog. I…" at bounding box center [766, 595] width 569 height 67
click at [717, 567] on textarea "Hi {{first_name}}! I understand your concern about pest control and your dog. I…" at bounding box center [766, 595] width 569 height 67
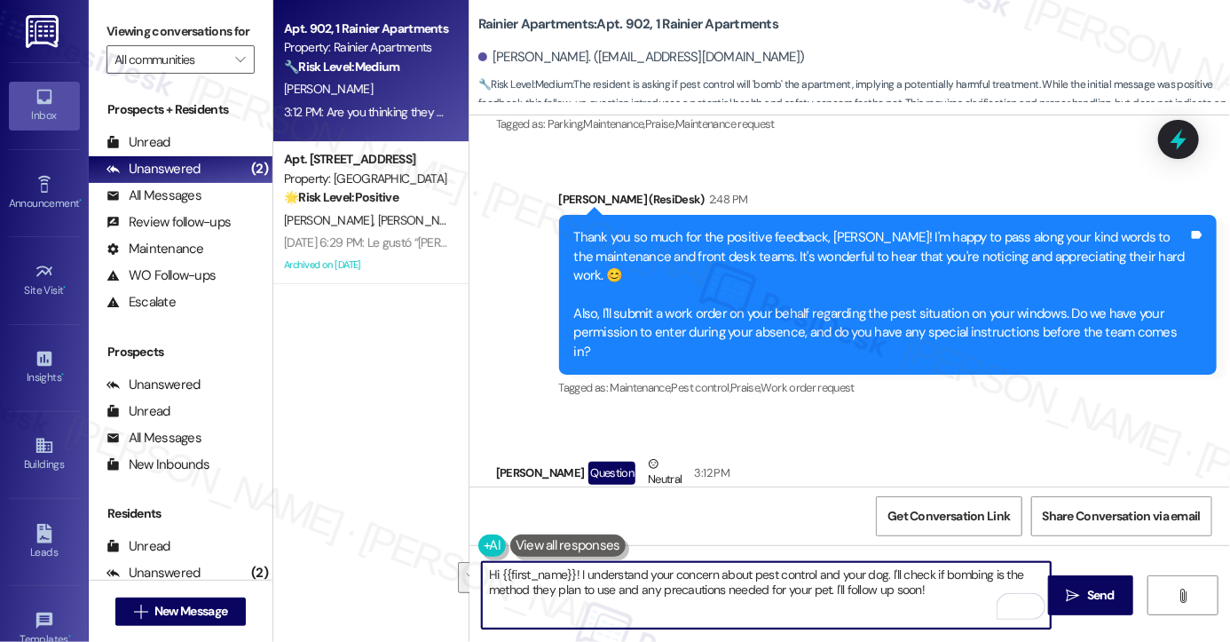
click at [717, 567] on textarea "Hi {{first_name}}! I understand your concern about pest control and your dog. I…" at bounding box center [766, 595] width 569 height 67
click at [573, 583] on textarea "Hi {{first_name}}! I understand your concern about pest control and your dog. I…" at bounding box center [766, 595] width 569 height 67
drag, startPoint x: 574, startPoint y: 572, endPoint x: 462, endPoint y: 559, distance: 113.4
click at [470, 559] on div "Hi {{first_name}}! I understand your concern about pest control and your dog. I…" at bounding box center [850, 611] width 761 height 133
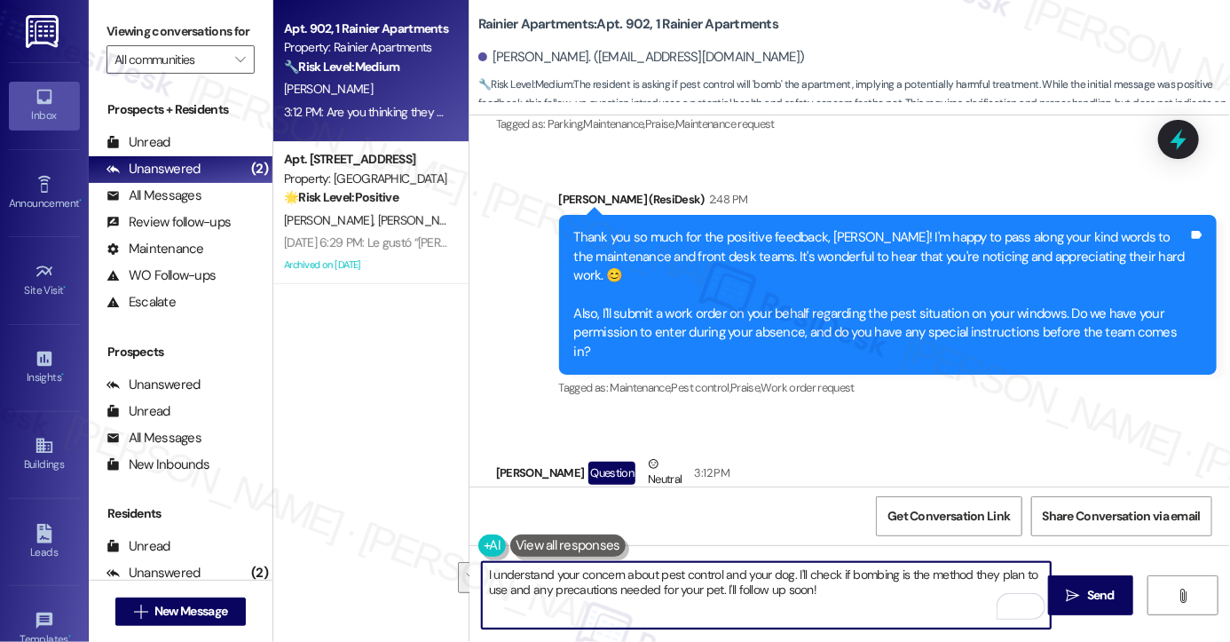
drag, startPoint x: 825, startPoint y: 587, endPoint x: 792, endPoint y: 562, distance: 41.2
click at [792, 562] on textarea "I understand your concern about pest control and your dog. I'll check if bombin…" at bounding box center [766, 595] width 569 height 67
paste textarea "Thank you for asking—that’s an important question. I’ll confirm the treatment m…"
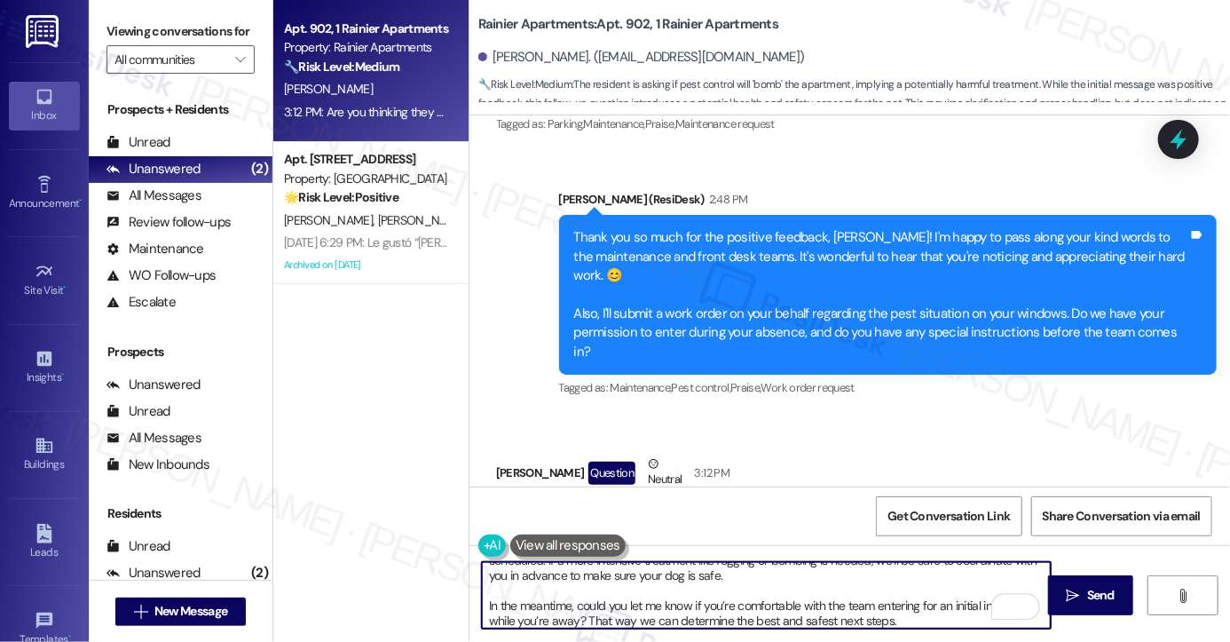
scroll to position [0, 0]
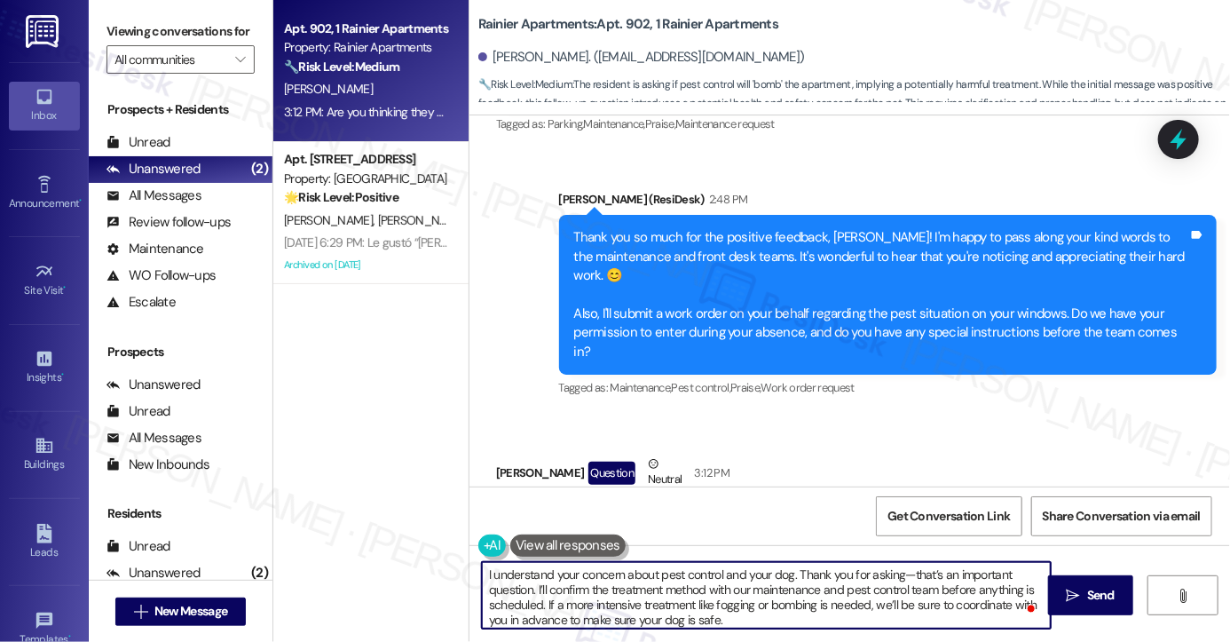
click at [782, 575] on textarea "I understand your concern about pest control and your dog. Thank you for asking…" at bounding box center [766, 595] width 569 height 67
paste textarea "To enrich screen reader interactions, please activate Accessibility in Grammarl…"
drag, startPoint x: 595, startPoint y: 571, endPoint x: 583, endPoint y: 569, distance: 11.7
click at [583, 569] on textarea "Thank you for asking—that’s an important question. I’ll confirm the treatment m…" at bounding box center [766, 595] width 569 height 67
click at [999, 570] on textarea "Thank you for asking. That’s an important question. I’ll confirm the treatment …" at bounding box center [766, 595] width 569 height 67
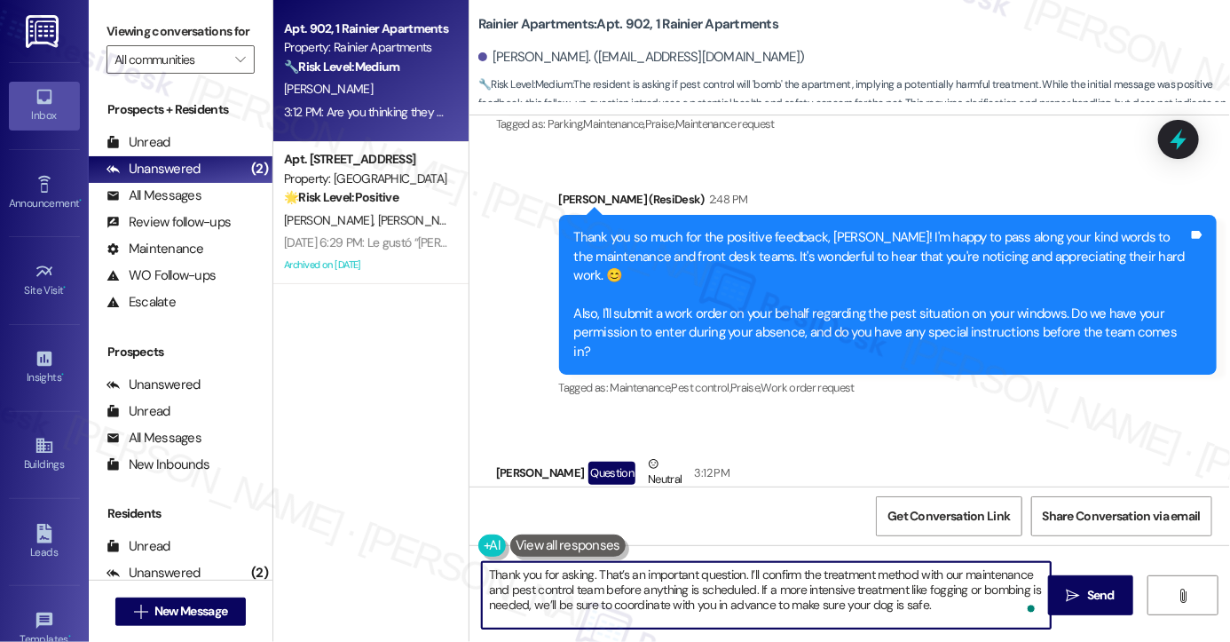
click at [999, 570] on textarea "Thank you for asking. That’s an important question. I’ll confirm the treatment …" at bounding box center [766, 595] width 569 height 67
drag, startPoint x: 1018, startPoint y: 574, endPoint x: 962, endPoint y: 573, distance: 55.9
click at [962, 573] on textarea "Thank you for asking. That’s an important question. I’ll confirm the treatment …" at bounding box center [766, 595] width 569 height 67
drag, startPoint x: 959, startPoint y: 574, endPoint x: 1030, endPoint y: 572, distance: 71.1
click at [1030, 572] on textarea "Thank you for asking. That’s an important question. I’ll confirm the treatment …" at bounding box center [766, 595] width 569 height 67
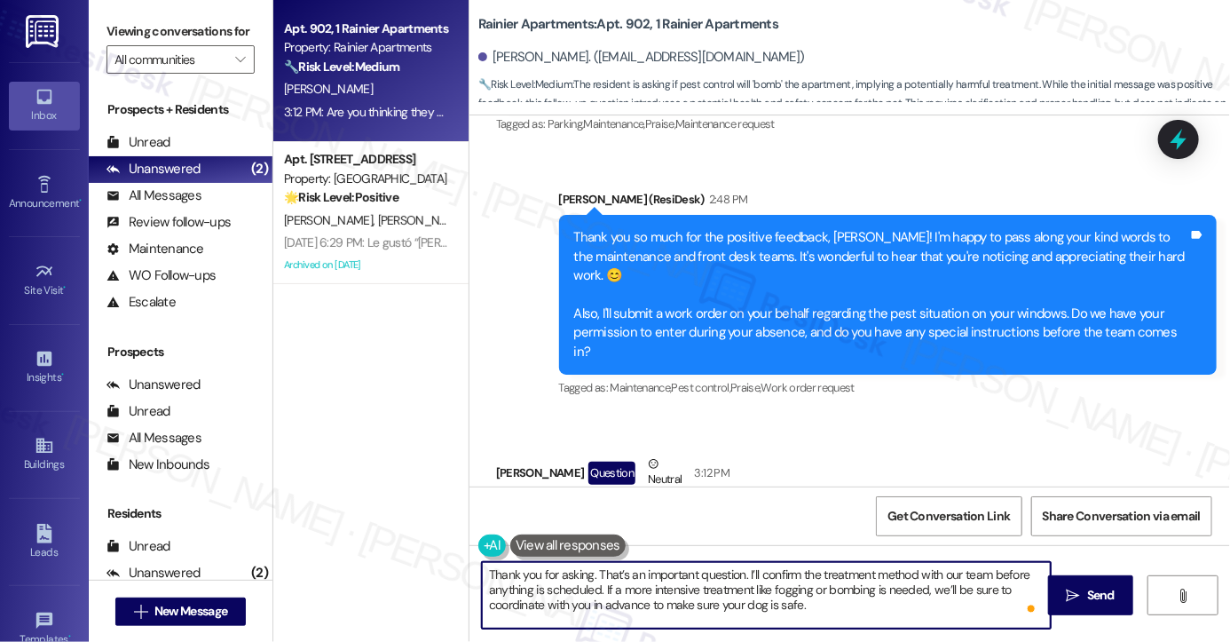
click at [634, 590] on textarea "Thank you for asking. That’s an important question. I’ll confirm the treatment …" at bounding box center [766, 595] width 569 height 67
click at [737, 586] on textarea "Thank you for asking. That’s an important question. I’ll confirm the treatment …" at bounding box center [766, 595] width 569 height 67
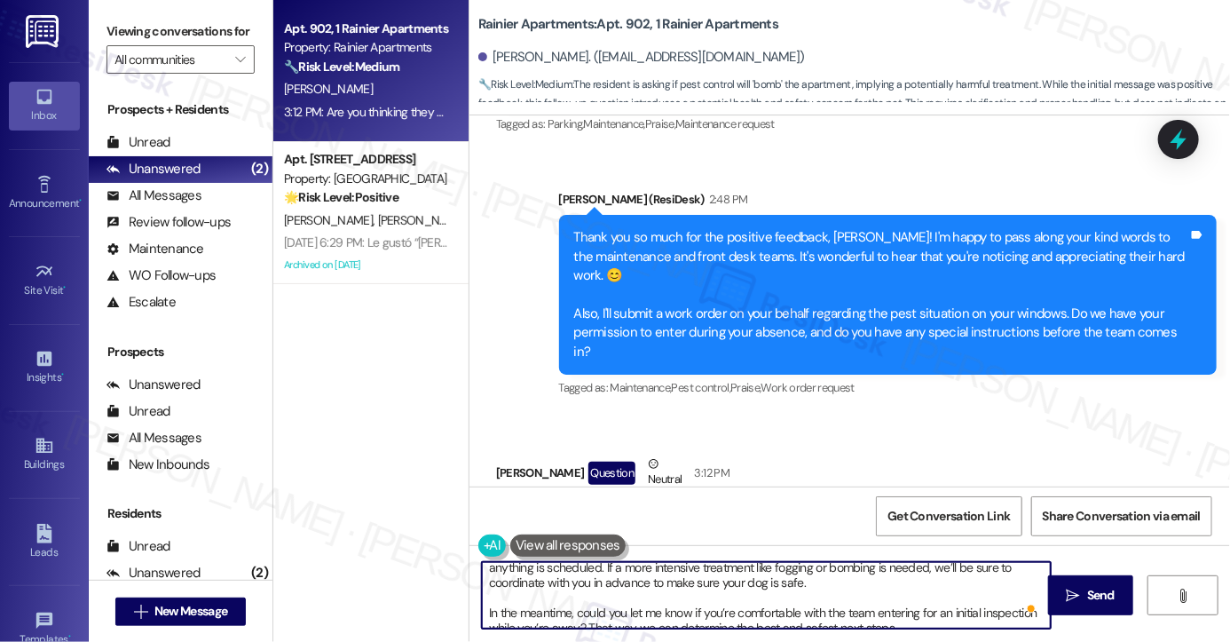
scroll to position [35, 0]
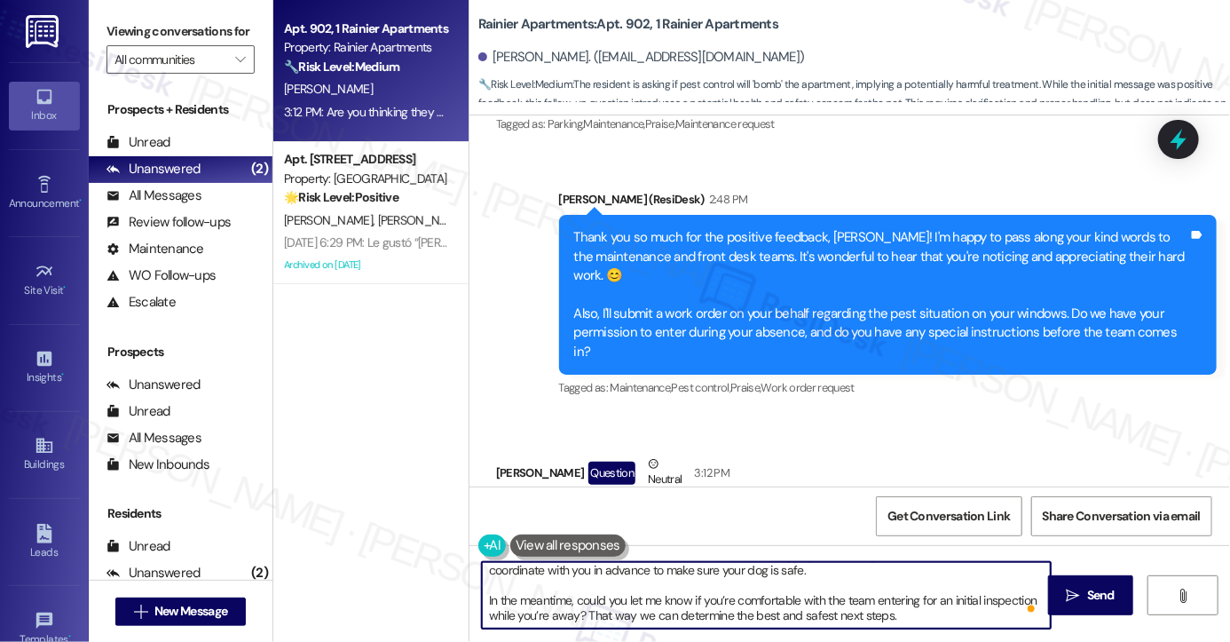
click at [536, 601] on textarea "Thank you for asking. That’s an important question. I’ll confirm the treatment …" at bounding box center [766, 595] width 569 height 67
click at [740, 601] on textarea "Thank you for asking. That’s an important question. I’ll confirm the treatment …" at bounding box center [766, 595] width 569 height 67
click at [843, 602] on textarea "Thank you for asking. That’s an important question. I’ll confirm the treatment …" at bounding box center [766, 595] width 569 height 67
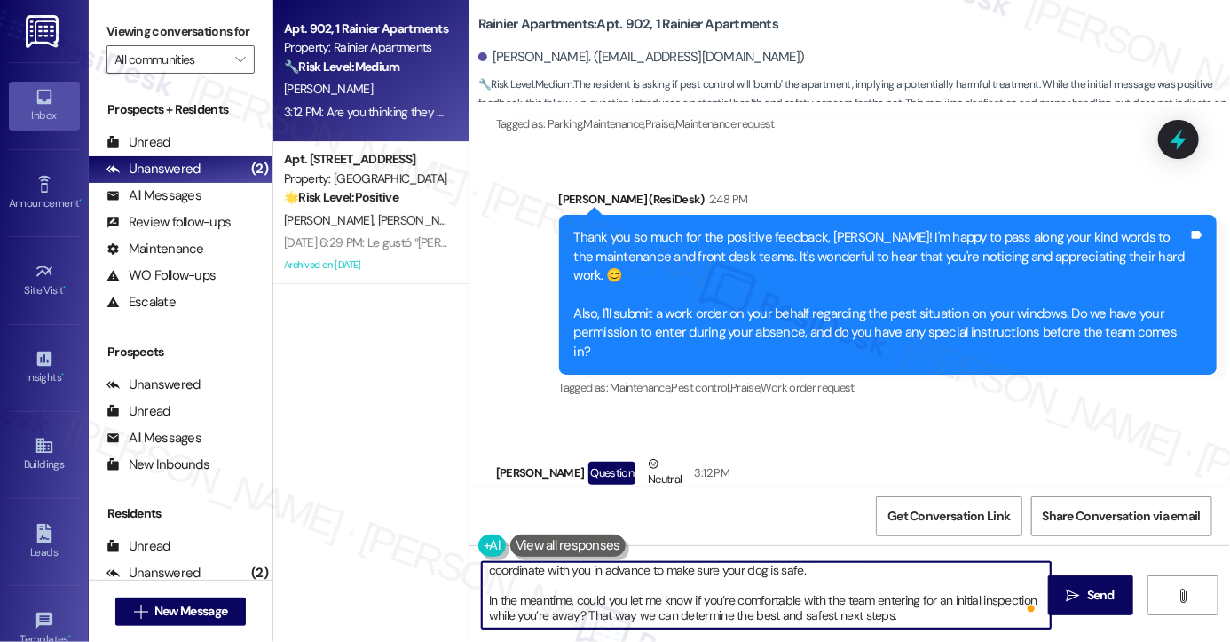
click at [843, 602] on textarea "Thank you for asking. That’s an important question. I’ll confirm the treatment …" at bounding box center [766, 595] width 569 height 67
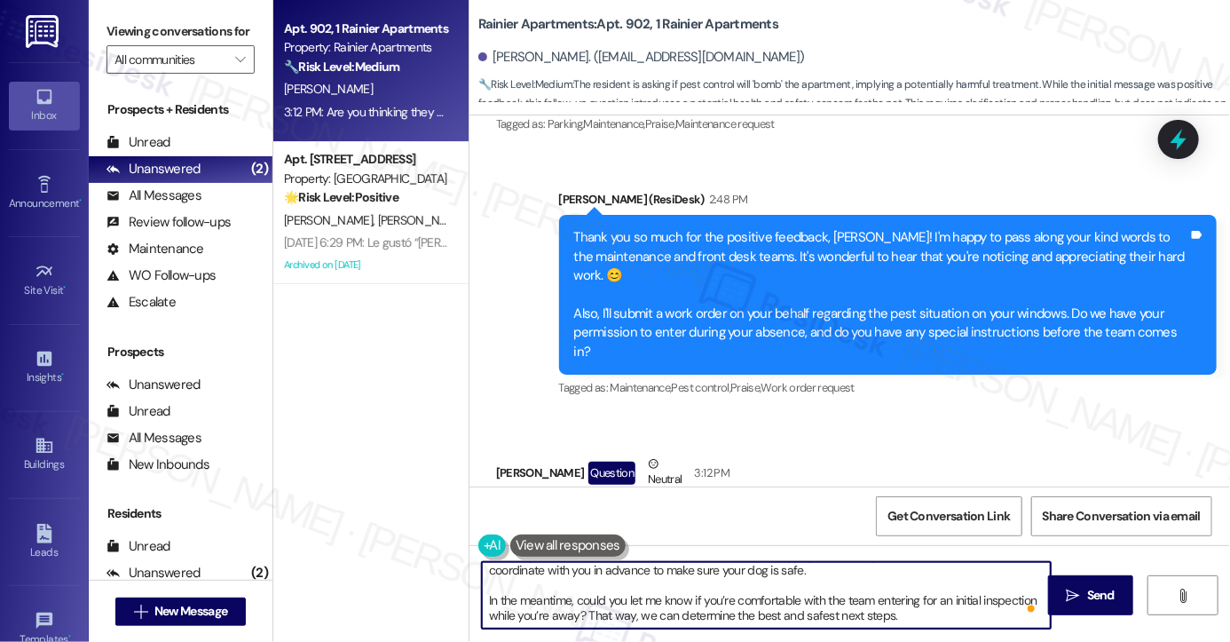
click at [652, 612] on textarea "Thank you for asking. That’s an important question. I’ll confirm the treatment …" at bounding box center [766, 595] width 569 height 67
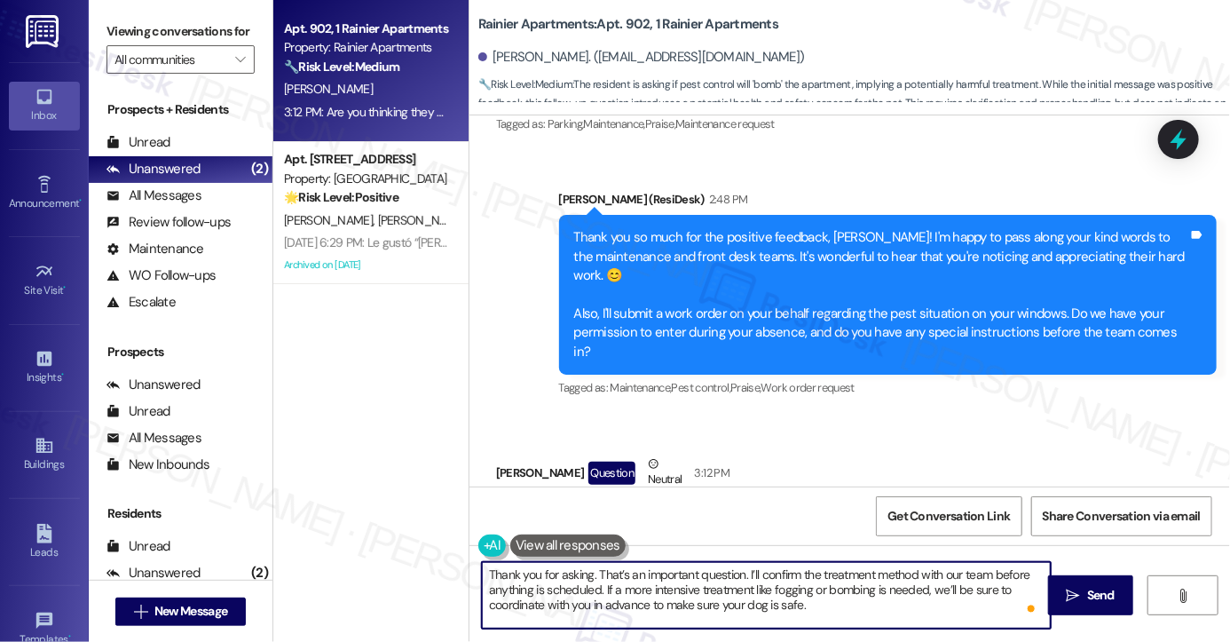
scroll to position [19, 0]
click at [825, 565] on textarea "Thank you for asking. That’s an important question. I’ll confirm the treatment …" at bounding box center [766, 595] width 569 height 67
click at [935, 438] on div "Received via SMS Cari George Question Neutral 3:12 PM Are you thinking they wil…" at bounding box center [850, 499] width 761 height 169
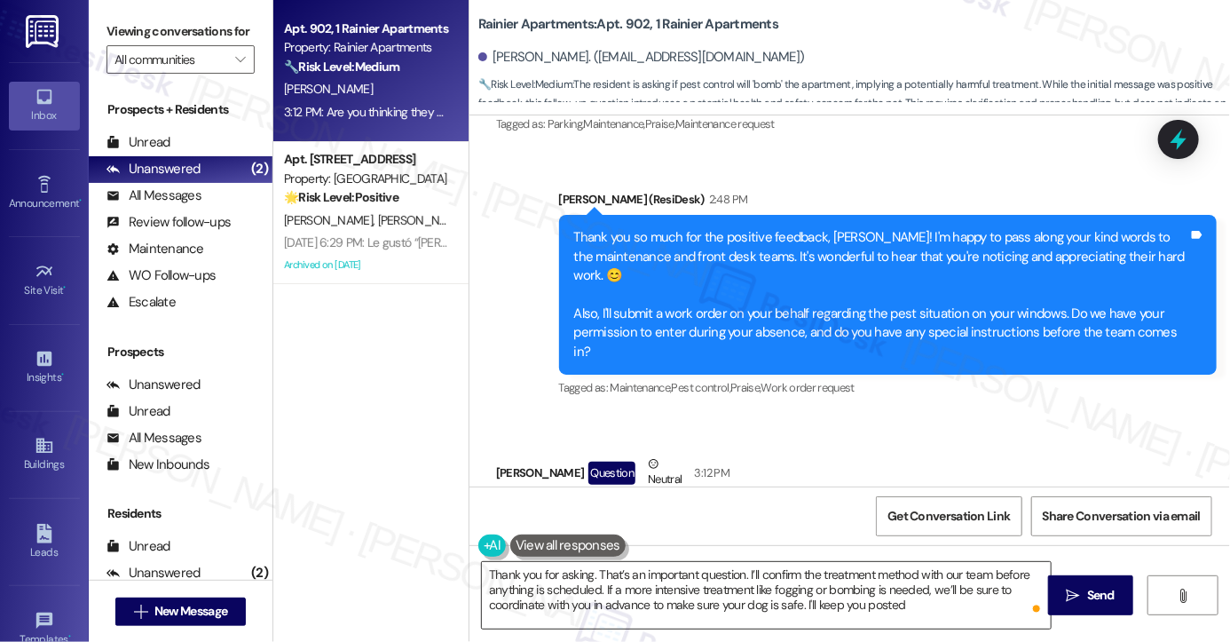
click at [611, 589] on textarea "Thank you for asking. That’s an important question. I’ll confirm the treatment …" at bounding box center [766, 595] width 569 height 67
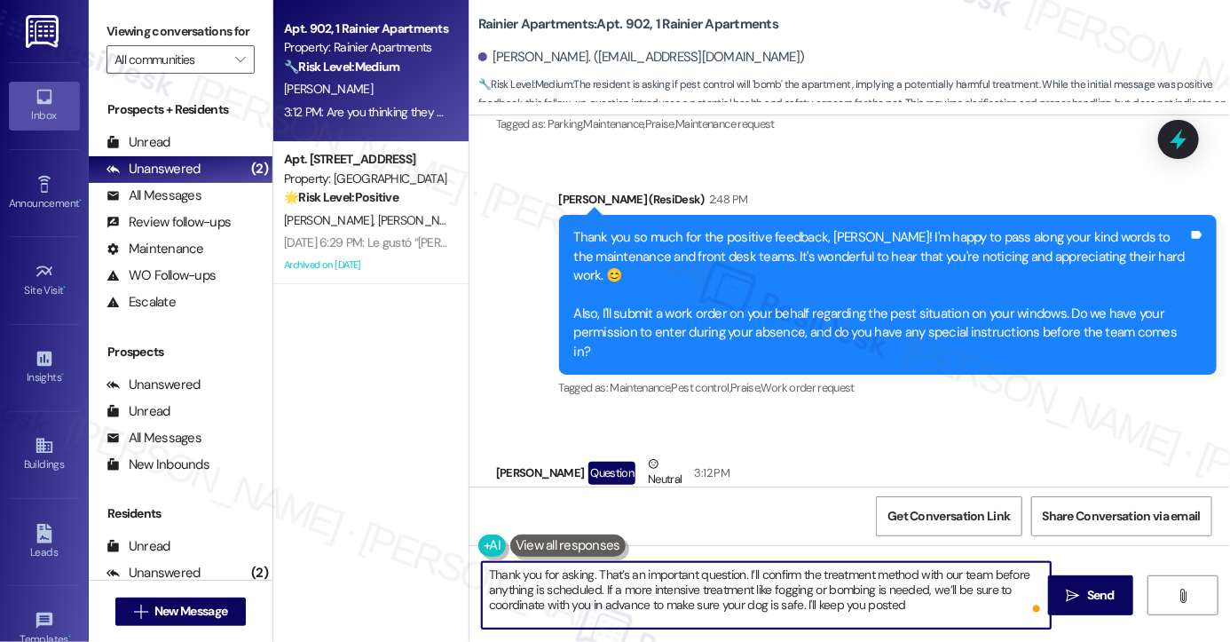
click at [611, 589] on textarea "Thank you for asking. That’s an important question. I’ll confirm the treatment …" at bounding box center [766, 595] width 569 height 67
click at [716, 588] on textarea "Thank you for asking. That’s an important question. I’ll confirm the treatment …" at bounding box center [766, 595] width 569 height 67
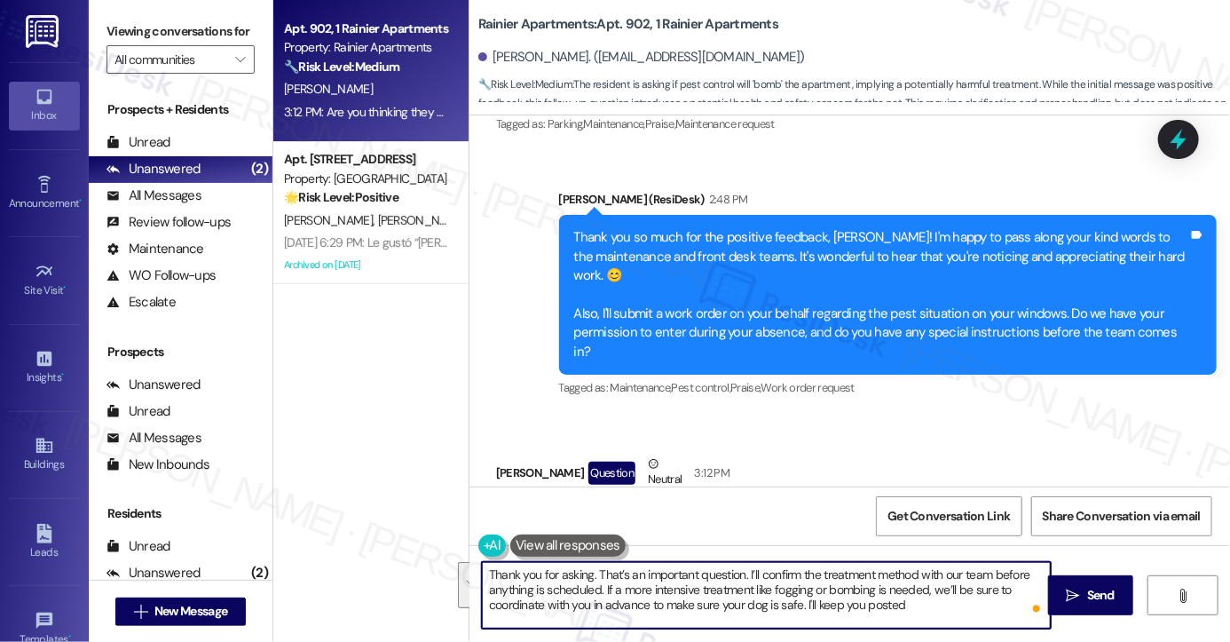
click at [845, 606] on textarea "Thank you for asking. That’s an important question. I’ll confirm the treatment …" at bounding box center [766, 595] width 569 height 67
click at [629, 595] on textarea "Thank you for asking. That’s an important question. I’ll confirm the treatment …" at bounding box center [766, 595] width 569 height 67
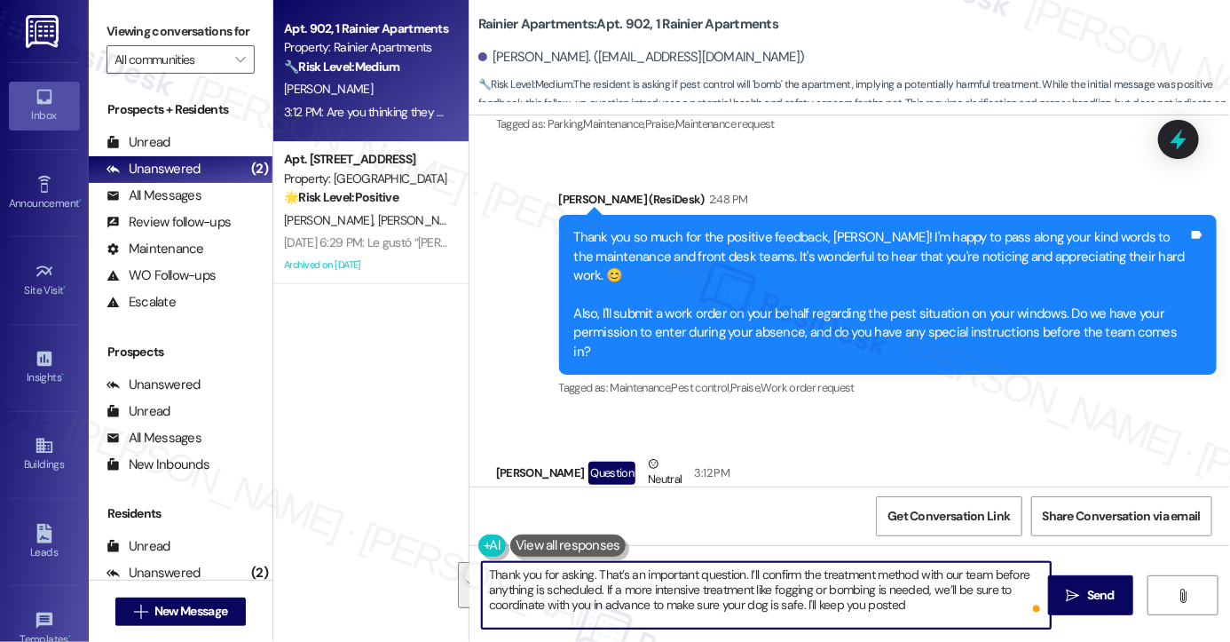
click at [629, 595] on textarea "Thank you for asking. That’s an important question. I’ll confirm the treatment …" at bounding box center [766, 595] width 569 height 67
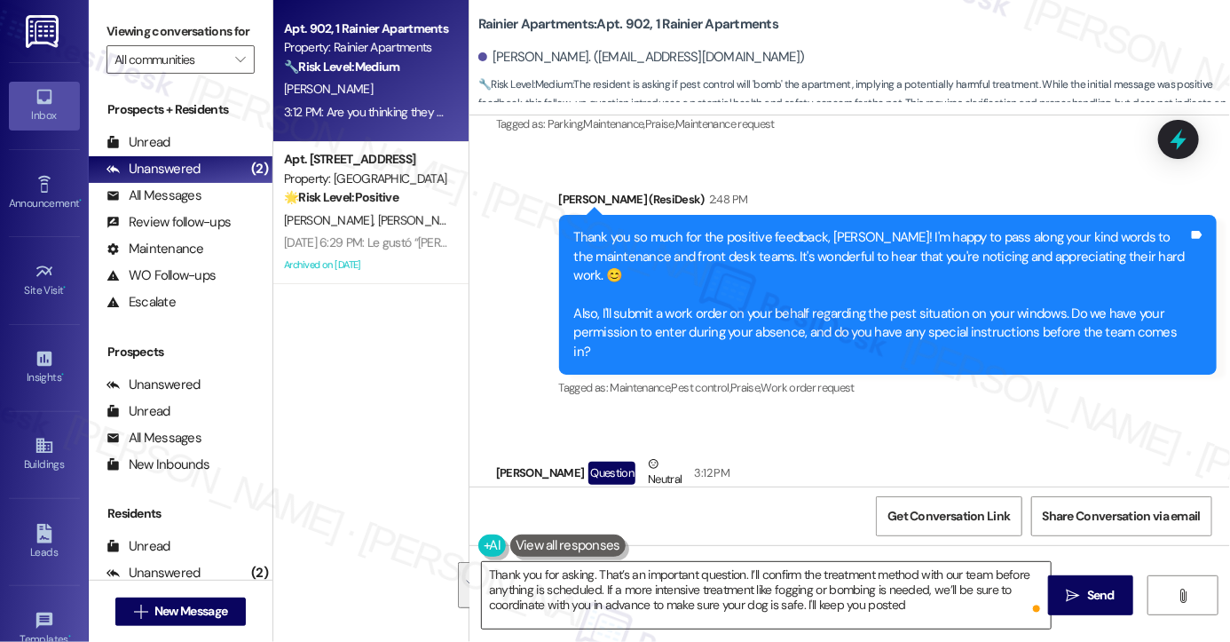
click at [857, 600] on textarea "Thank you for asking. That’s an important question. I’ll confirm the treatment …" at bounding box center [766, 595] width 569 height 67
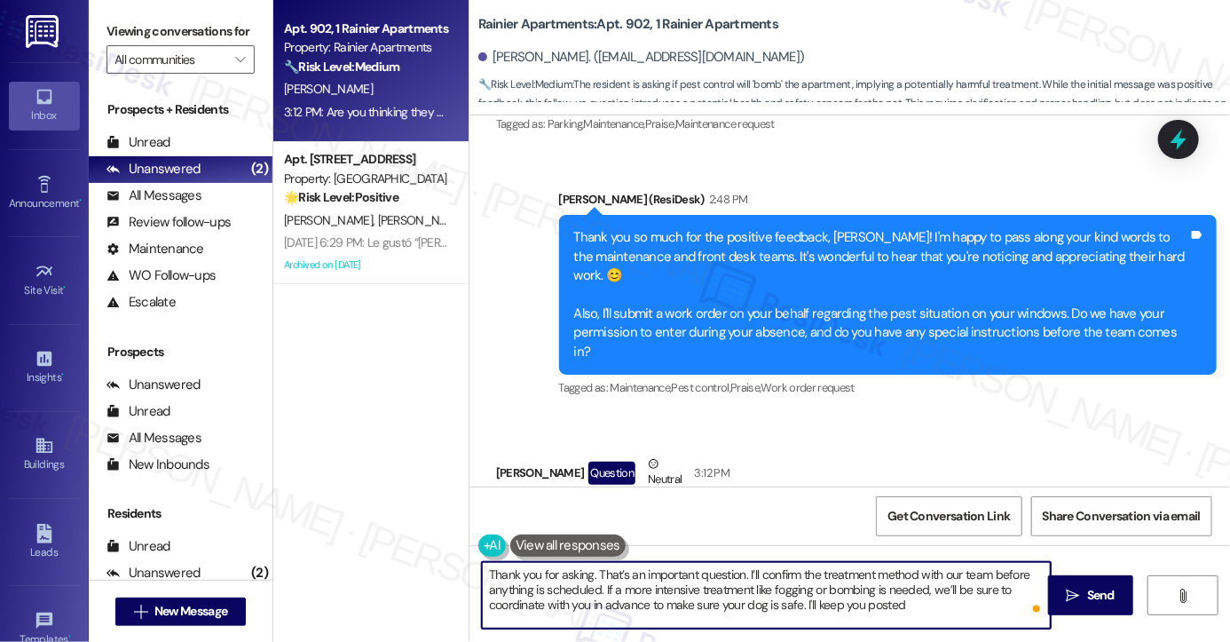
click at [910, 600] on textarea "Thank you for asking. That’s an important question. I’ll confirm the treatment …" at bounding box center [766, 595] width 569 height 67
click at [904, 607] on textarea "Thank you for asking. That’s an important question. I’ll confirm the treatment …" at bounding box center [766, 595] width 569 height 67
click at [586, 578] on textarea "Thank you for asking. That’s an important question. I’ll confirm the treatment …" at bounding box center [766, 595] width 569 height 67
click at [788, 596] on textarea "Thank you for asking, Cari. That’s an important question. I’ll confirm the trea…" at bounding box center [766, 595] width 569 height 67
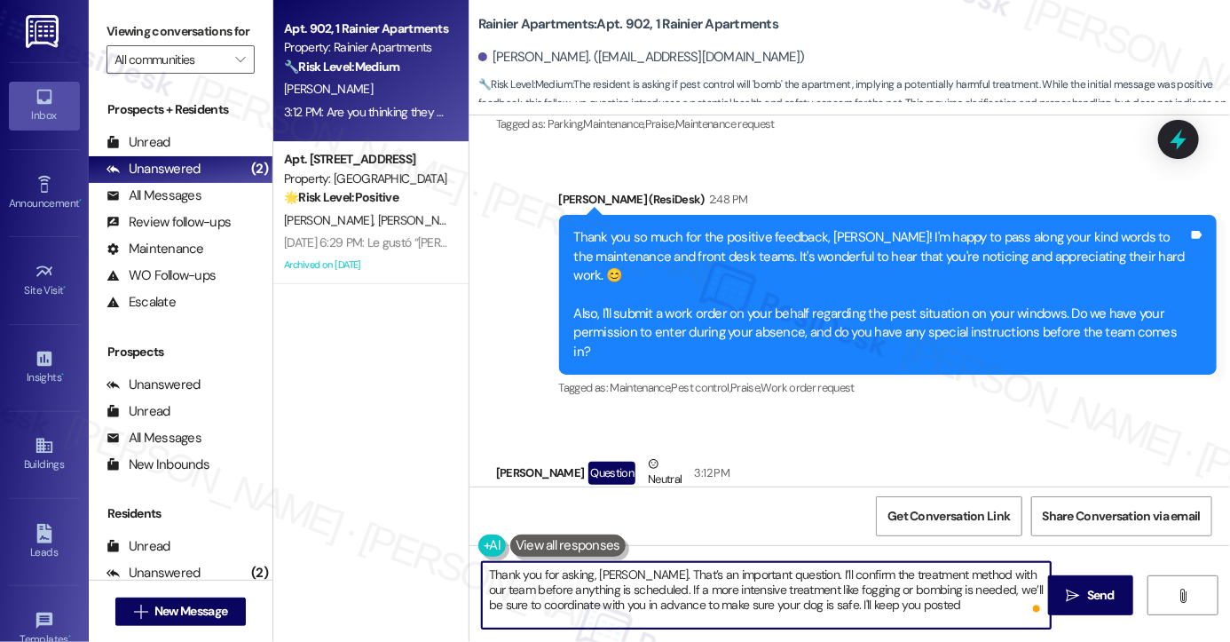
click at [788, 596] on textarea "Thank you for asking, Cari. That’s an important question. I’ll confirm the trea…" at bounding box center [766, 595] width 569 height 67
click at [945, 453] on div "Received via SMS Cari George Question Neutral 3:12 PM Are you thinking they wil…" at bounding box center [850, 499] width 761 height 169
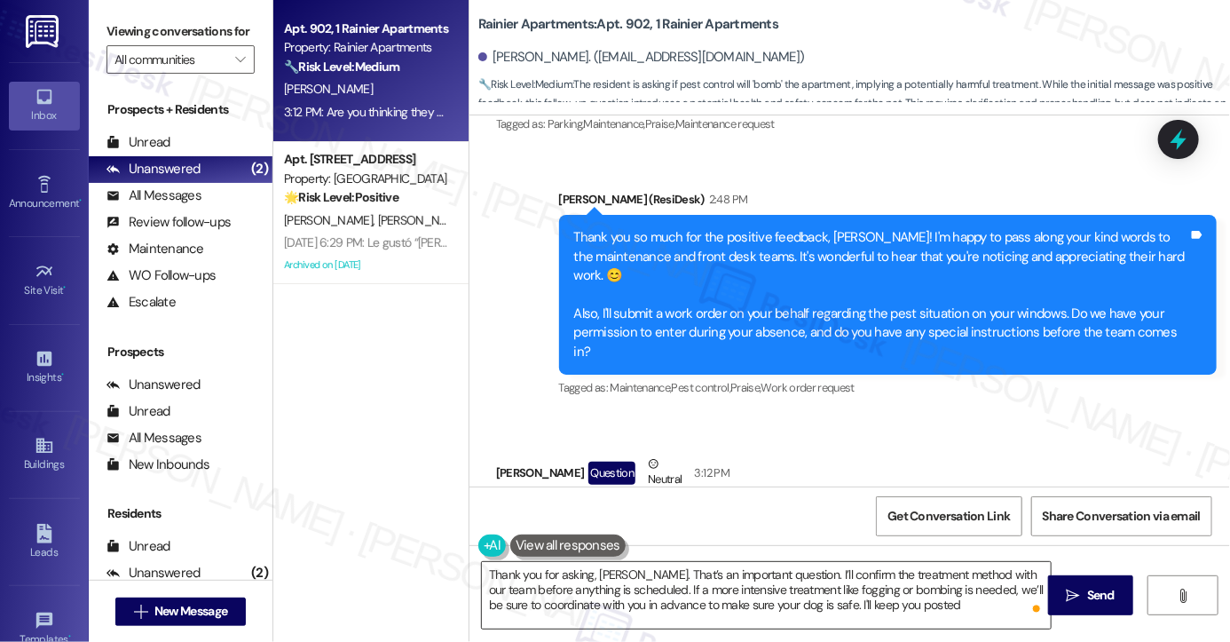
click at [621, 604] on textarea "Thank you for asking, Cari. That’s an important question. I’ll confirm the trea…" at bounding box center [766, 595] width 569 height 67
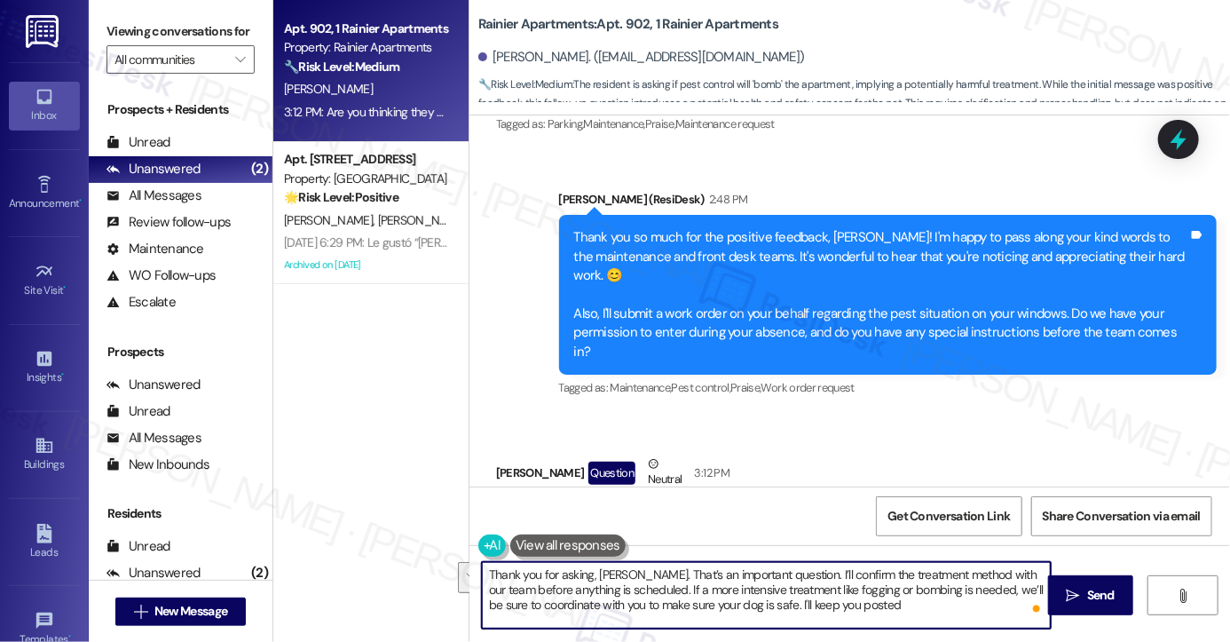
drag, startPoint x: 962, startPoint y: 585, endPoint x: 586, endPoint y: 604, distance: 376.8
click at [586, 604] on textarea "Thank you for asking, Cari. That’s an important question. I’ll confirm the trea…" at bounding box center [766, 595] width 569 height 67
click at [682, 613] on textarea "Thank you for asking, Cari. That’s an important question. I’ll confirm the trea…" at bounding box center [766, 595] width 569 height 67
type textarea "Thank you for asking, Cari. That’s an important question. I’ll confirm the trea…"
click at [636, 454] on div "Cari George Question Neutral 3:12 PM" at bounding box center [672, 475] width 352 height 43
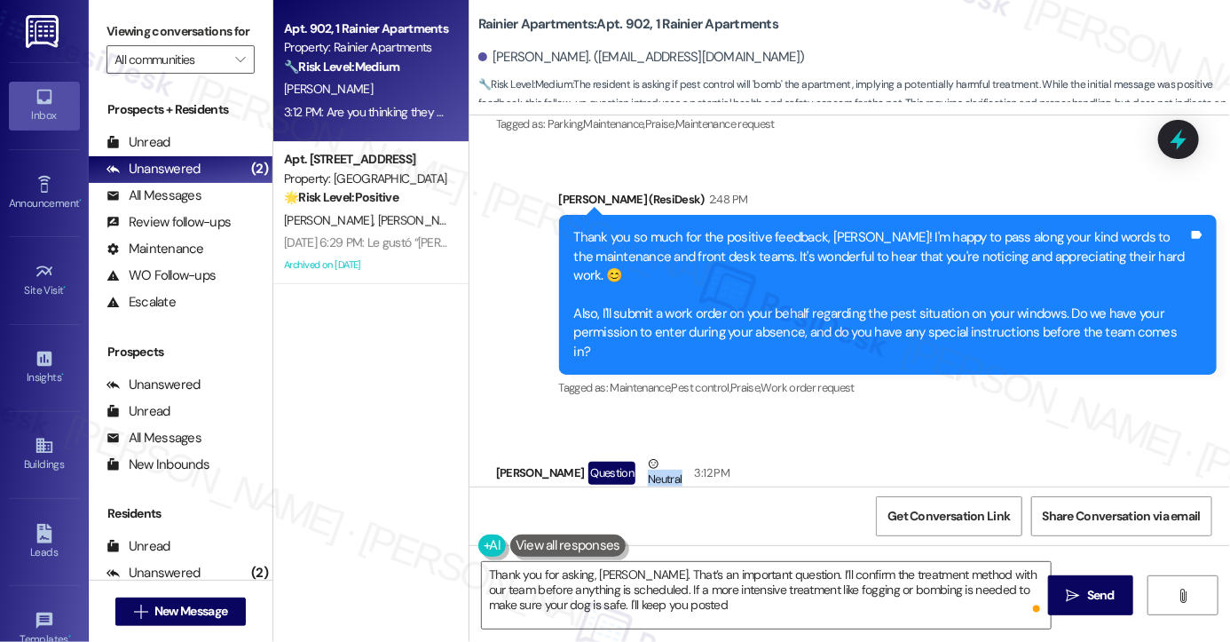
click at [636, 454] on div "Cari George Question Neutral 3:12 PM" at bounding box center [672, 475] width 352 height 43
click at [647, 511] on div "Are you thinking they will bomb it because I have a dog." at bounding box center [665, 520] width 309 height 19
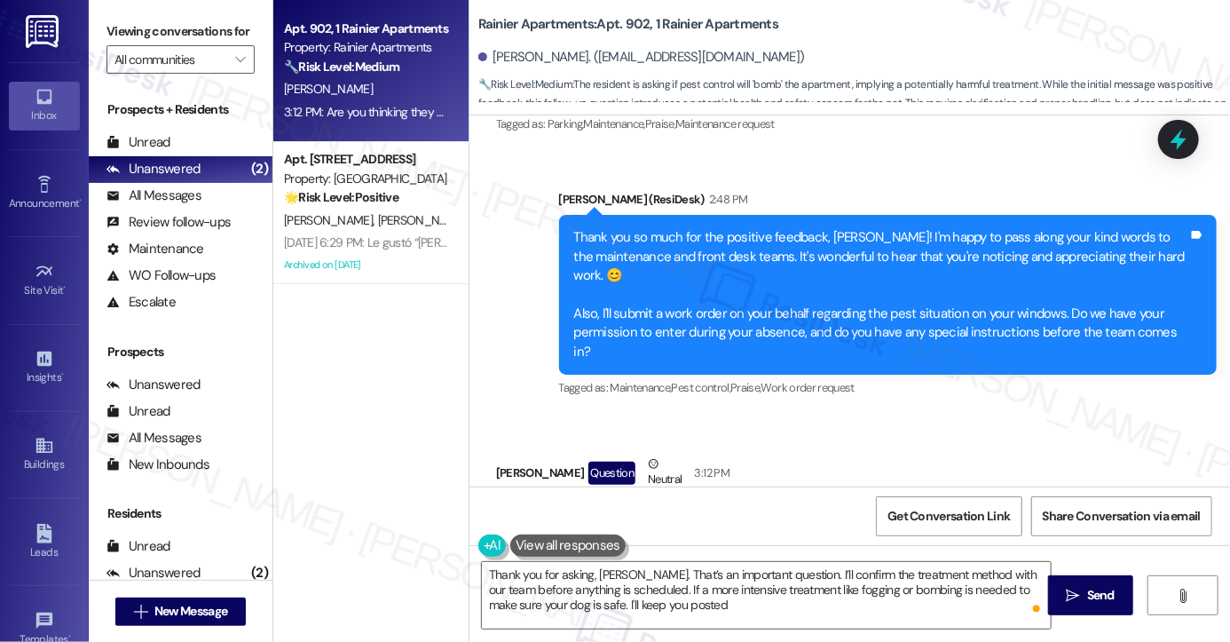
click at [642, 228] on div "Thank you so much for the positive feedback, Cari! I'm happy to pass along your…" at bounding box center [881, 294] width 614 height 133
click at [652, 228] on div "Thank you so much for the positive feedback, Cari! I'm happy to pass along your…" at bounding box center [881, 294] width 614 height 133
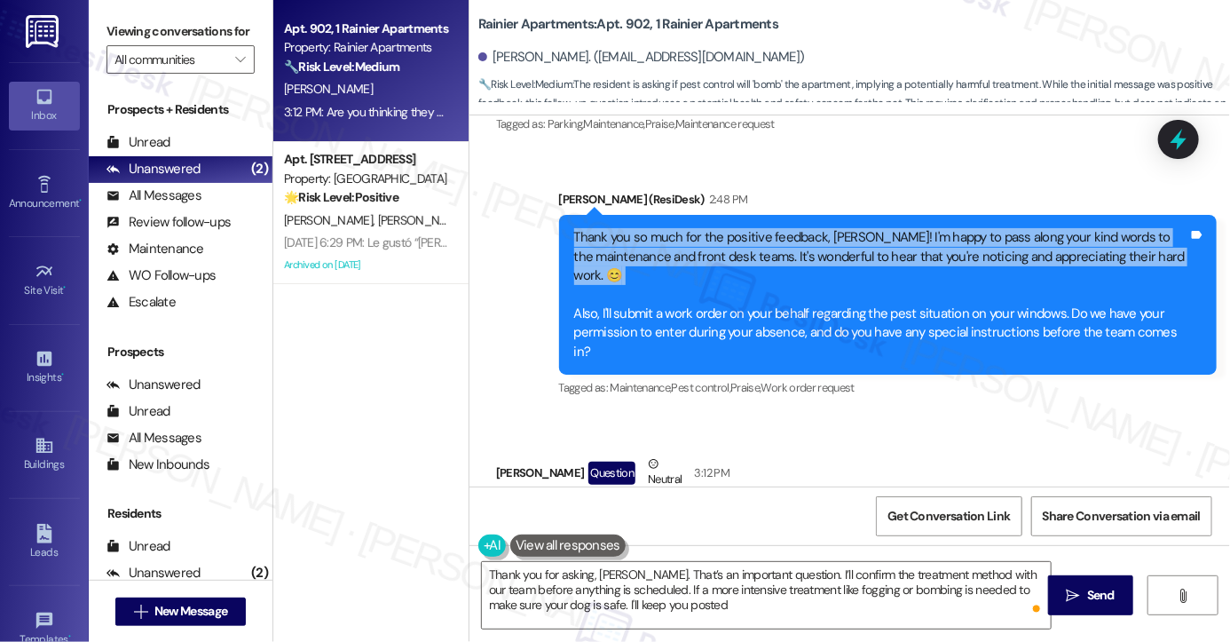
click at [652, 228] on div "Thank you so much for the positive feedback, Cari! I'm happy to pass along your…" at bounding box center [881, 294] width 614 height 133
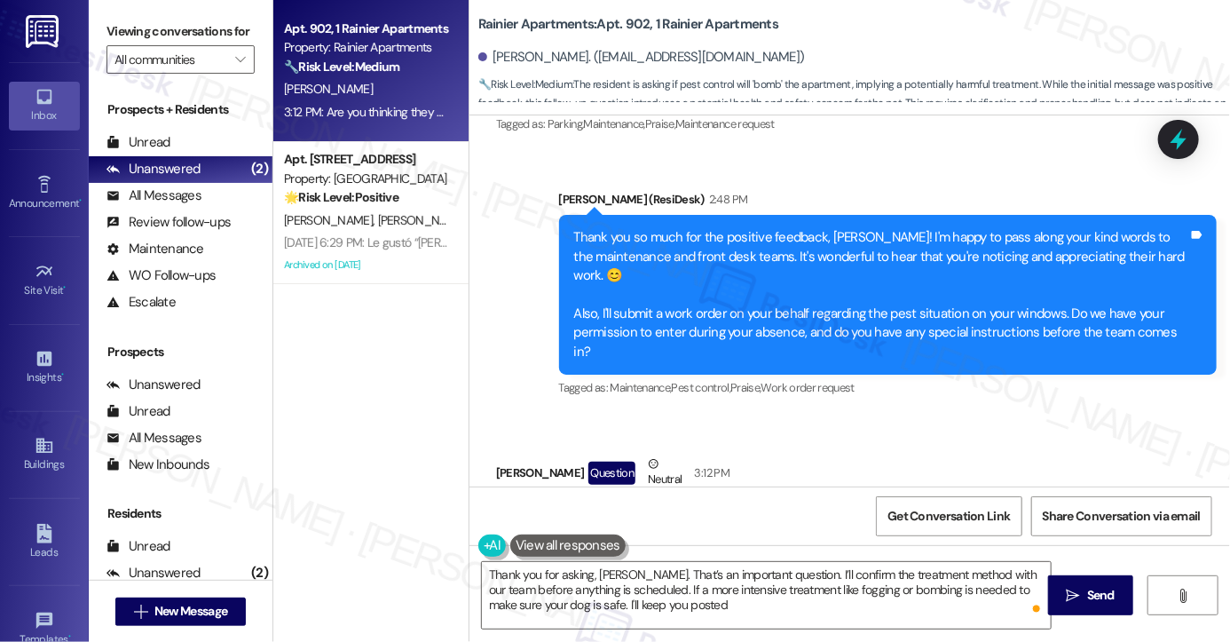
click at [672, 228] on div "Thank you so much for the positive feedback, Cari! I'm happy to pass along your…" at bounding box center [881, 294] width 614 height 133
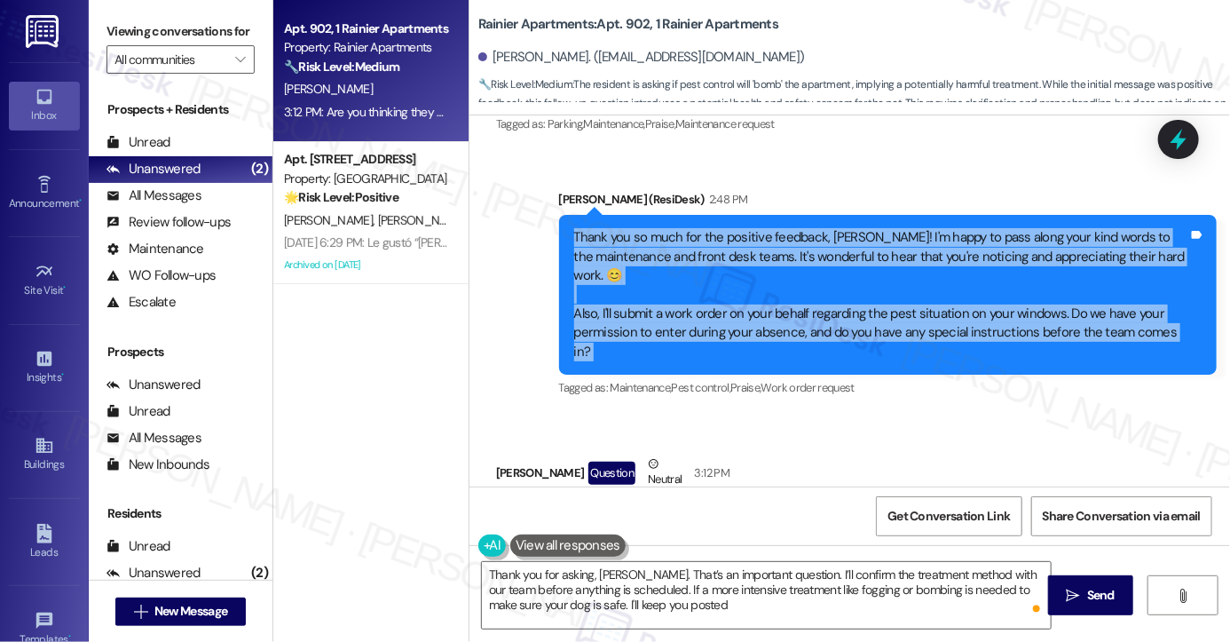
drag, startPoint x: 557, startPoint y: 169, endPoint x: 1179, endPoint y: 268, distance: 629.2
click at [1196, 266] on div "Thank you so much for the positive feedback, Cari! I'm happy to pass along your…" at bounding box center [888, 295] width 658 height 160
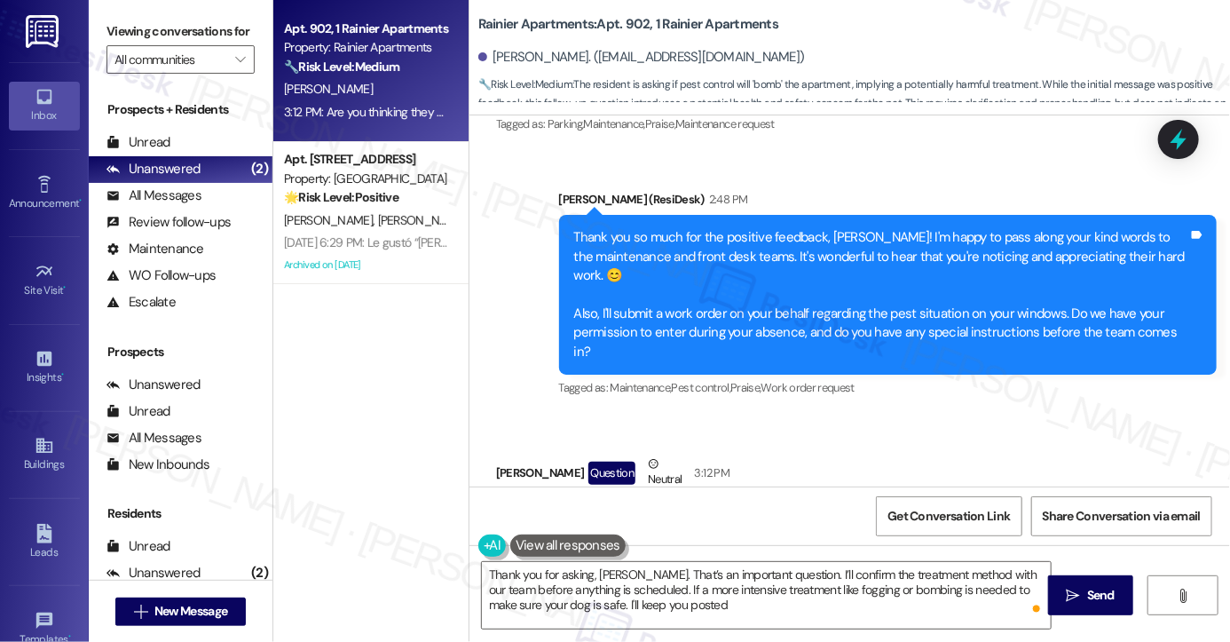
click at [932, 415] on div "Received via SMS Cari George Question Neutral 3:12 PM Are you thinking they wil…" at bounding box center [850, 499] width 761 height 169
click at [743, 244] on div "Thank you so much for the positive feedback, Cari! I'm happy to pass along your…" at bounding box center [881, 294] width 614 height 133
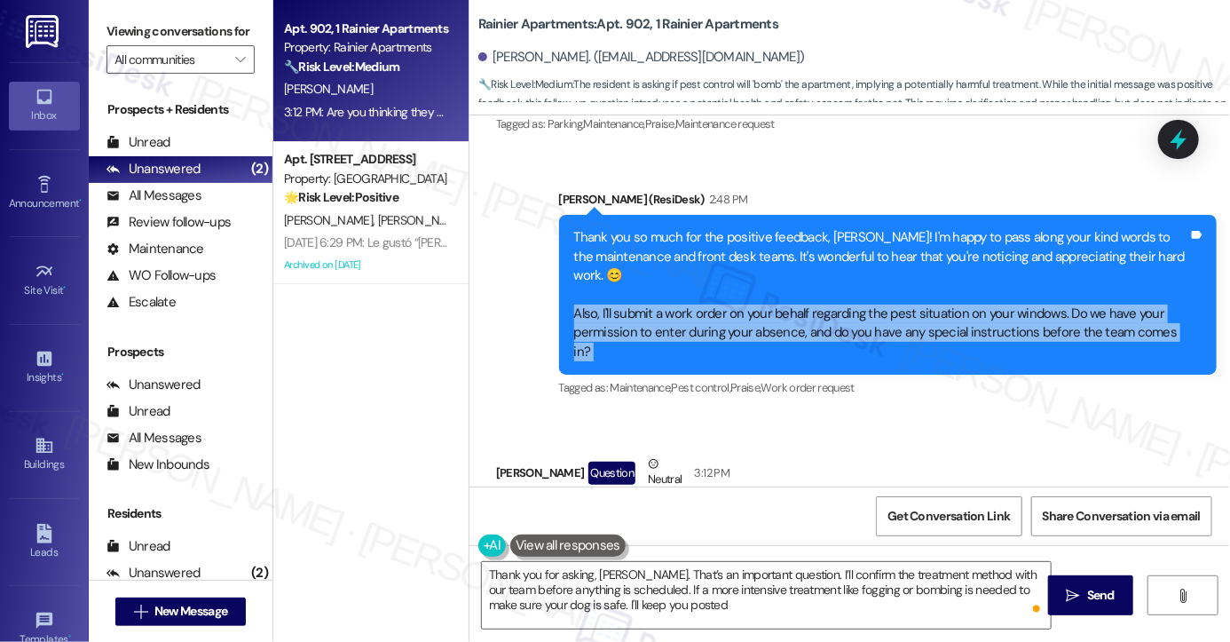
click at [743, 244] on div "Thank you so much for the positive feedback, Cari! I'm happy to pass along your…" at bounding box center [881, 294] width 614 height 133
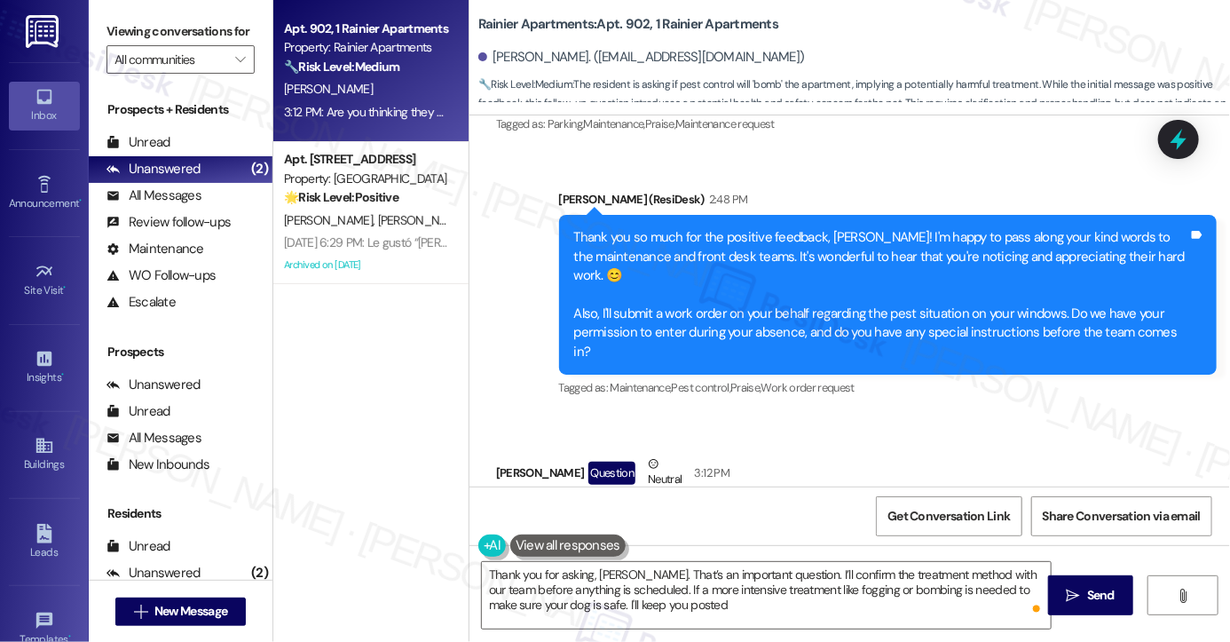
click at [701, 228] on div "Thank you so much for the positive feedback, Cari! I'm happy to pass along your…" at bounding box center [881, 294] width 614 height 133
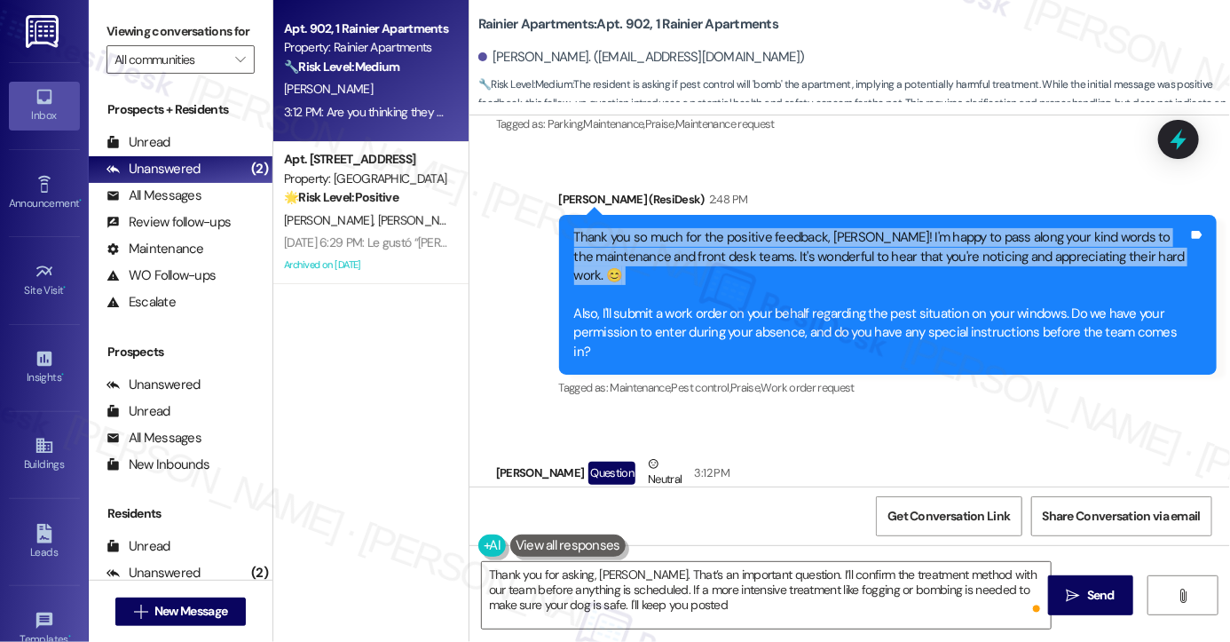
click at [701, 228] on div "Thank you so much for the positive feedback, Cari! I'm happy to pass along your…" at bounding box center [881, 294] width 614 height 133
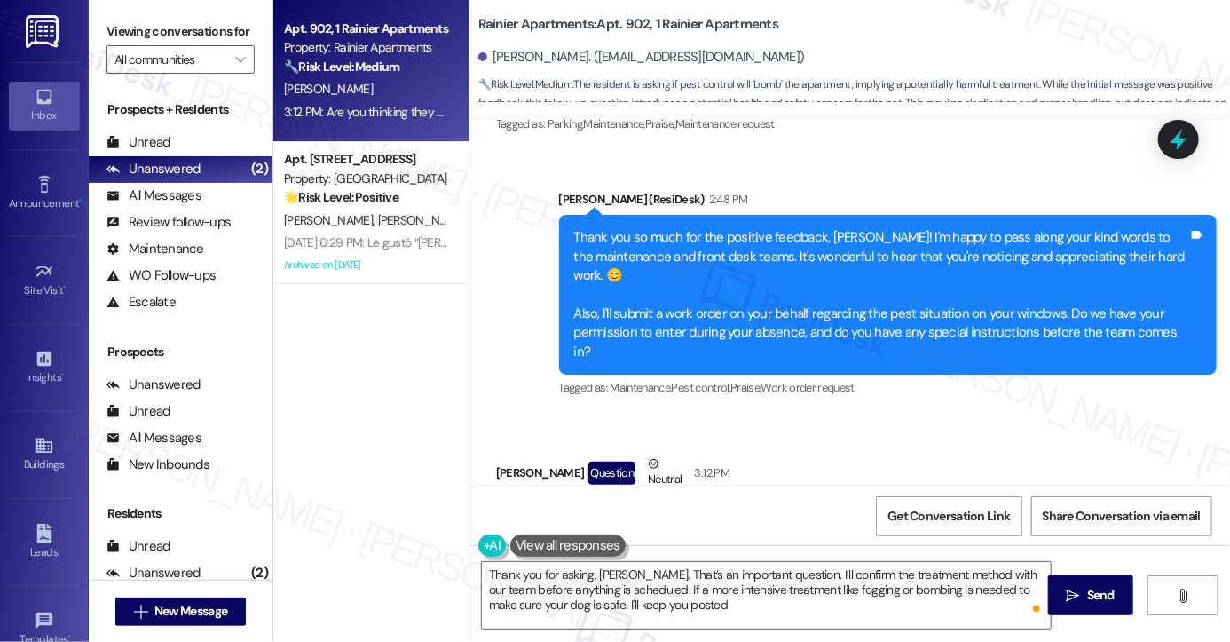
click at [690, 241] on div "Thank you so much for the positive feedback, Cari! I'm happy to pass along your…" at bounding box center [881, 294] width 614 height 133
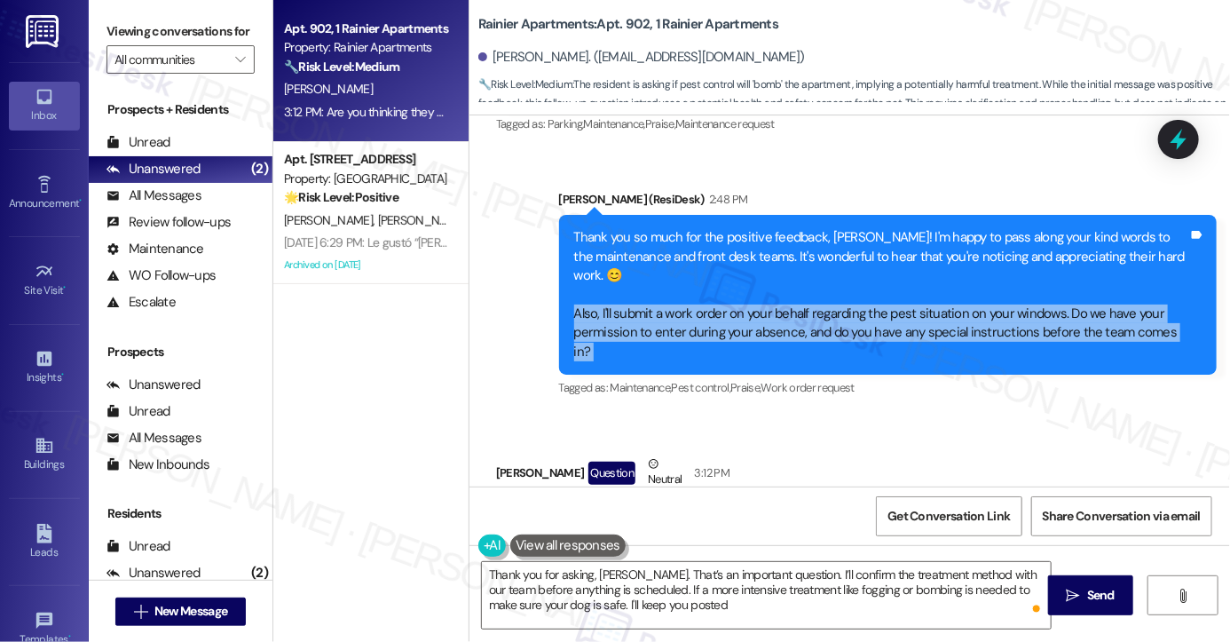
click at [690, 241] on div "Thank you so much for the positive feedback, Cari! I'm happy to pass along your…" at bounding box center [881, 294] width 614 height 133
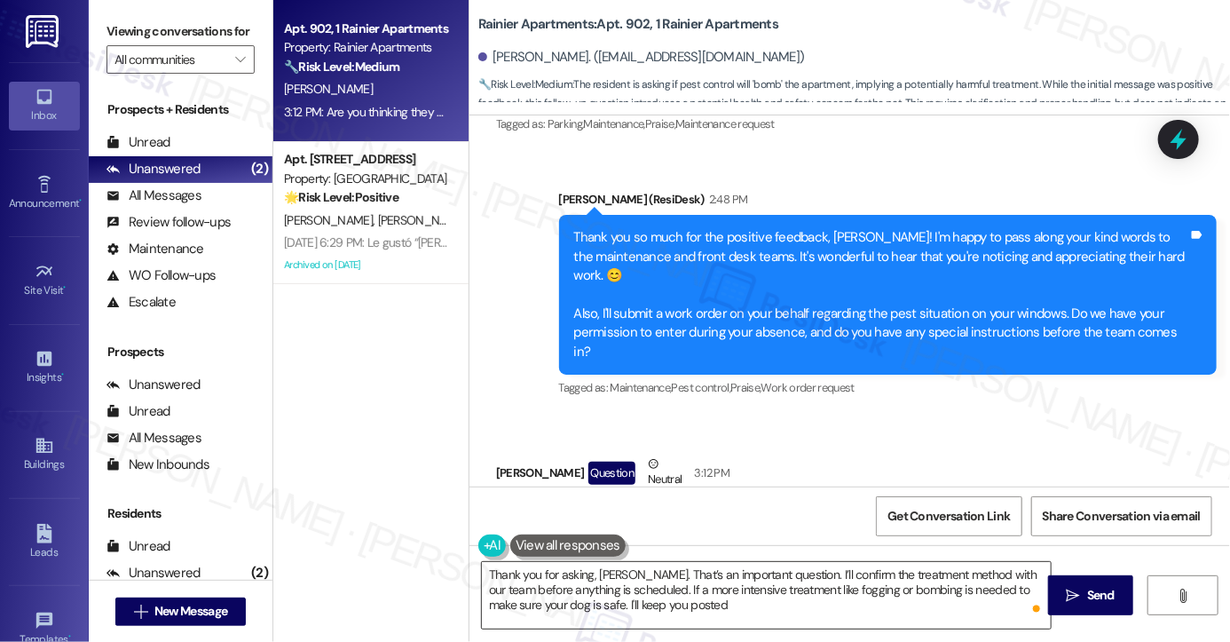
click at [703, 610] on textarea "Thank you for asking, Cari. That’s an important question. I’ll confirm the trea…" at bounding box center [766, 595] width 569 height 67
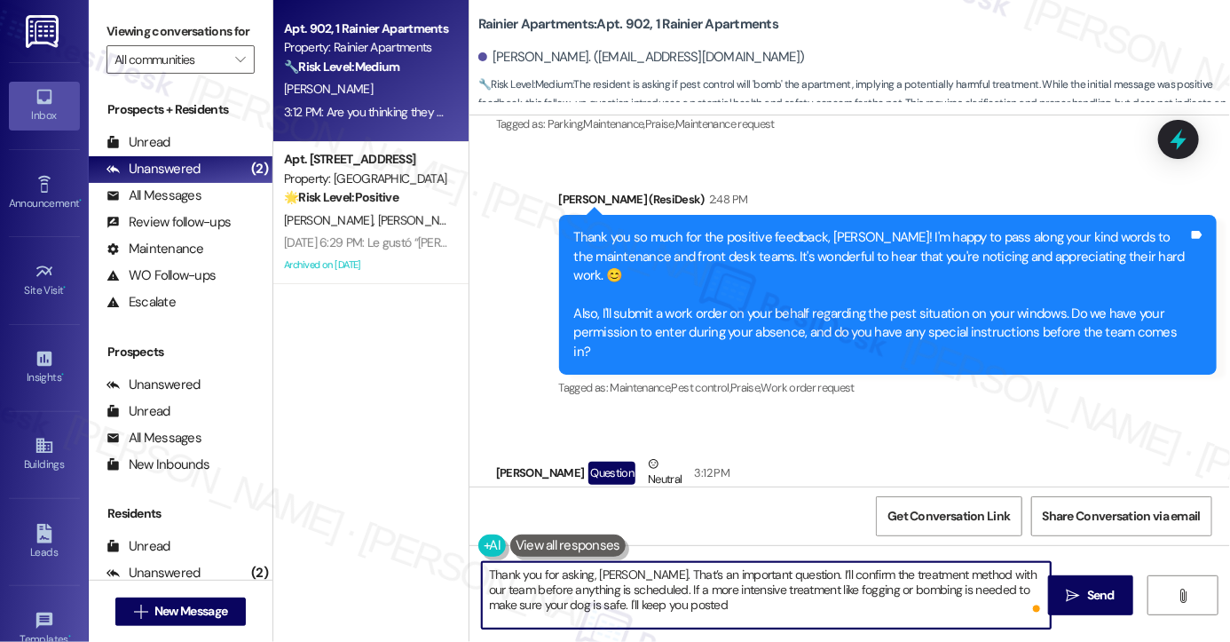
click at [649, 571] on textarea "Thank you for asking, Cari. That’s an important question. I’ll confirm the trea…" at bounding box center [766, 595] width 569 height 67
click at [743, 596] on textarea "Thank you for asking, Cari. That’s an important question. I’ll confirm the trea…" at bounding box center [766, 595] width 569 height 67
click at [771, 581] on textarea "Thank you for asking, Cari. That’s an important question. I’ll confirm the trea…" at bounding box center [766, 595] width 569 height 67
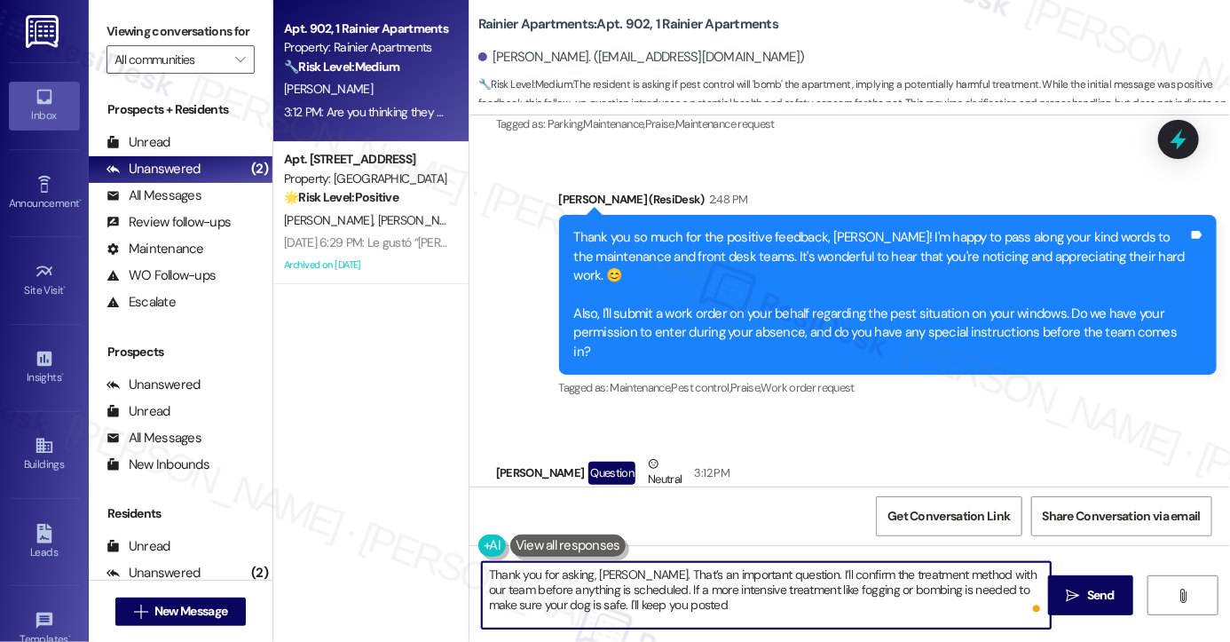
click at [681, 585] on textarea "Thank you for asking, Cari. That’s an important question. I’ll confirm the trea…" at bounding box center [766, 595] width 569 height 67
click at [728, 604] on textarea "Thank you for asking, Cari. That’s an important question. I’ll confirm the trea…" at bounding box center [766, 595] width 569 height 67
click at [810, 588] on textarea "Thank you for asking, Cari. That’s an important question. I’ll confirm the trea…" at bounding box center [766, 595] width 569 height 67
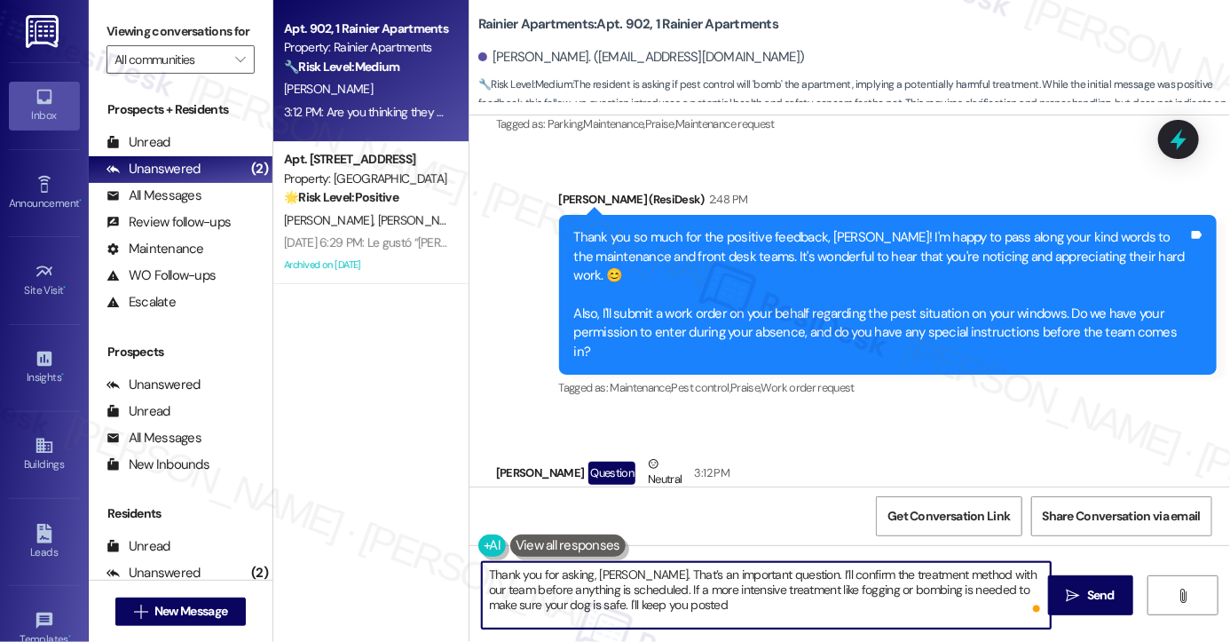
click at [810, 588] on textarea "Thank you for asking, Cari. That’s an important question. I’ll confirm the trea…" at bounding box center [766, 595] width 569 height 67
drag, startPoint x: 810, startPoint y: 588, endPoint x: 792, endPoint y: 589, distance: 17.8
click at [810, 588] on textarea "Thank you for asking, Cari. That’s an important question. I’ll confirm the trea…" at bounding box center [766, 595] width 569 height 67
click at [746, 604] on textarea "Thank you for asking, Cari. That’s an important question. I’ll confirm the trea…" at bounding box center [766, 595] width 569 height 67
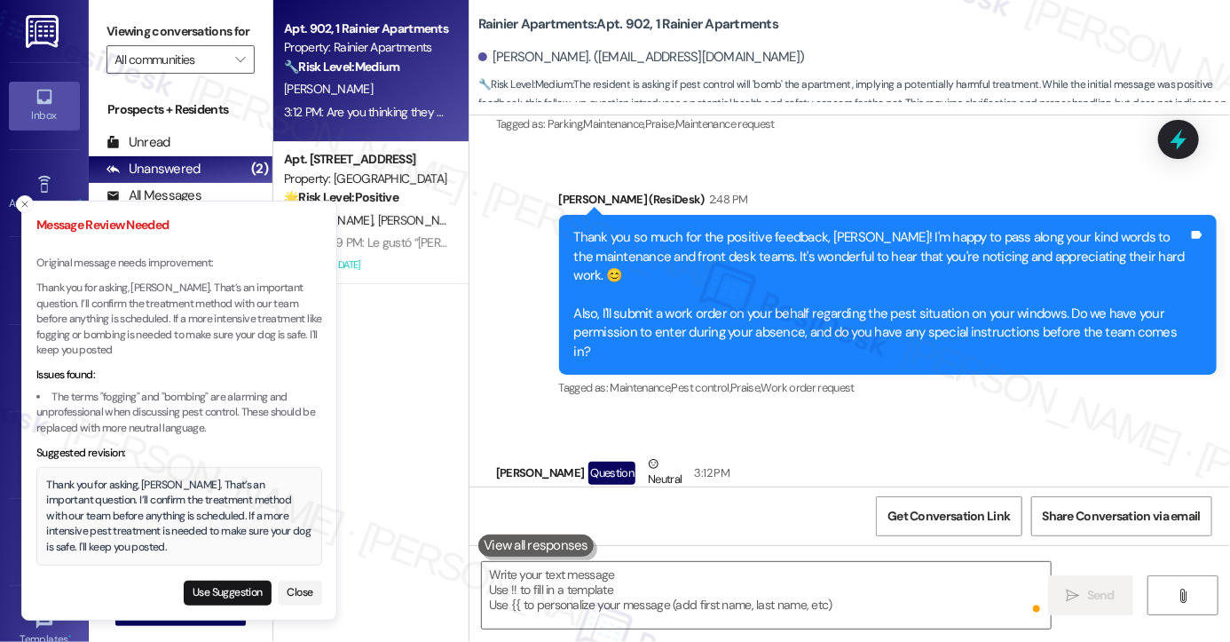
click at [983, 228] on div "Thank you so much for the positive feedback, Cari! I'm happy to pass along your…" at bounding box center [881, 294] width 614 height 133
click at [92, 494] on div "Thank you for asking, [PERSON_NAME]. That’s an important question. I’ll confirm…" at bounding box center [179, 517] width 265 height 78
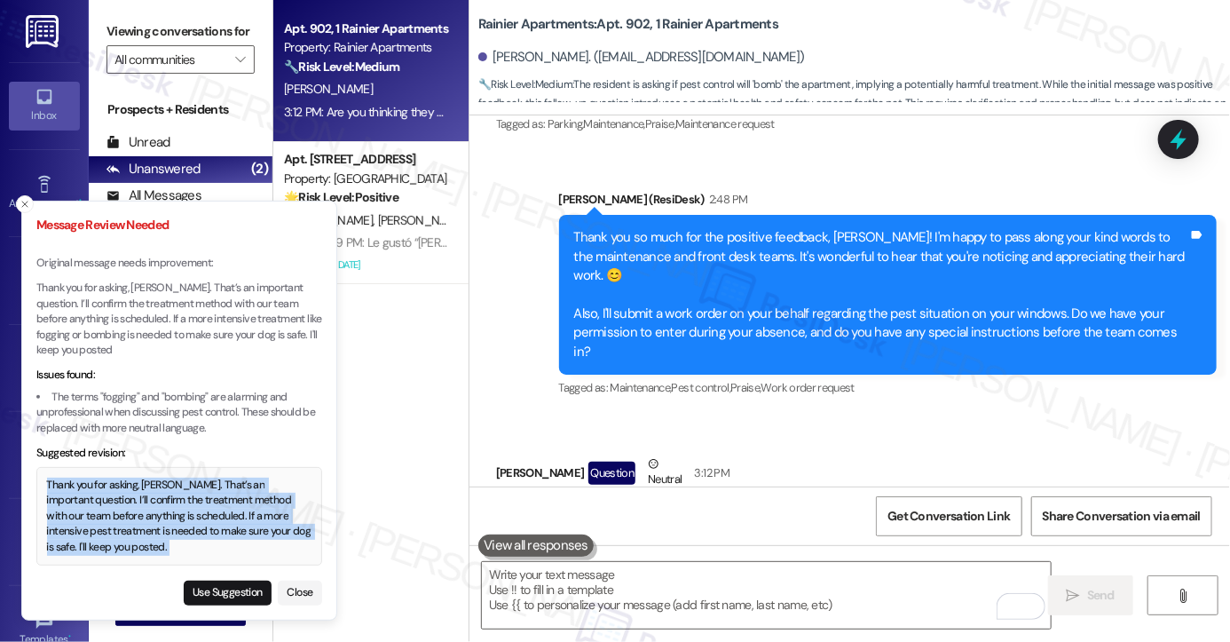
click at [92, 494] on div "Thank you for asking, [PERSON_NAME]. That’s an important question. I’ll confirm…" at bounding box center [179, 517] width 265 height 78
click at [154, 521] on div "Thank you for asking, [PERSON_NAME]. That’s an important question. I’ll confirm…" at bounding box center [179, 517] width 265 height 78
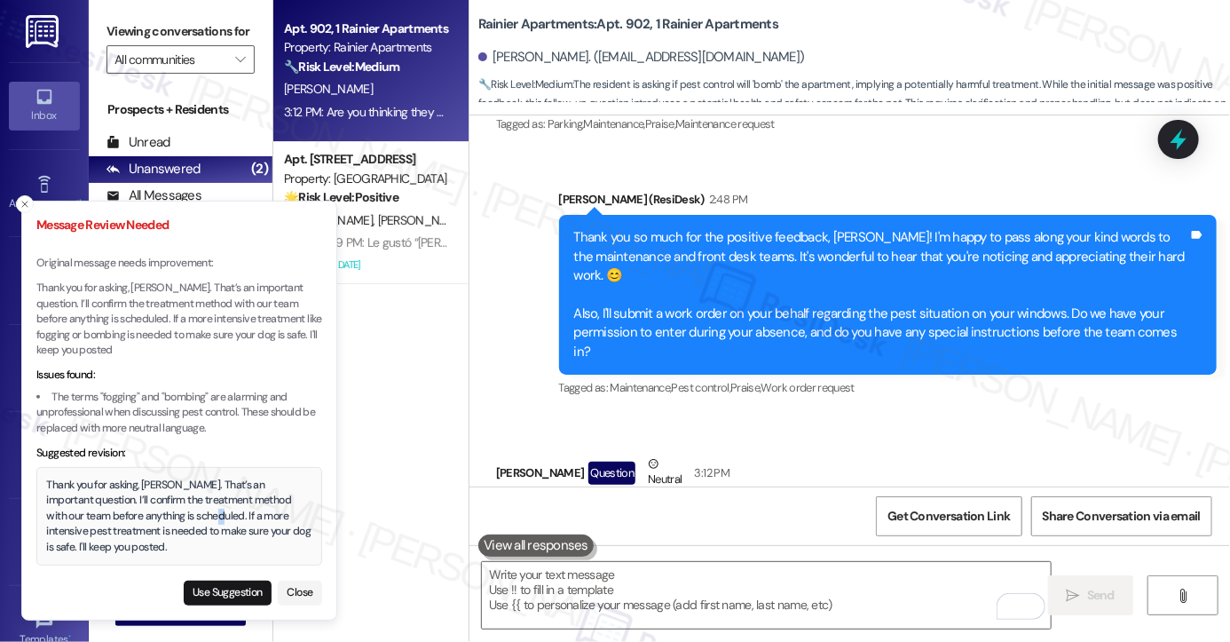
click at [154, 521] on div "Thank you for asking, [PERSON_NAME]. That’s an important question. I’ll confirm…" at bounding box center [179, 517] width 265 height 78
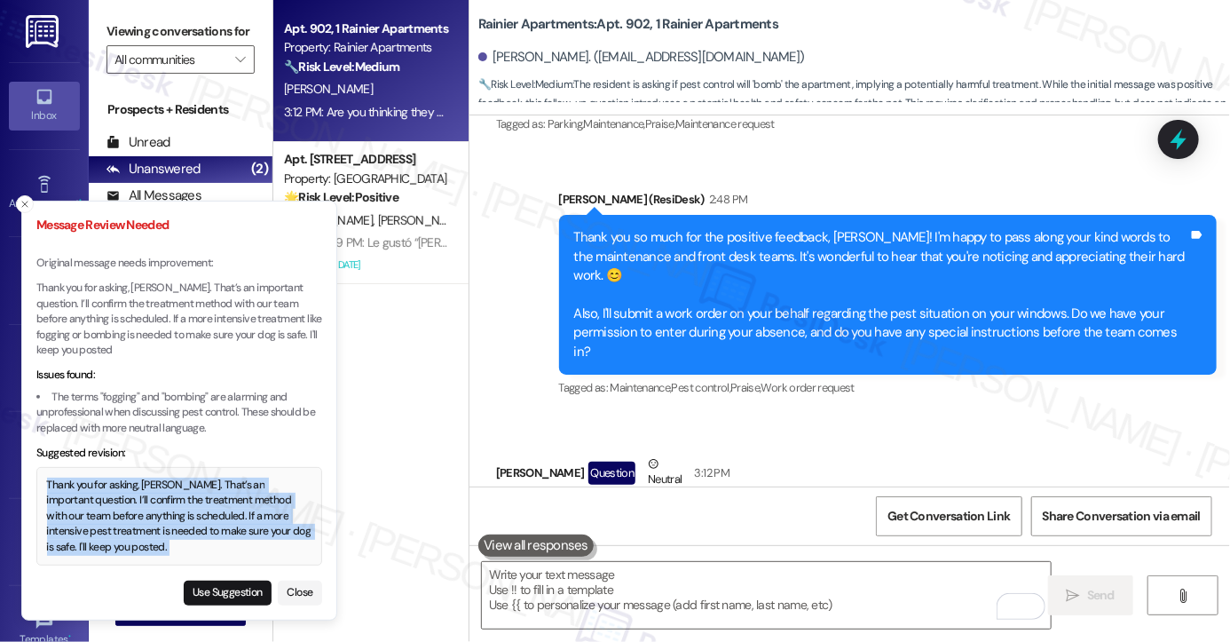
click at [154, 521] on div "Thank you for asking, [PERSON_NAME]. That’s an important question. I’ll confirm…" at bounding box center [179, 517] width 265 height 78
click at [232, 596] on button "Use Suggestion" at bounding box center [228, 593] width 88 height 25
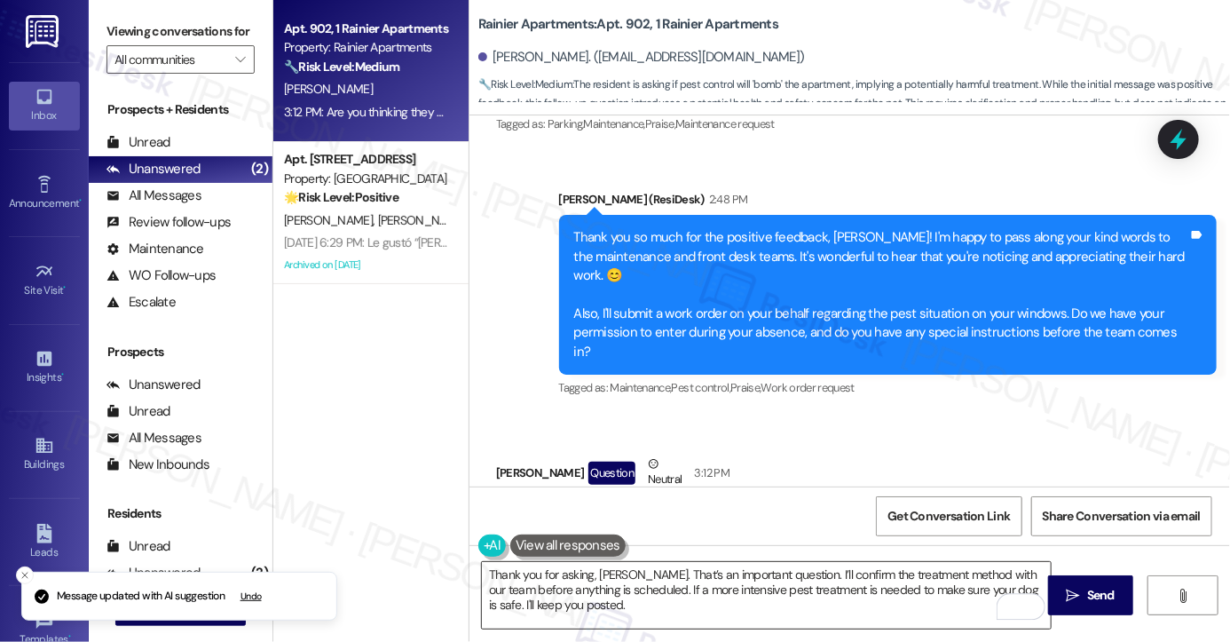
click at [533, 574] on textarea "Thank you for asking, [PERSON_NAME]. That’s an important question. I’ll confirm…" at bounding box center [766, 595] width 569 height 67
click at [1079, 600] on span " Send" at bounding box center [1091, 595] width 56 height 19
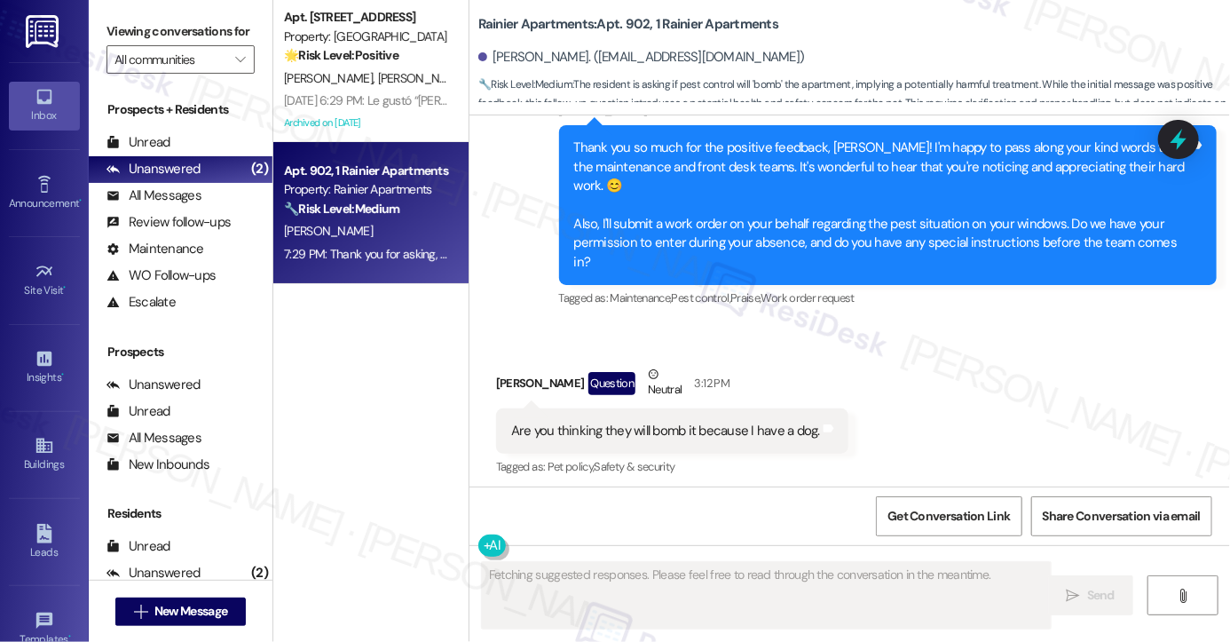
scroll to position [4437, 0]
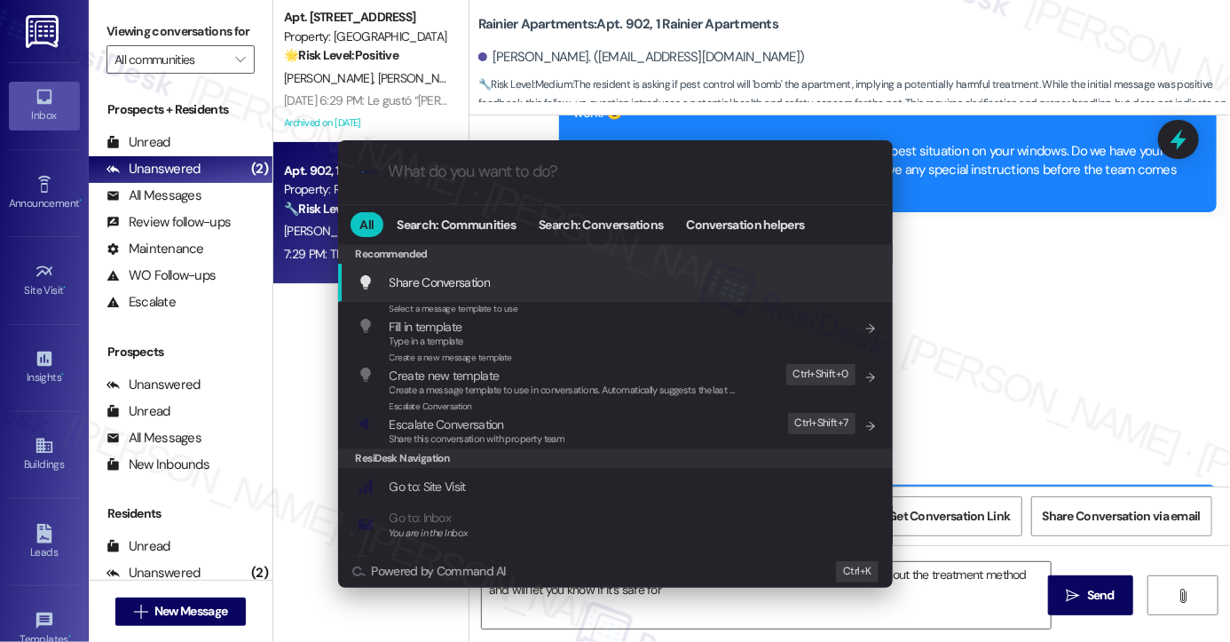
click at [557, 420] on span "Escalate Conversation" at bounding box center [478, 425] width 176 height 20
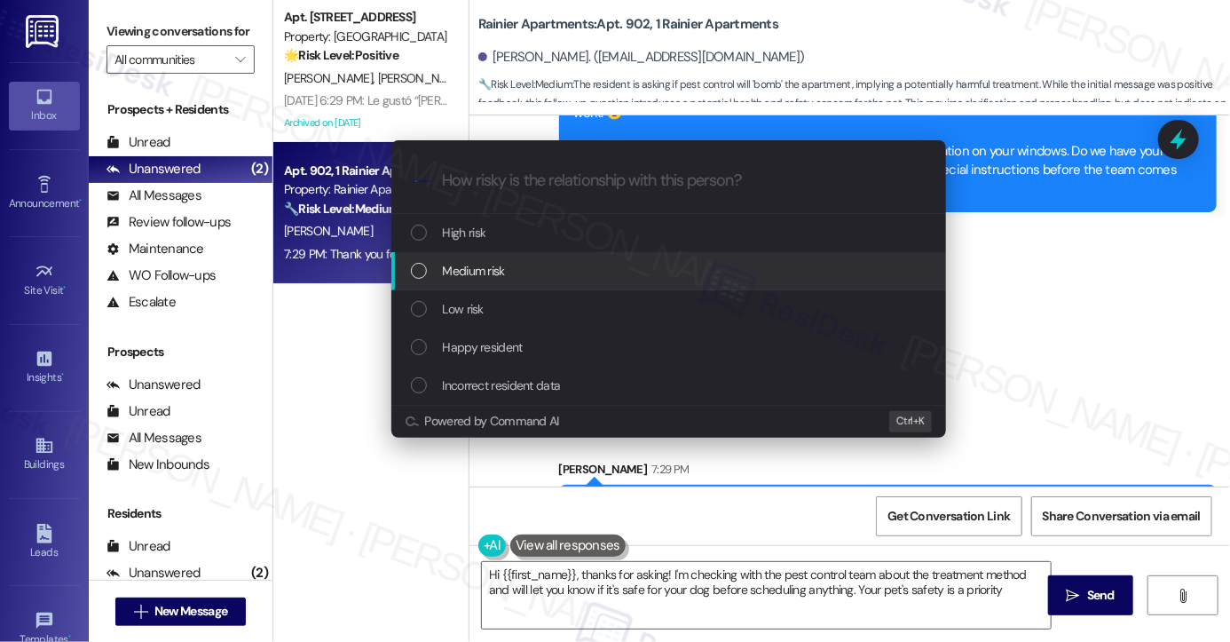
type textarea "Hi {{first_name}}, thanks for asking! I'm checking with the pest control team a…"
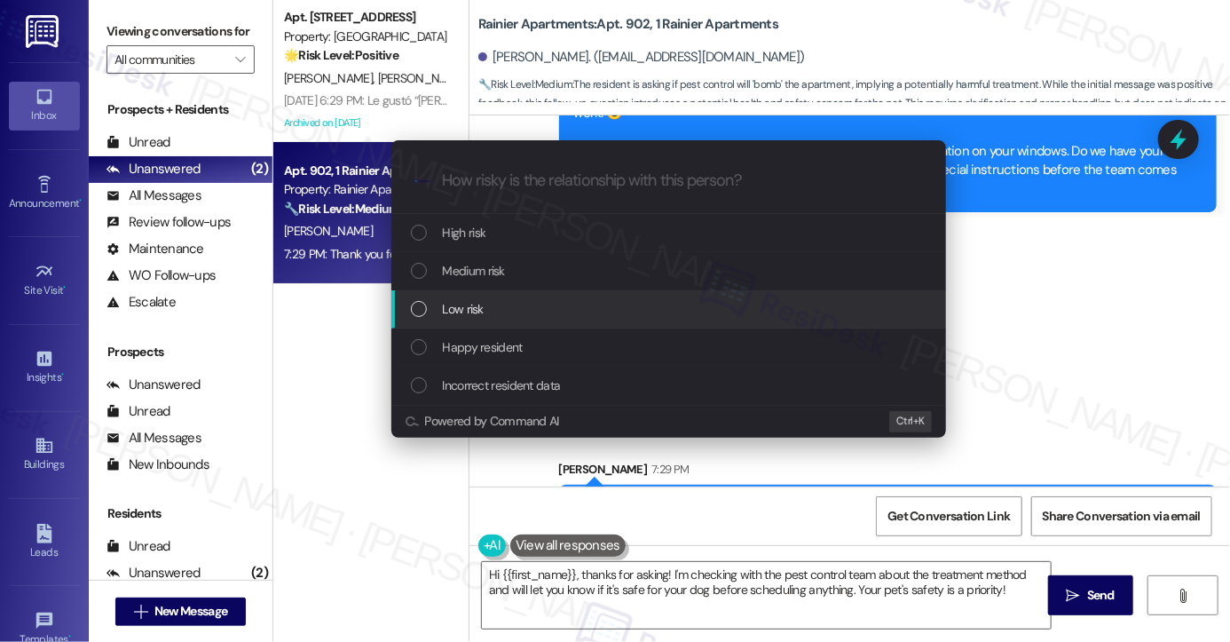
click at [483, 315] on span "Low risk" at bounding box center [463, 309] width 41 height 20
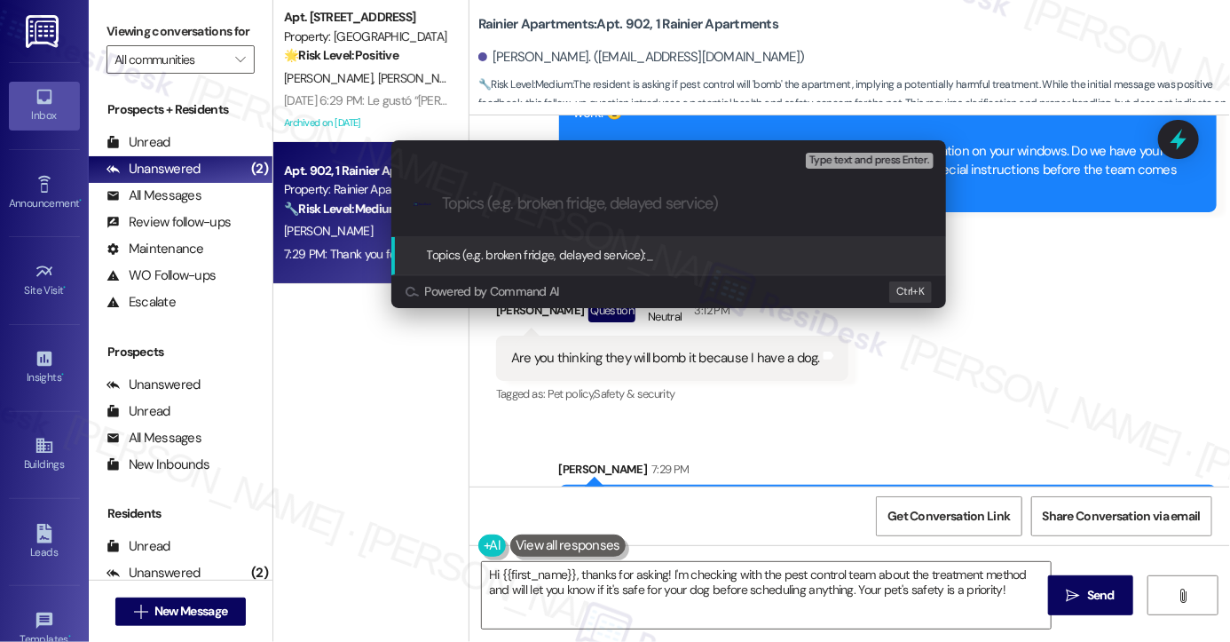
type input "H"
drag, startPoint x: 114, startPoint y: 33, endPoint x: 145, endPoint y: 43, distance: 32.8
click at [114, 33] on div "Escalate Conversation Low risk Topics (e.g. broken fridge, delayed service) Any…" at bounding box center [615, 321] width 1230 height 642
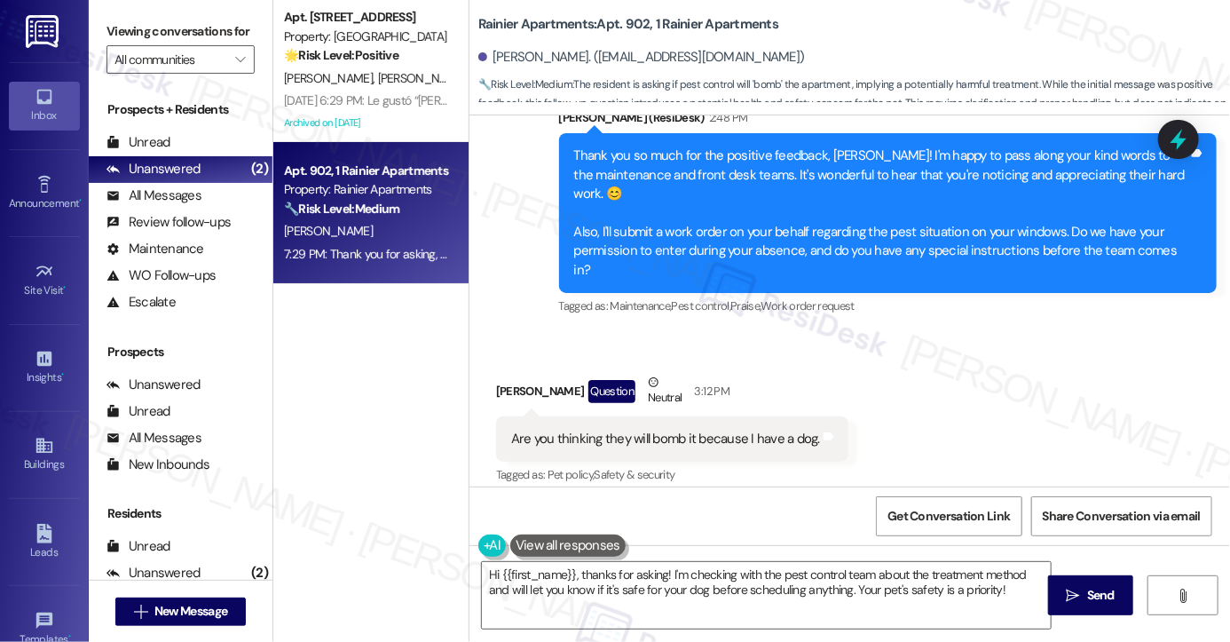
scroll to position [4260, 0]
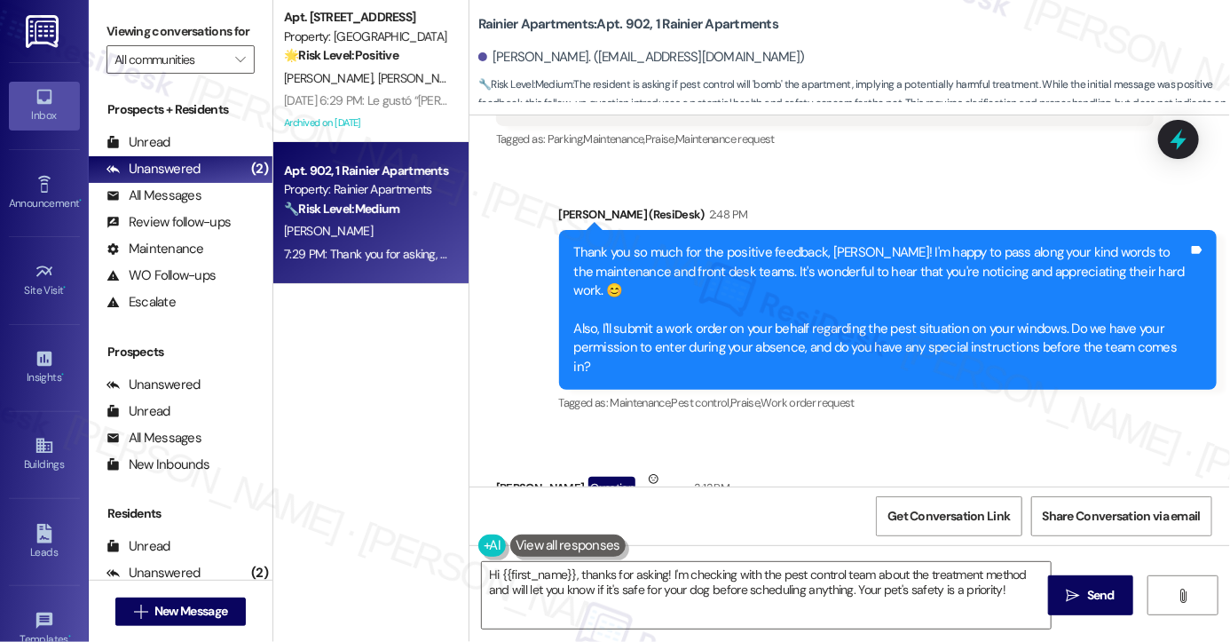
click at [134, 45] on label "Viewing conversations for" at bounding box center [181, 32] width 148 height 28
click at [111, 31] on label "Viewing conversations for" at bounding box center [181, 32] width 148 height 28
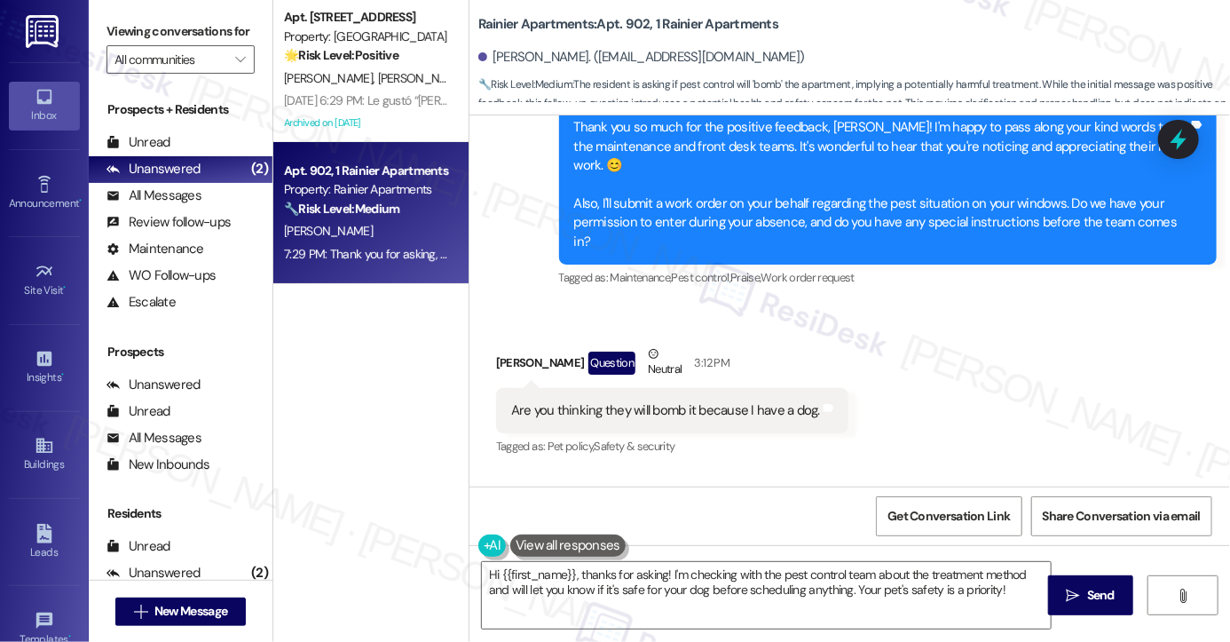
scroll to position [4437, 0]
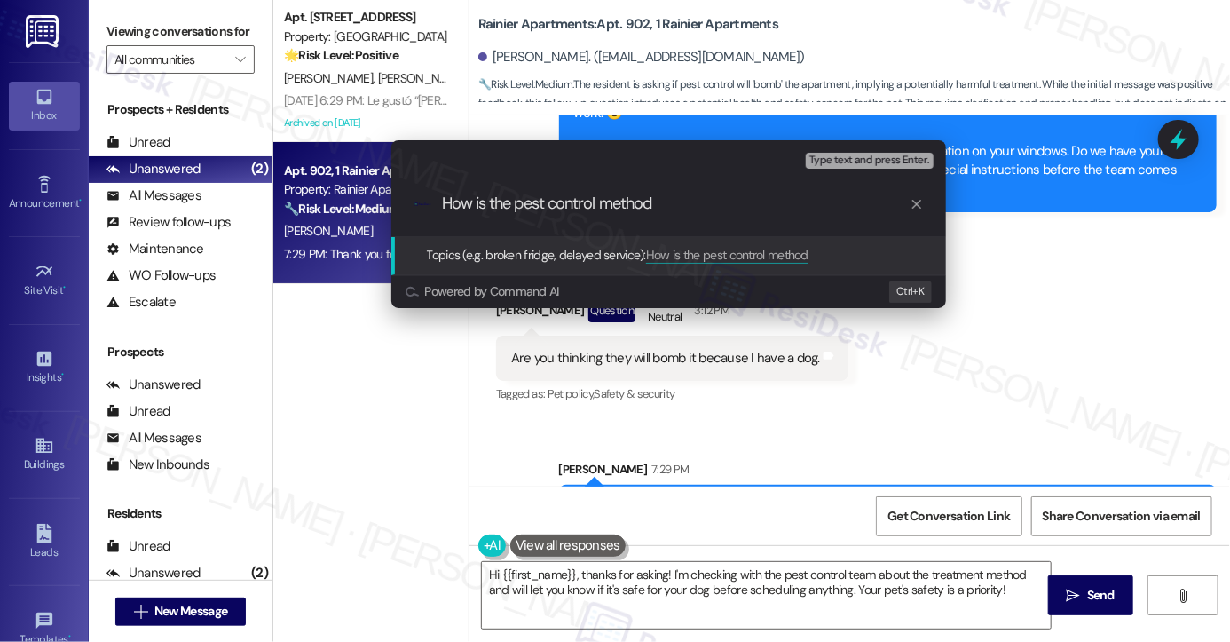
click at [451, 195] on input "How is the pest control method" at bounding box center [676, 203] width 468 height 19
click at [707, 210] on input "What is the pest control method" at bounding box center [676, 203] width 468 height 19
type input "What is the pest control method - will it be fogged or bombed since the residen…"
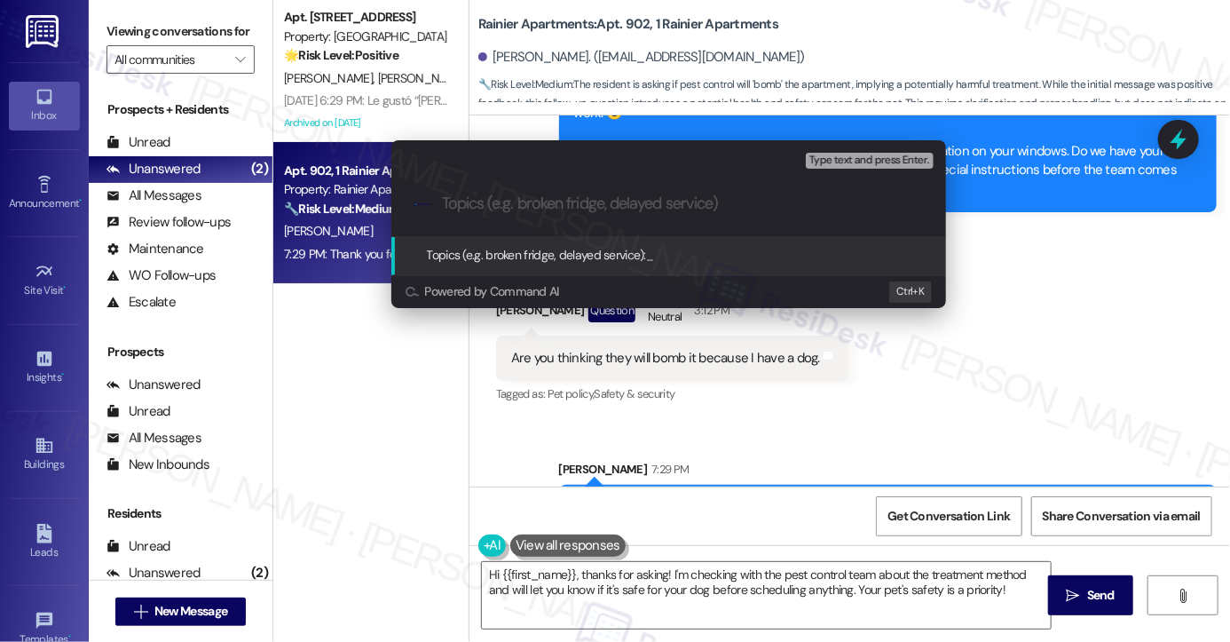
click at [124, 35] on div "Escalate Conversation Low risk Topics (e.g. broken fridge, delayed service) Any…" at bounding box center [615, 321] width 1230 height 642
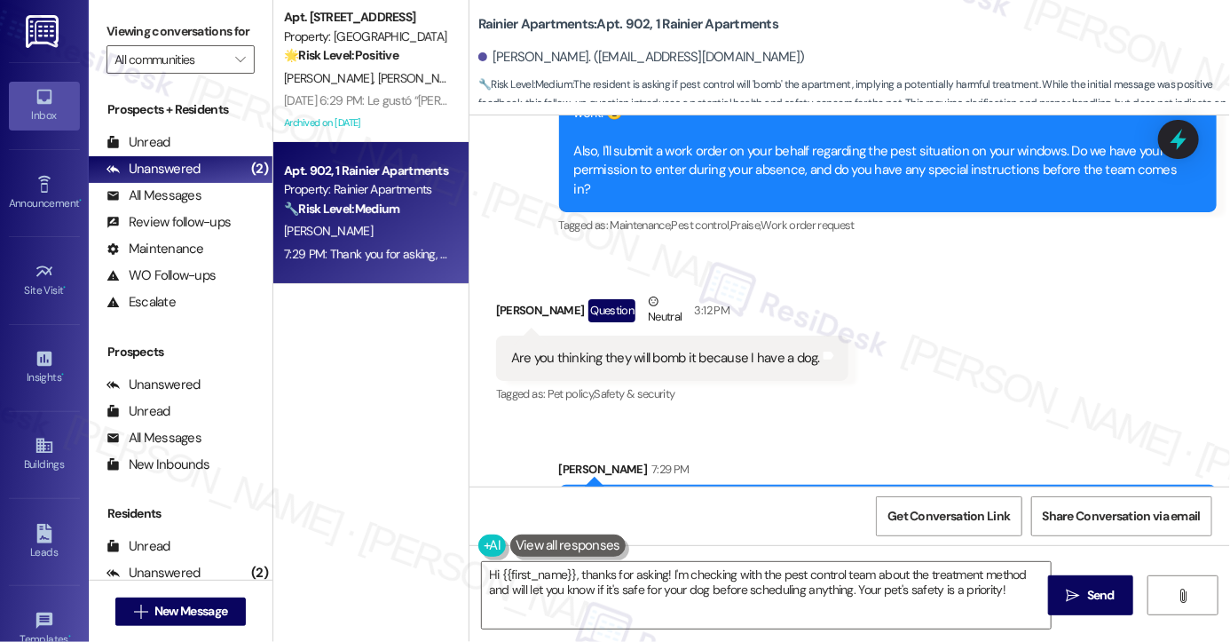
click at [113, 33] on label "Viewing conversations for" at bounding box center [181, 32] width 148 height 28
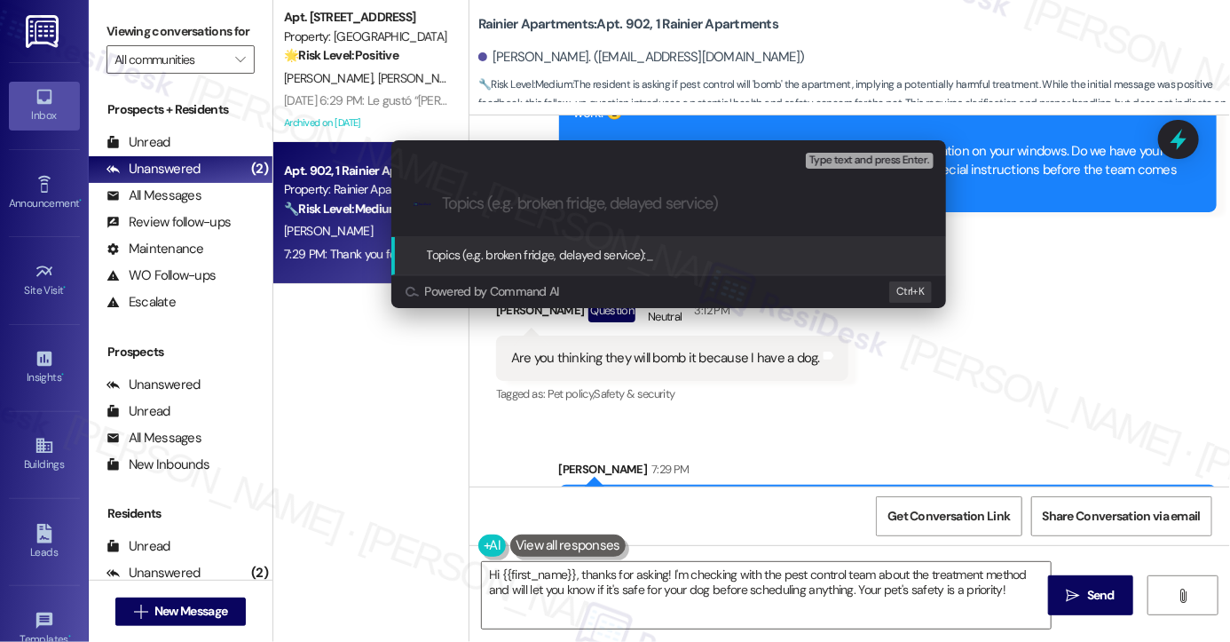
paste input "Clarification on Pest Control Treatment (Fogging/Bombing) – Dog in Unit"
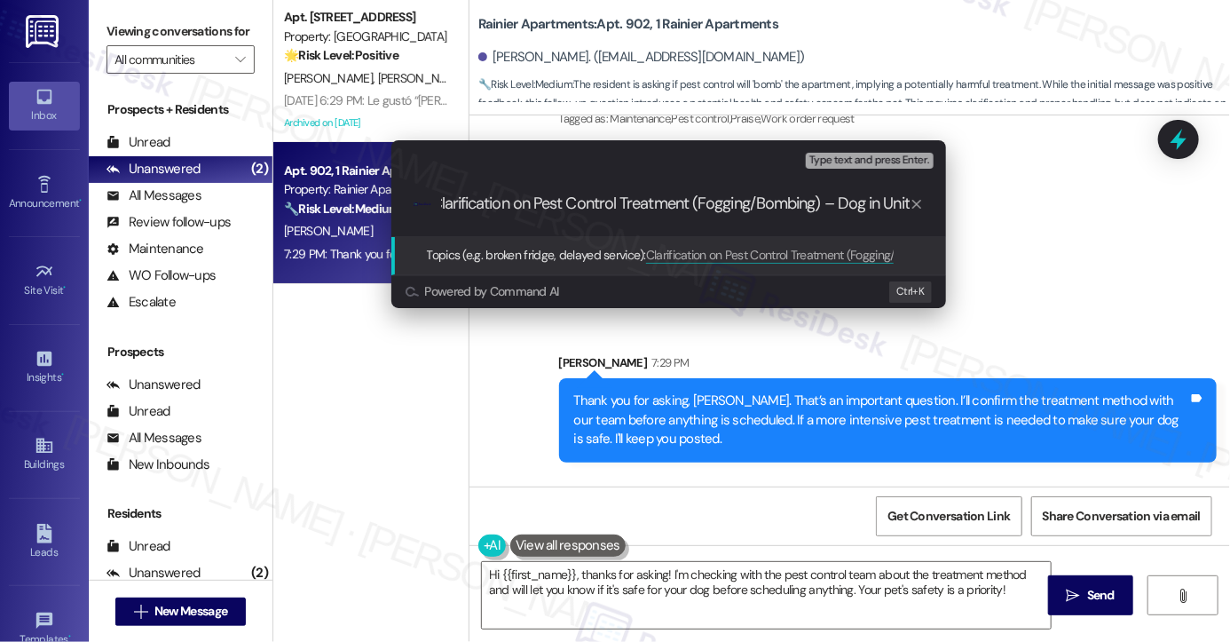
scroll to position [4560, 0]
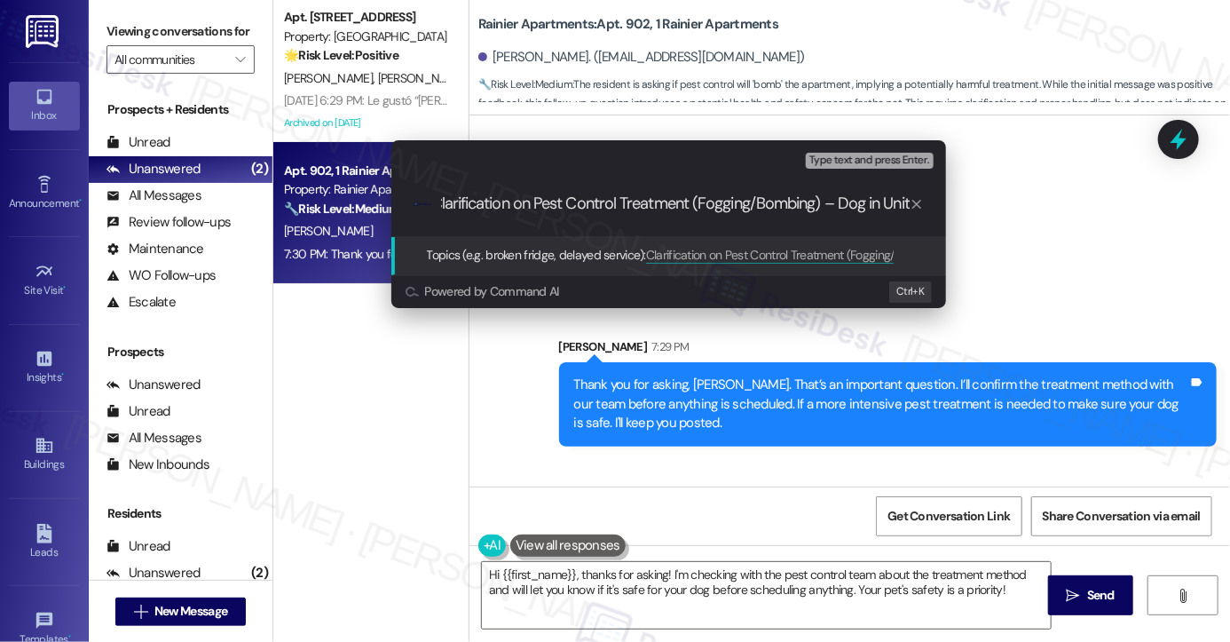
click at [838, 204] on input "Clarification on Pest Control Treatment (Fogging/Bombing) – Dog in Unit" at bounding box center [676, 203] width 468 height 19
drag, startPoint x: 837, startPoint y: 205, endPoint x: 973, endPoint y: 210, distance: 135.9
click at [973, 210] on div "Escalate Conversation Low risk Topics (e.g. broken fridge, delayed service) Any…" at bounding box center [615, 321] width 1230 height 642
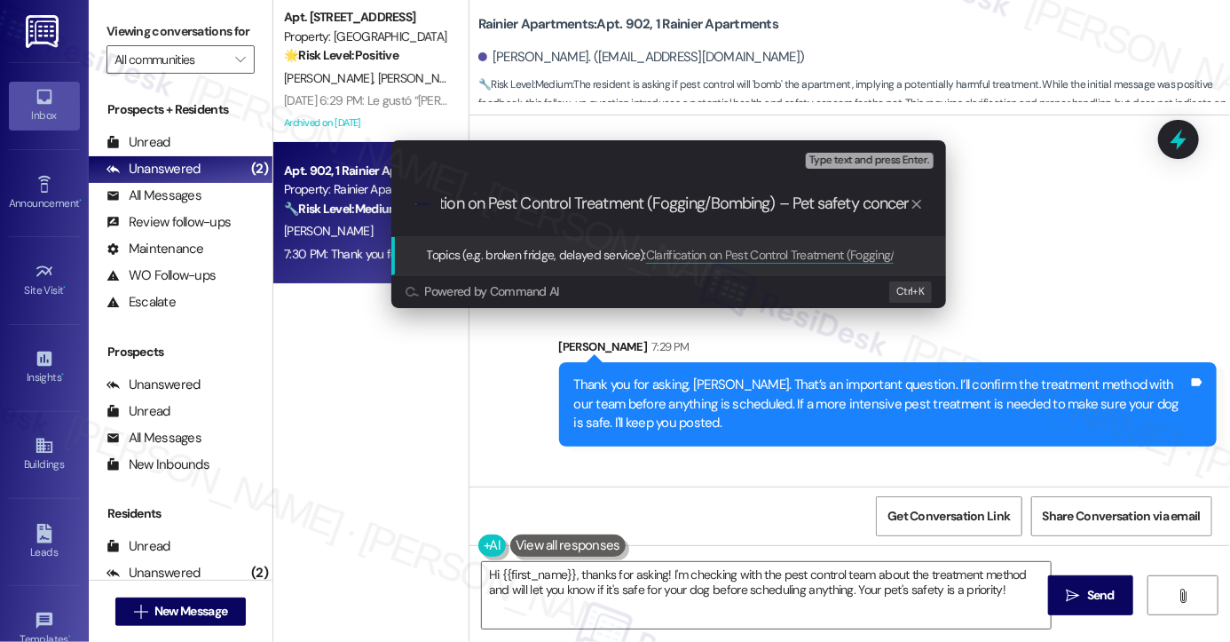
type input "Clarification on Pest Control Treatment (Fogging/Bombing) – Pet safety concern"
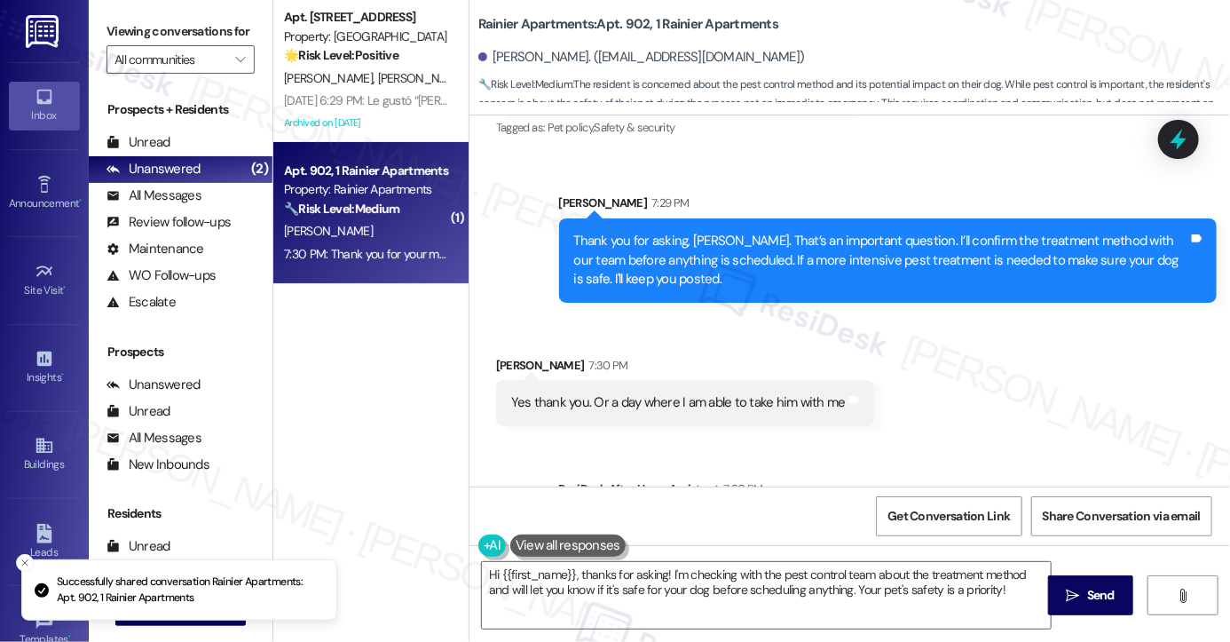
scroll to position [4775, 0]
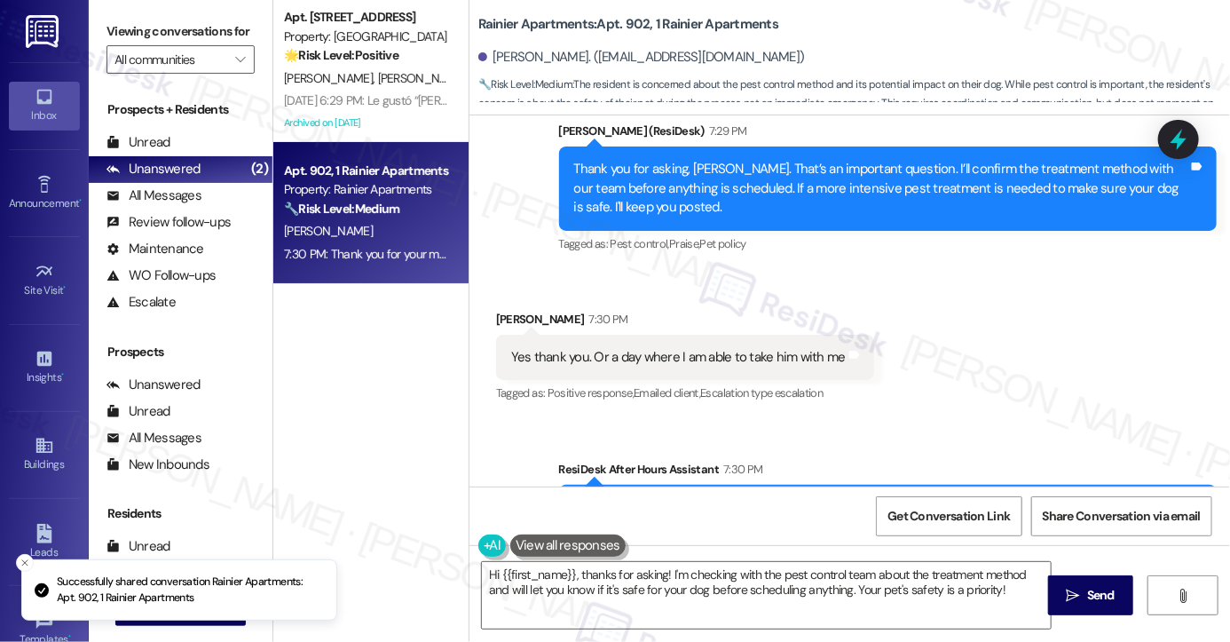
click at [588, 335] on div "Yes thank you. Or a day where I am able to take him with me Tags and notes" at bounding box center [685, 357] width 378 height 45
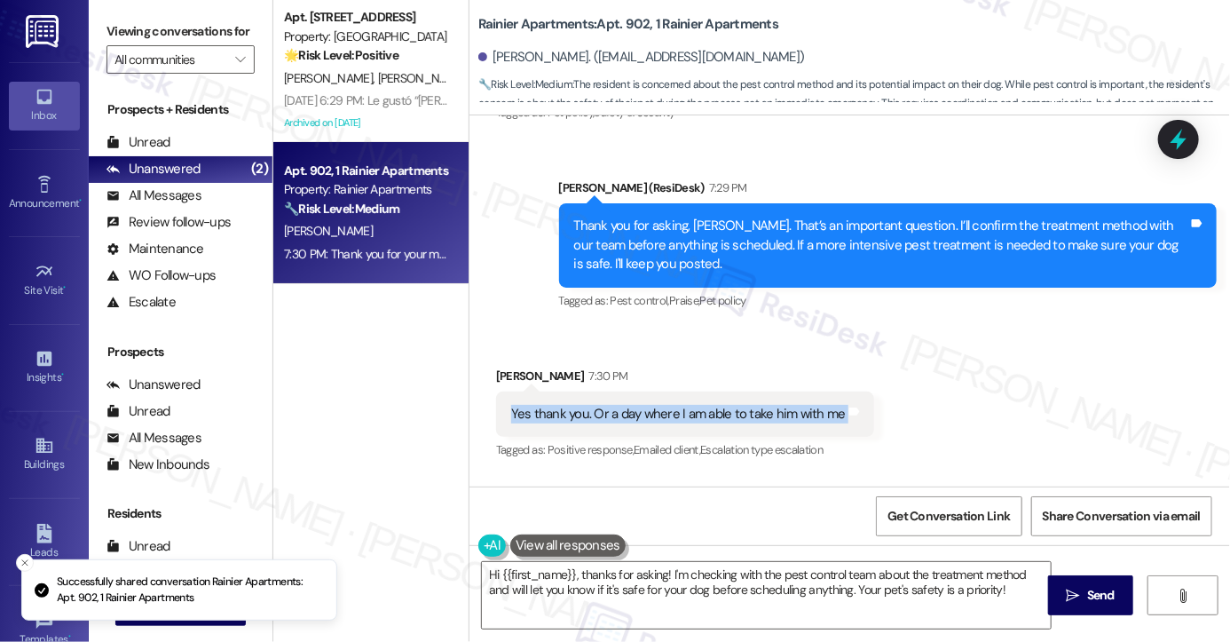
scroll to position [4687, 0]
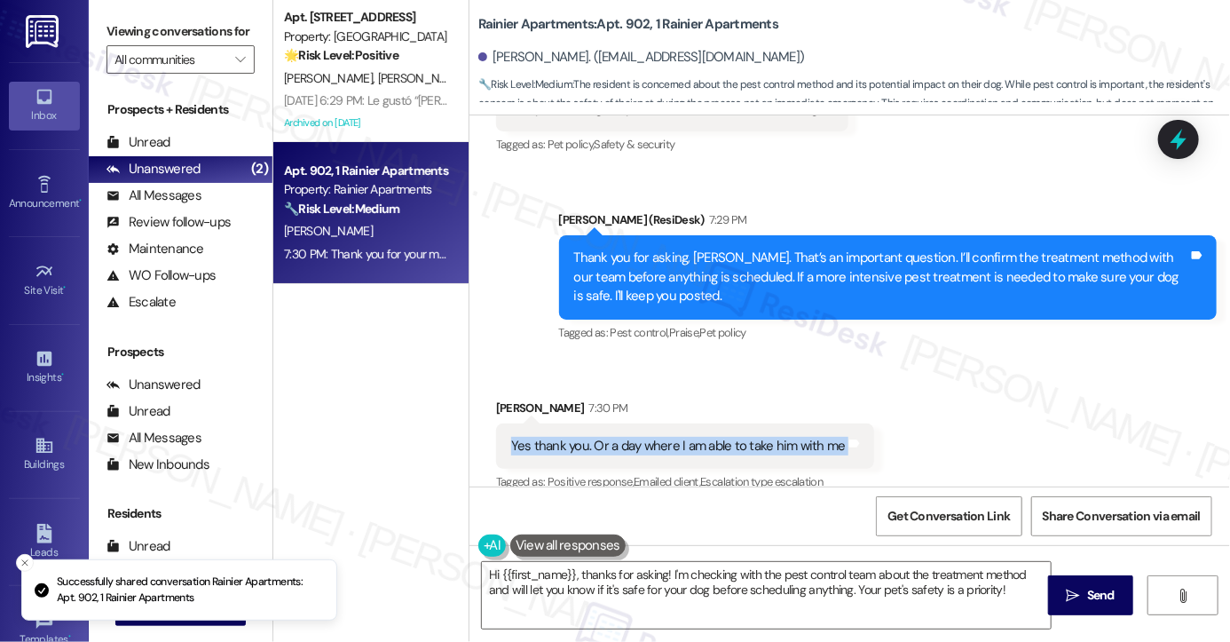
click at [683, 437] on div "Yes thank you. Or a day where I am able to take him with me" at bounding box center [678, 446] width 335 height 19
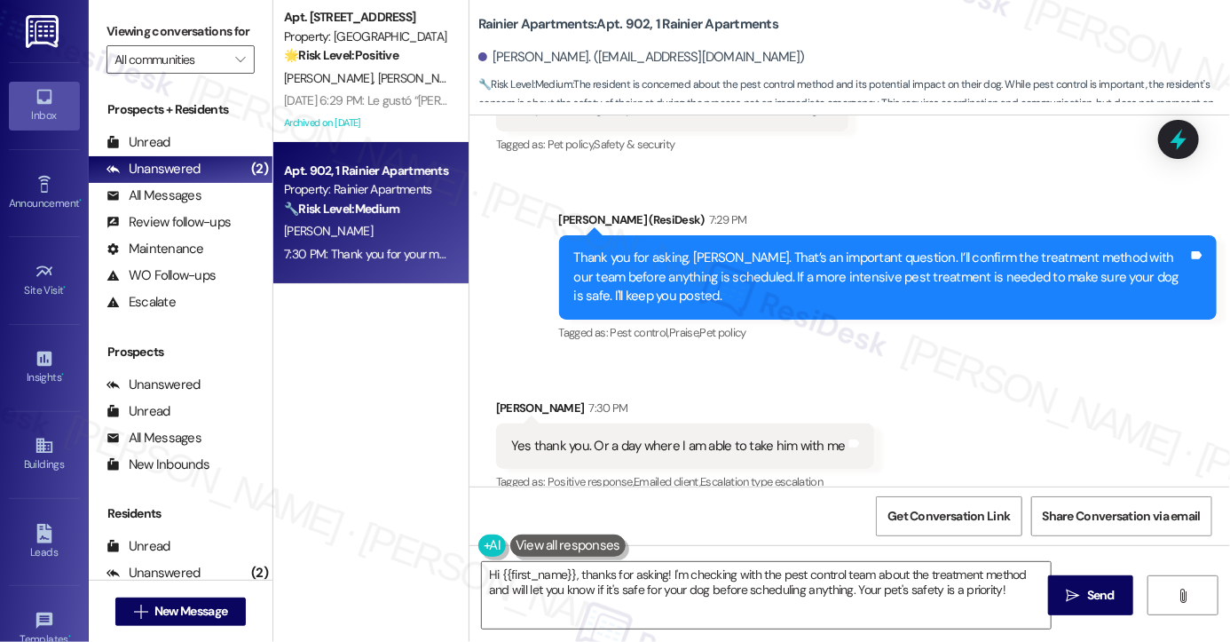
click at [658, 249] on div "Thank you for asking, [PERSON_NAME]. That’s an important question. I’ll confirm…" at bounding box center [881, 277] width 614 height 57
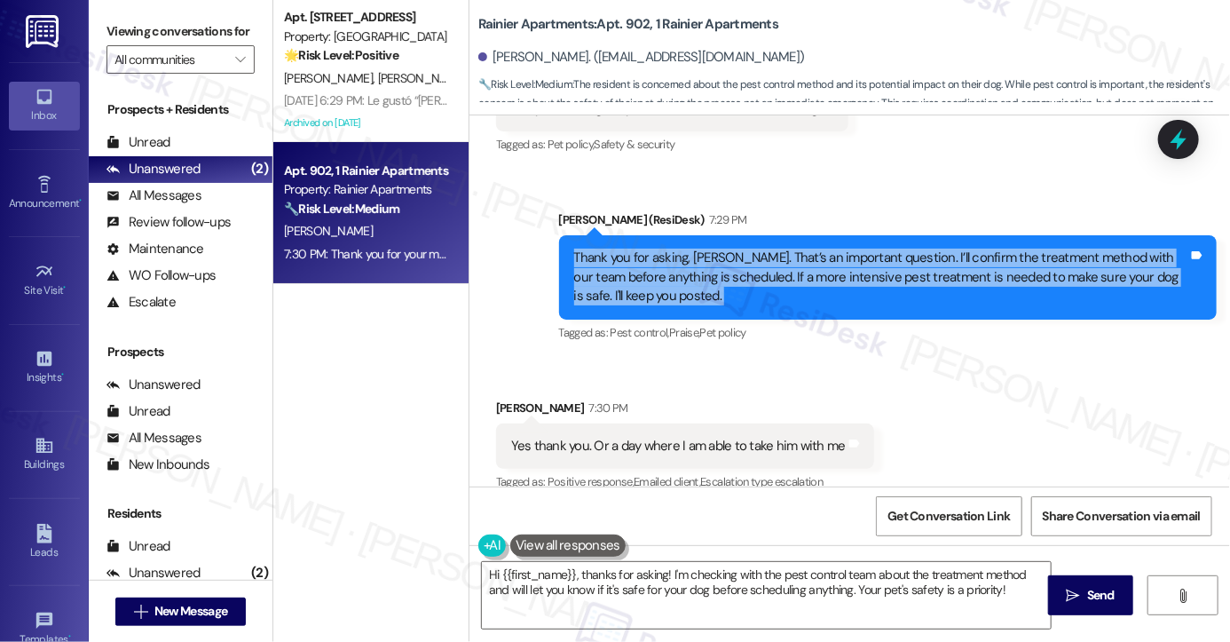
click at [658, 249] on div "Thank you for asking, [PERSON_NAME]. That’s an important question. I’ll confirm…" at bounding box center [881, 277] width 614 height 57
copy div "Thank you for asking, Cari. That’s an important question. I’ll confirm the trea…"
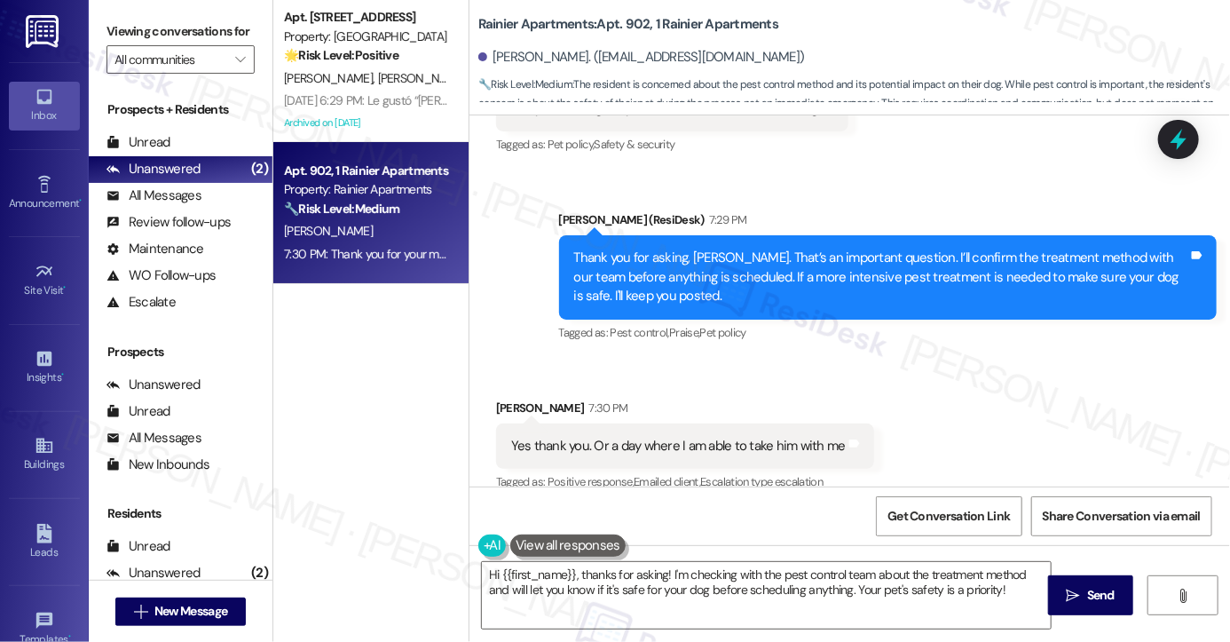
click at [109, 37] on label "Viewing conversations for" at bounding box center [181, 32] width 148 height 28
click at [664, 437] on div "Yes thank you. Or a day where I am able to take him with me" at bounding box center [678, 446] width 335 height 19
copy div "Yes thank you. Or a day where I am able to take him with me Tags and notes"
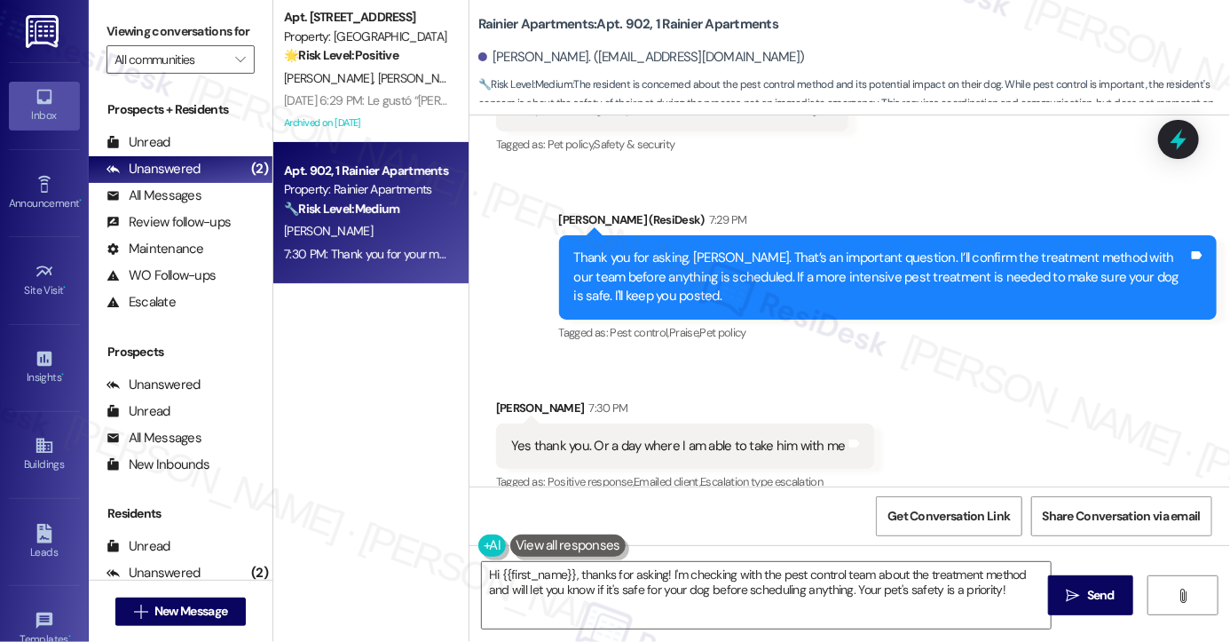
click at [105, 49] on div "Viewing conversations for All communities " at bounding box center [181, 45] width 184 height 91
click at [128, 38] on label "Viewing conversations for" at bounding box center [181, 32] width 148 height 28
click at [646, 585] on textarea "Hi {{first_name}}, thanks for asking! I'm checking with the pest control team a…" at bounding box center [766, 595] width 569 height 67
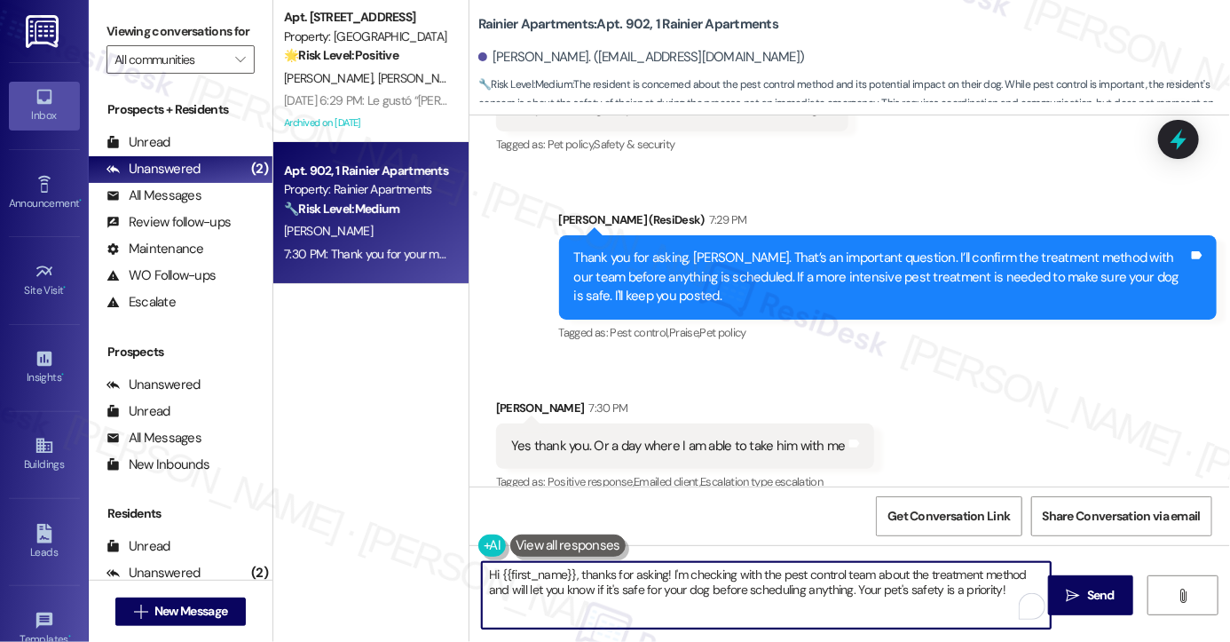
click at [646, 585] on textarea "Hi {{first_name}}, thanks for asking! I'm checking with the pest control team a…" at bounding box center [766, 595] width 569 height 67
paste textarea "Absolutely—we’ll make sure to coordinate with you if a treatment requires you t…"
drag, startPoint x: 697, startPoint y: 571, endPoint x: 628, endPoint y: 571, distance: 68.3
click at [628, 571] on textarea "Absolutely—we’ll make sure to coordinate with you if a treatment requires you t…" at bounding box center [766, 595] width 569 height 67
drag, startPoint x: 476, startPoint y: 573, endPoint x: 504, endPoint y: 594, distance: 35.0
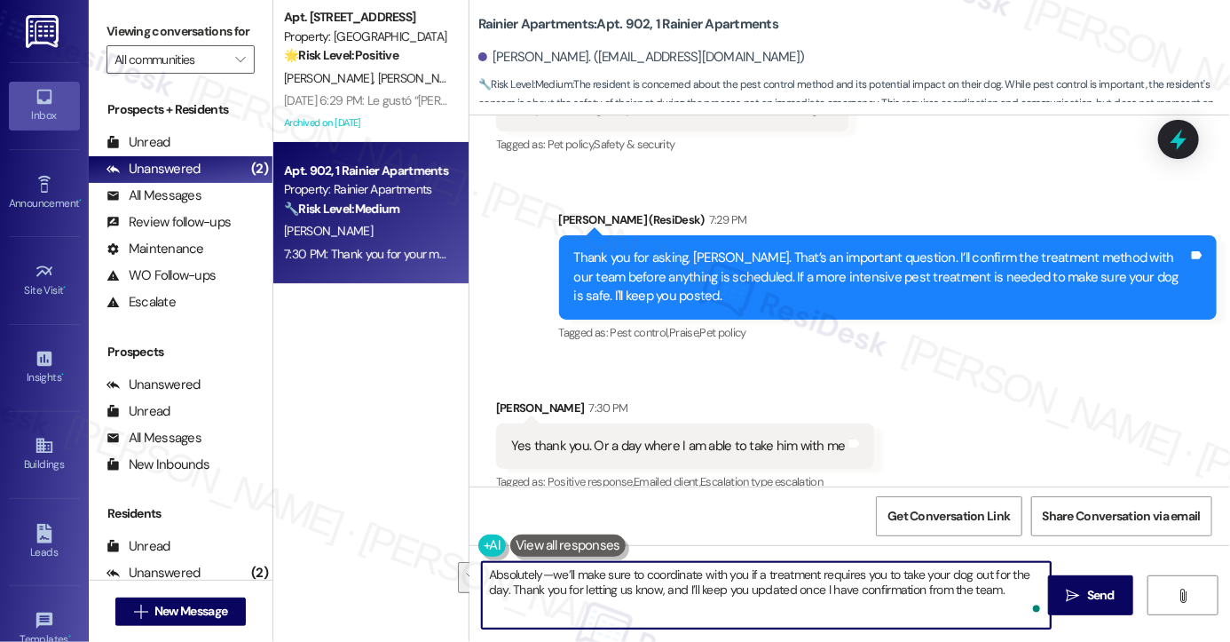
click at [504, 594] on textarea "Absolutely—we’ll make sure to coordinate with you if a treatment requires you t…" at bounding box center [766, 595] width 569 height 67
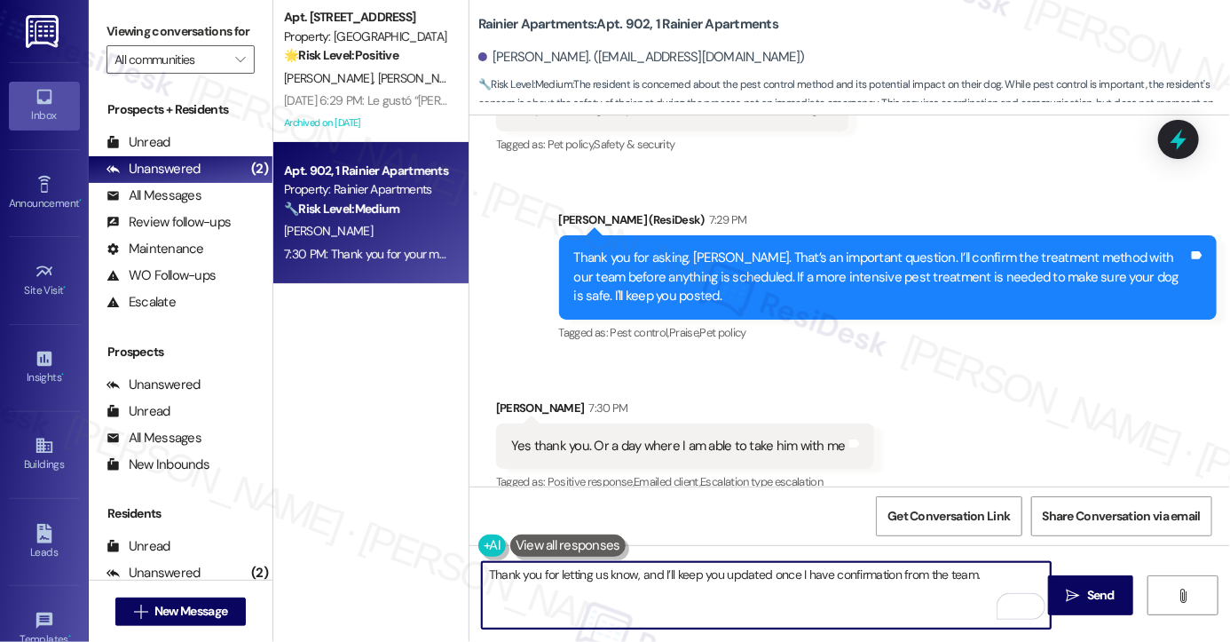
drag, startPoint x: 657, startPoint y: 574, endPoint x: 428, endPoint y: 573, distance: 229.0
click at [428, 573] on div "Apt. 9, 1 Main Street Terrace Property: Main Street Terrace 🌟 Risk Level: Posit…" at bounding box center [751, 321] width 957 height 642
click at [889, 578] on textarea "Got it! I’ll keep you updated once I have confirmation from the team." at bounding box center [766, 595] width 569 height 67
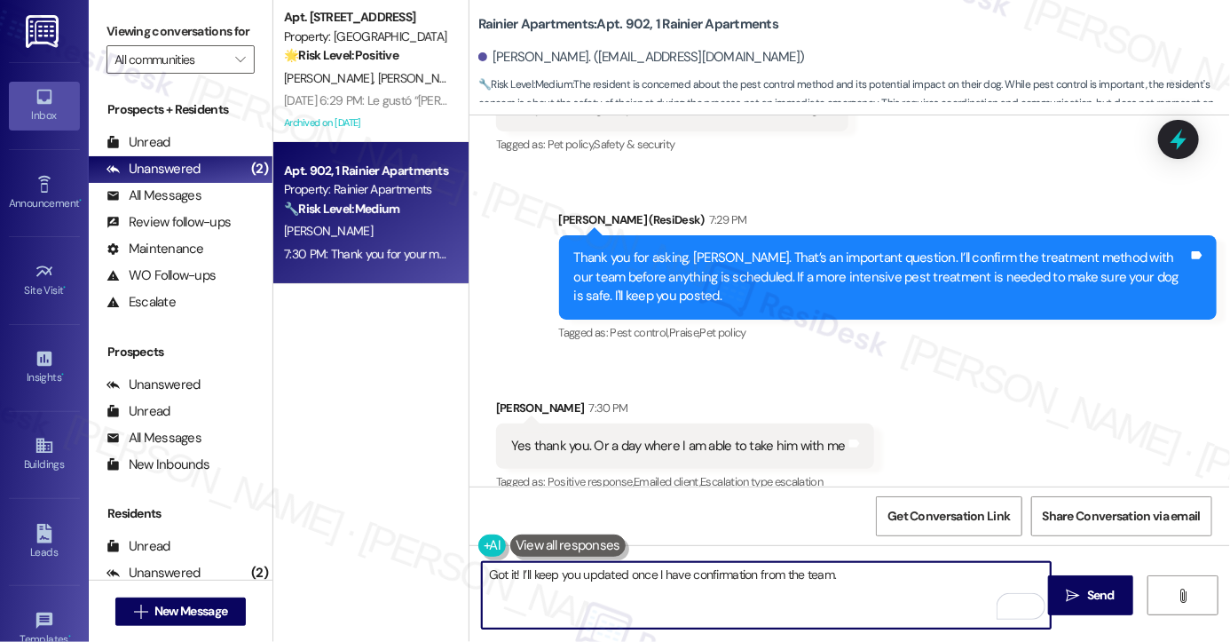
click at [889, 578] on textarea "Got it! I’ll keep you updated once I have confirmation from the team." at bounding box center [766, 595] width 569 height 67
type textarea "Got it! I’ll keep you updated once I have confirmation from the team."
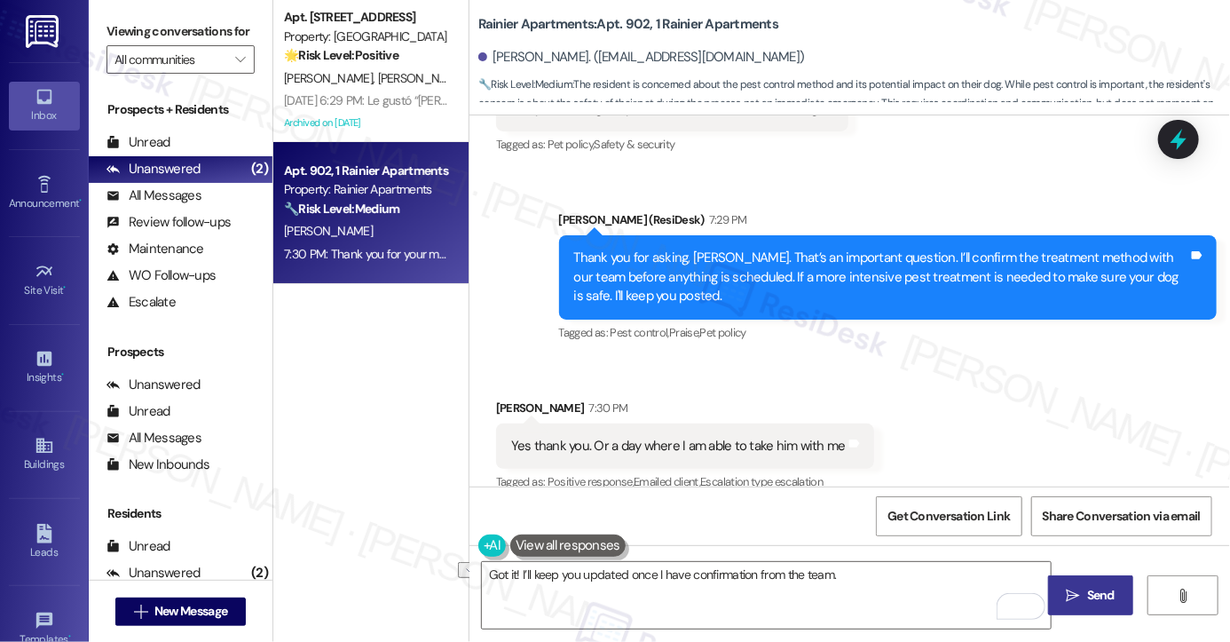
click at [1078, 589] on icon "" at bounding box center [1073, 595] width 13 height 14
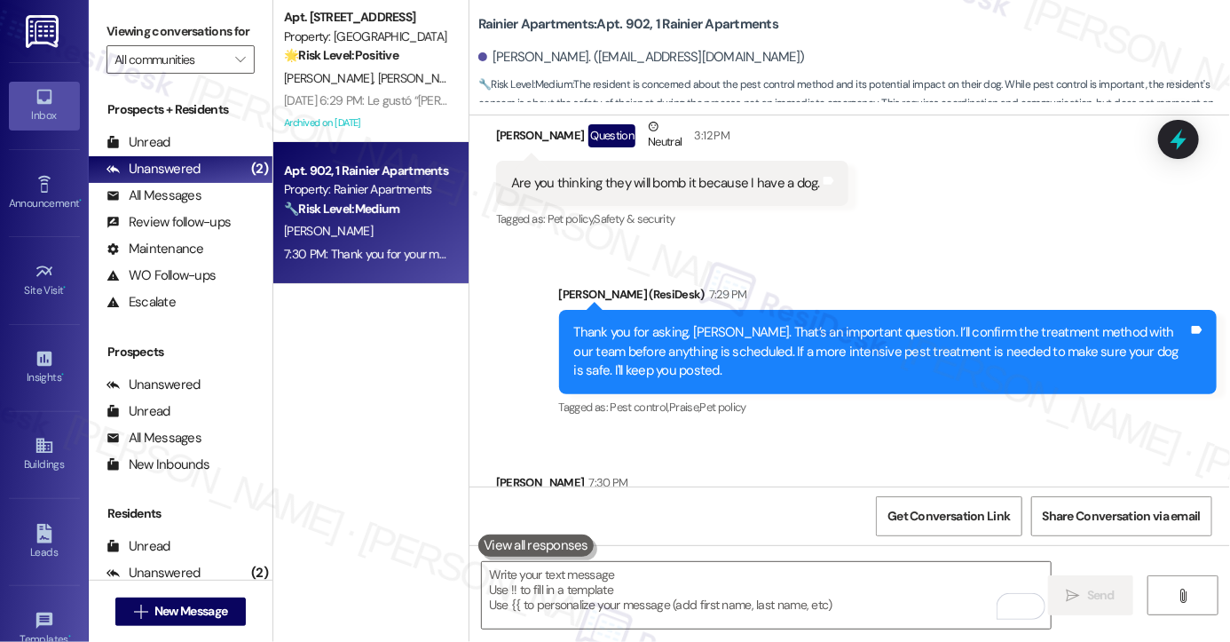
scroll to position [4906, 0]
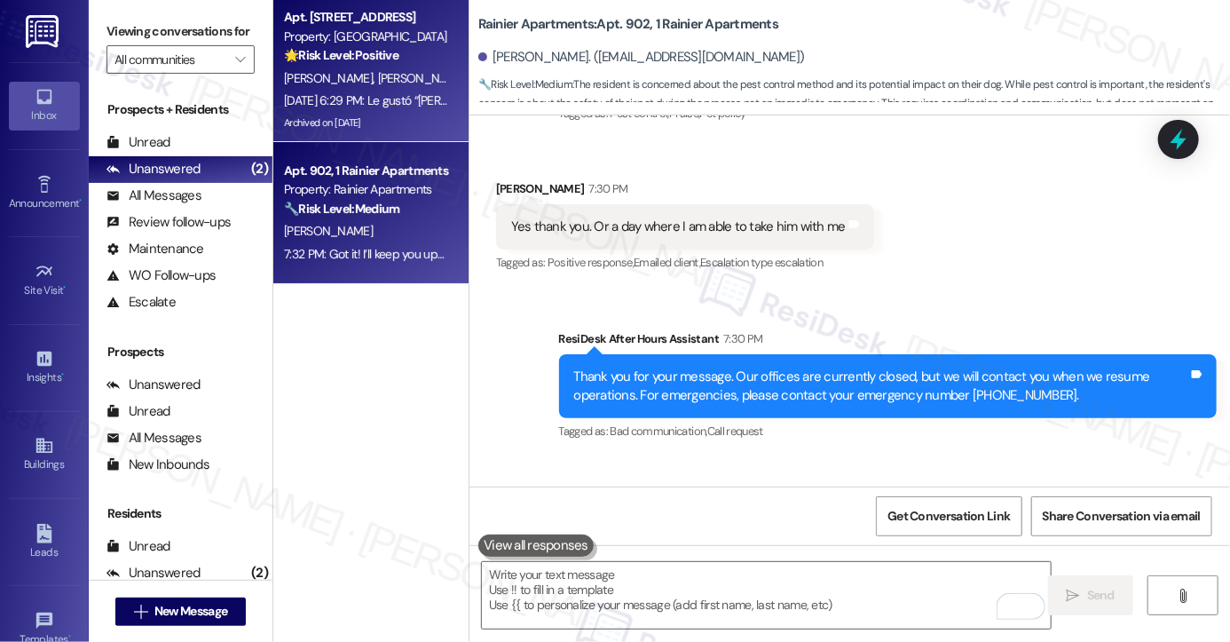
click at [325, 108] on div "Sep 10, 2025 at 6:29 PM: Le gustó “Sarah (Main Street Terrace): Hi Ivette, hope…" at bounding box center [807, 100] width 1047 height 16
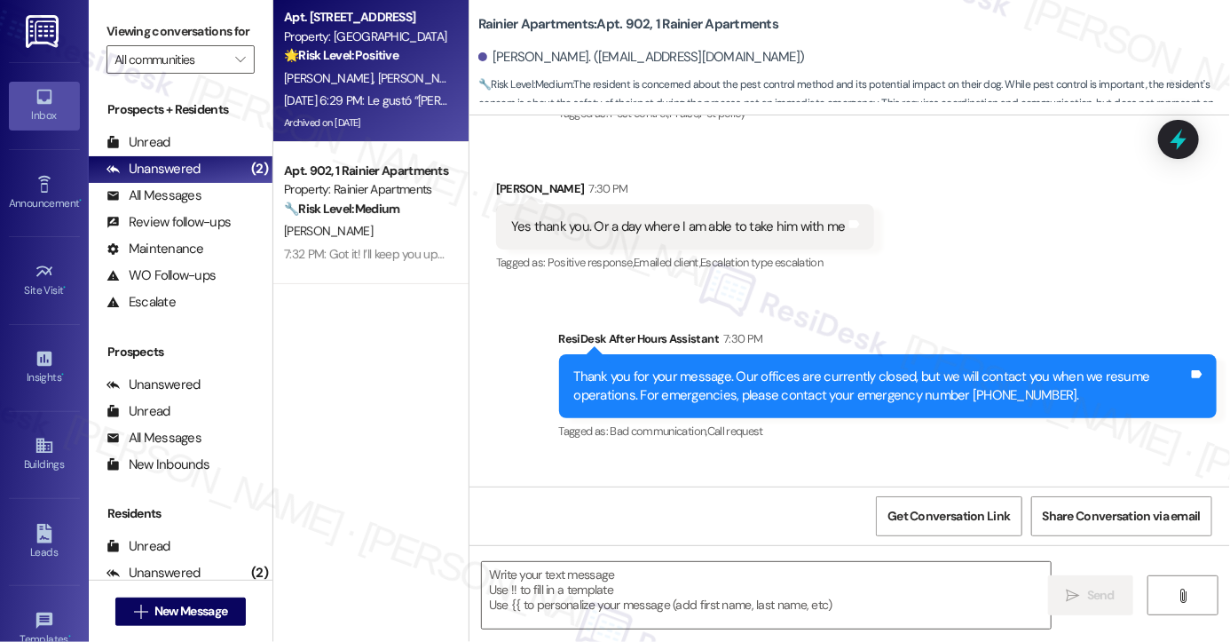
type textarea "Fetching suggested responses. Please feel free to read through the conversation…"
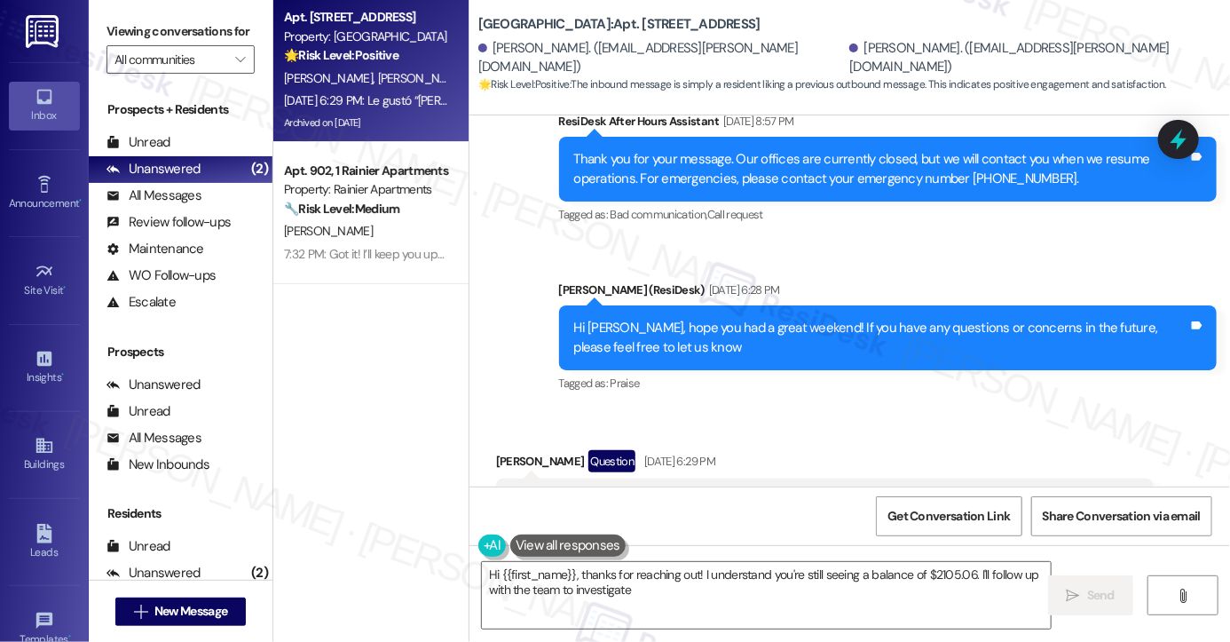
scroll to position [20365, 0]
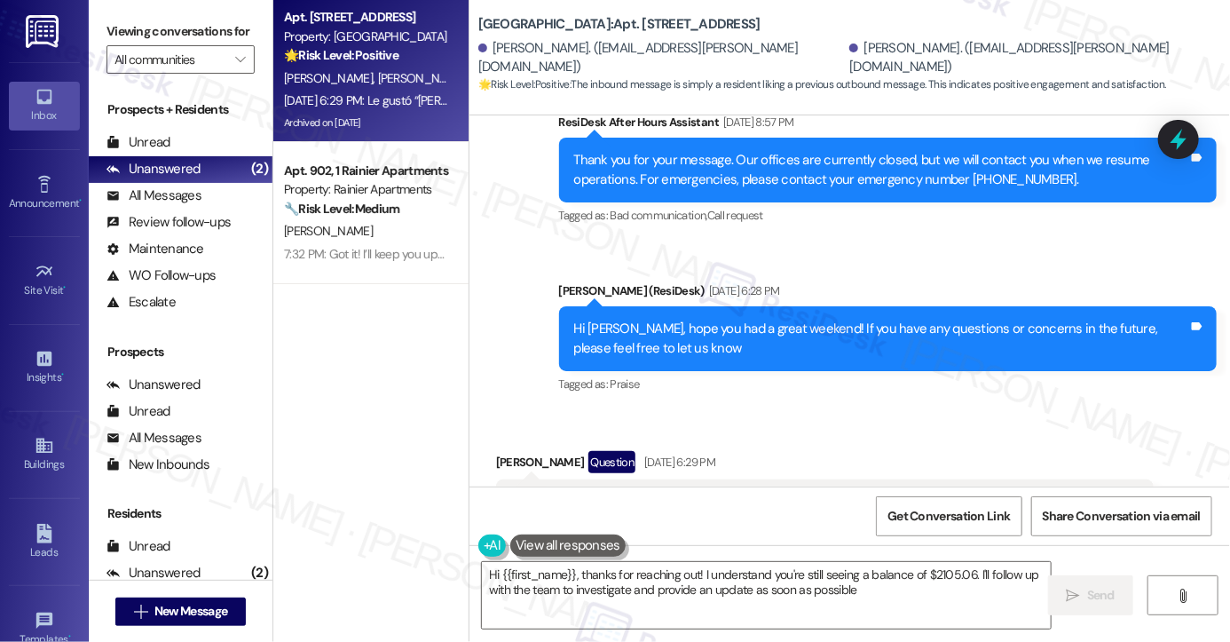
type textarea "Hi {{first_name}}, thanks for reaching out! I understand you're still seeing a …"
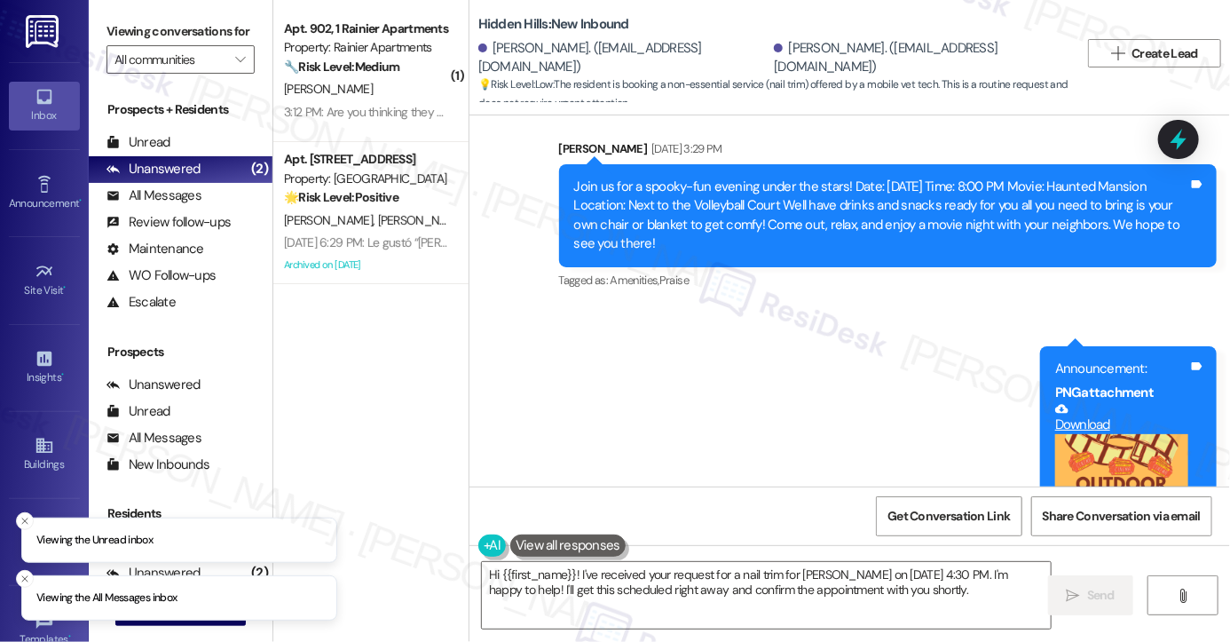
scroll to position [26551, 0]
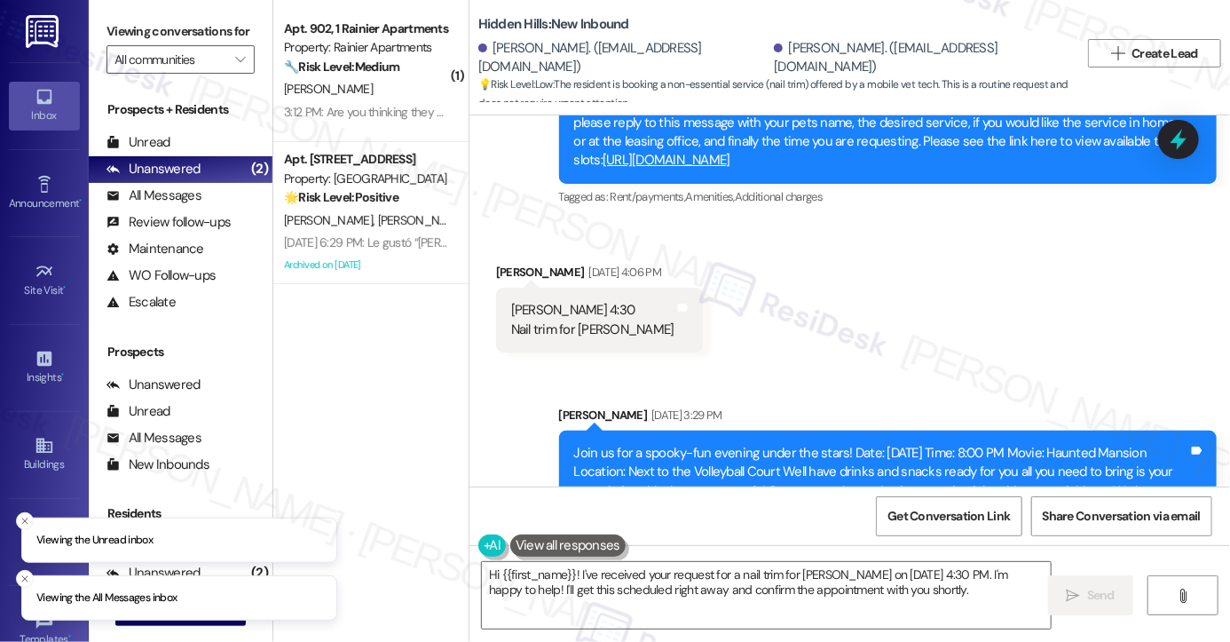
click at [755, 444] on div "Join us for a spooky-fun evening under the stars! Date: [DATE] Time: 8:00 PM Mo…" at bounding box center [881, 482] width 614 height 76
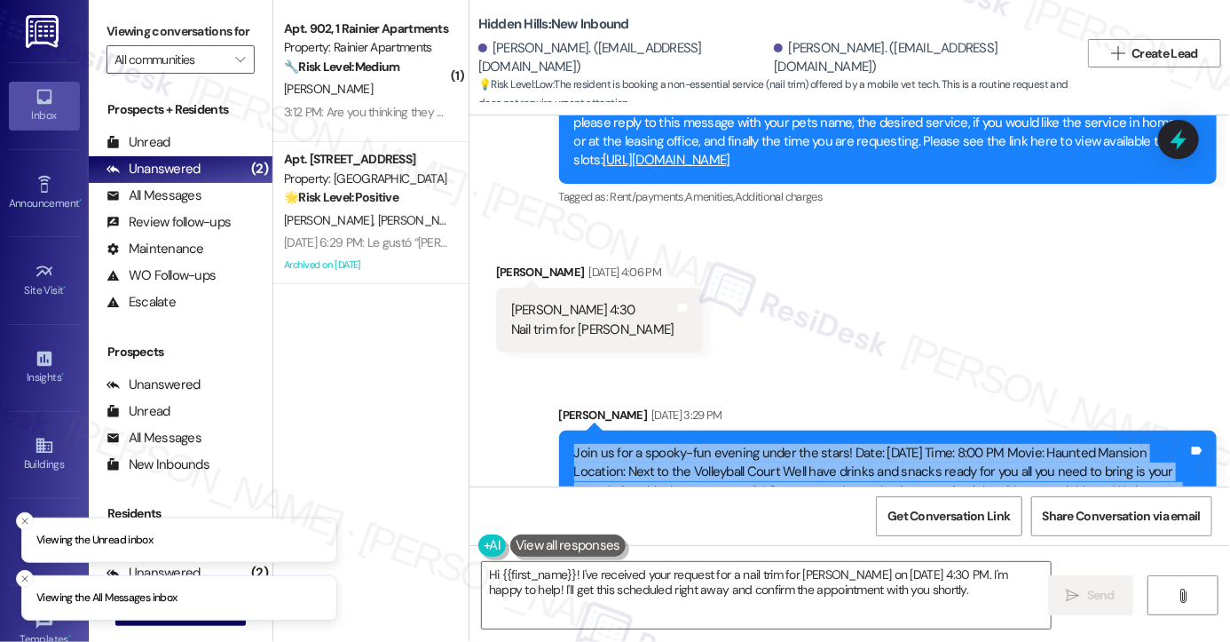
click at [755, 444] on div "Join us for a spooky-fun evening under the stars! Date: [DATE] Time: 8:00 PM Mo…" at bounding box center [881, 482] width 614 height 76
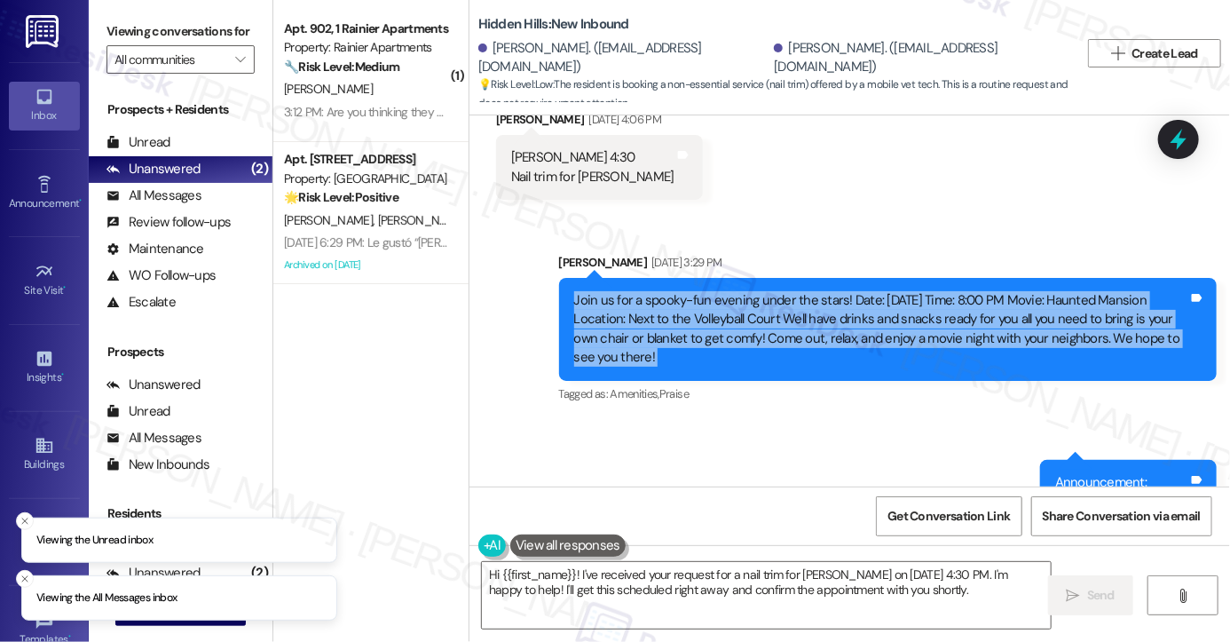
scroll to position [26817, 0]
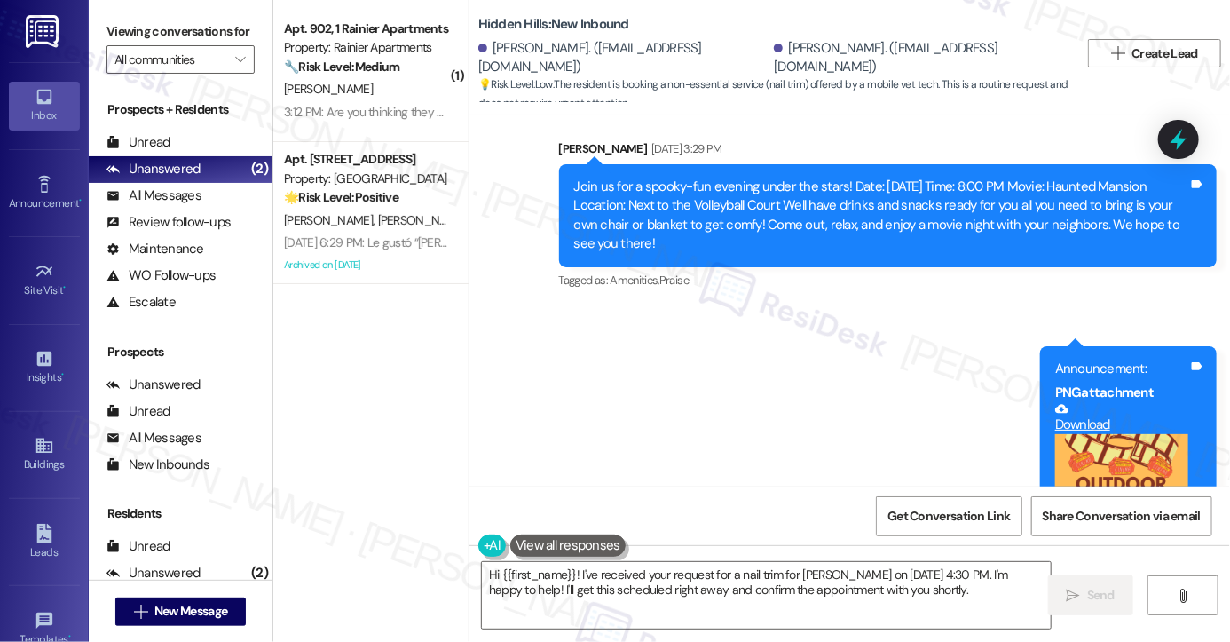
click at [923, 225] on div "Announcement, sent via SMS [PERSON_NAME] [DATE] 3:29 PM Join us for a spooky-fu…" at bounding box center [850, 378] width 761 height 558
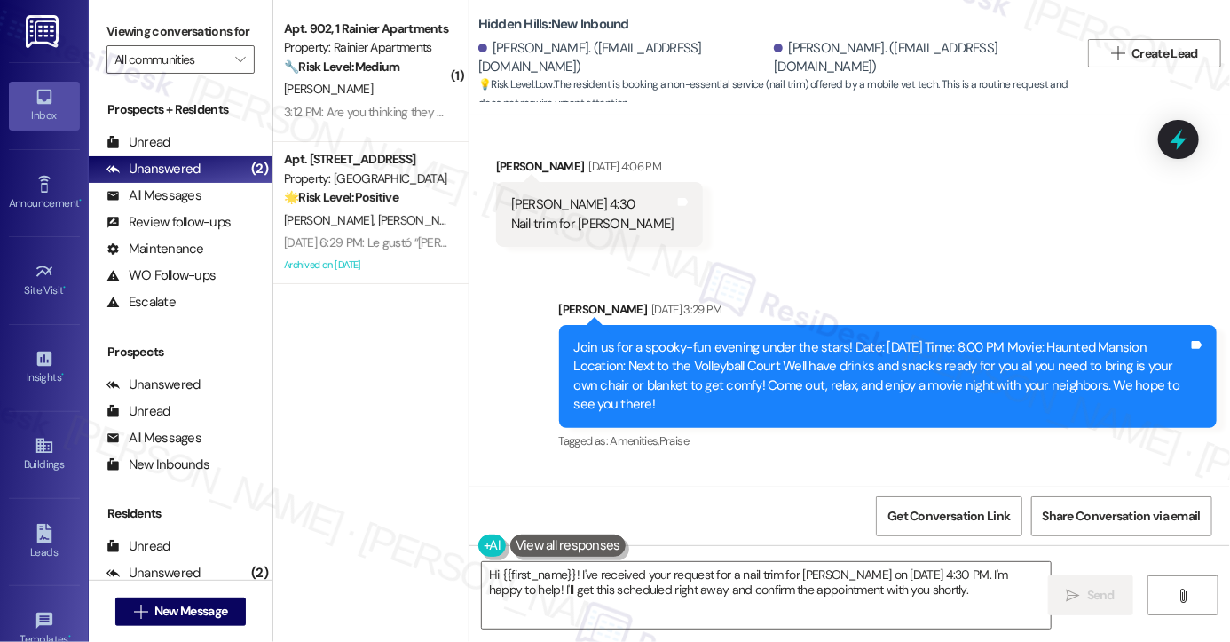
scroll to position [26551, 0]
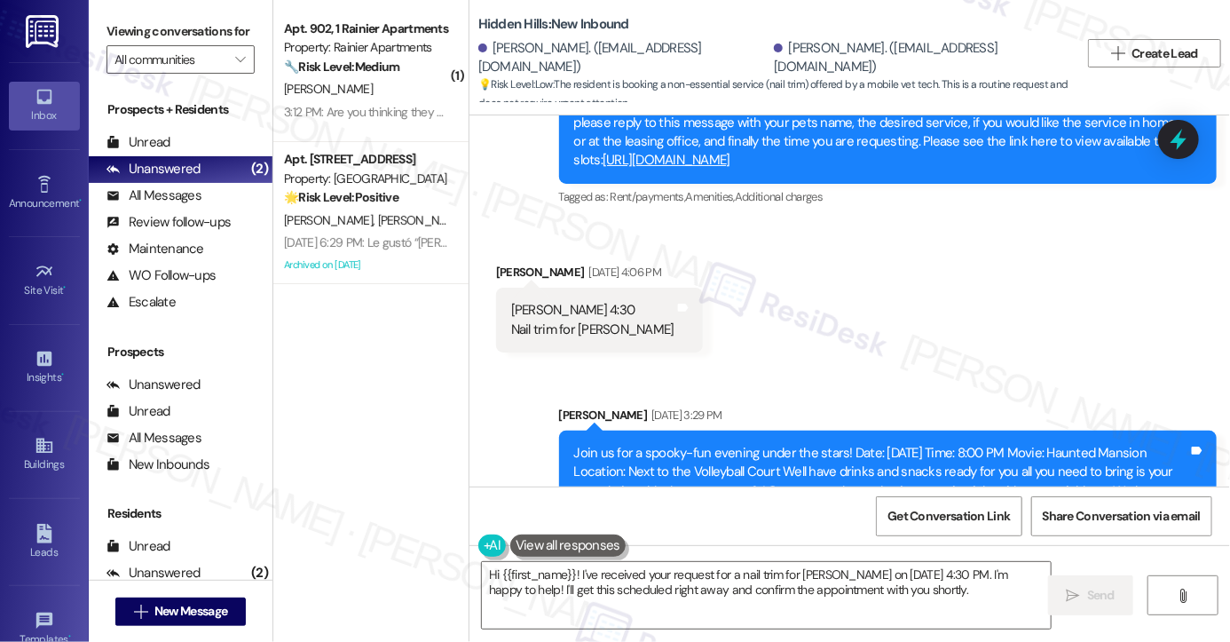
click at [618, 444] on div "Join us for a spooky-fun evening under the stars! Date: [DATE] Time: 8:00 PM Mo…" at bounding box center [881, 482] width 614 height 76
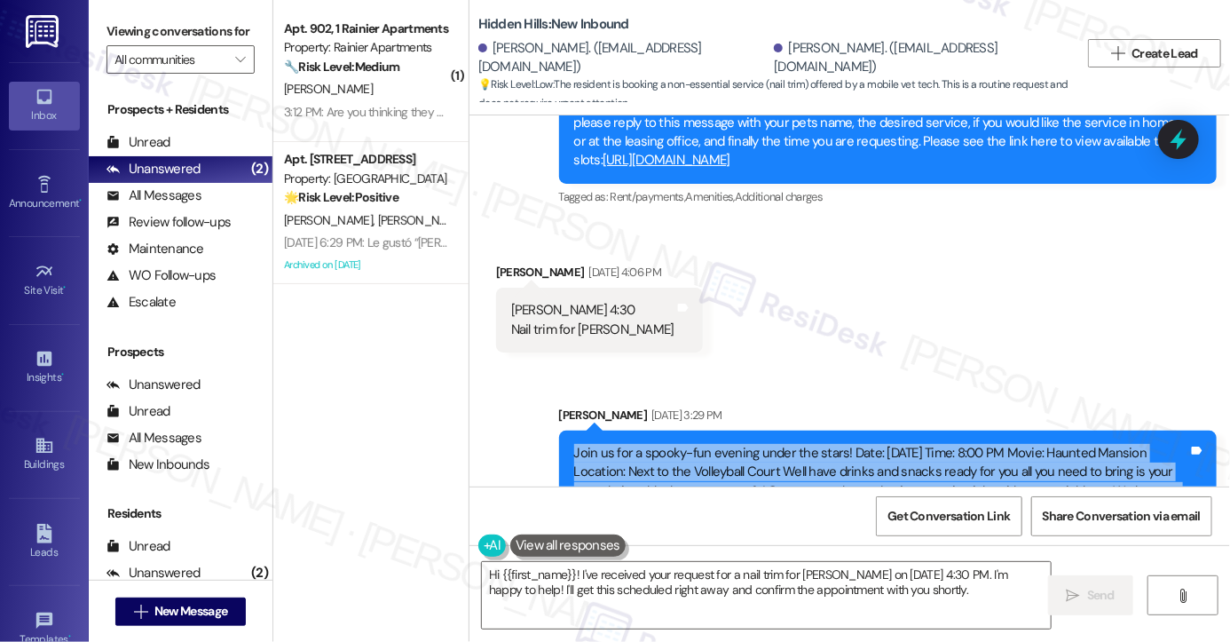
click at [618, 444] on div "Join us for a spooky-fun evening under the stars! Date: [DATE] Time: 8:00 PM Mo…" at bounding box center [881, 482] width 614 height 76
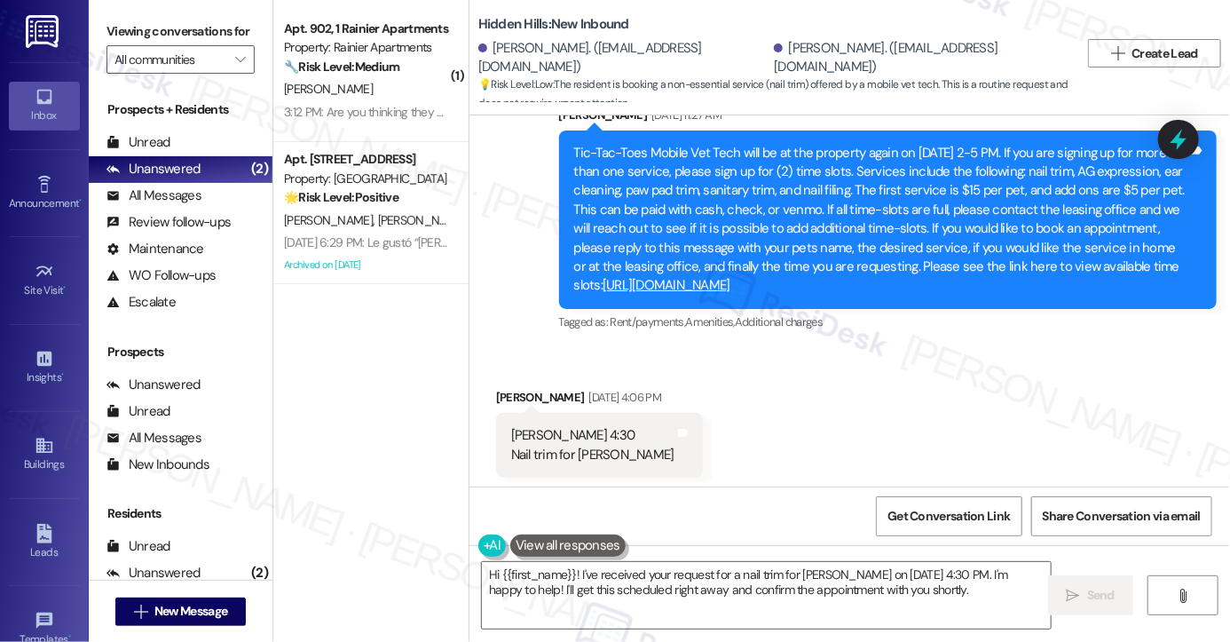
scroll to position [26284, 0]
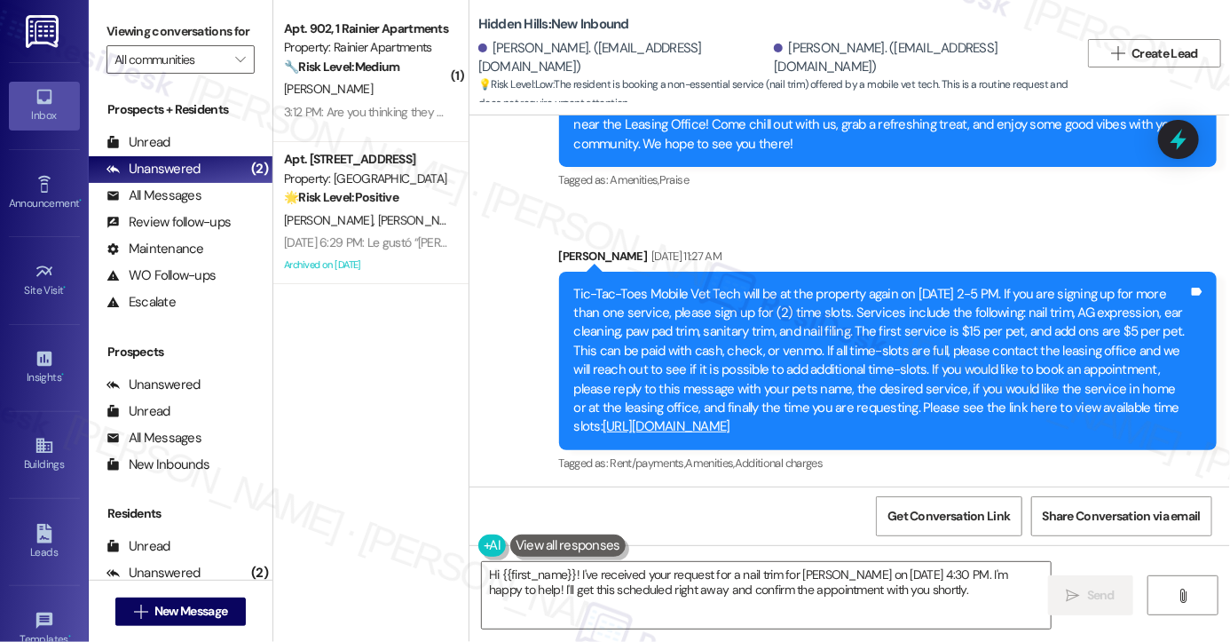
click at [543, 554] on div "Carly Woodruff 4:30 Nail trim for Libby Tags and notes" at bounding box center [599, 586] width 207 height 65
click at [550, 567] on div "Carly Woodruff 4:30 Nail trim for Libby" at bounding box center [592, 586] width 163 height 38
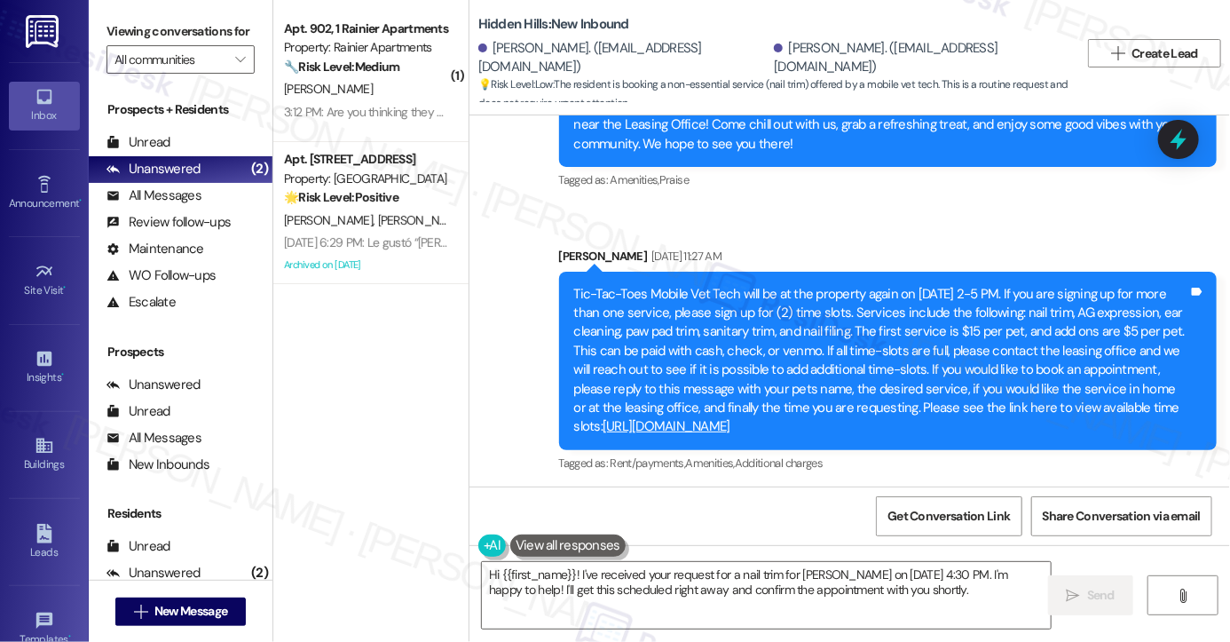
click at [550, 567] on div "Carly Woodruff 4:30 Nail trim for Libby" at bounding box center [592, 586] width 163 height 38
click at [707, 571] on textarea "Hi {{first_name}}! I've received your request for a nail trim for Libby on Sept…" at bounding box center [766, 595] width 569 height 67
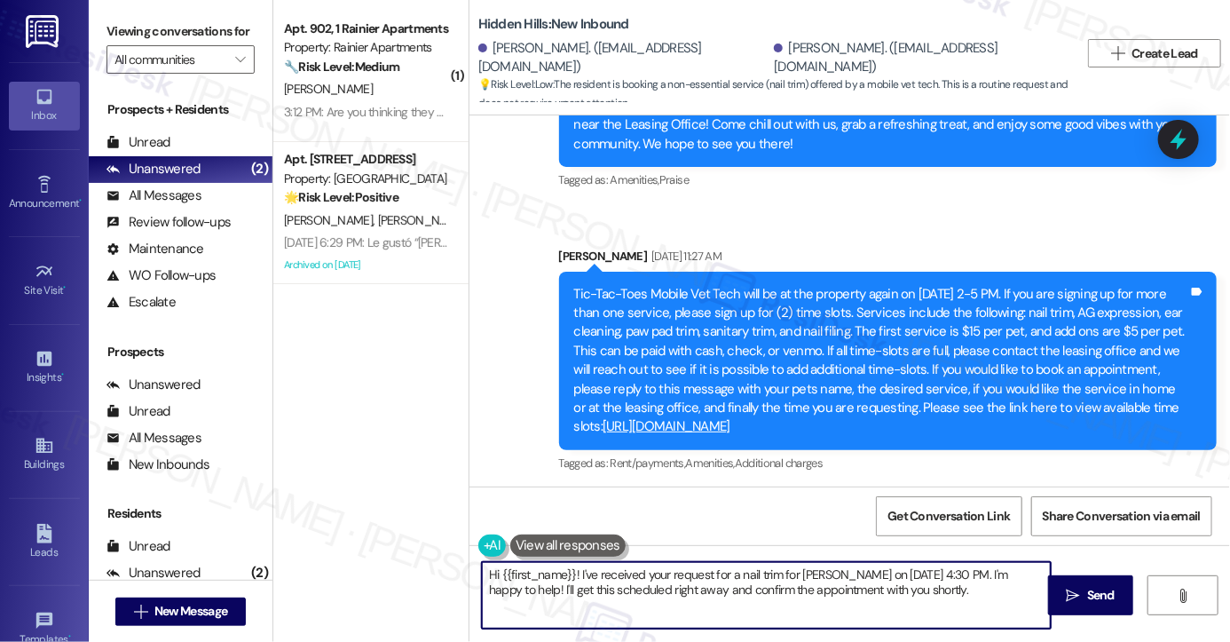
click at [707, 571] on textarea "Hi {{first_name}}! I've received your request for a nail trim for Libby on Sept…" at bounding box center [766, 595] width 569 height 67
click at [917, 577] on textarea "Hi {{first_name}}! I've received your request for a nail trim for Libby on Sept…" at bounding box center [766, 595] width 569 height 67
click at [581, 567] on div "Carly Woodruff 4:30 Nail trim for Libby" at bounding box center [592, 586] width 163 height 38
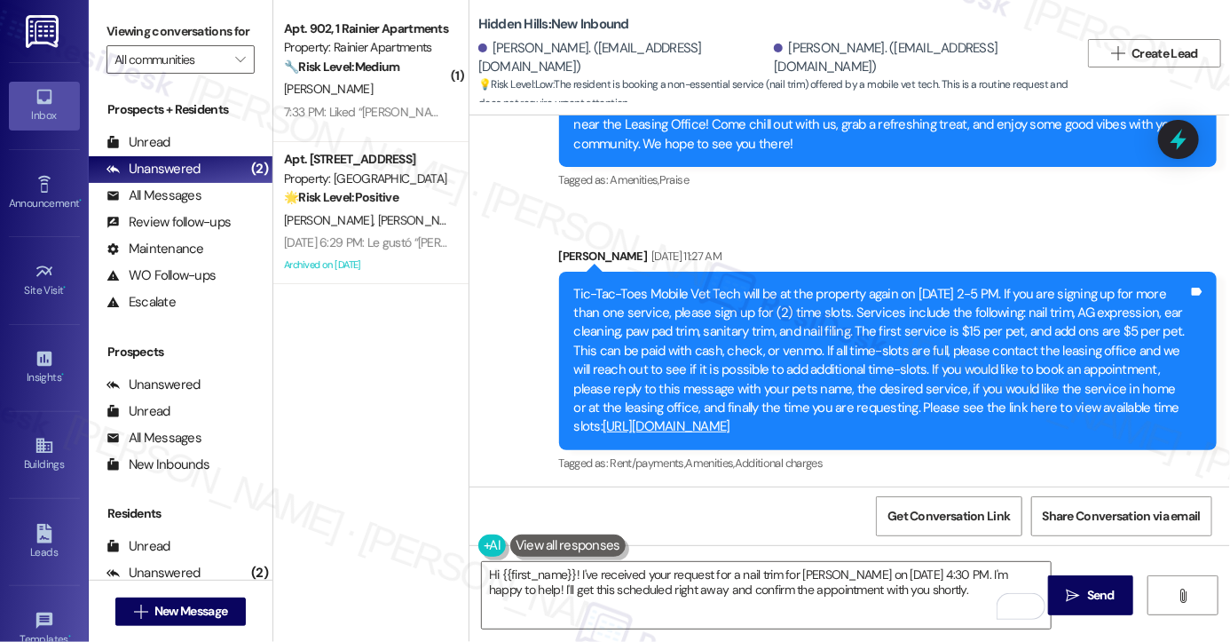
click at [581, 567] on div "Carly Woodruff 4:30 Nail trim for Libby" at bounding box center [592, 586] width 163 height 38
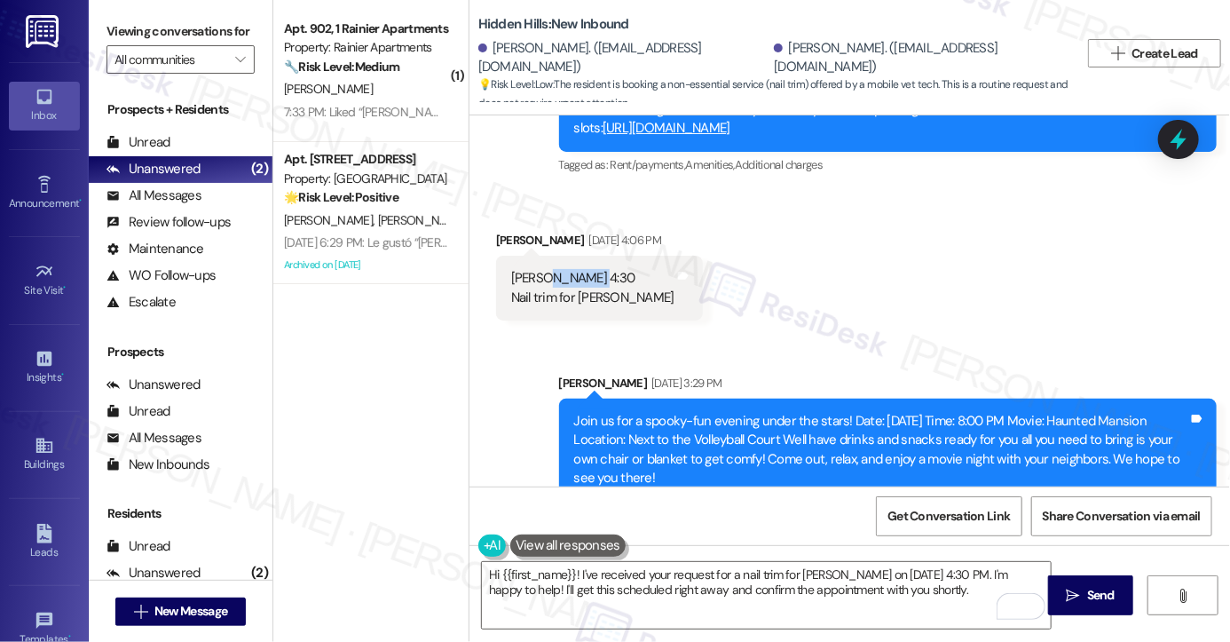
scroll to position [26374, 0]
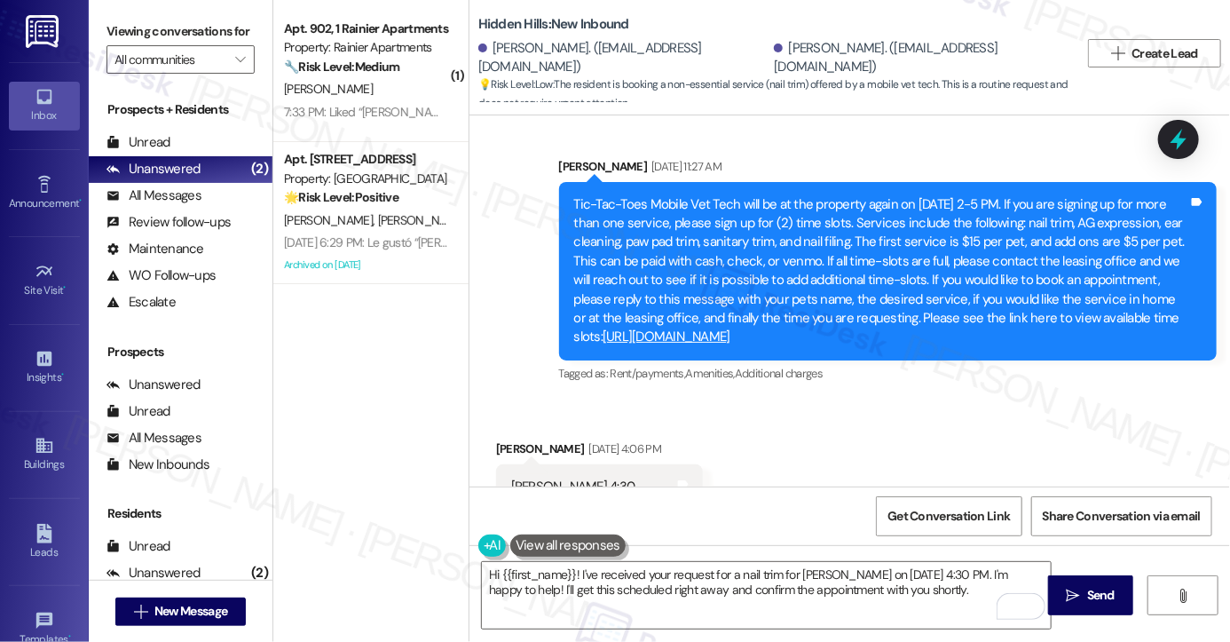
click at [554, 478] on div "Carly Woodruff 4:30 Nail trim for Libby" at bounding box center [592, 497] width 163 height 38
click at [561, 478] on div "Carly Woodruff 4:30 Nail trim for Libby" at bounding box center [592, 497] width 163 height 38
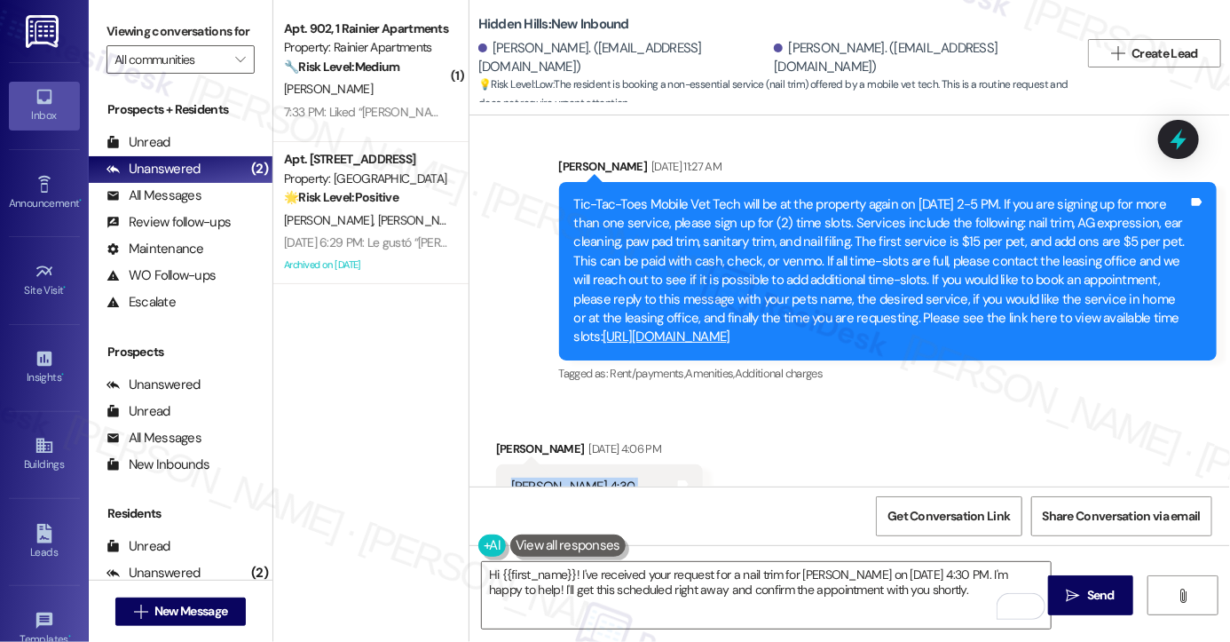
click at [561, 478] on div "Carly Woodruff 4:30 Nail trim for Libby" at bounding box center [592, 497] width 163 height 38
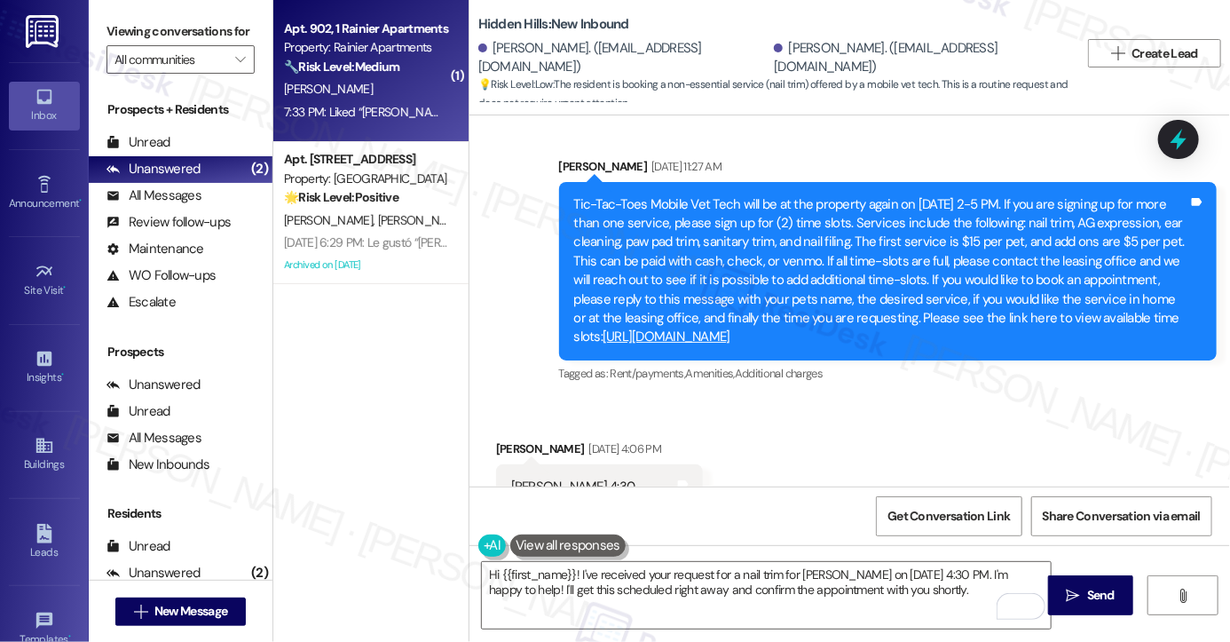
click at [345, 68] on strong "🔧 Risk Level: Medium" at bounding box center [341, 67] width 115 height 16
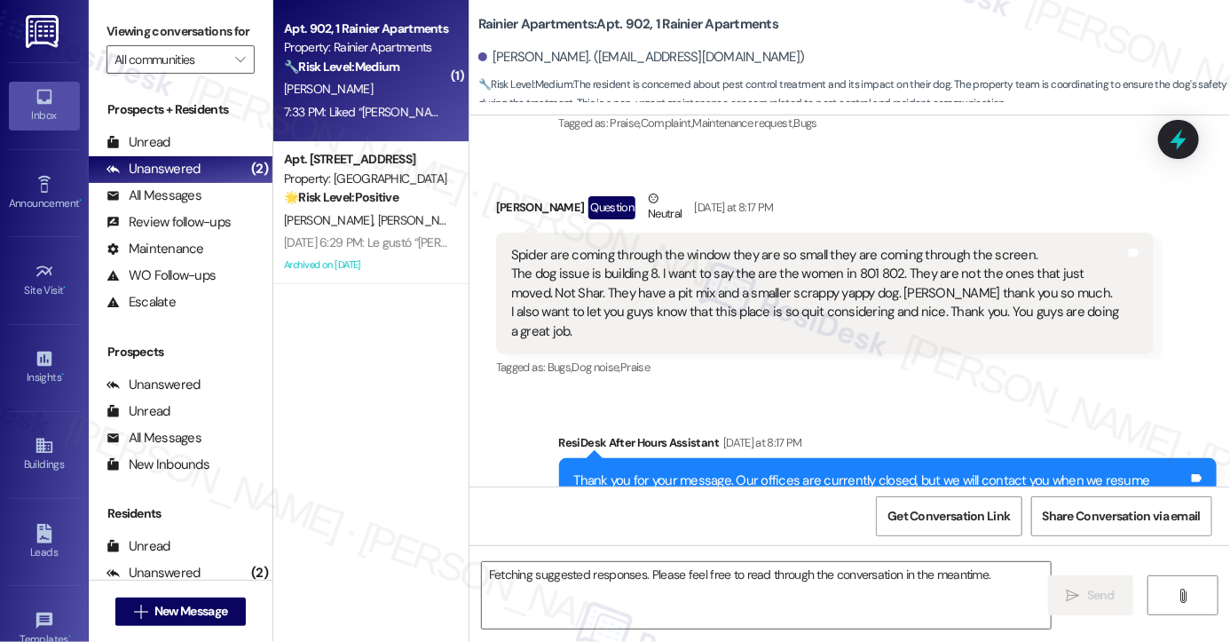
scroll to position [5319, 0]
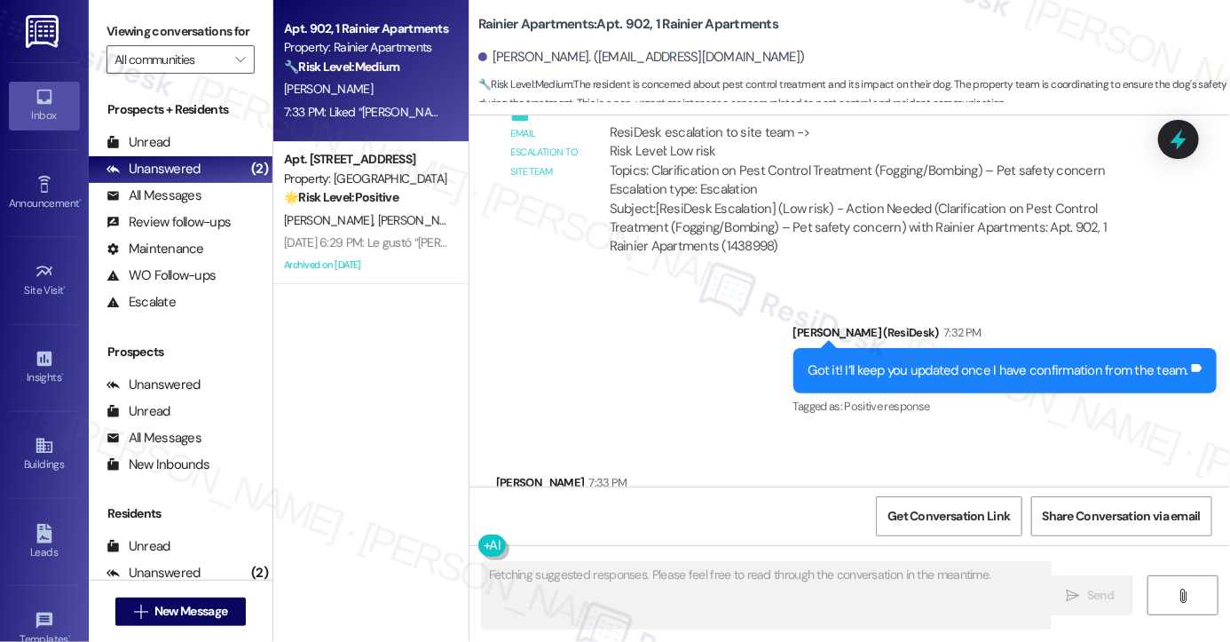
click at [740, 510] on div "Liked “[PERSON_NAME] (Rainier Apartments): Got it! I'll keep you updated once I…" at bounding box center [818, 529] width 614 height 38
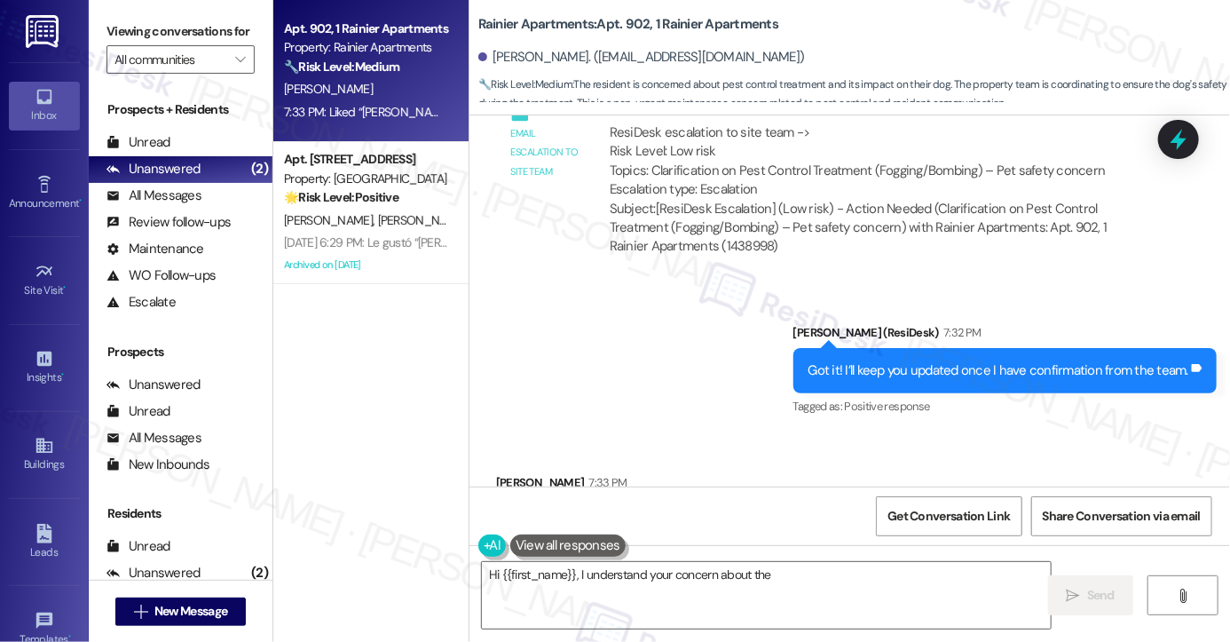
click at [915, 361] on div "Got it! I’ll keep you updated once I have confirmation from the team." at bounding box center [999, 370] width 380 height 19
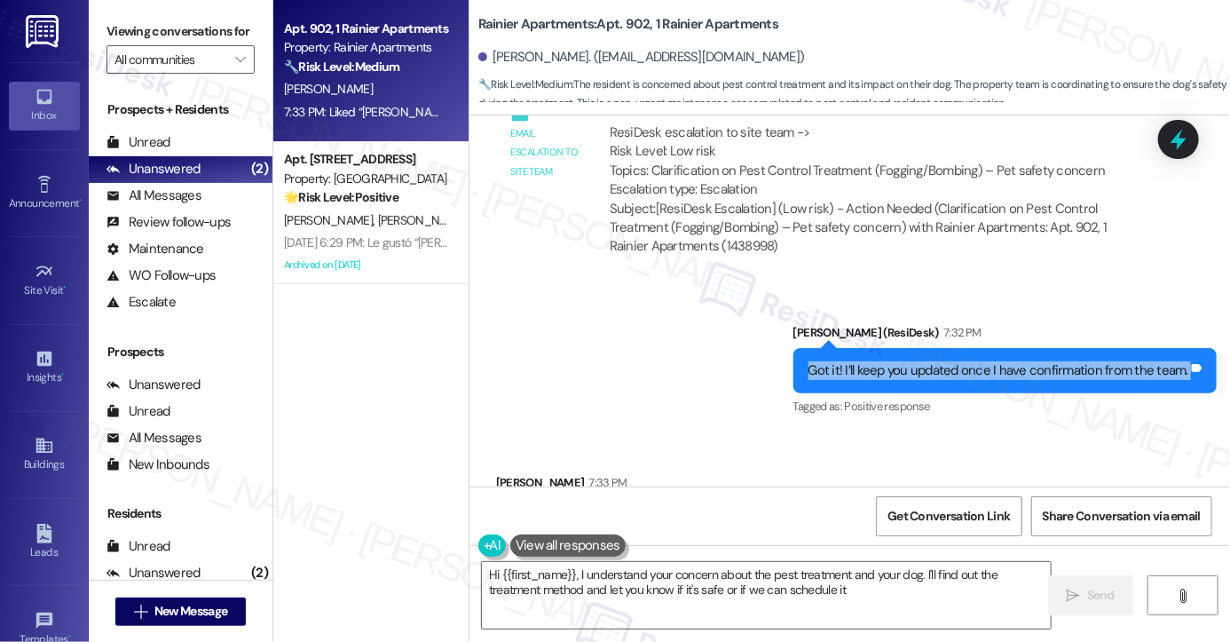
click at [915, 361] on div "Got it! I’ll keep you updated once I have confirmation from the team." at bounding box center [999, 370] width 380 height 19
type textarea "Hi {{first_name}}, I understand your concern about the pest treatment and your …"
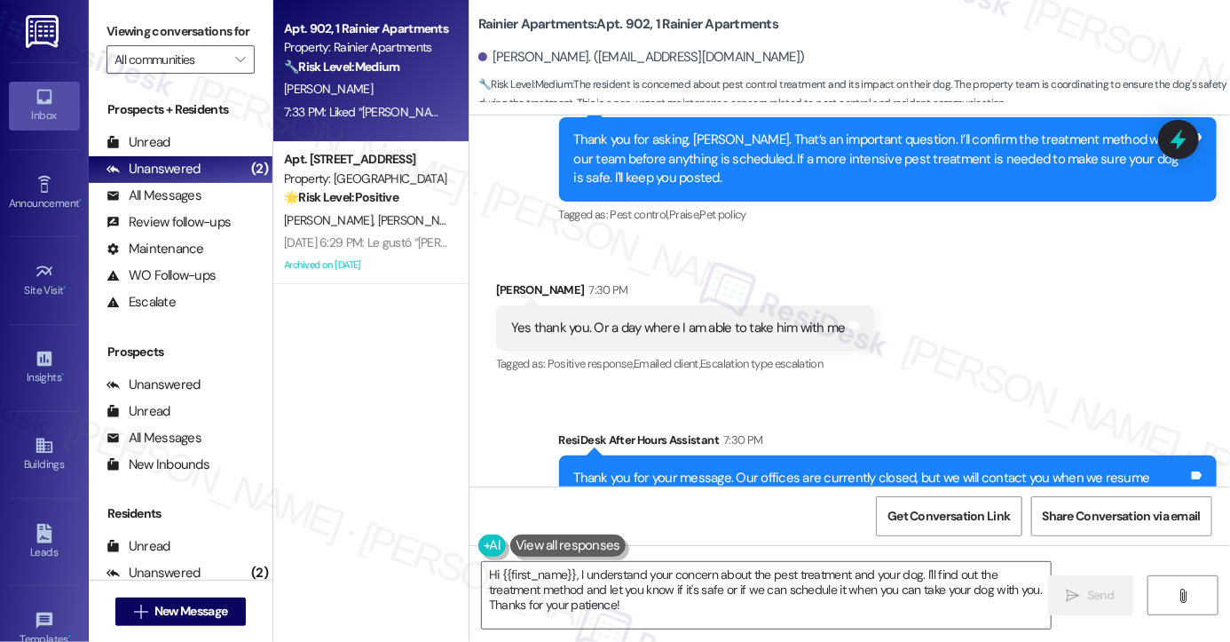
scroll to position [4786, 0]
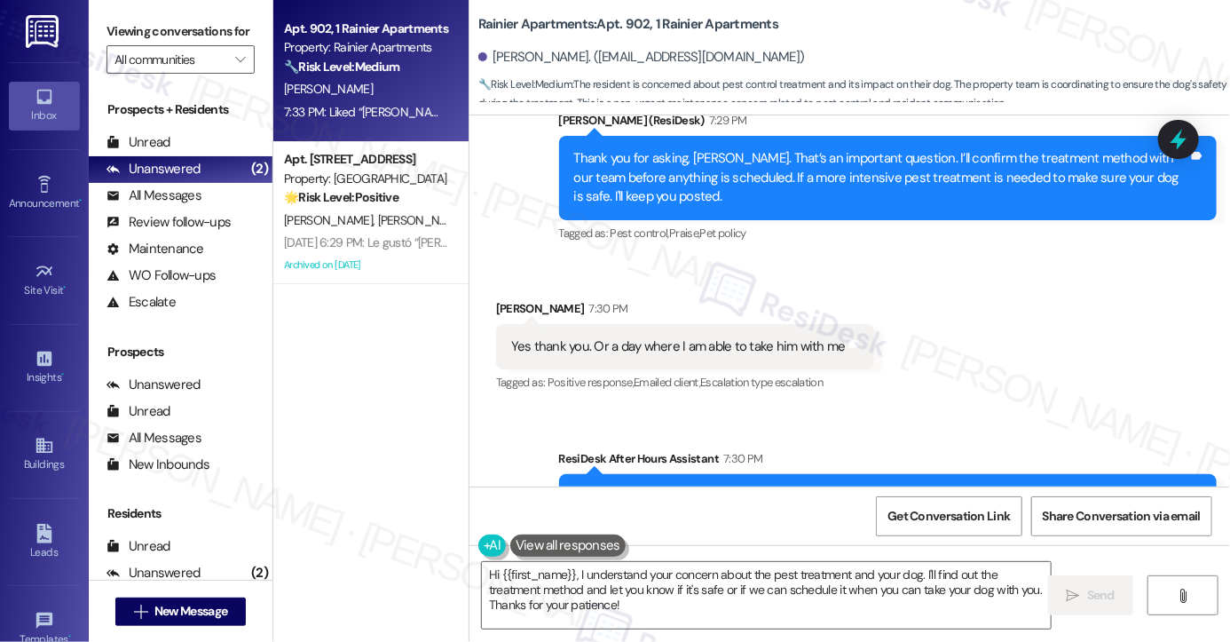
click at [612, 337] on div "Yes thank you. Or a day where I am able to take him with me" at bounding box center [678, 346] width 335 height 19
click at [673, 337] on div "Yes thank you. Or a day where I am able to take him with me" at bounding box center [678, 346] width 335 height 19
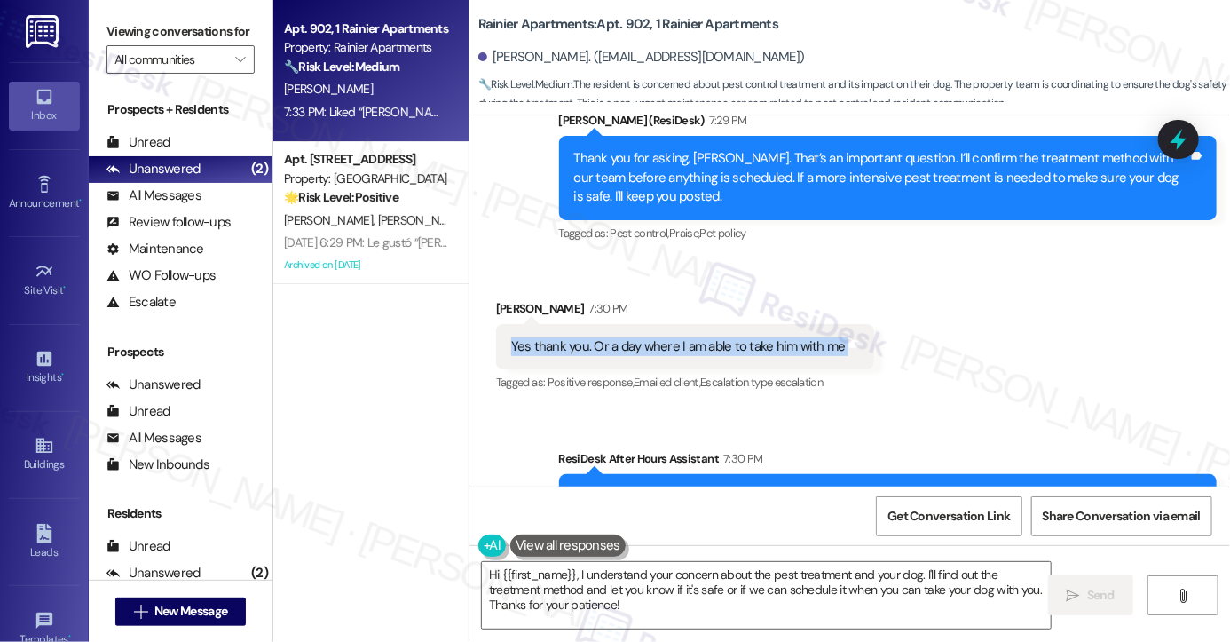
click at [673, 337] on div "Yes thank you. Or a day where I am able to take him with me" at bounding box center [678, 346] width 335 height 19
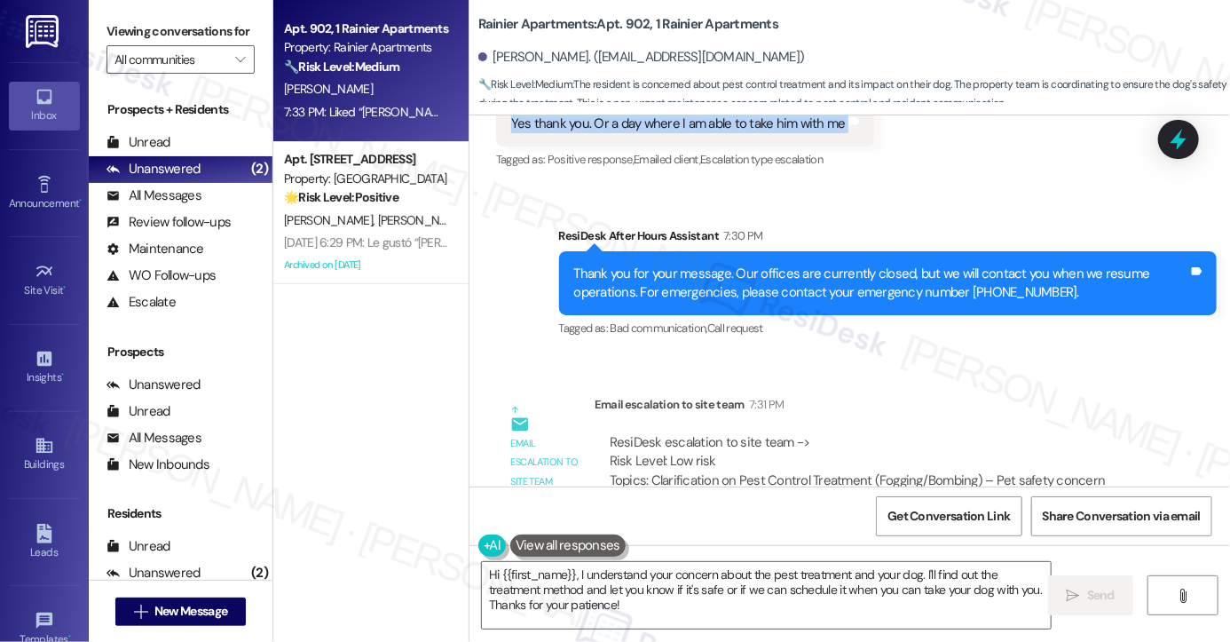
scroll to position [5319, 0]
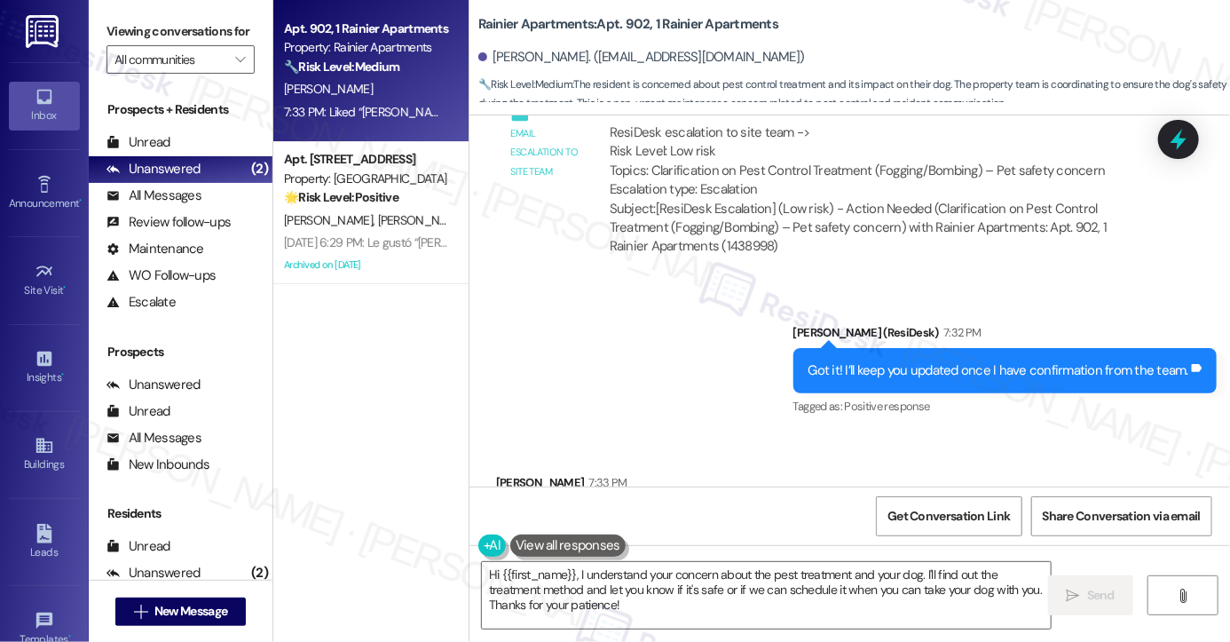
click at [837, 348] on div "Got it! I’ll keep you updated once I have confirmation from the team. Tags and …" at bounding box center [1005, 370] width 423 height 45
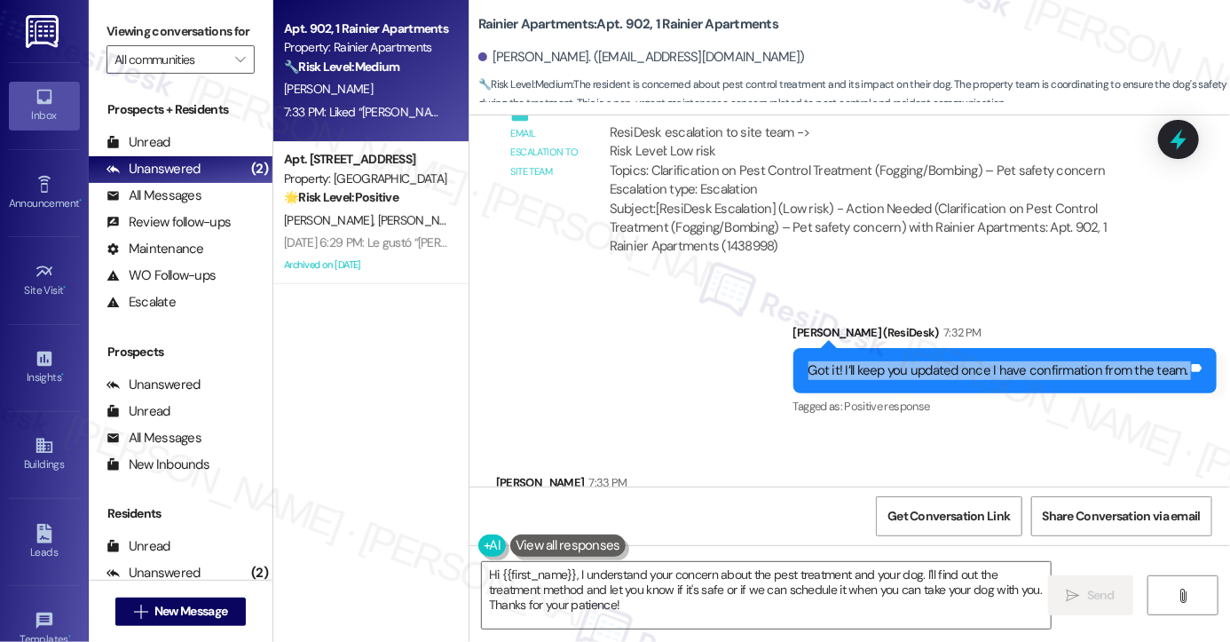
click at [837, 348] on div "Got it! I’ll keep you updated once I have confirmation from the team. Tags and …" at bounding box center [1005, 370] width 423 height 45
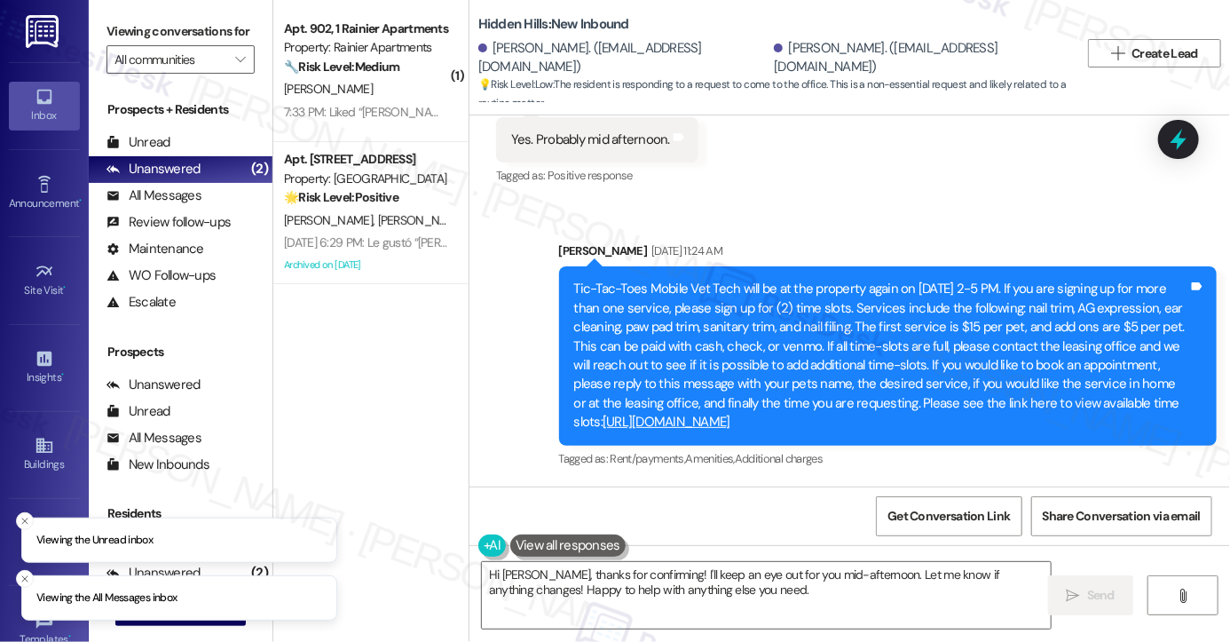
scroll to position [29699, 0]
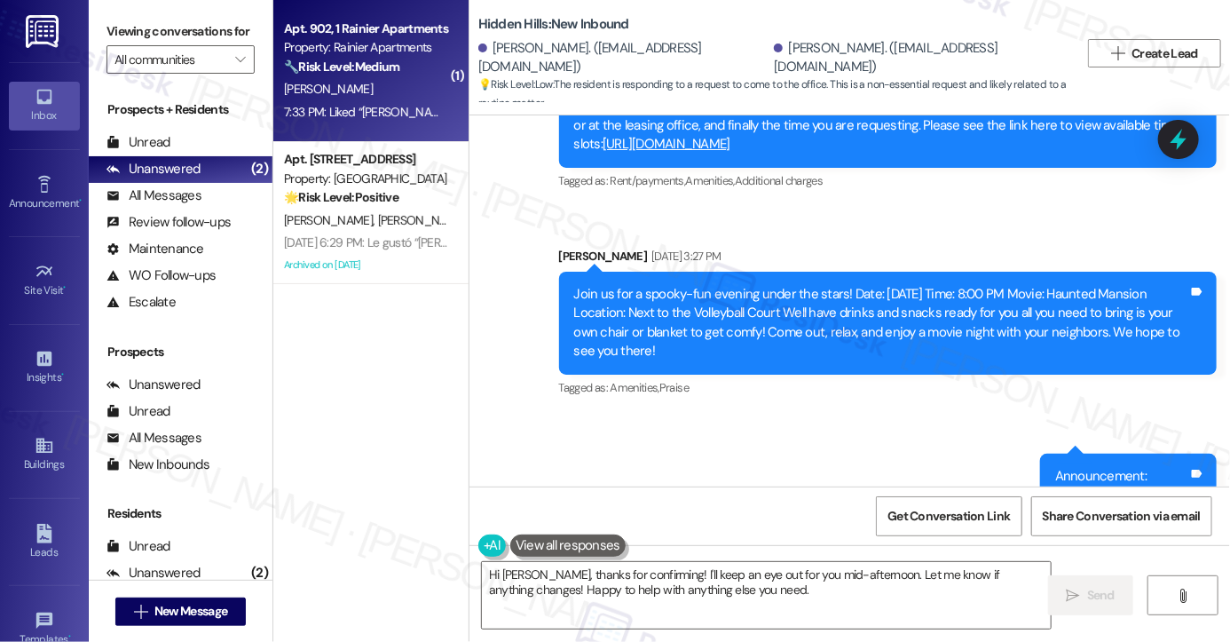
click at [328, 98] on div "[PERSON_NAME]" at bounding box center [366, 89] width 168 height 22
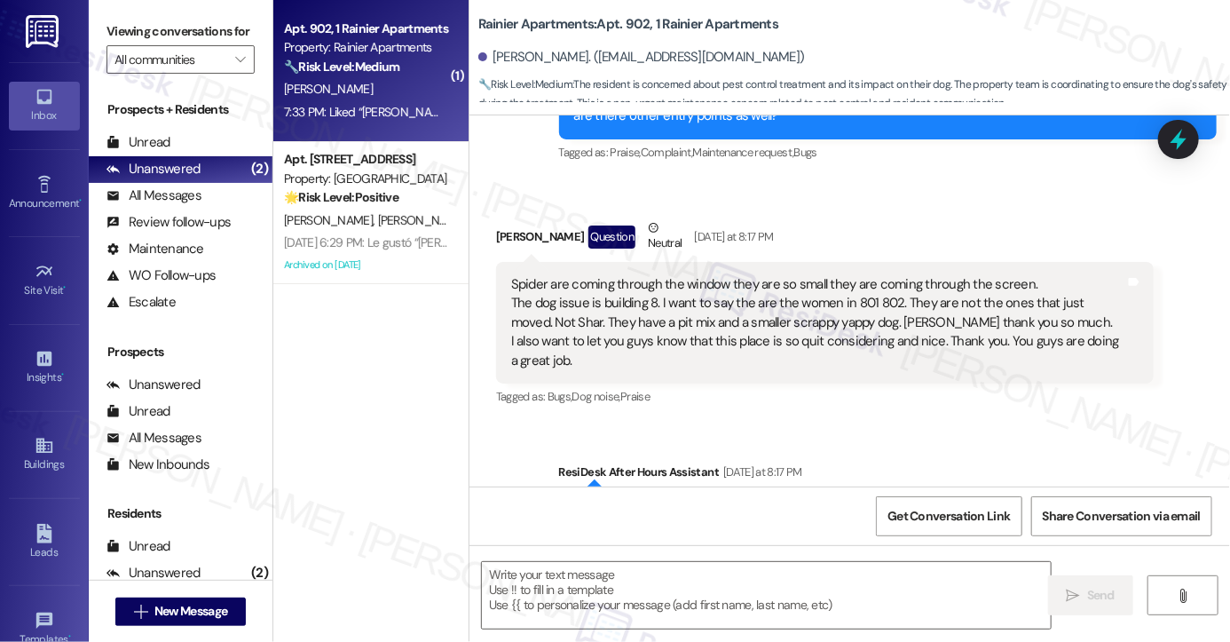
type textarea "Fetching suggested responses. Please feel free to read through the conversation…"
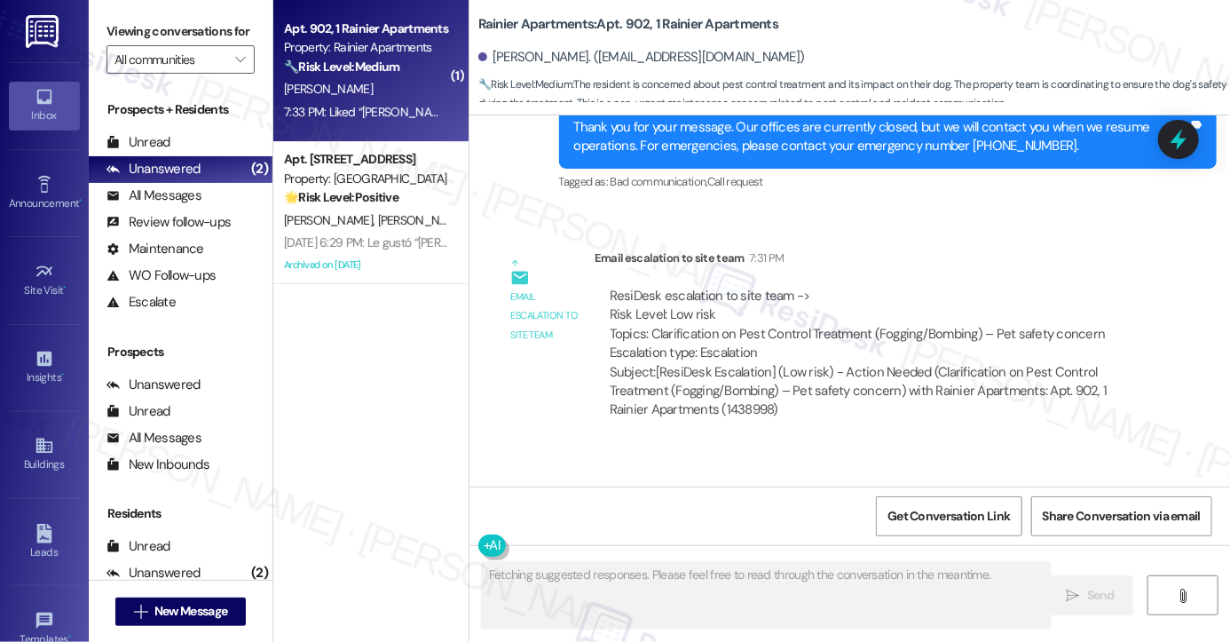
scroll to position [5319, 0]
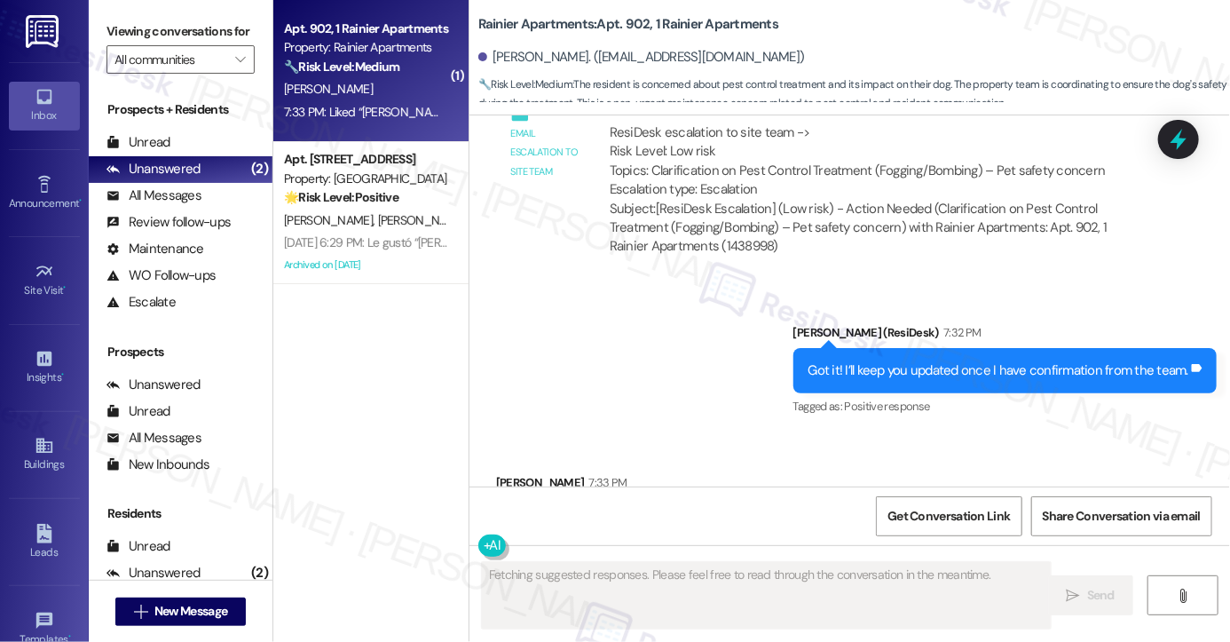
click at [870, 510] on div "Liked “[PERSON_NAME] (Rainier Apartments): Got it! I'll keep you updated once I…" at bounding box center [818, 529] width 614 height 38
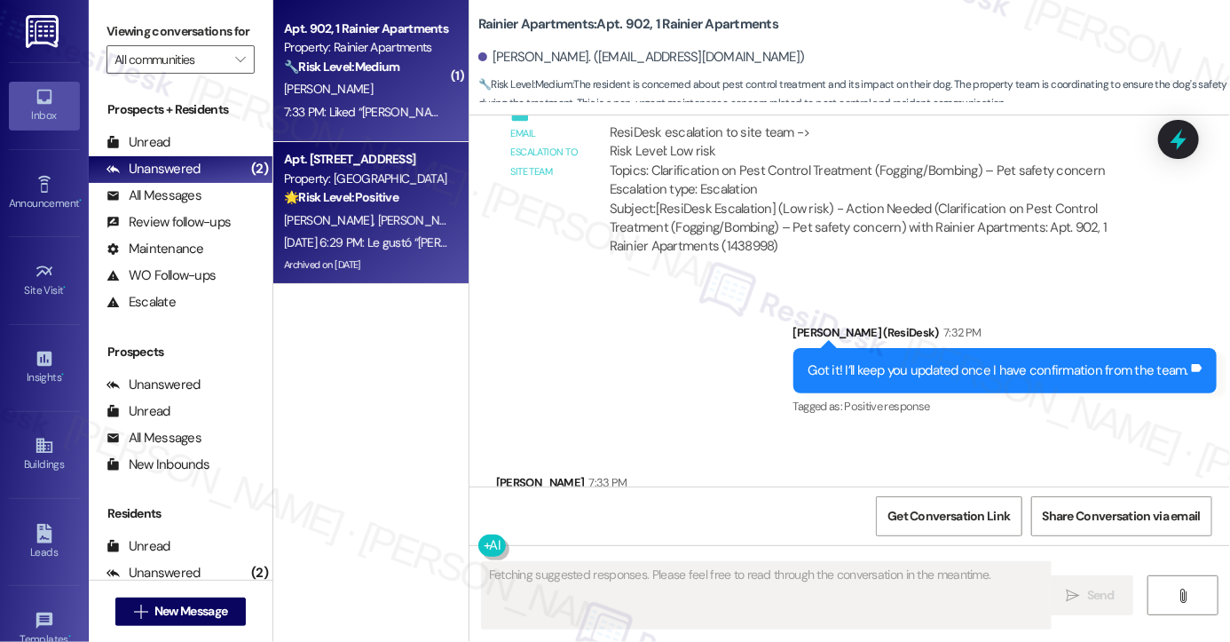
click at [405, 180] on div "Property: [GEOGRAPHIC_DATA]" at bounding box center [366, 179] width 164 height 19
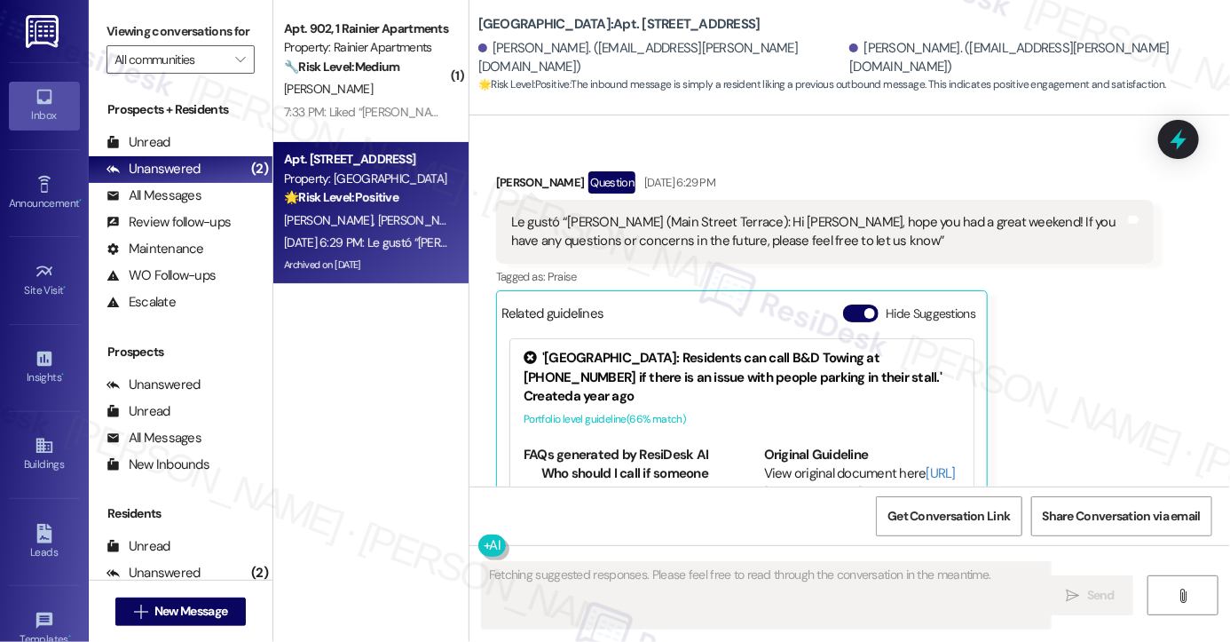
scroll to position [20808, 0]
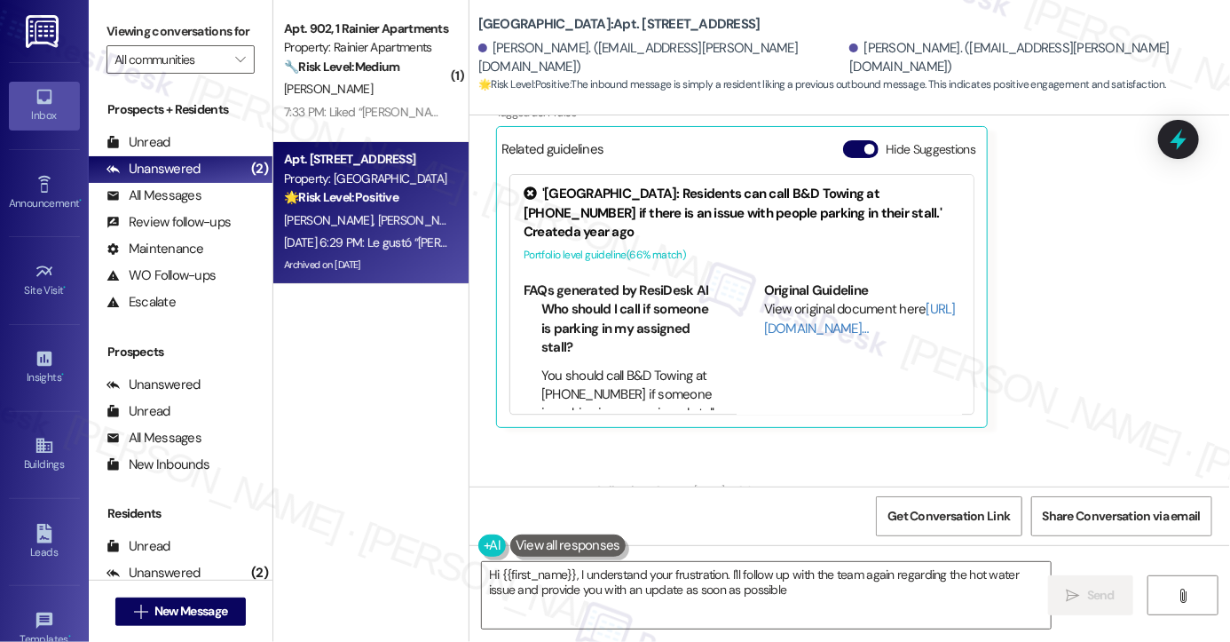
type textarea "Hi {{first_name}}, I understand your frustration. I'll follow up with the team …"
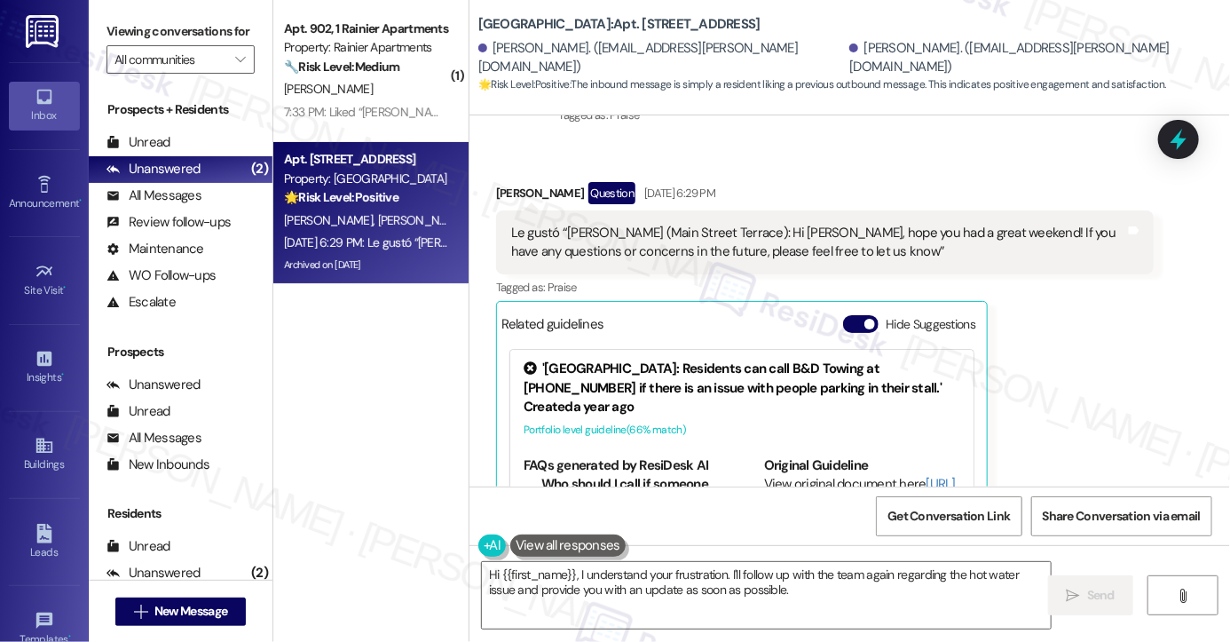
scroll to position [20631, 0]
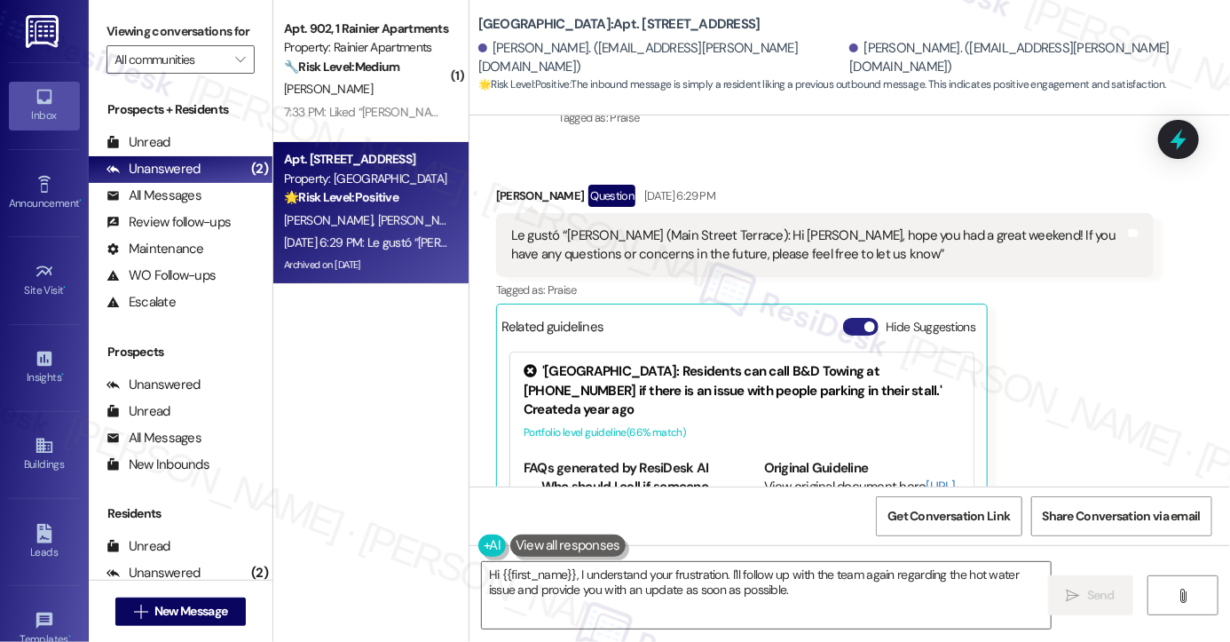
click at [854, 318] on button "Hide Suggestions" at bounding box center [861, 327] width 36 height 18
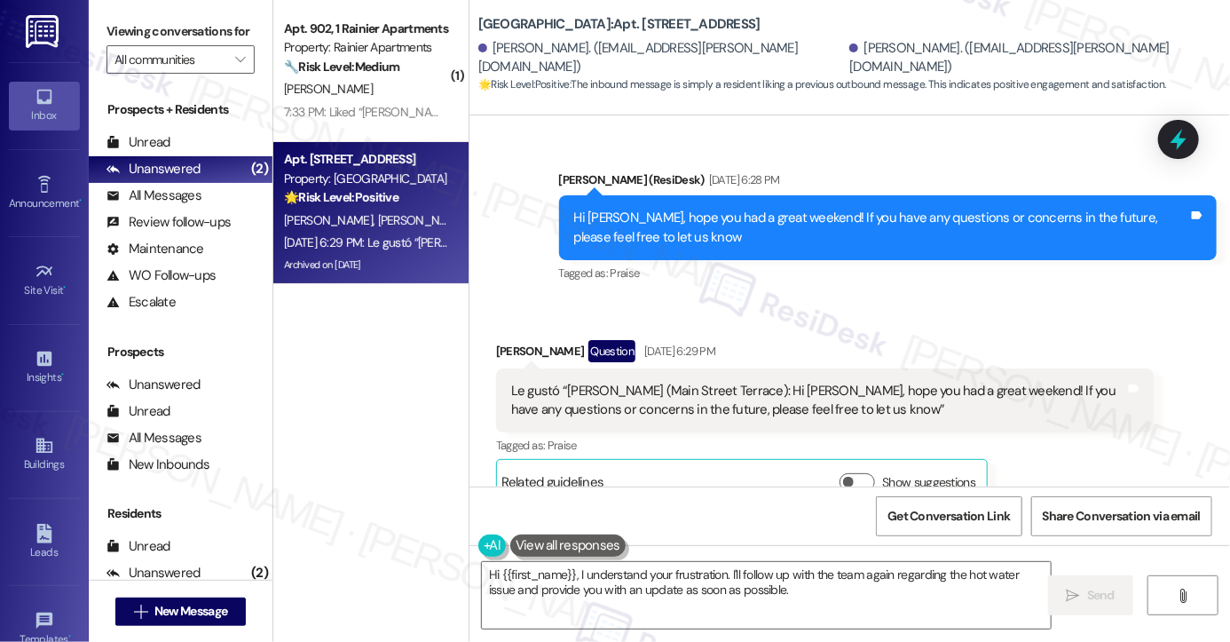
scroll to position [20551, 0]
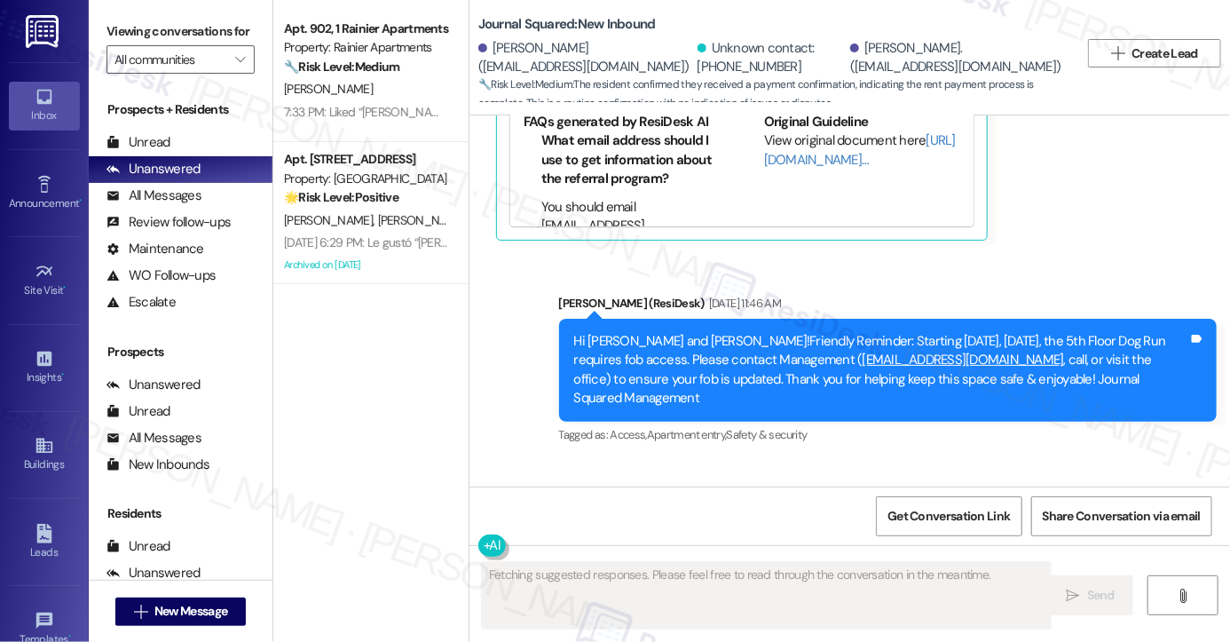
scroll to position [3739, 0]
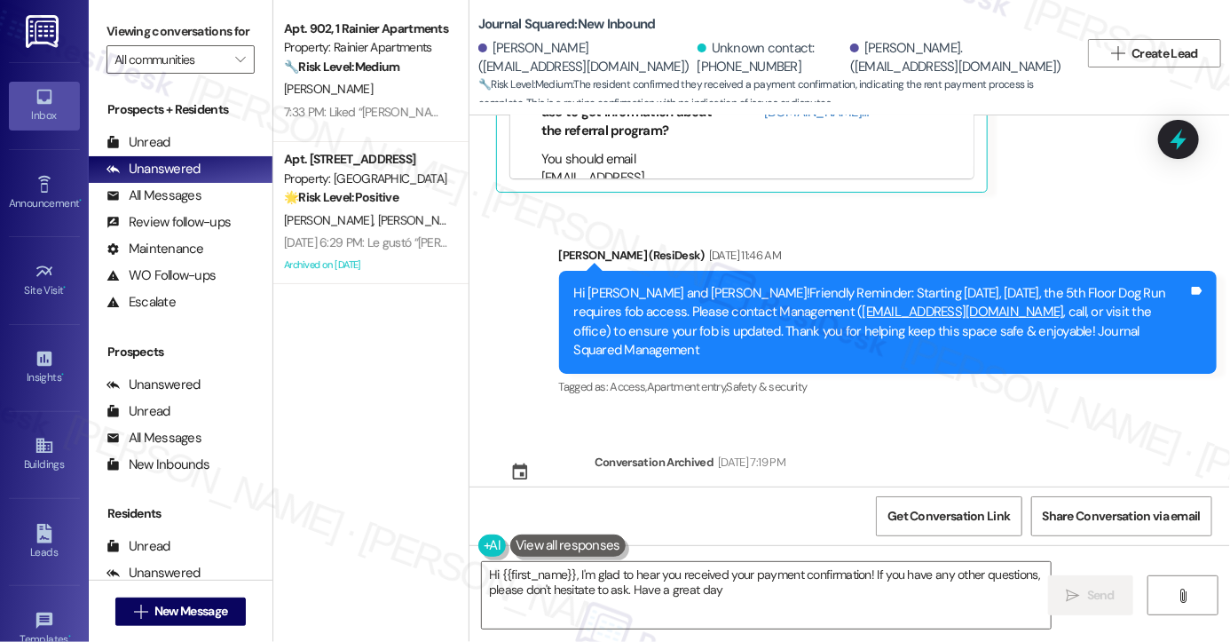
type textarea "Hi {{first_name}}, I'm glad to hear you received your payment confirmation! If …"
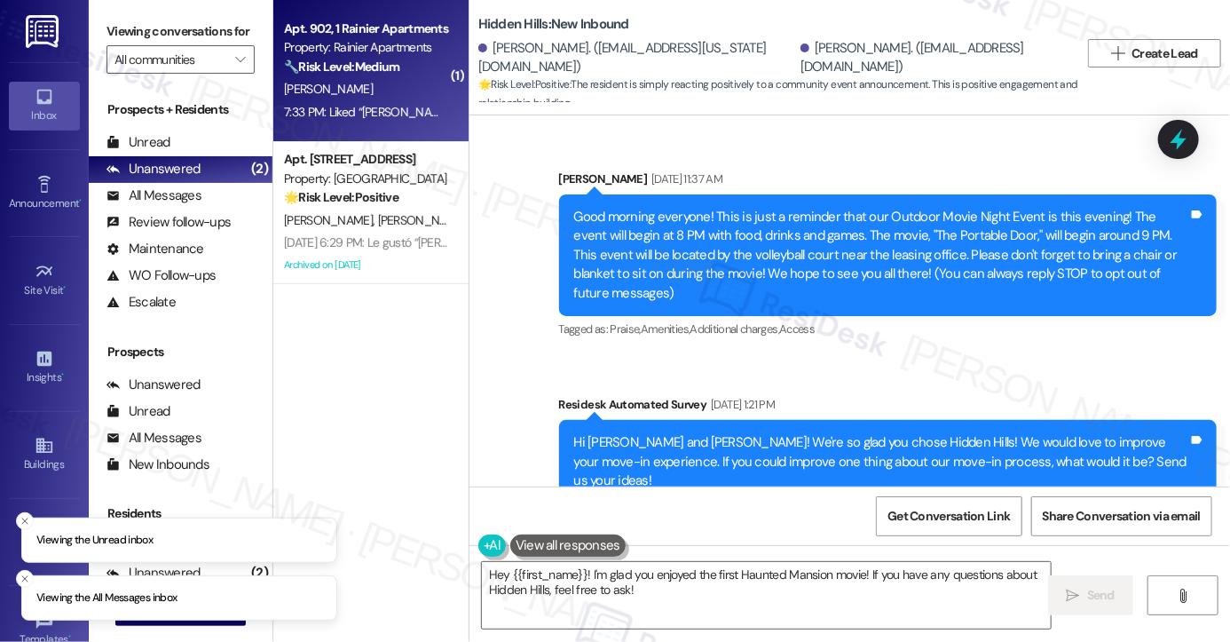
scroll to position [32807, 0]
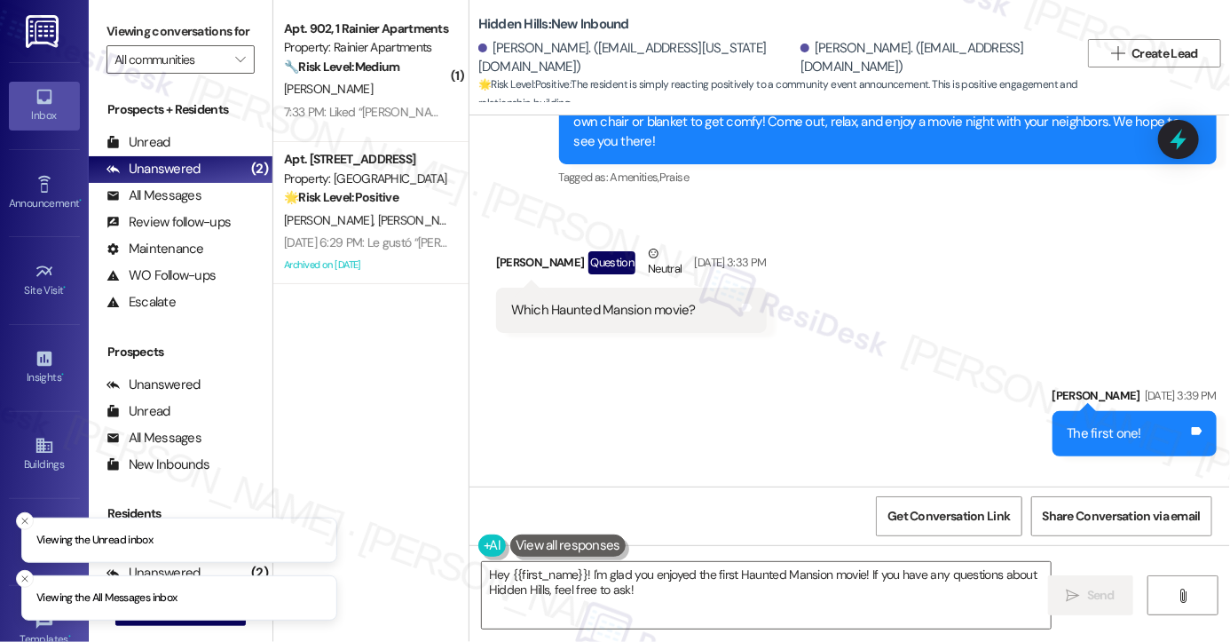
click at [1063, 411] on div "The first one! Tags and notes" at bounding box center [1135, 433] width 164 height 45
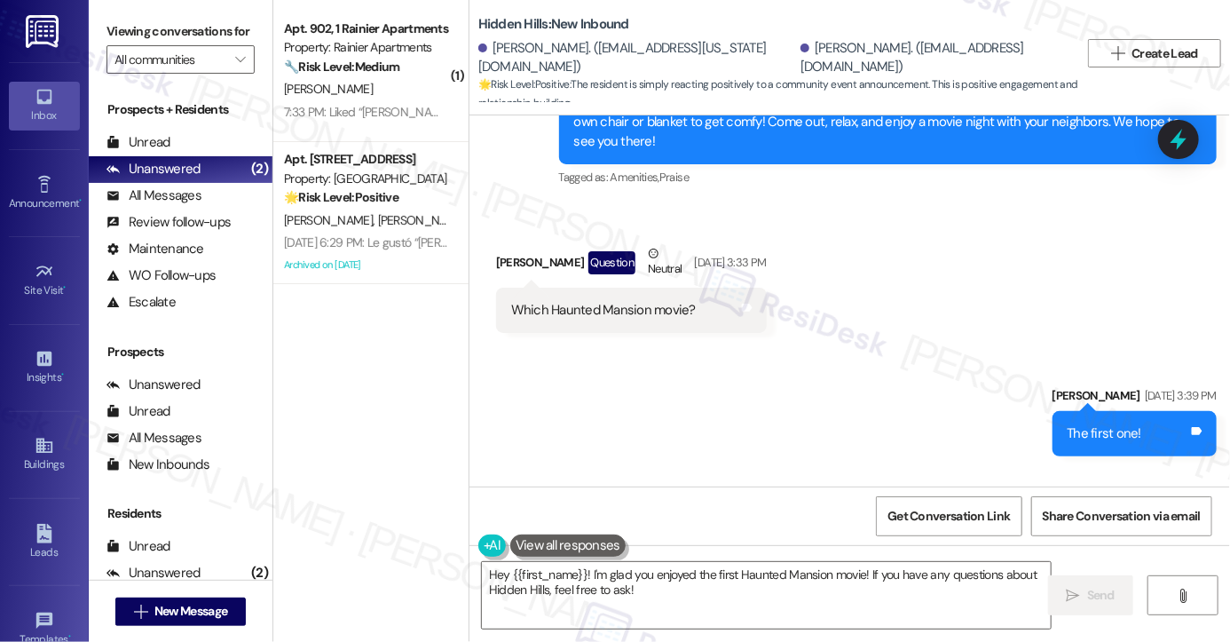
click at [596, 548] on div "​❤️​ to “ [PERSON_NAME] ([GEOGRAPHIC_DATA]): The first one! ”" at bounding box center [687, 557] width 353 height 19
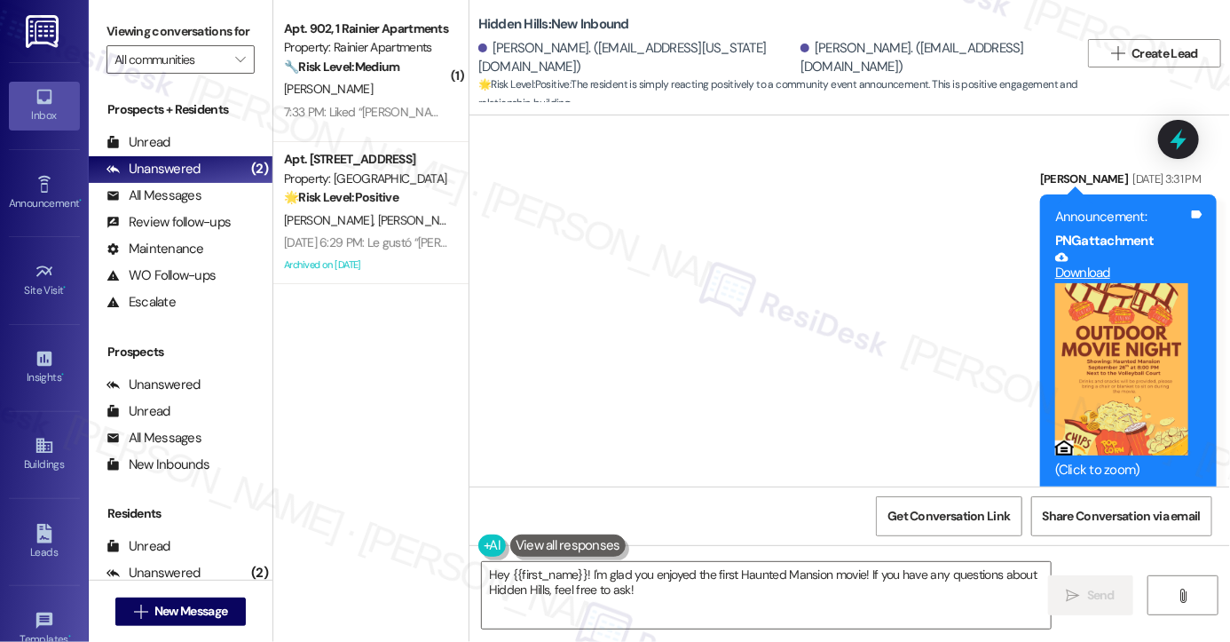
scroll to position [32541, 0]
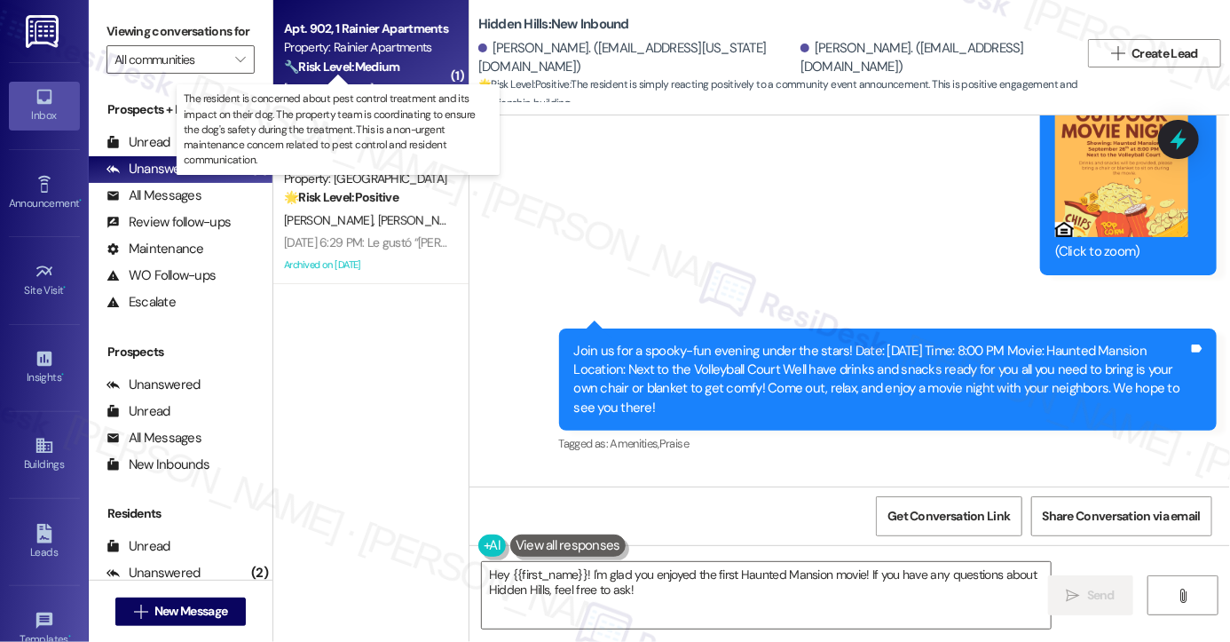
click at [320, 66] on strong "🔧 Risk Level: Medium" at bounding box center [341, 67] width 115 height 16
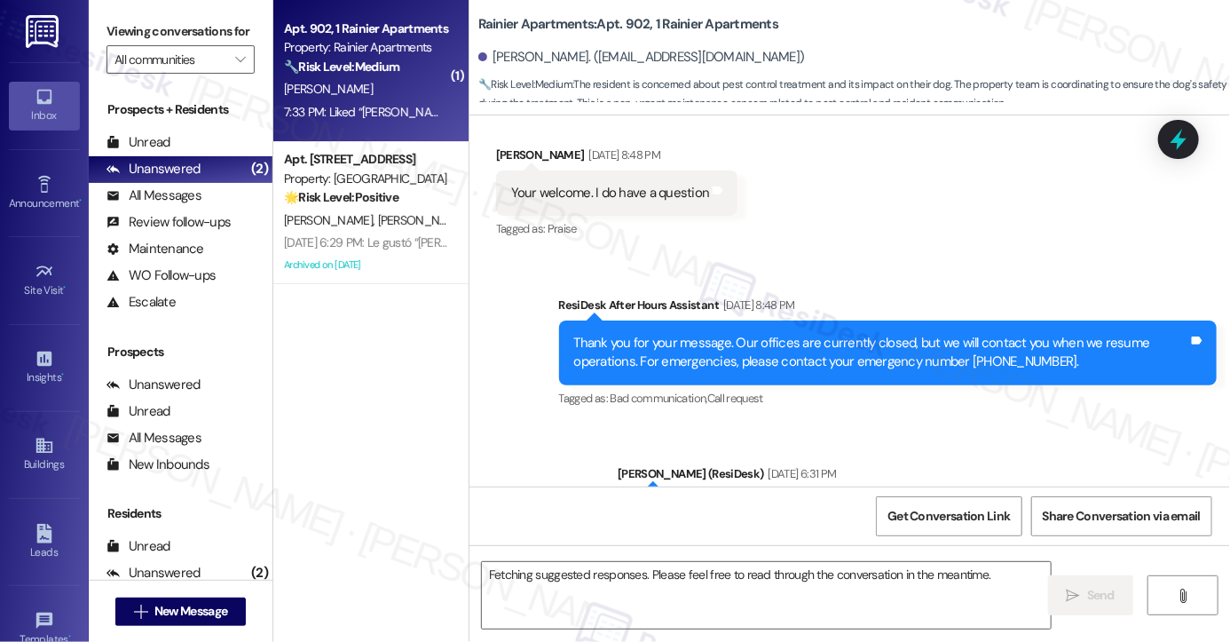
scroll to position [5319, 0]
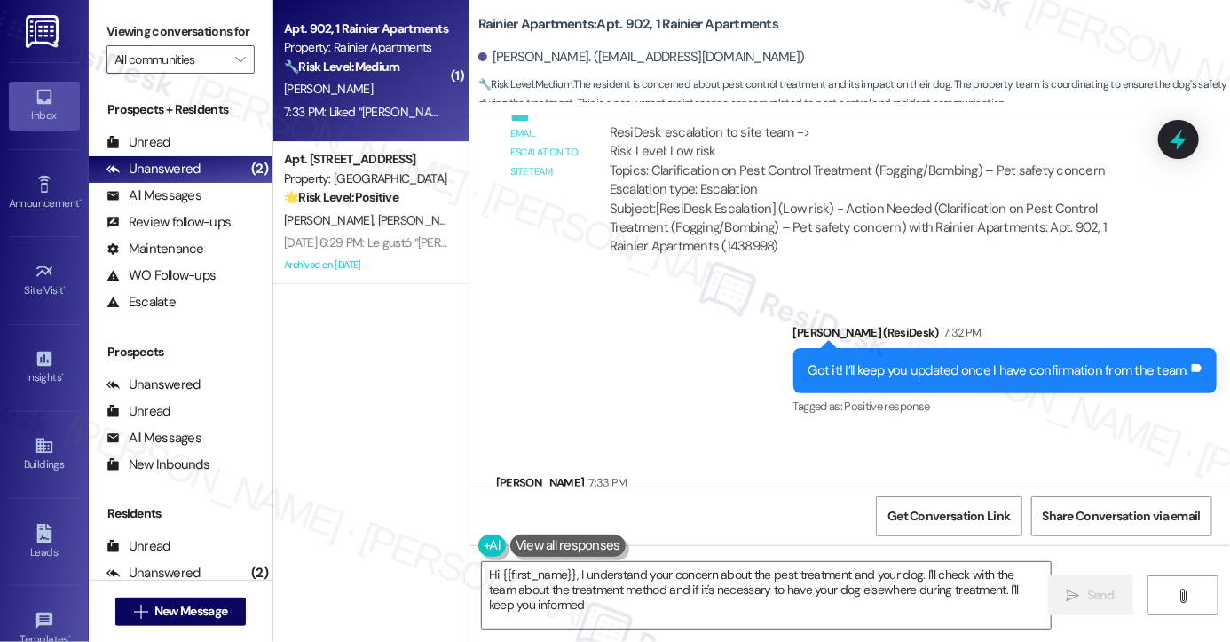
type textarea "Hi {{first_name}}, I understand your concern about the pest treatment and your …"
